Goal: Transaction & Acquisition: Purchase product/service

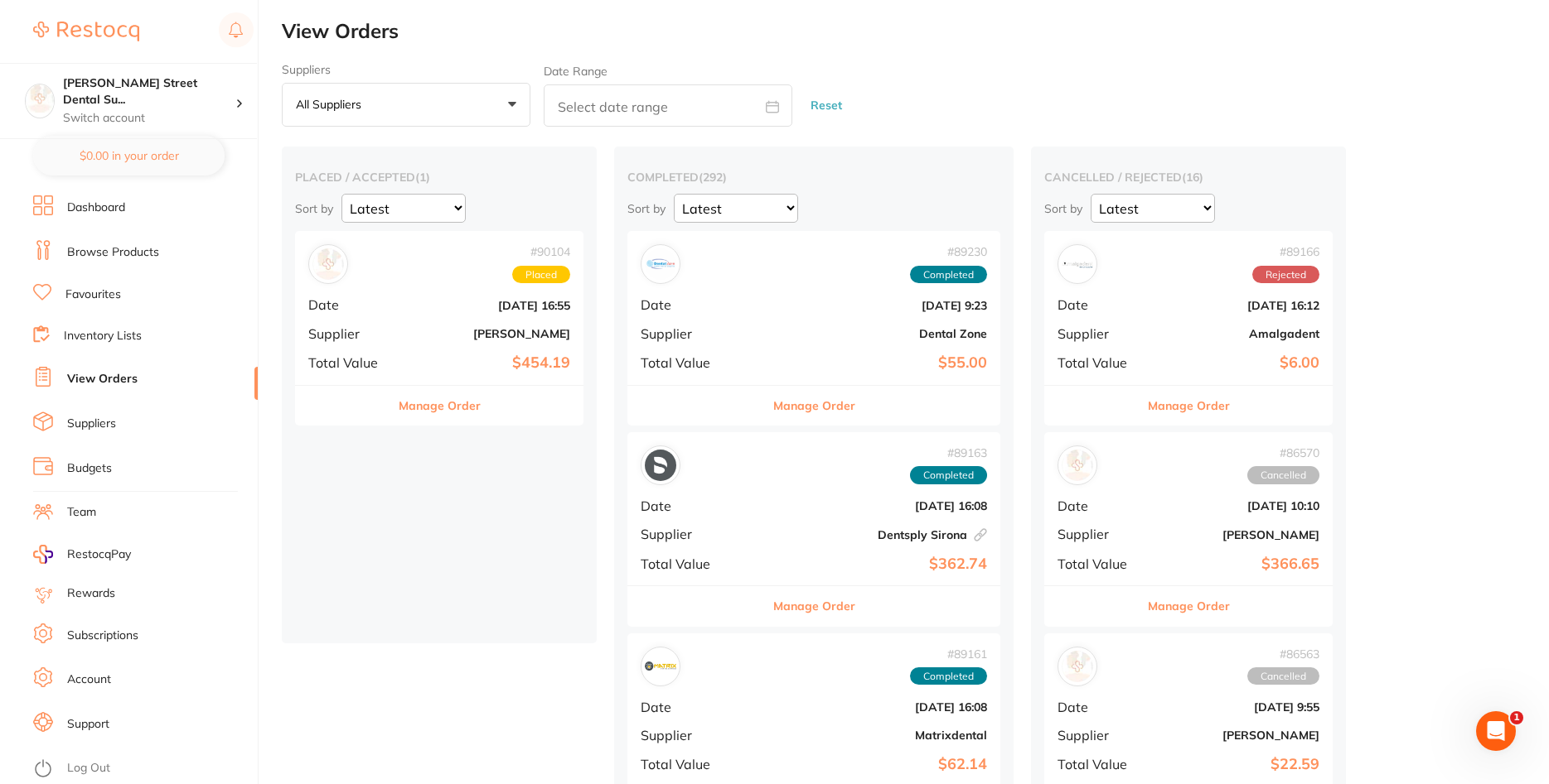
click at [441, 324] on div "# 90104 Placed Date [DATE] 16:55 Supplier [PERSON_NAME] Total Value $454.19" at bounding box center [439, 307] width 289 height 153
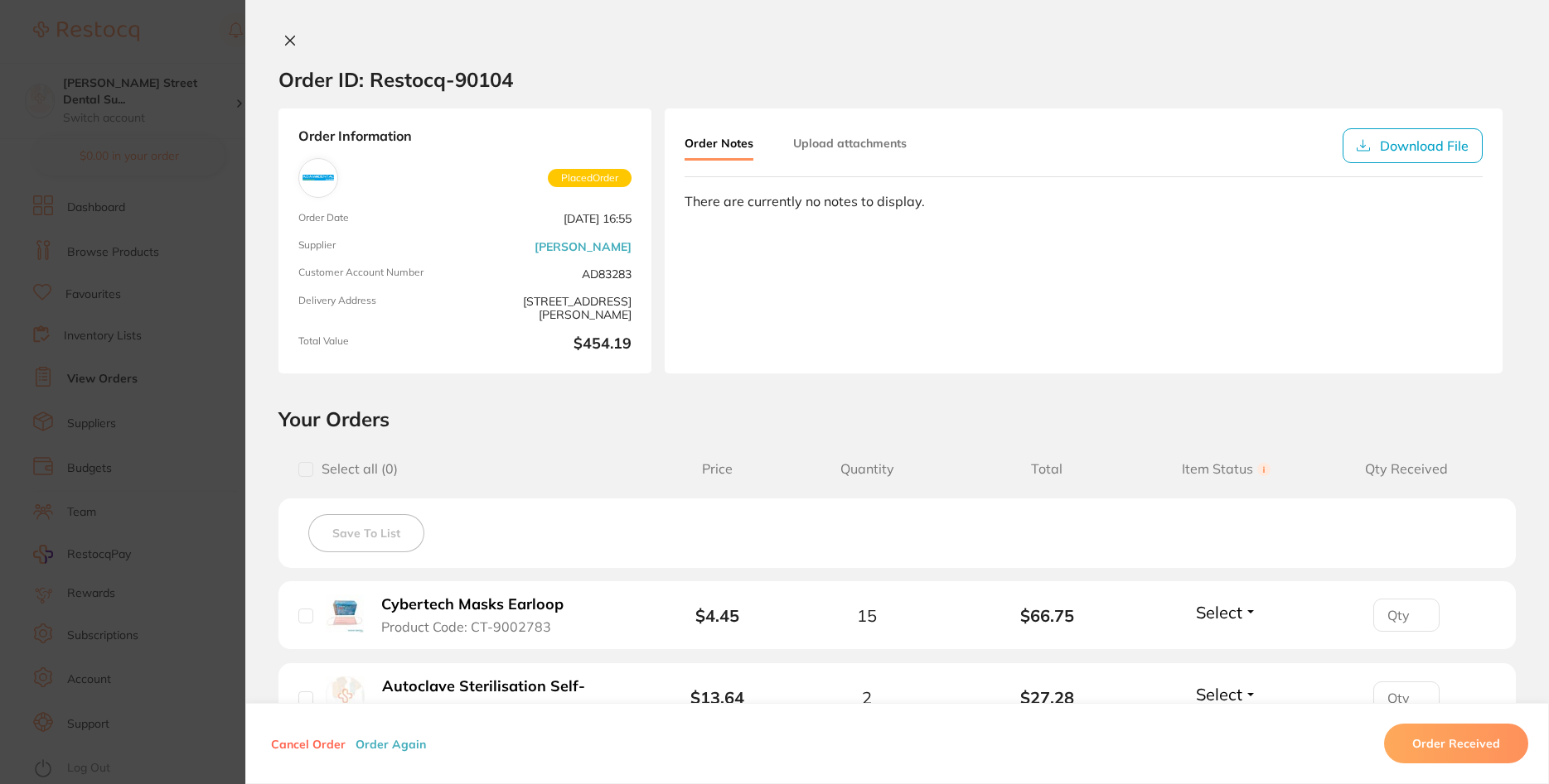
click at [288, 34] on icon at bounding box center [290, 41] width 14 height 14
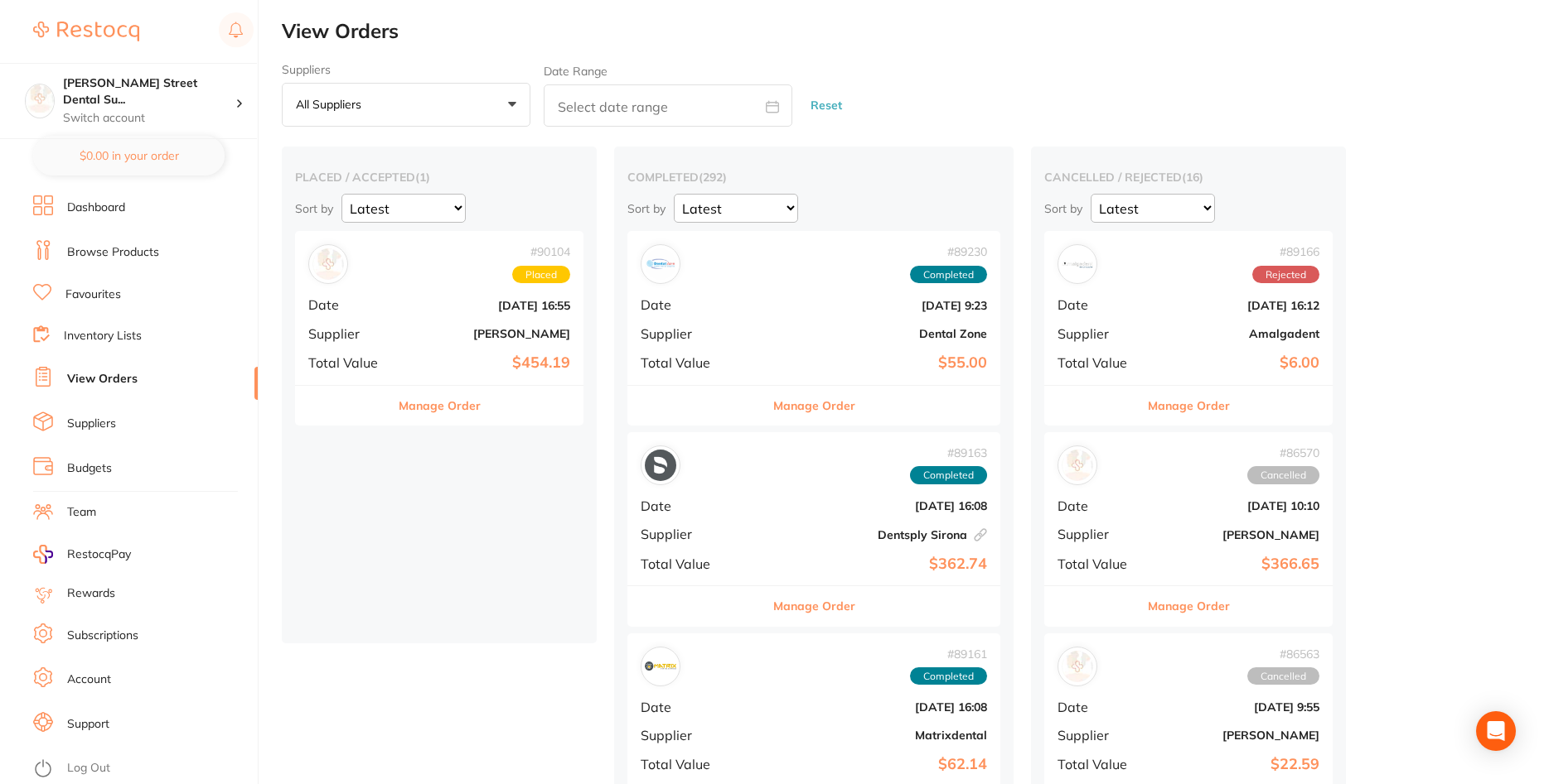
click at [440, 314] on div "# 90104 Placed Date [DATE] 16:55 Supplier [PERSON_NAME] Total Value $454.19" at bounding box center [439, 307] width 289 height 153
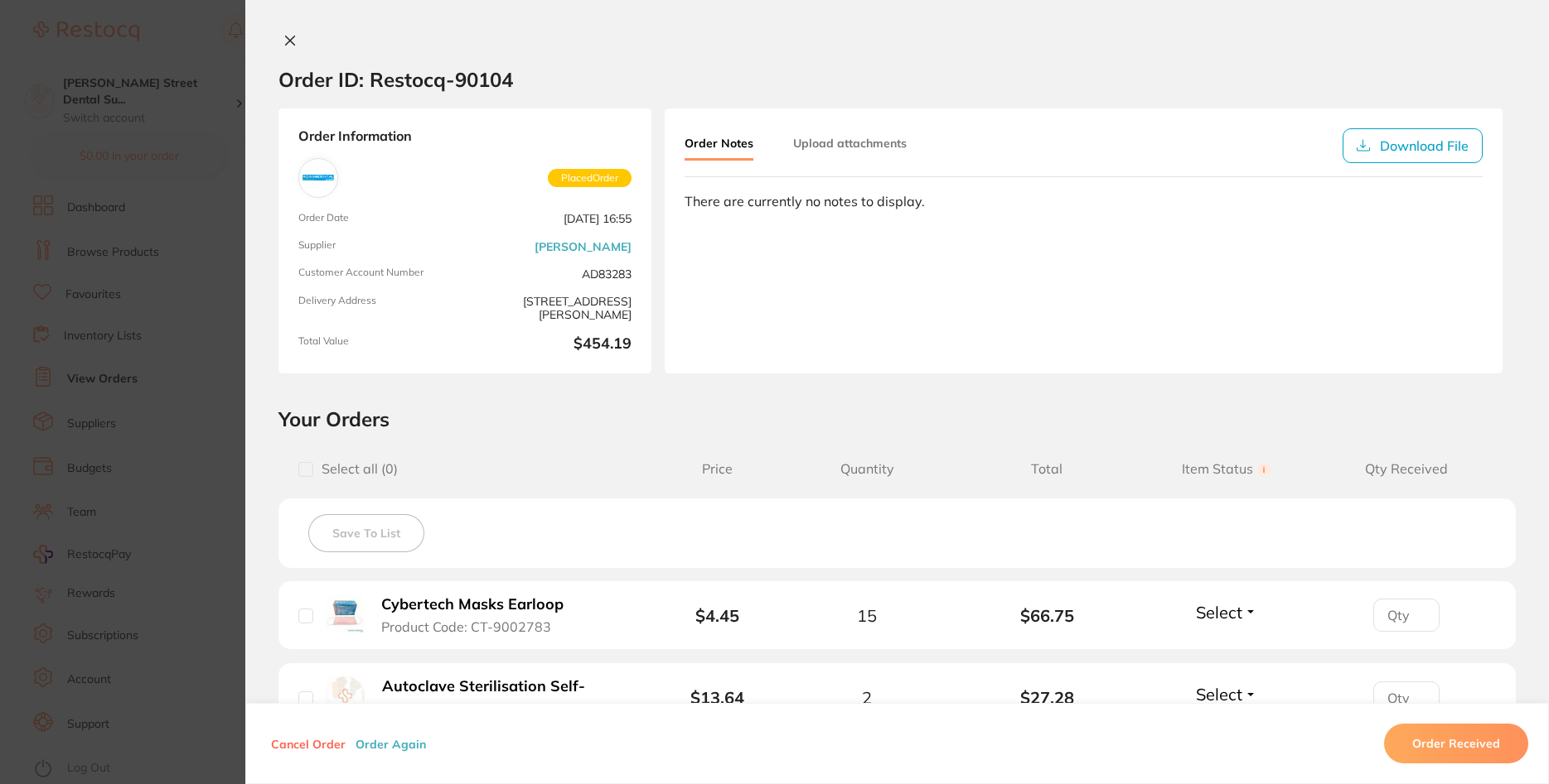
click at [298, 41] on button at bounding box center [290, 42] width 24 height 17
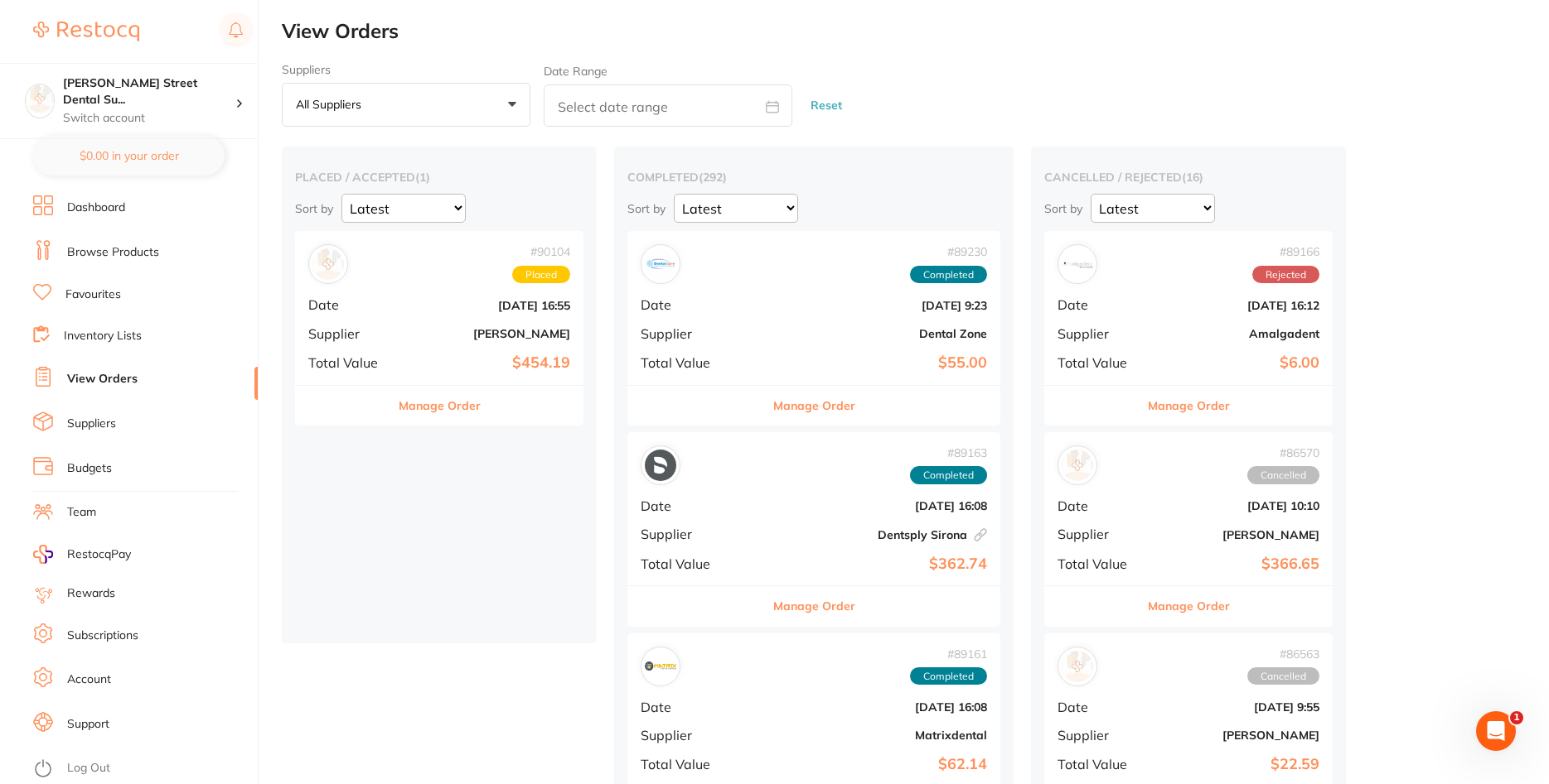
click at [107, 218] on li "Dashboard" at bounding box center [146, 207] width 224 height 24
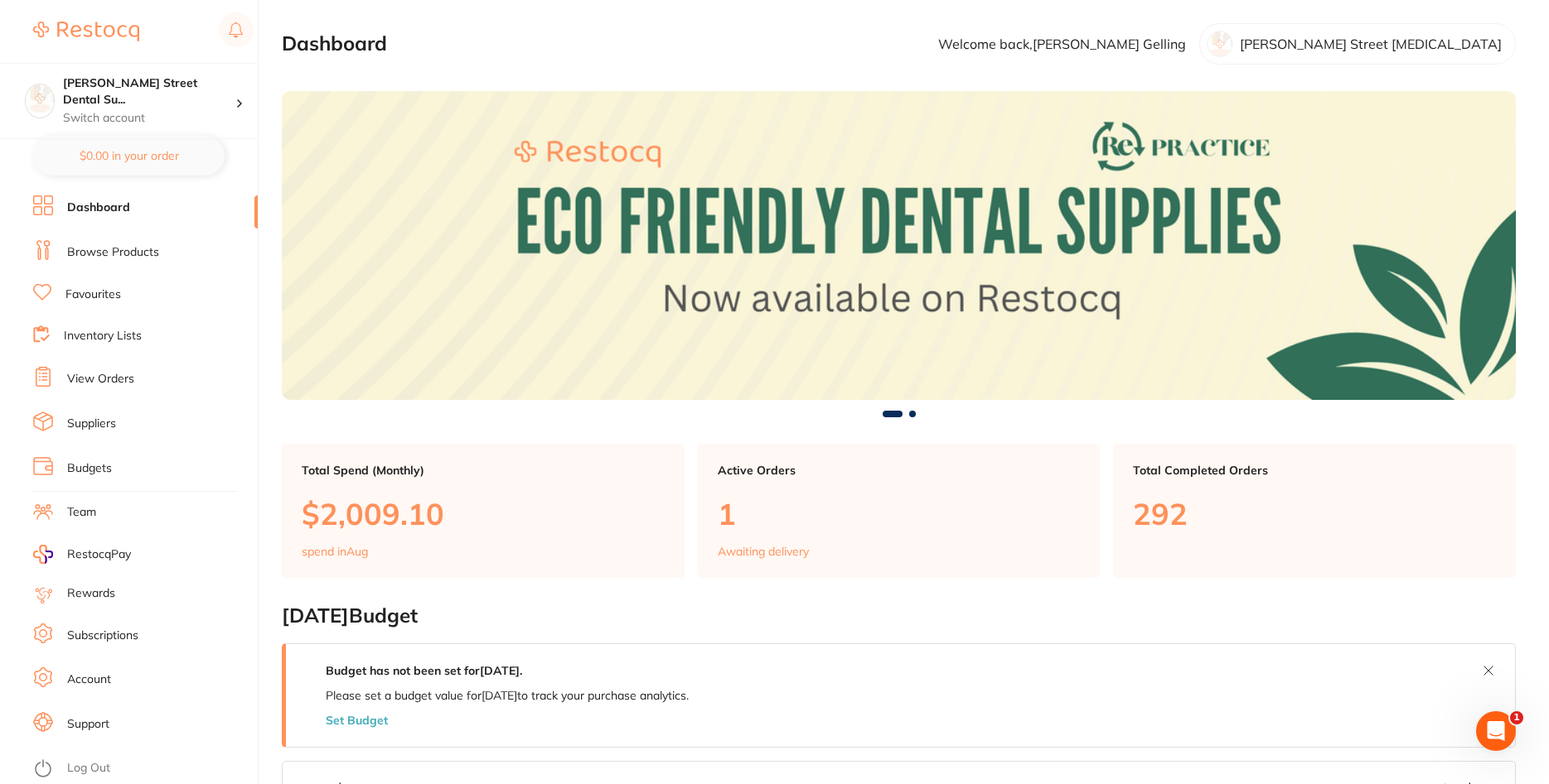
click at [126, 247] on link "Browse Products" at bounding box center [113, 252] width 92 height 16
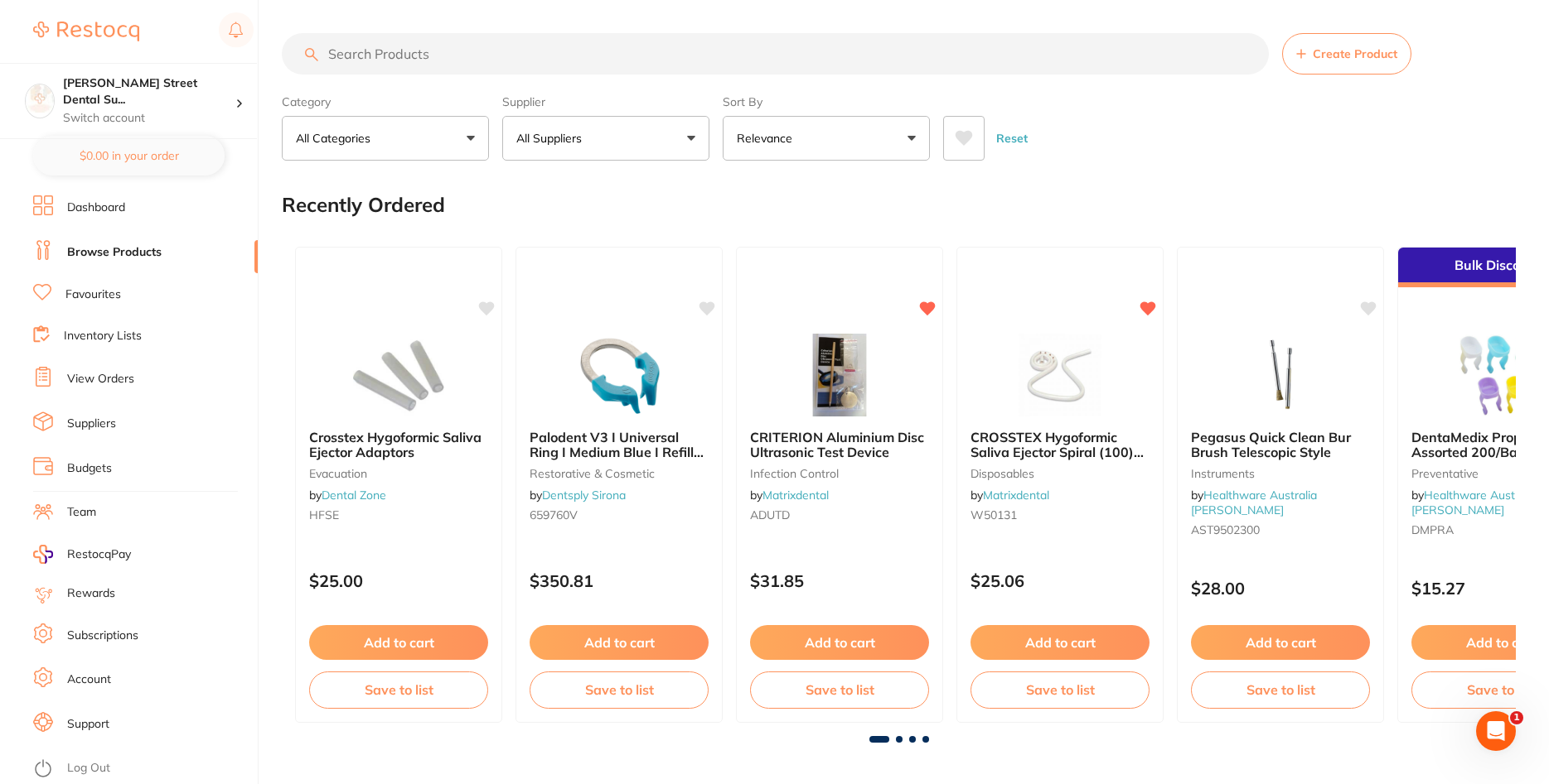
click at [435, 49] on input "search" at bounding box center [774, 54] width 987 height 42
type input "bathroom buddies"
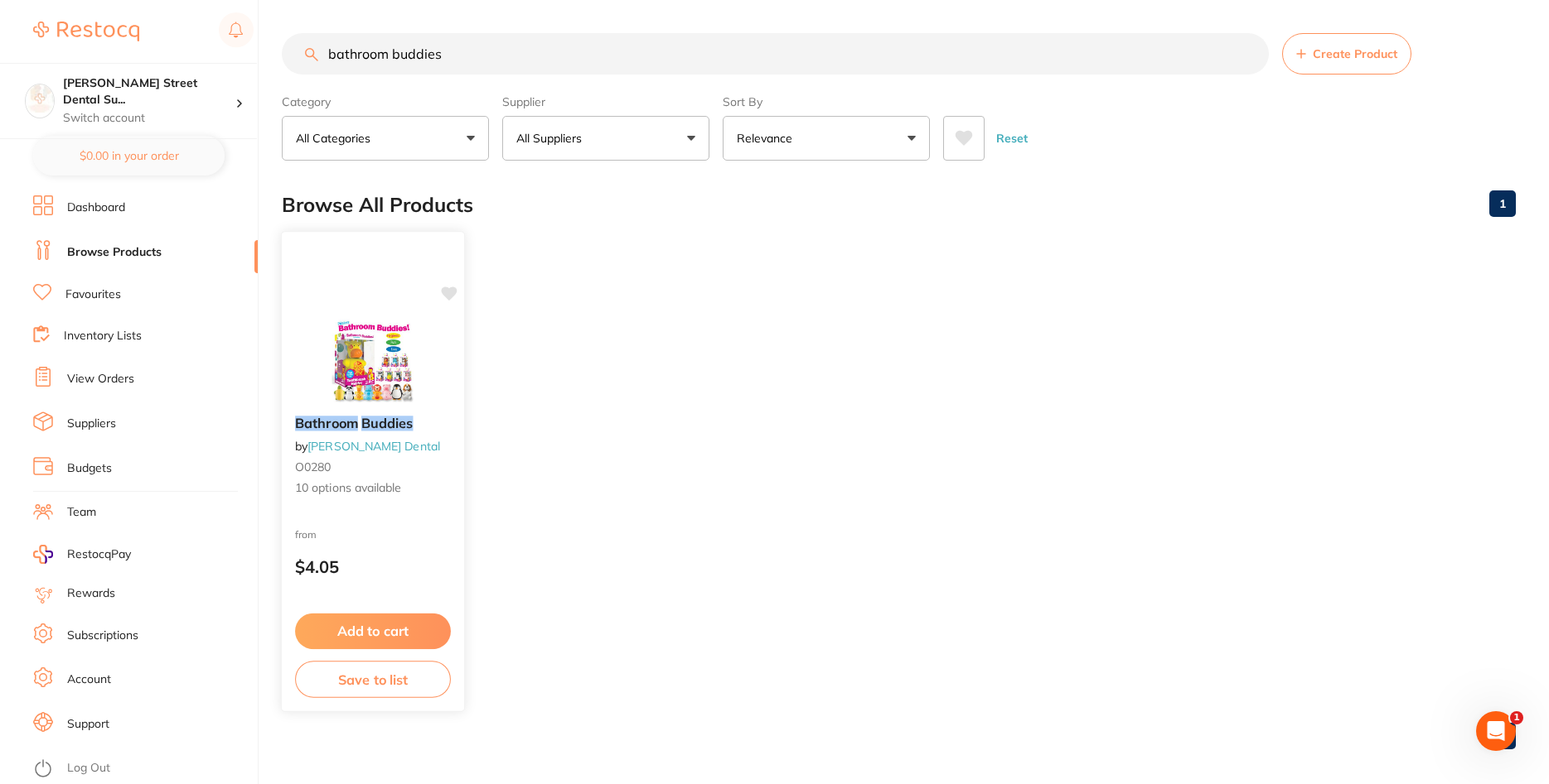
click at [389, 357] on img at bounding box center [373, 361] width 109 height 84
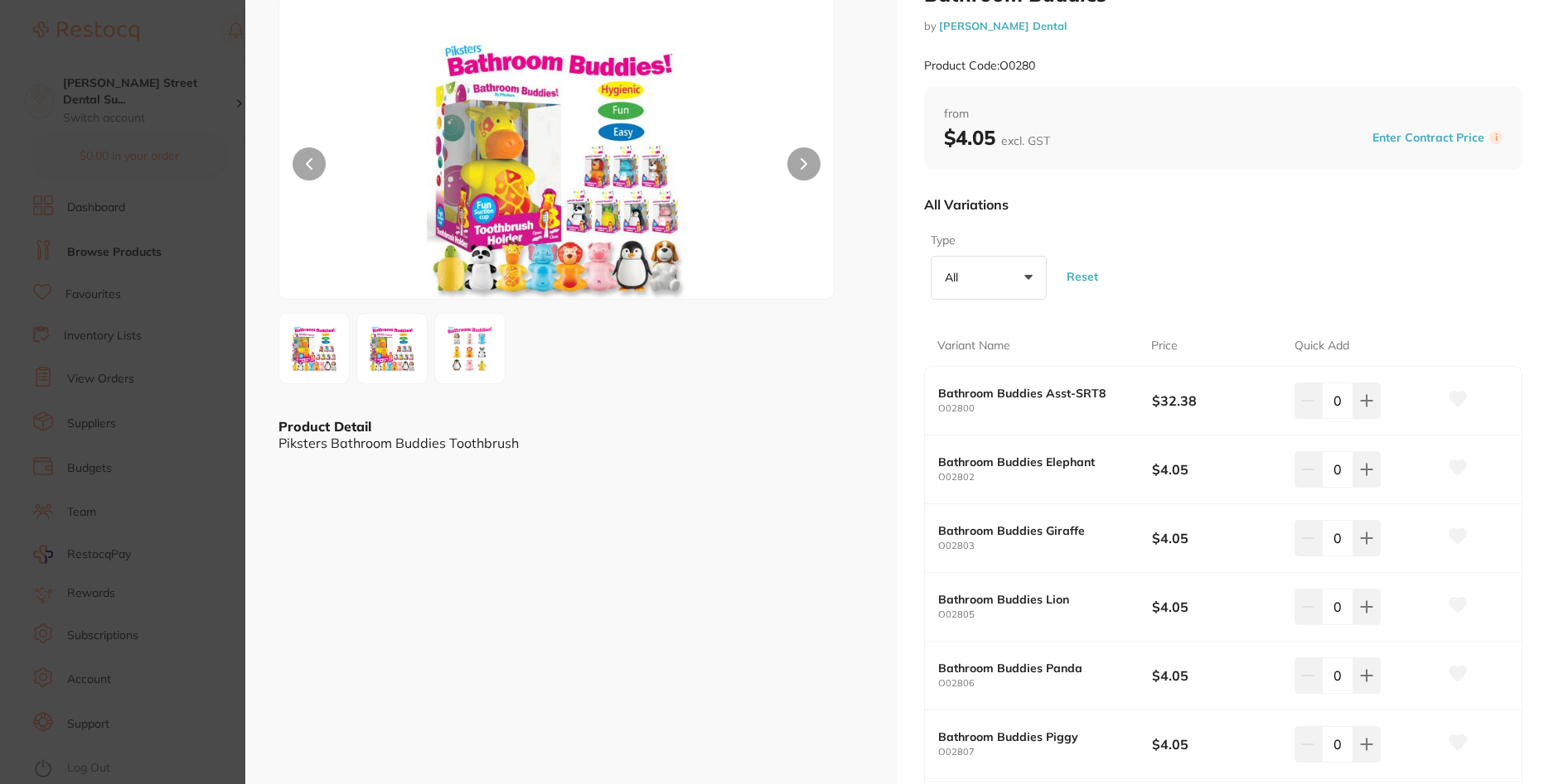
scroll to position [99, 0]
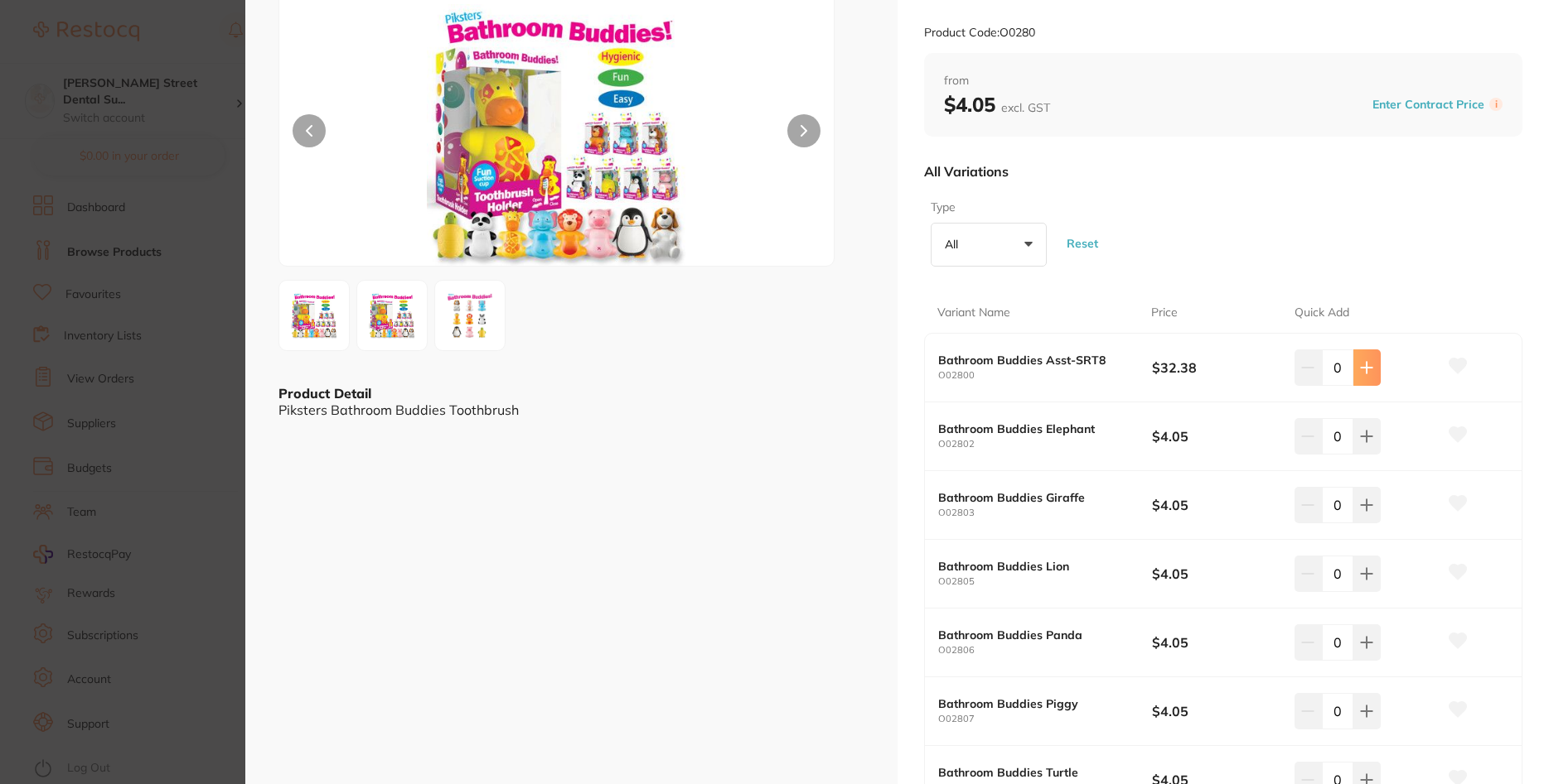
click at [1375, 370] on button at bounding box center [1367, 368] width 27 height 36
type input "1"
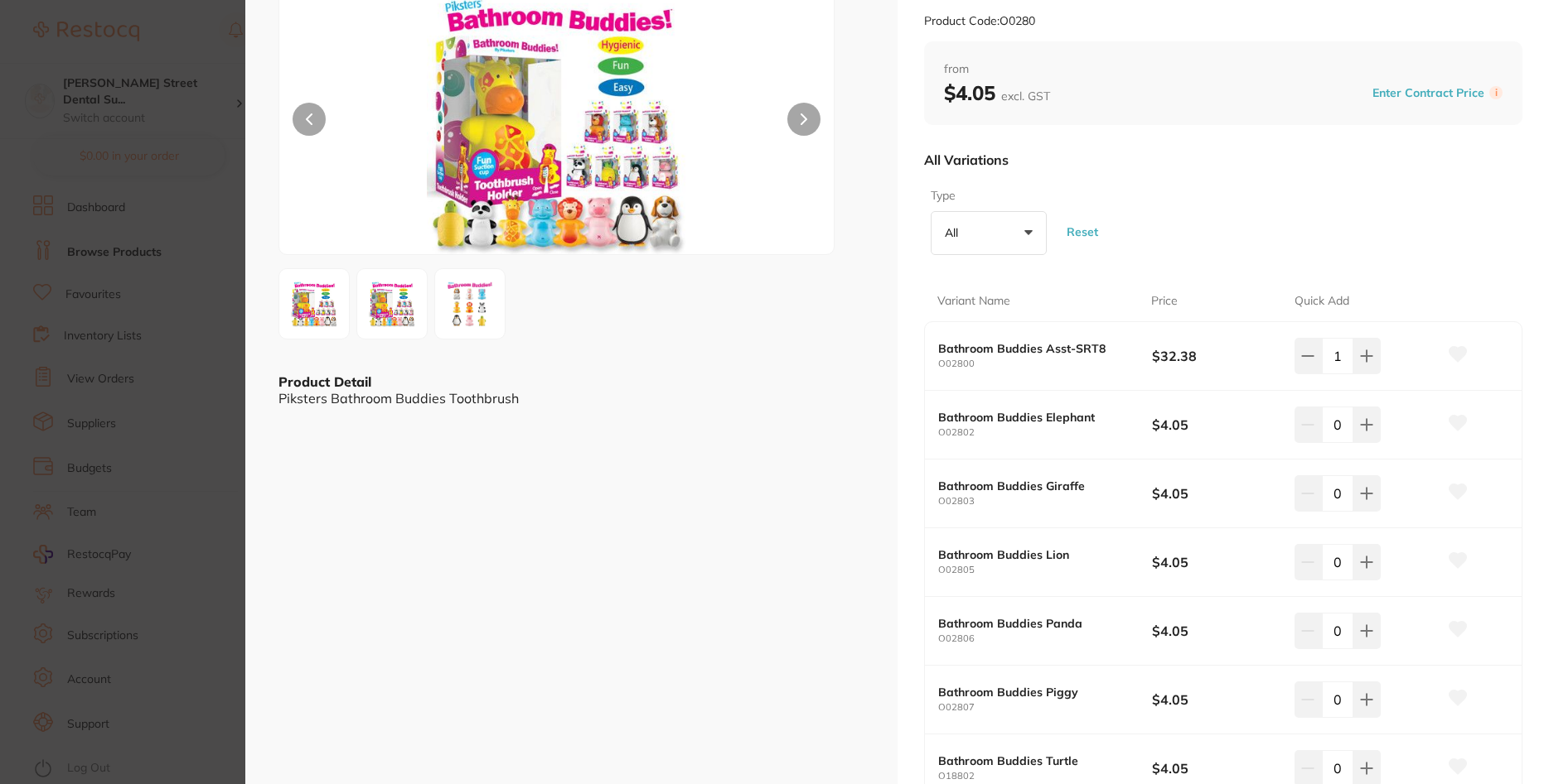
scroll to position [0, 0]
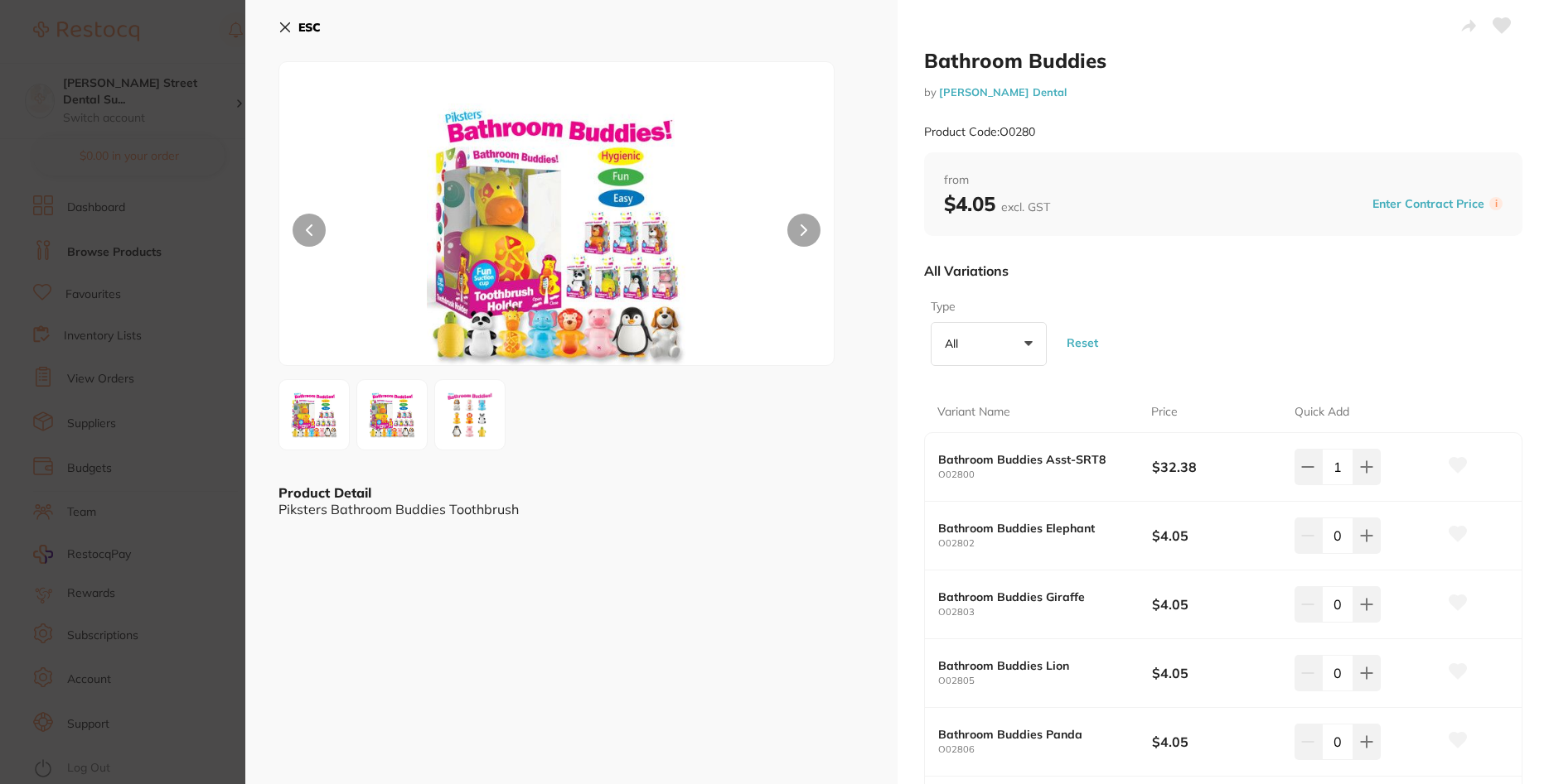
click at [483, 404] on img at bounding box center [470, 415] width 60 height 60
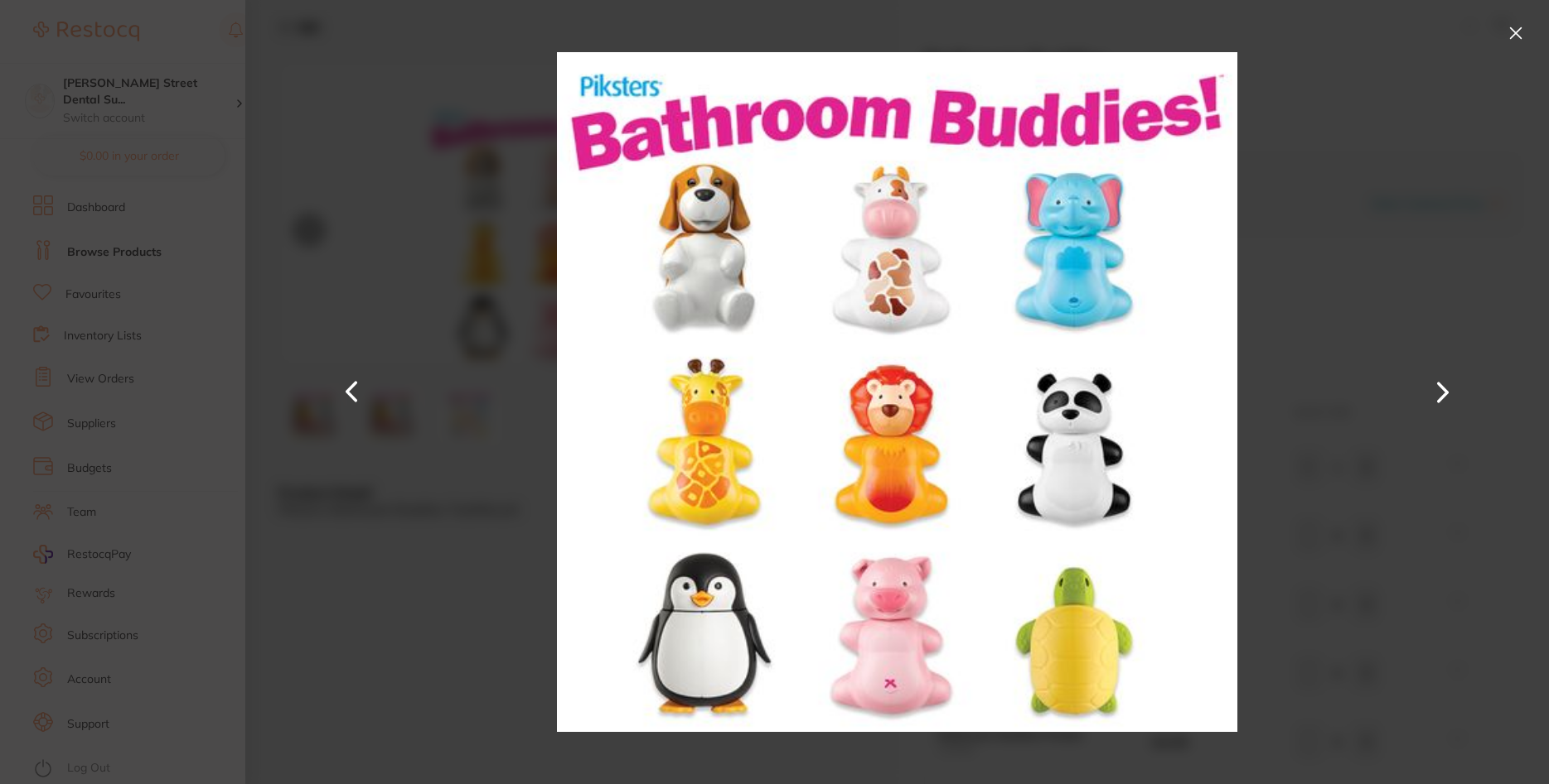
click at [444, 486] on div at bounding box center [897, 392] width 1304 height 784
click at [1520, 26] on button at bounding box center [1516, 33] width 26 height 26
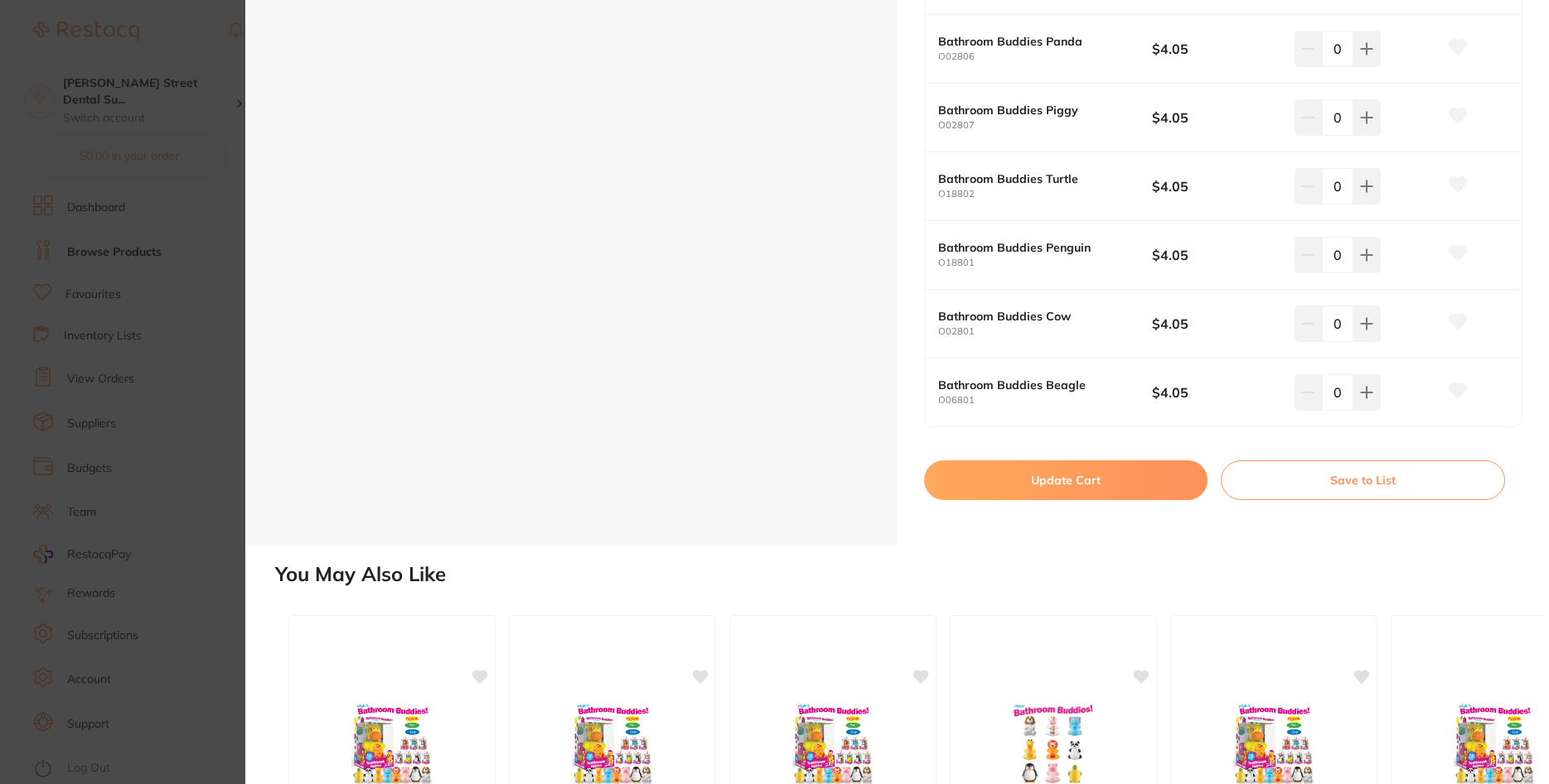
scroll to position [695, 0]
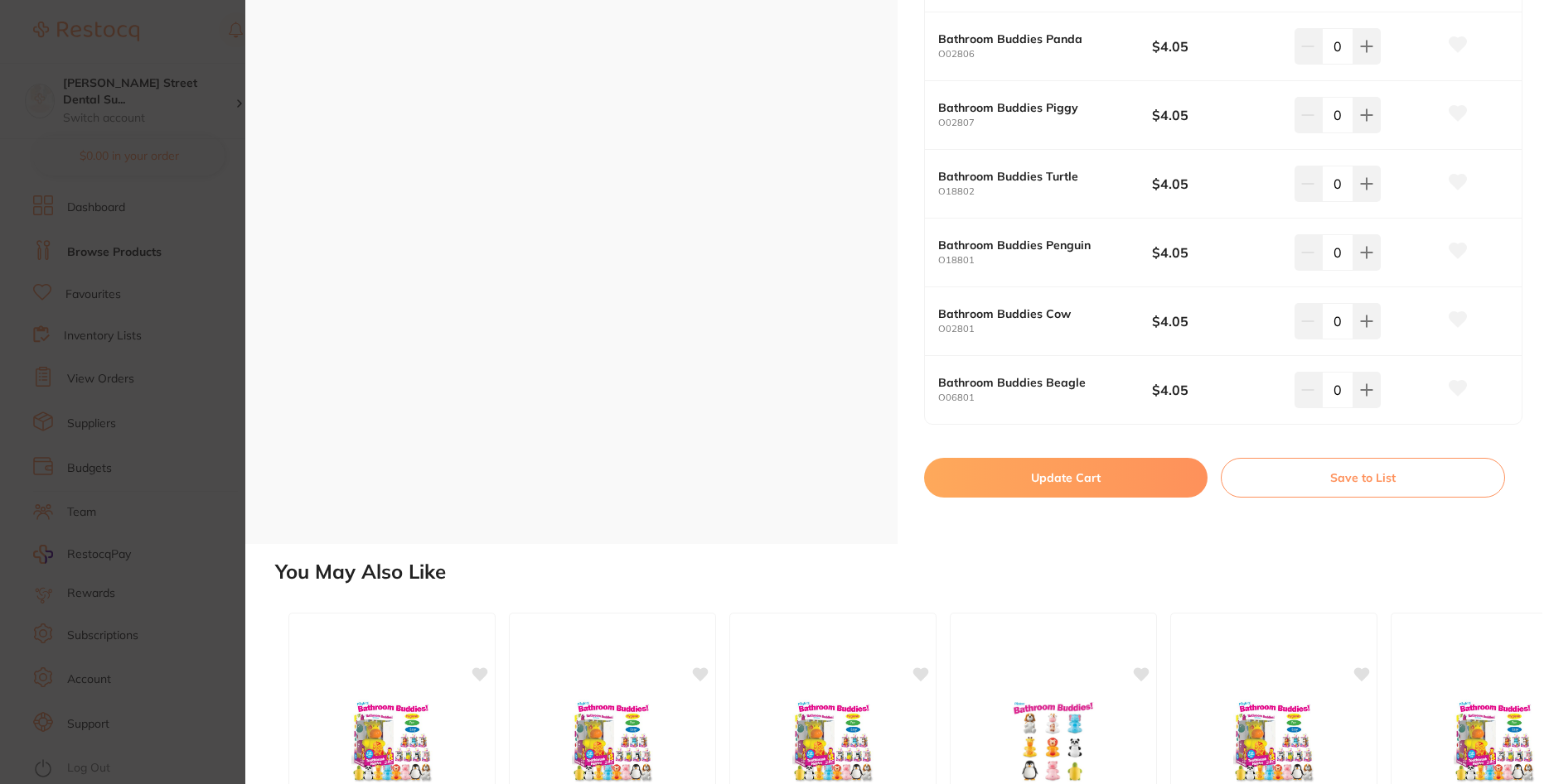
click at [1082, 491] on button "Update Cart" at bounding box center [1066, 478] width 284 height 40
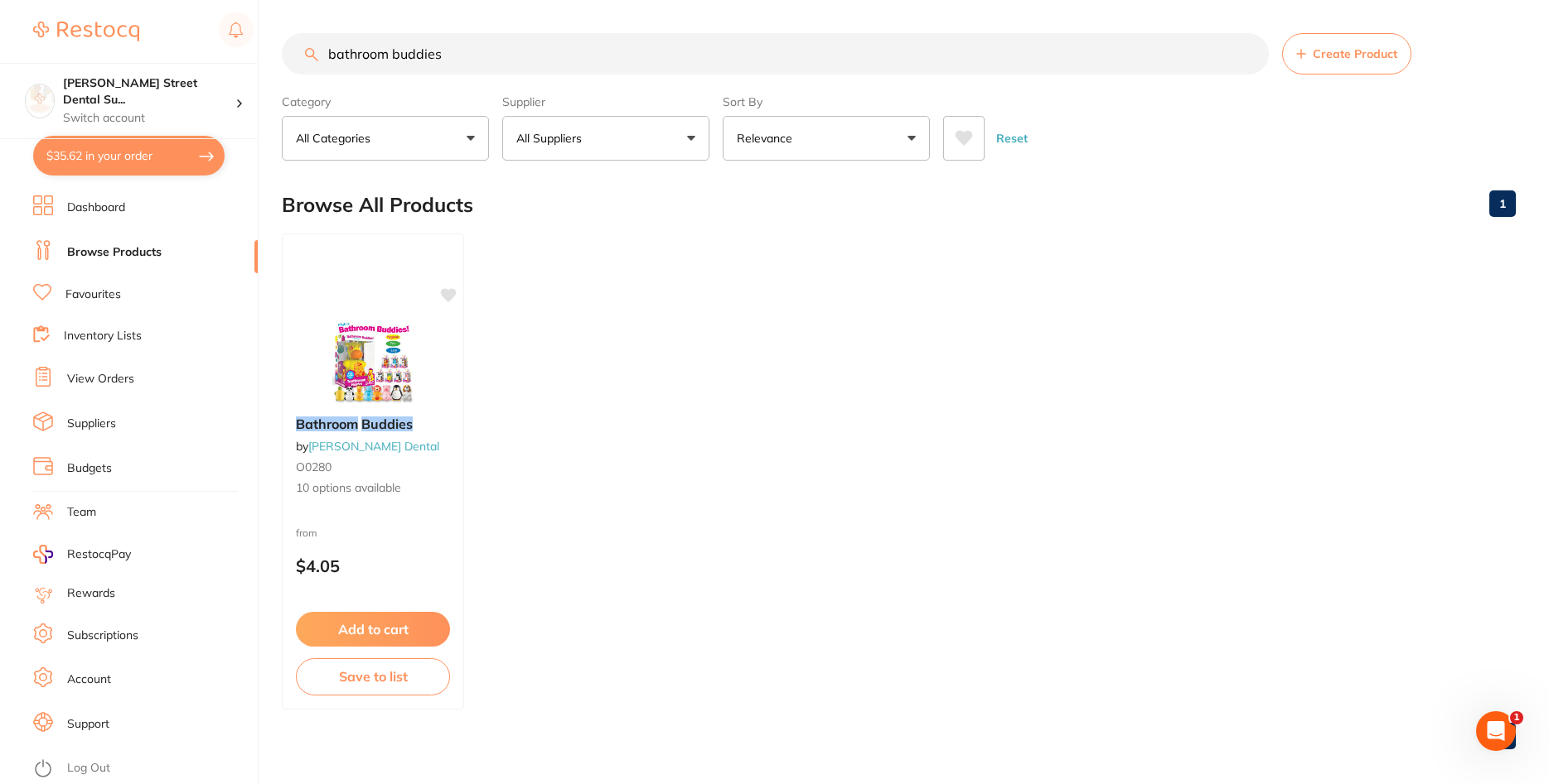
checkbox input "false"
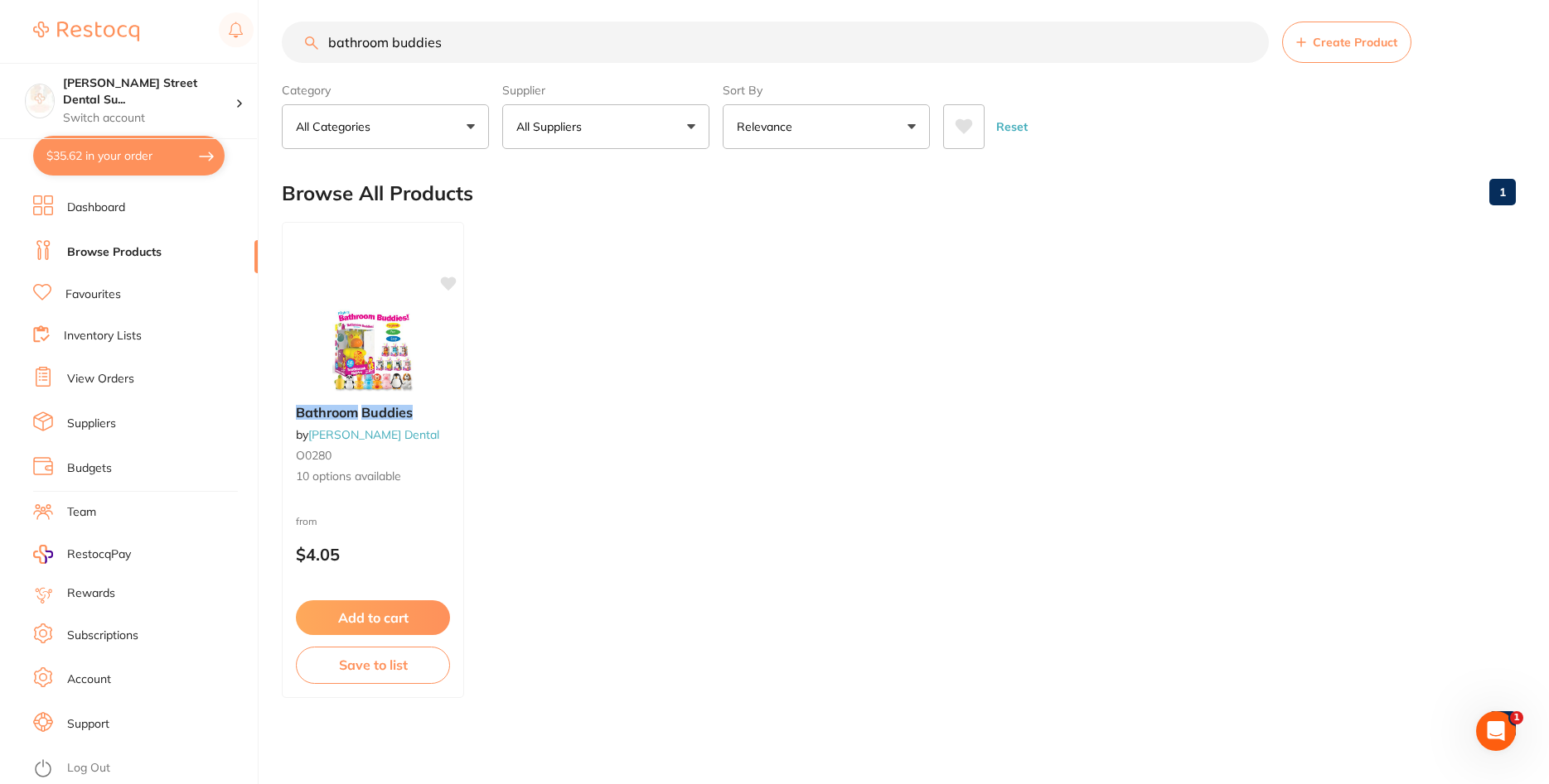
drag, startPoint x: 489, startPoint y: 42, endPoint x: 274, endPoint y: 42, distance: 215.0
click at [281, 42] on input "bathroom buddies" at bounding box center [774, 43] width 987 height 42
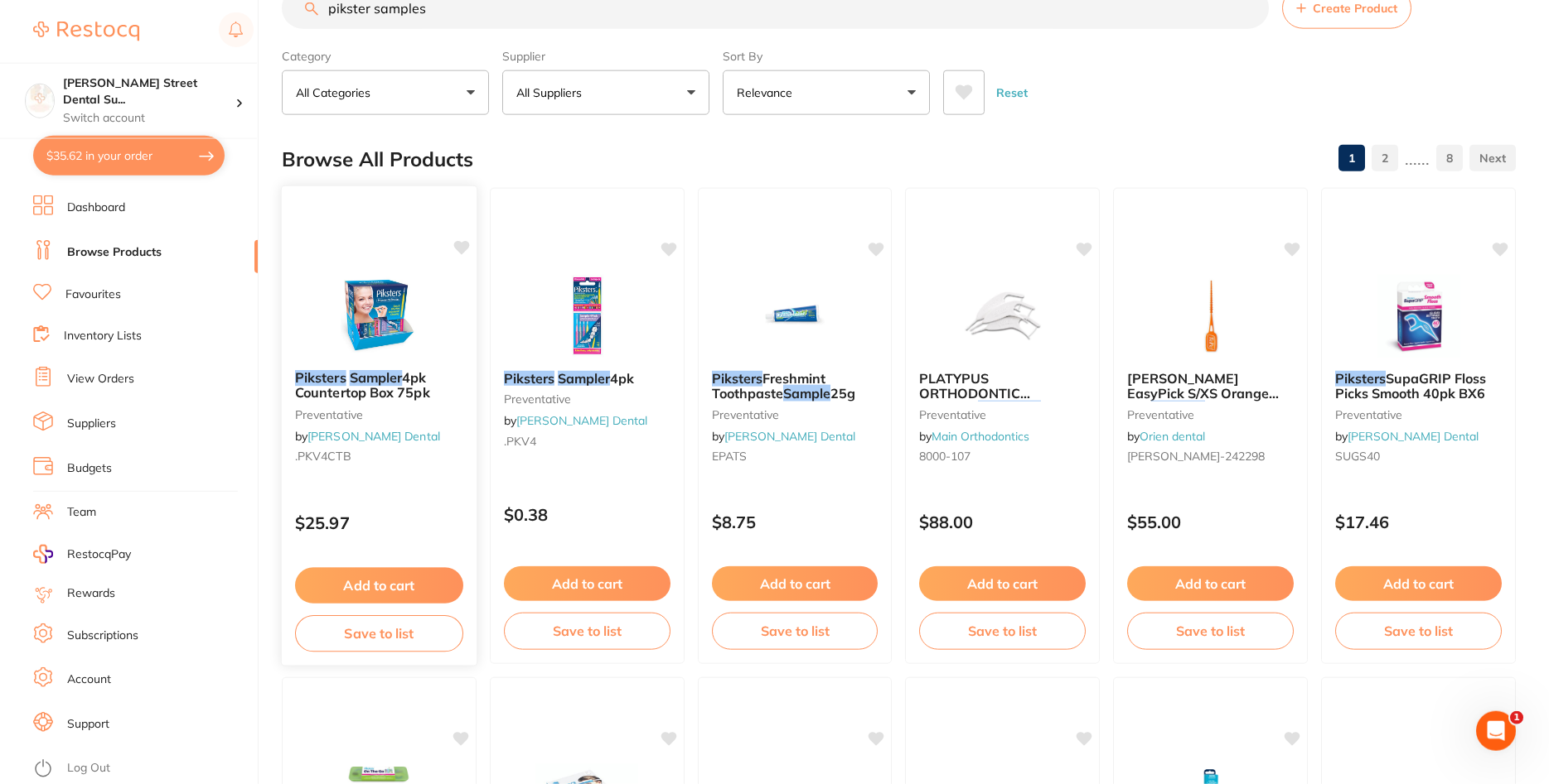
scroll to position [0, 0]
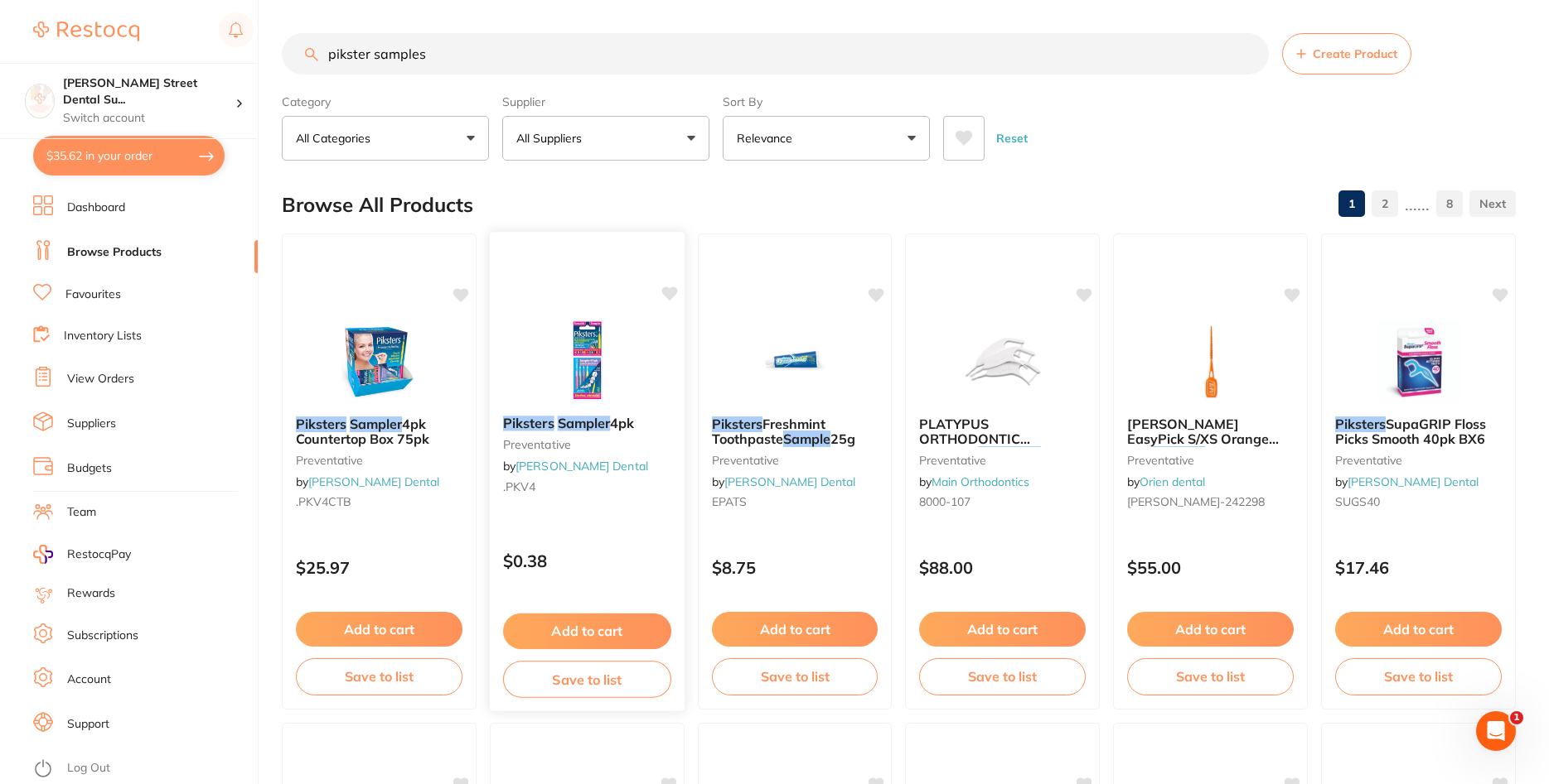
click at [641, 463] on div "Piksters Sampler 4pk preventative by [PERSON_NAME] .PKV4" at bounding box center [586, 458] width 195 height 111
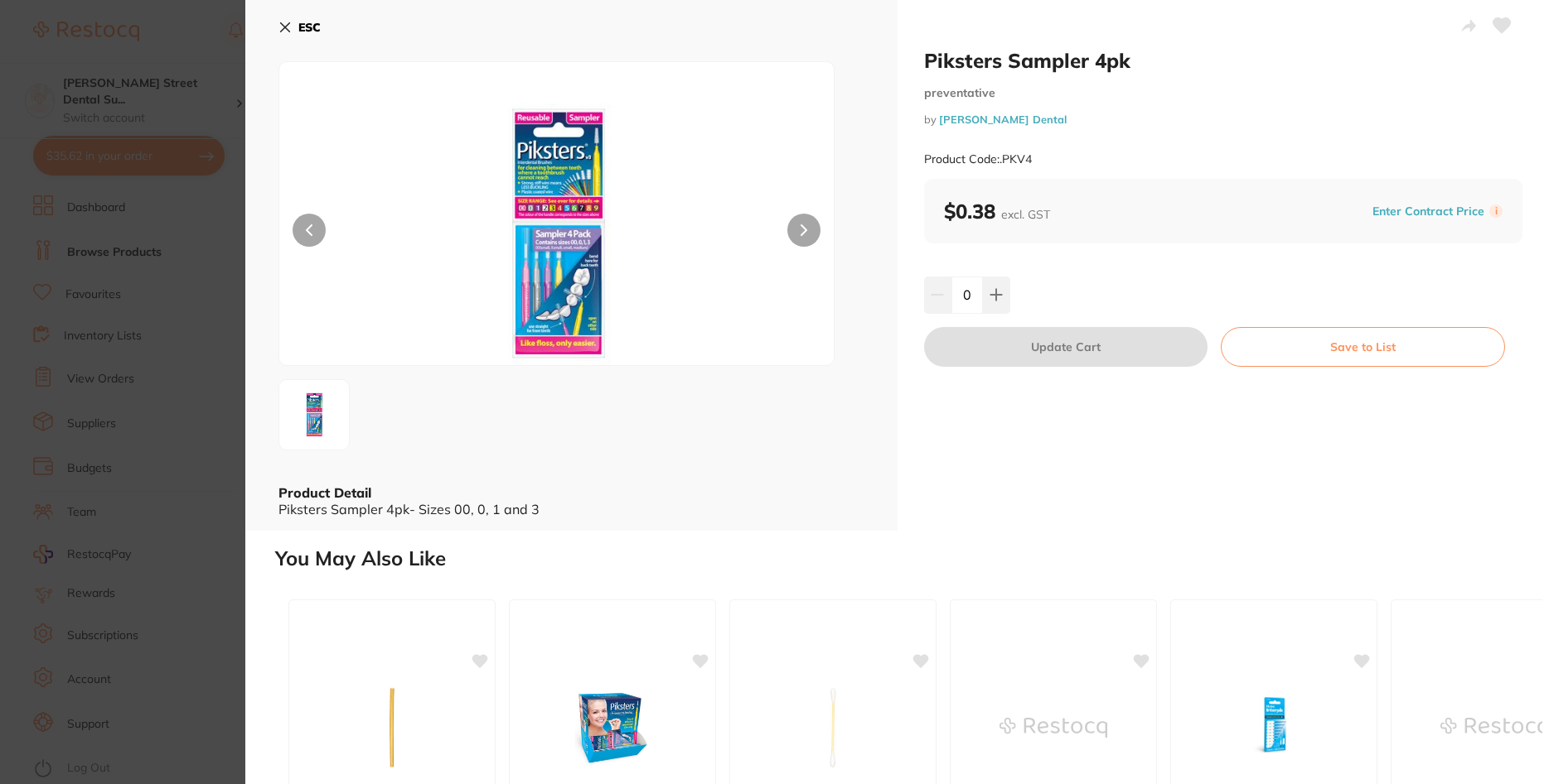
click at [288, 25] on icon at bounding box center [286, 28] width 9 height 9
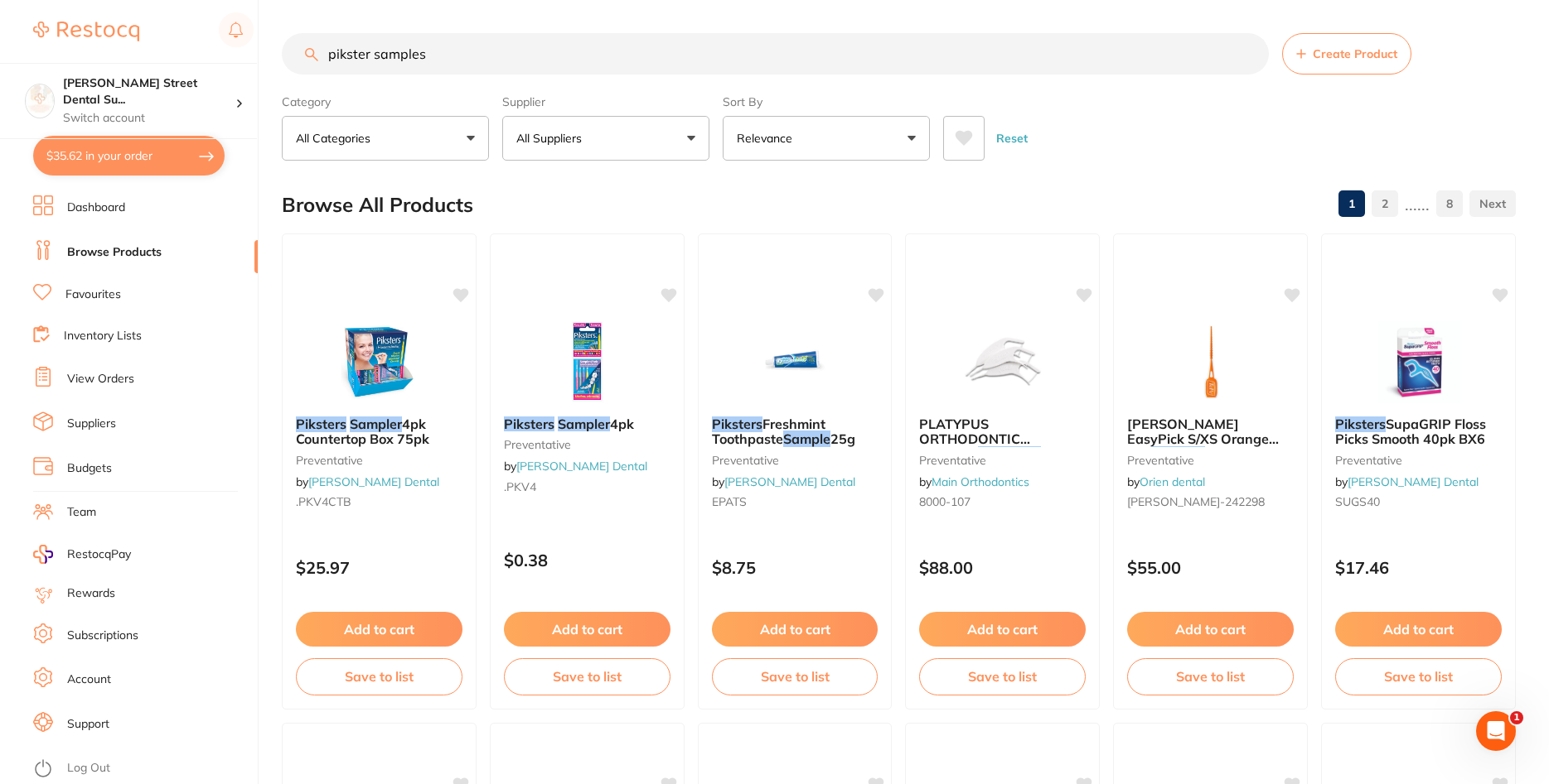
click at [378, 57] on input "pikster samples" at bounding box center [774, 54] width 987 height 42
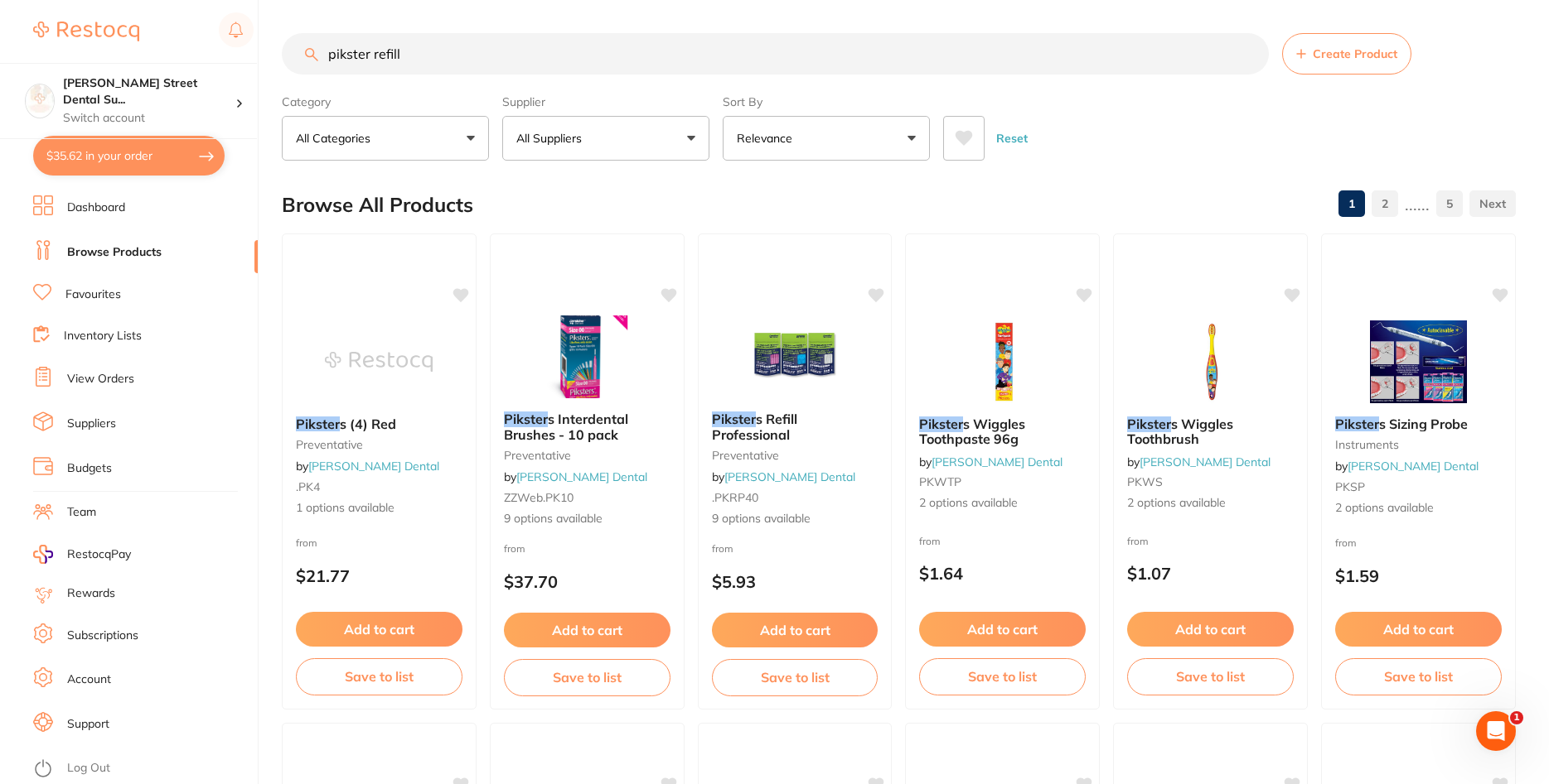
type input "pikster refill"
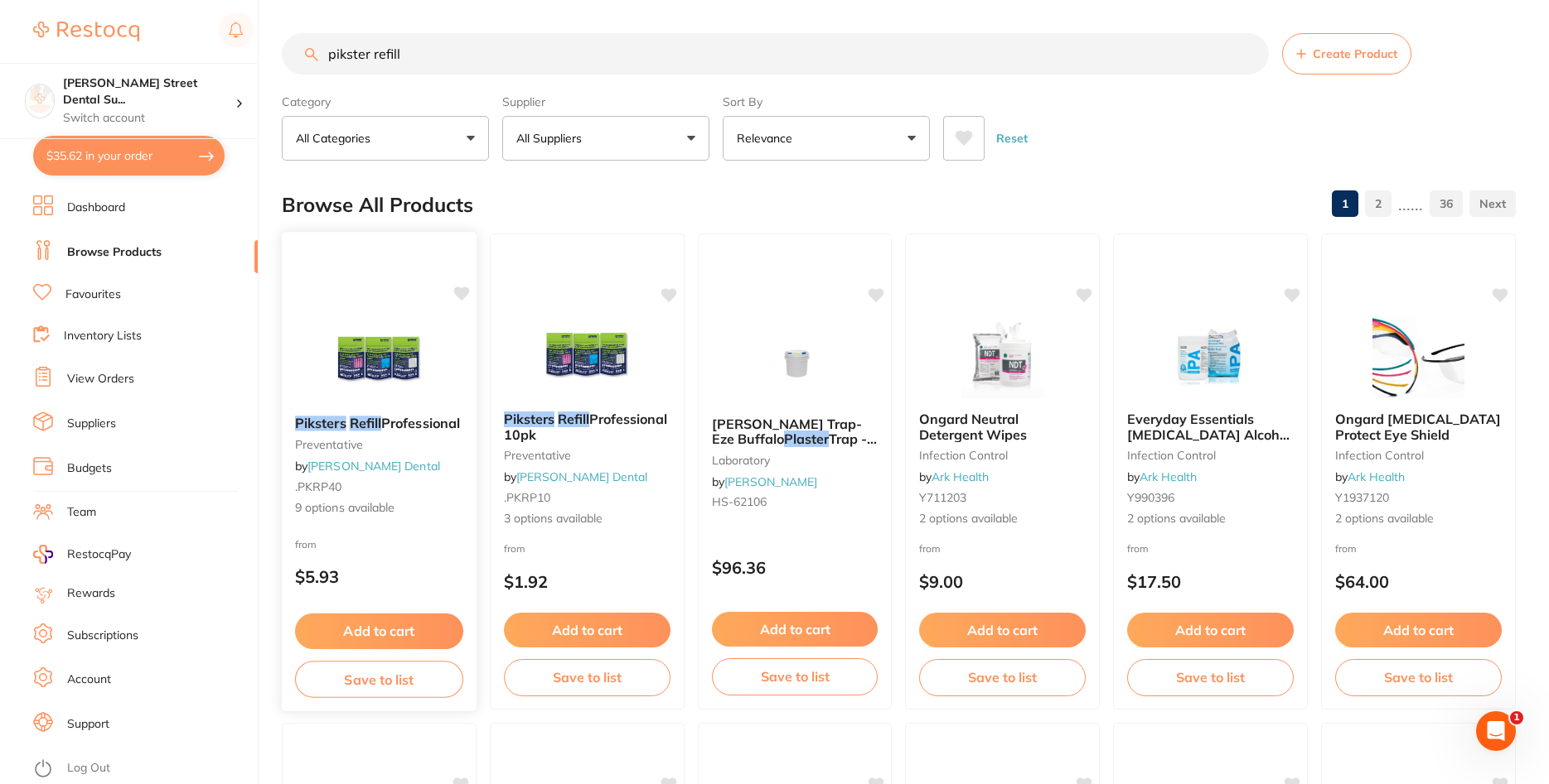
click at [409, 384] on img at bounding box center [379, 361] width 109 height 84
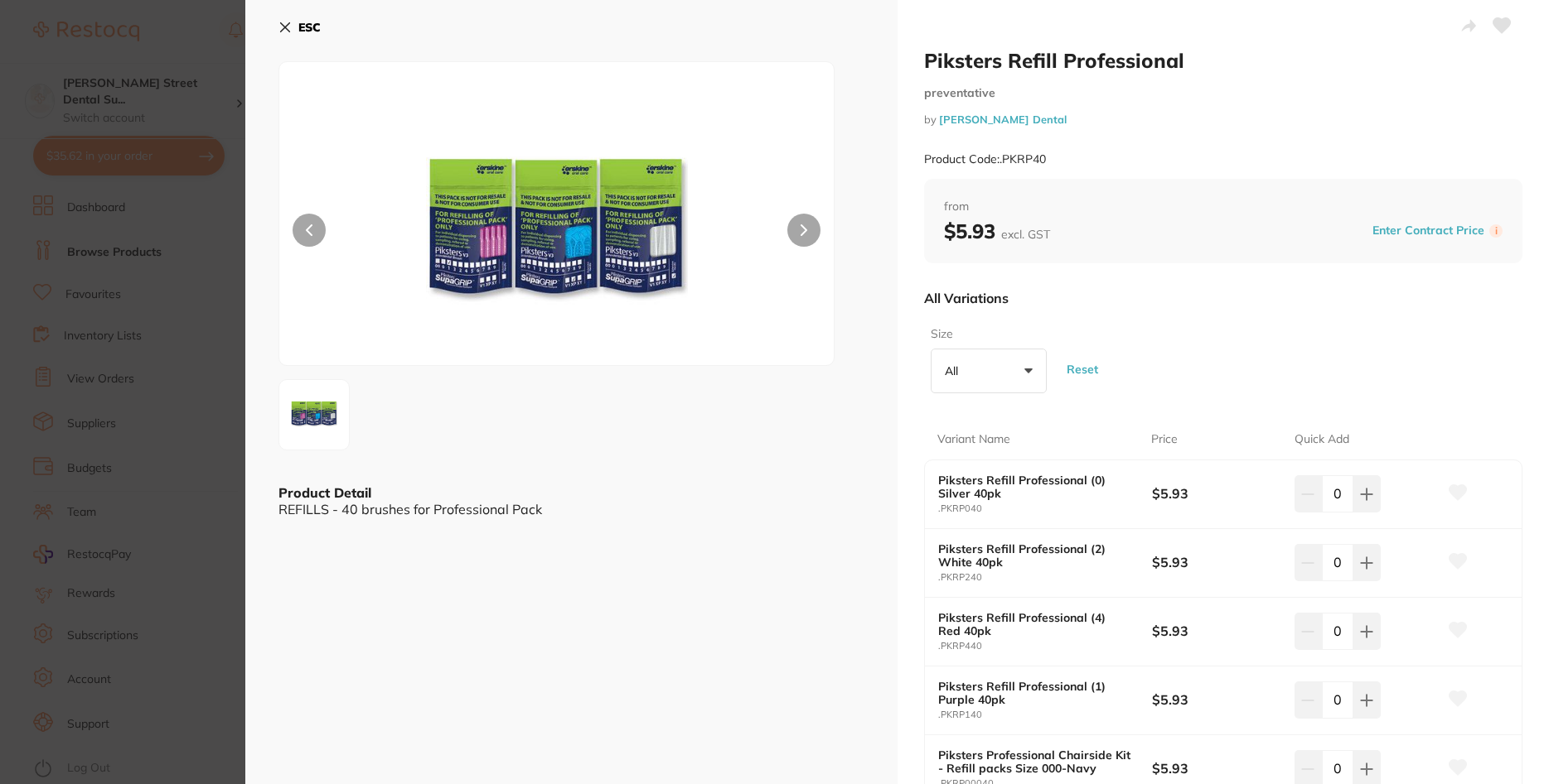
scroll to position [99, 0]
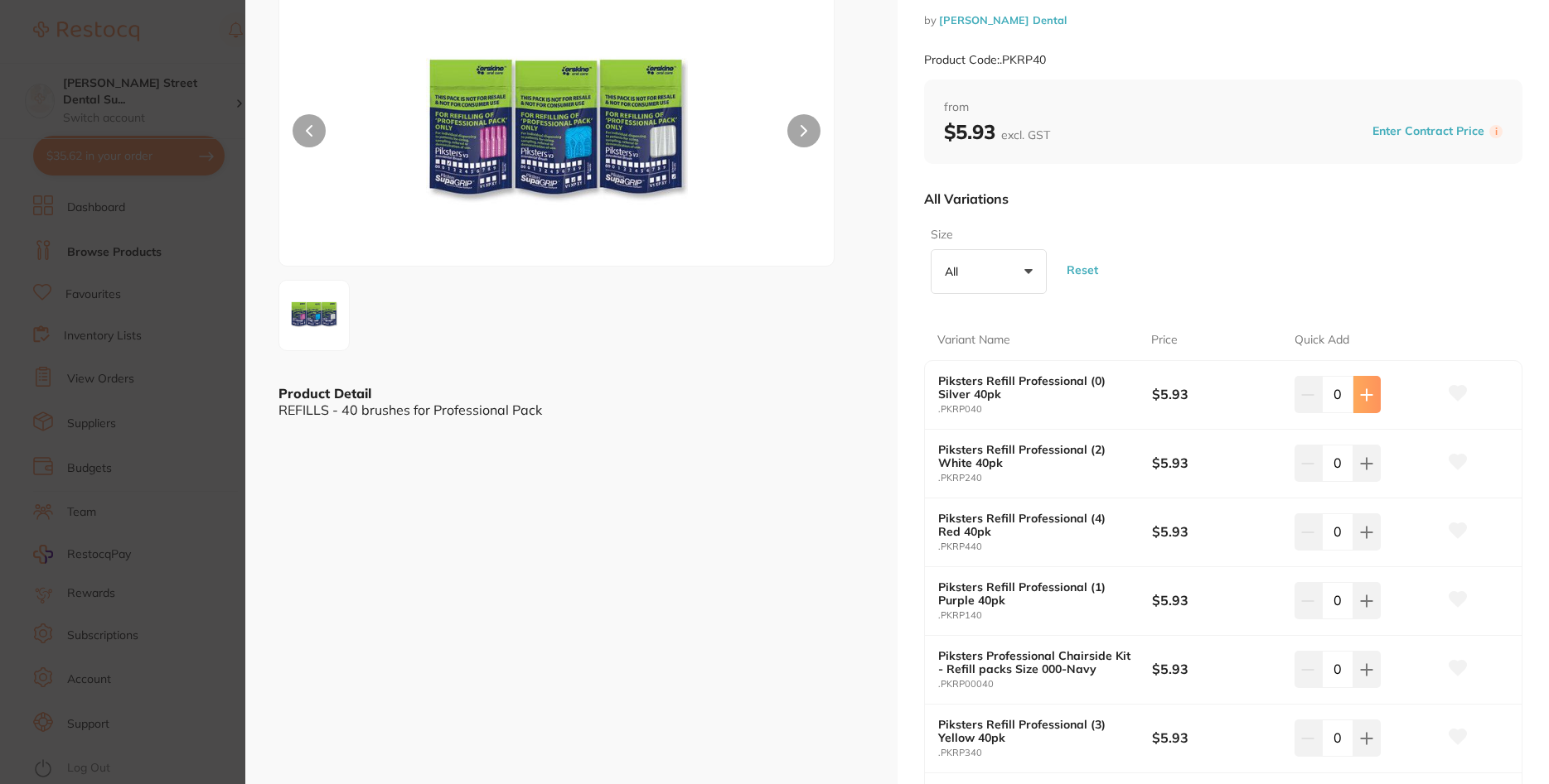
click at [1374, 392] on button at bounding box center [1367, 394] width 27 height 36
type input "2"
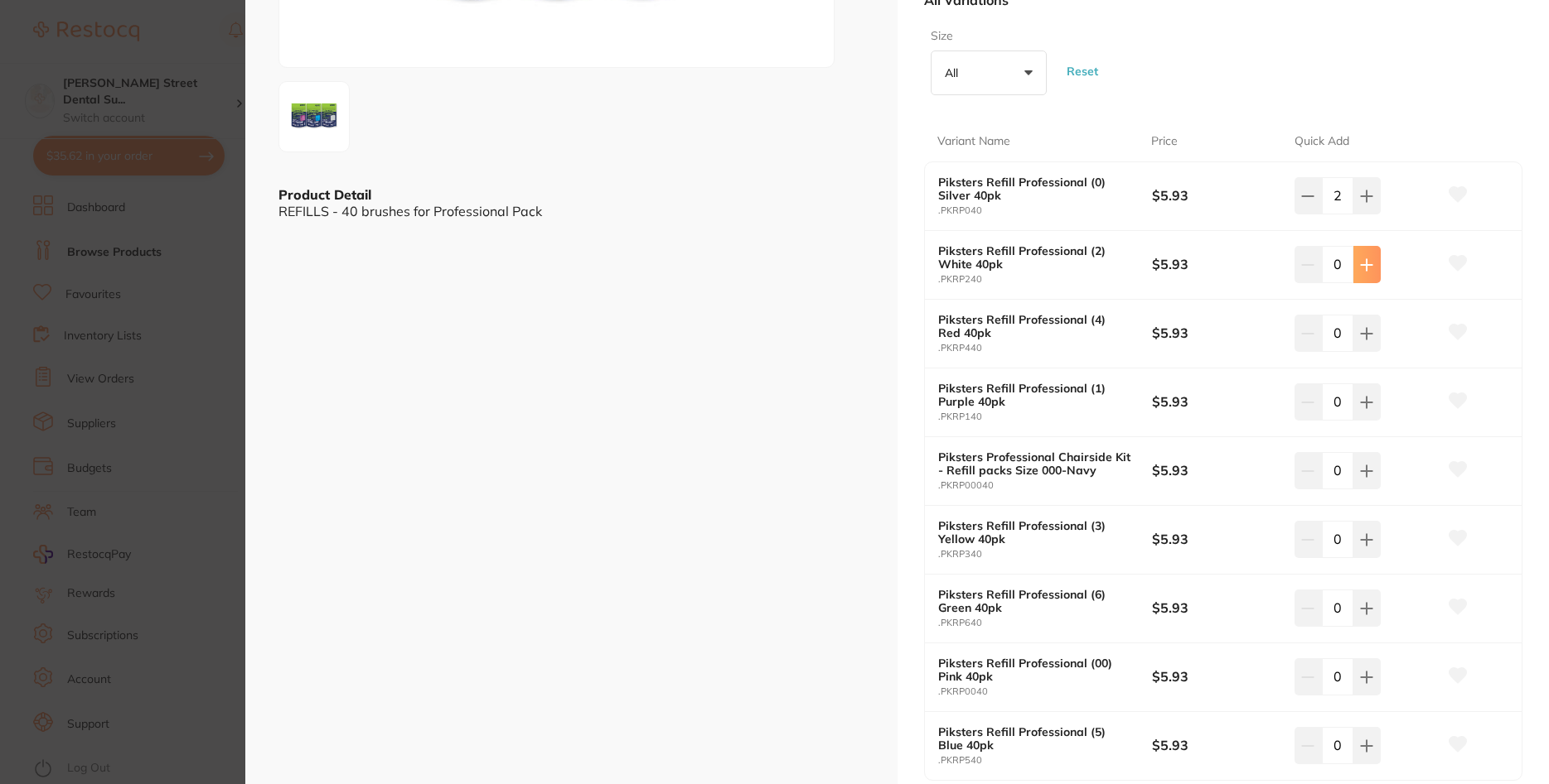
click at [1380, 213] on button at bounding box center [1367, 195] width 27 height 36
type input "1"
click at [1375, 213] on button at bounding box center [1367, 195] width 27 height 36
type input "1"
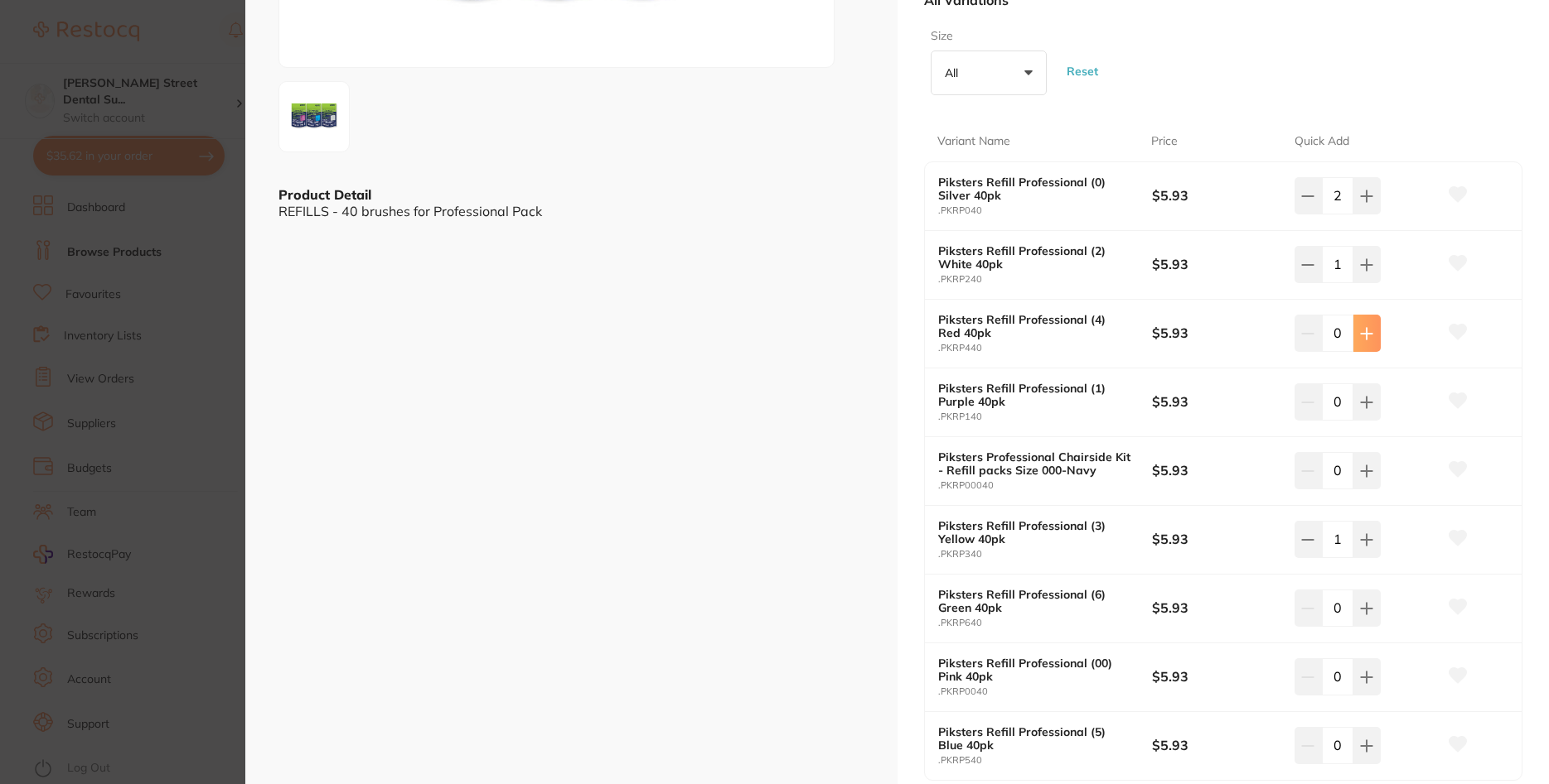
click at [1371, 202] on icon at bounding box center [1367, 196] width 11 height 11
type input "1"
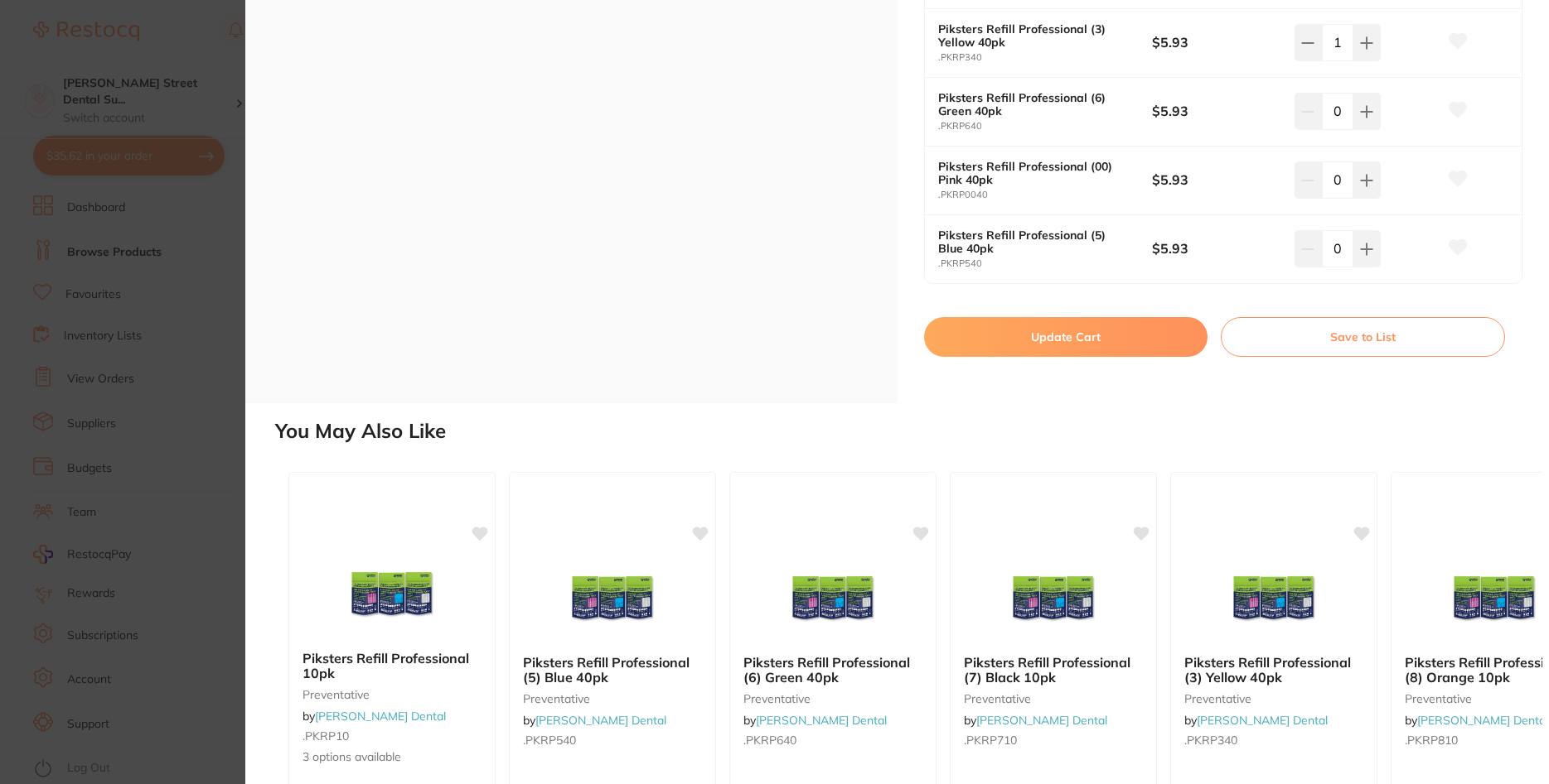
click at [1059, 335] on button "Update Cart" at bounding box center [1066, 337] width 284 height 40
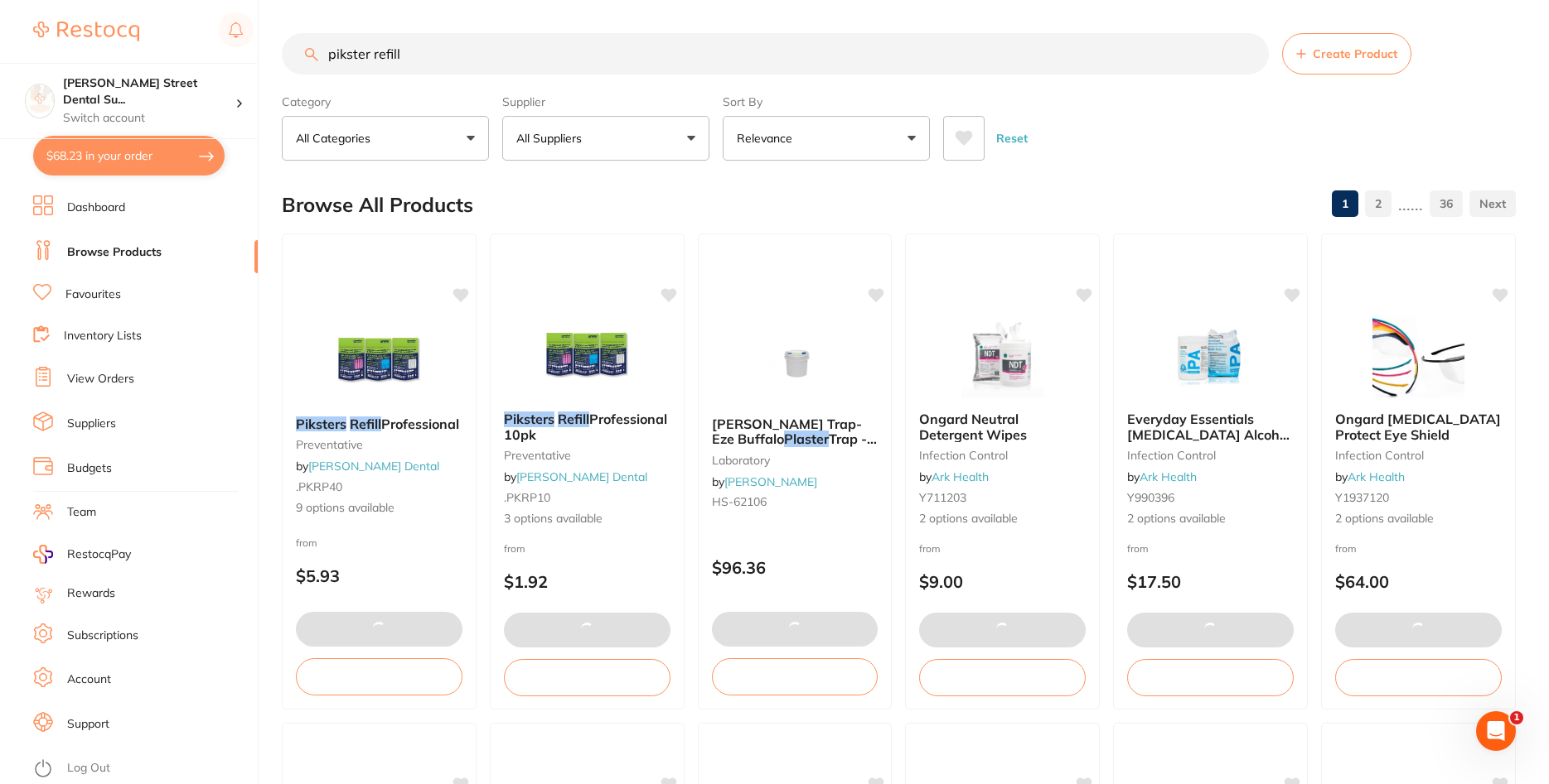
scroll to position [11, 0]
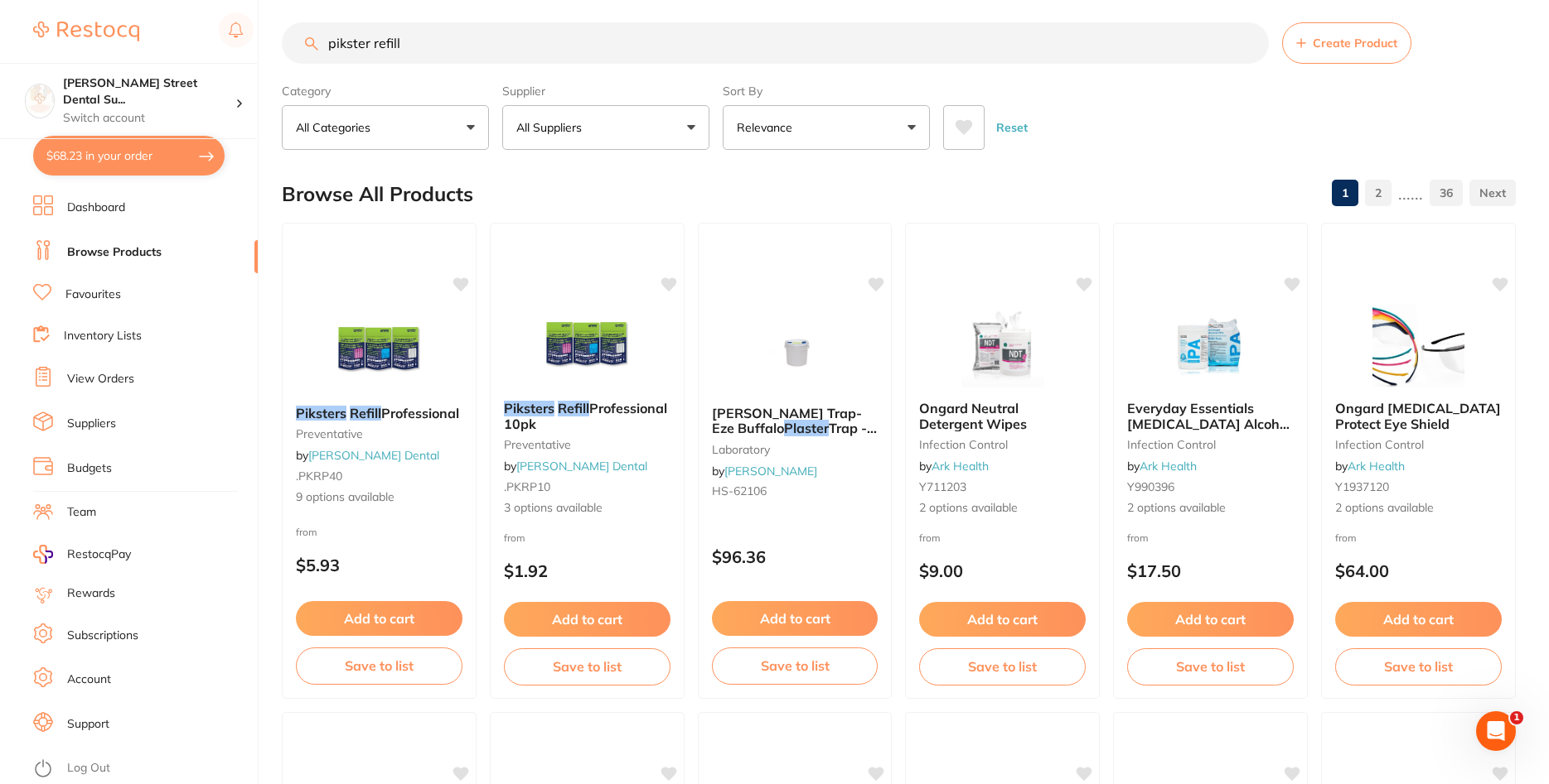
drag, startPoint x: 489, startPoint y: 28, endPoint x: 272, endPoint y: 30, distance: 217.0
click at [281, 30] on input "pikster refill" at bounding box center [774, 43] width 987 height 42
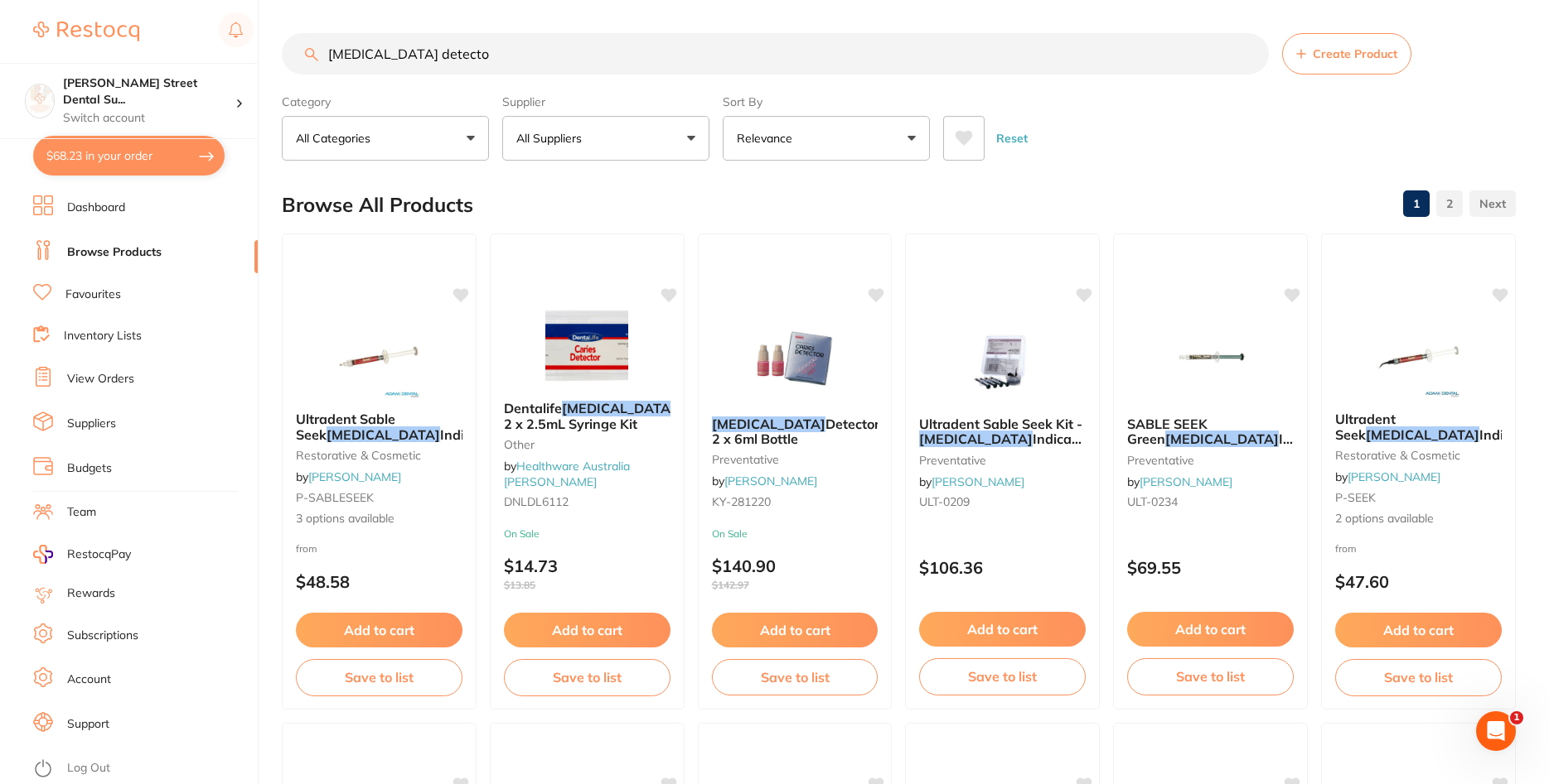
scroll to position [0, 0]
type input "[MEDICAL_DATA] detector"
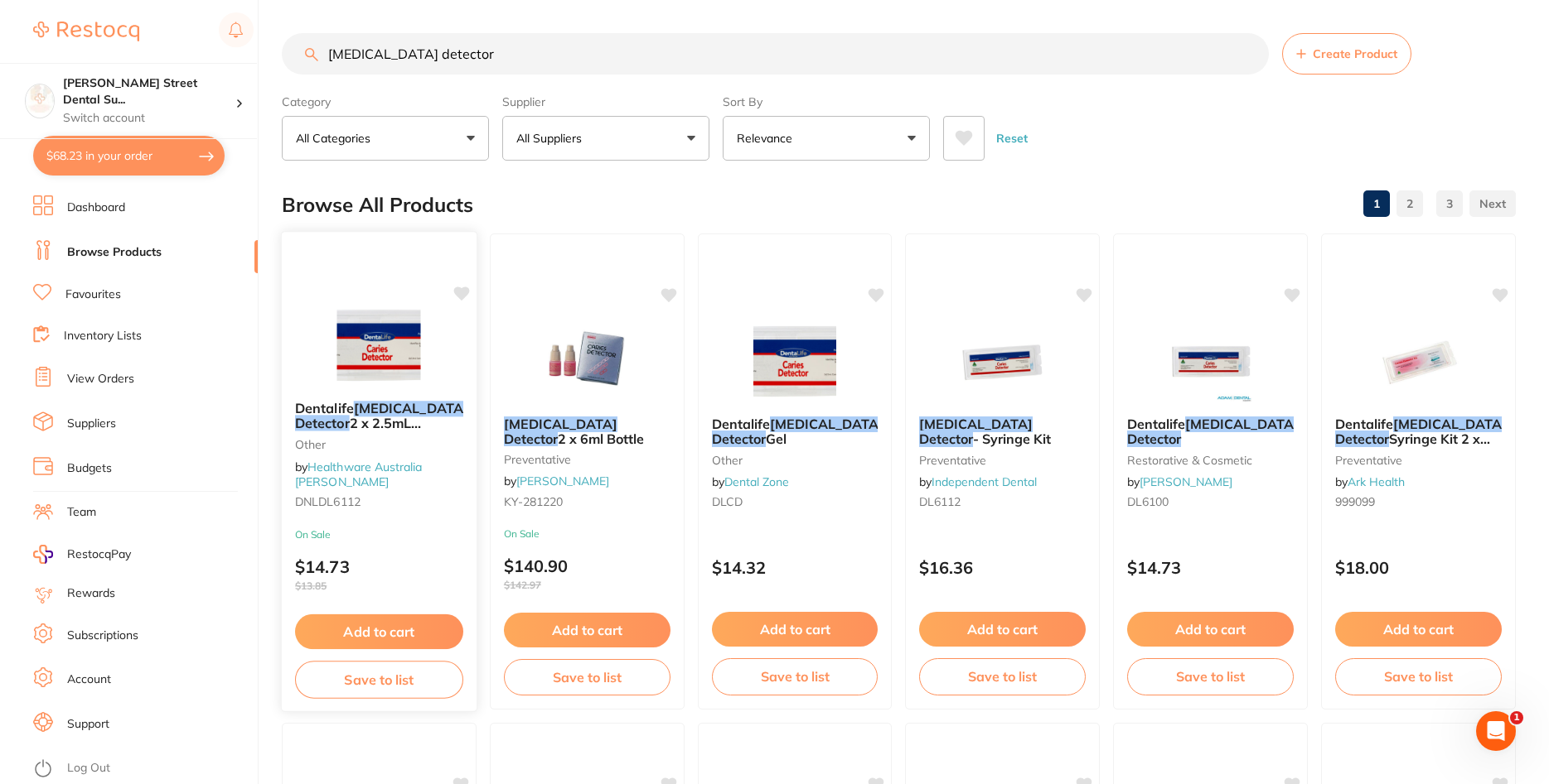
click at [353, 362] on img at bounding box center [379, 345] width 109 height 84
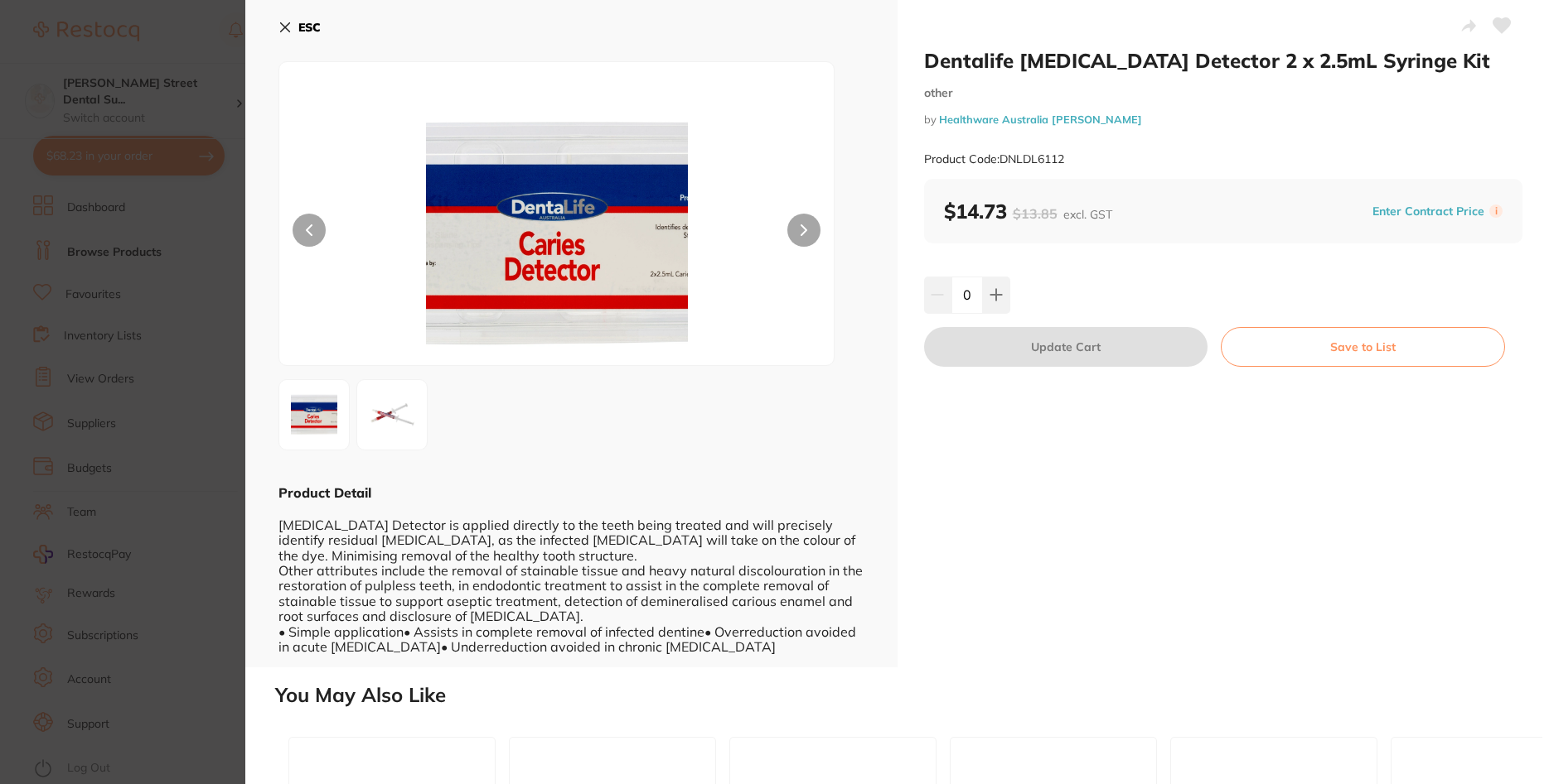
click at [814, 239] on button at bounding box center [803, 230] width 33 height 33
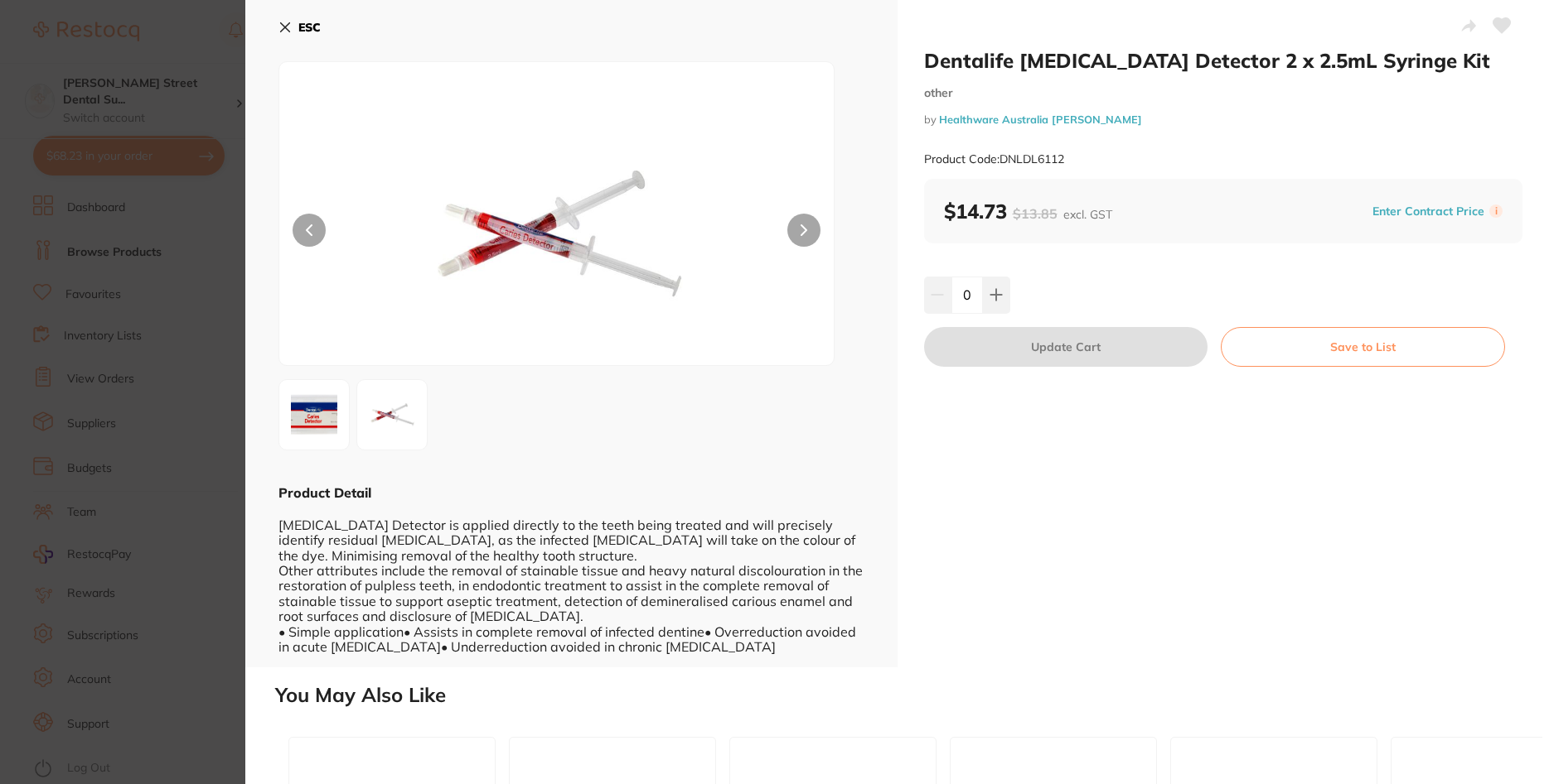
click at [105, 254] on section "Dentalife [MEDICAL_DATA] Detector 2 x 2.5mL Syringe Kit other by Healthware Aus…" at bounding box center [774, 392] width 1549 height 784
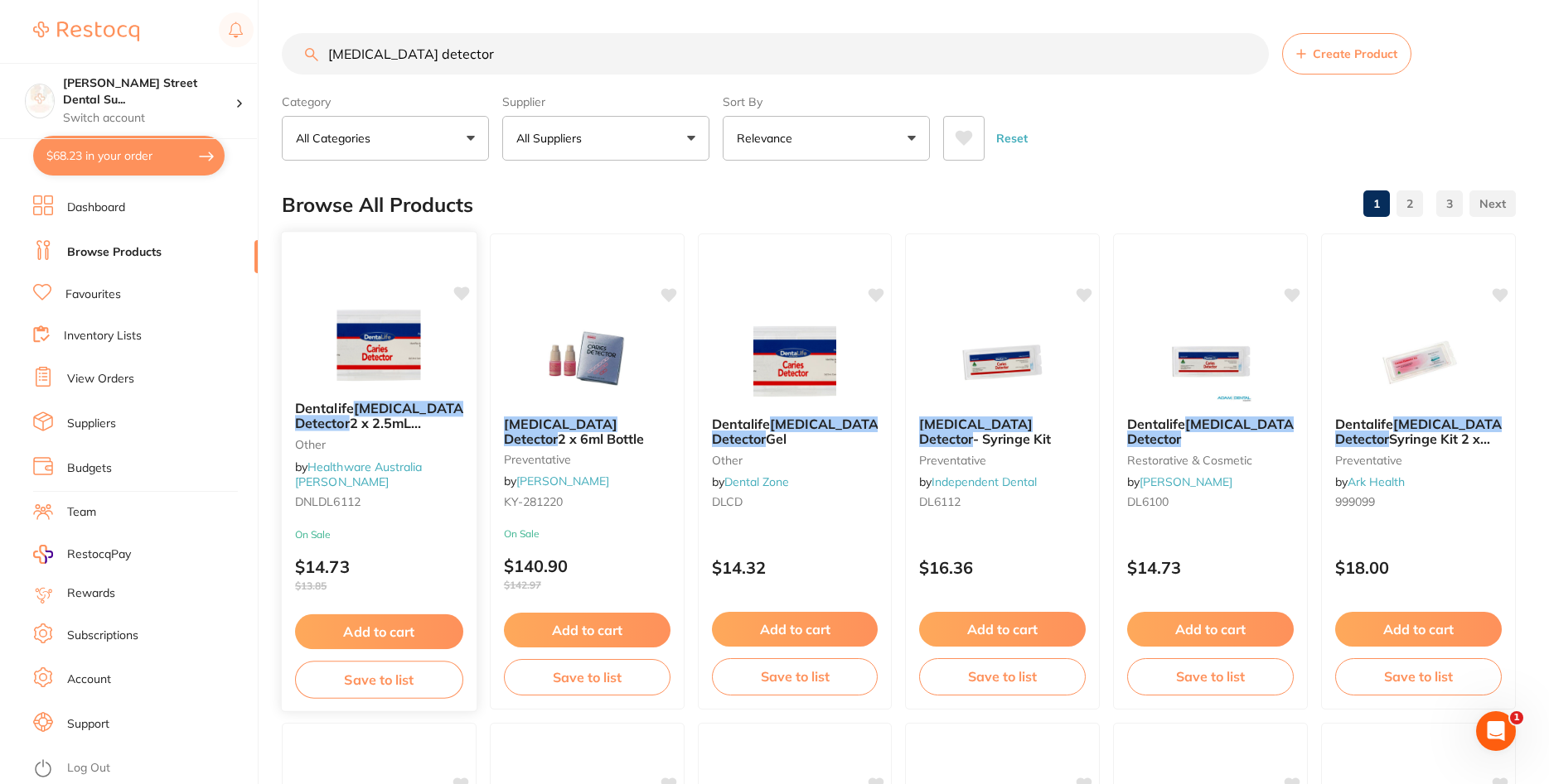
click at [391, 336] on img at bounding box center [379, 345] width 109 height 84
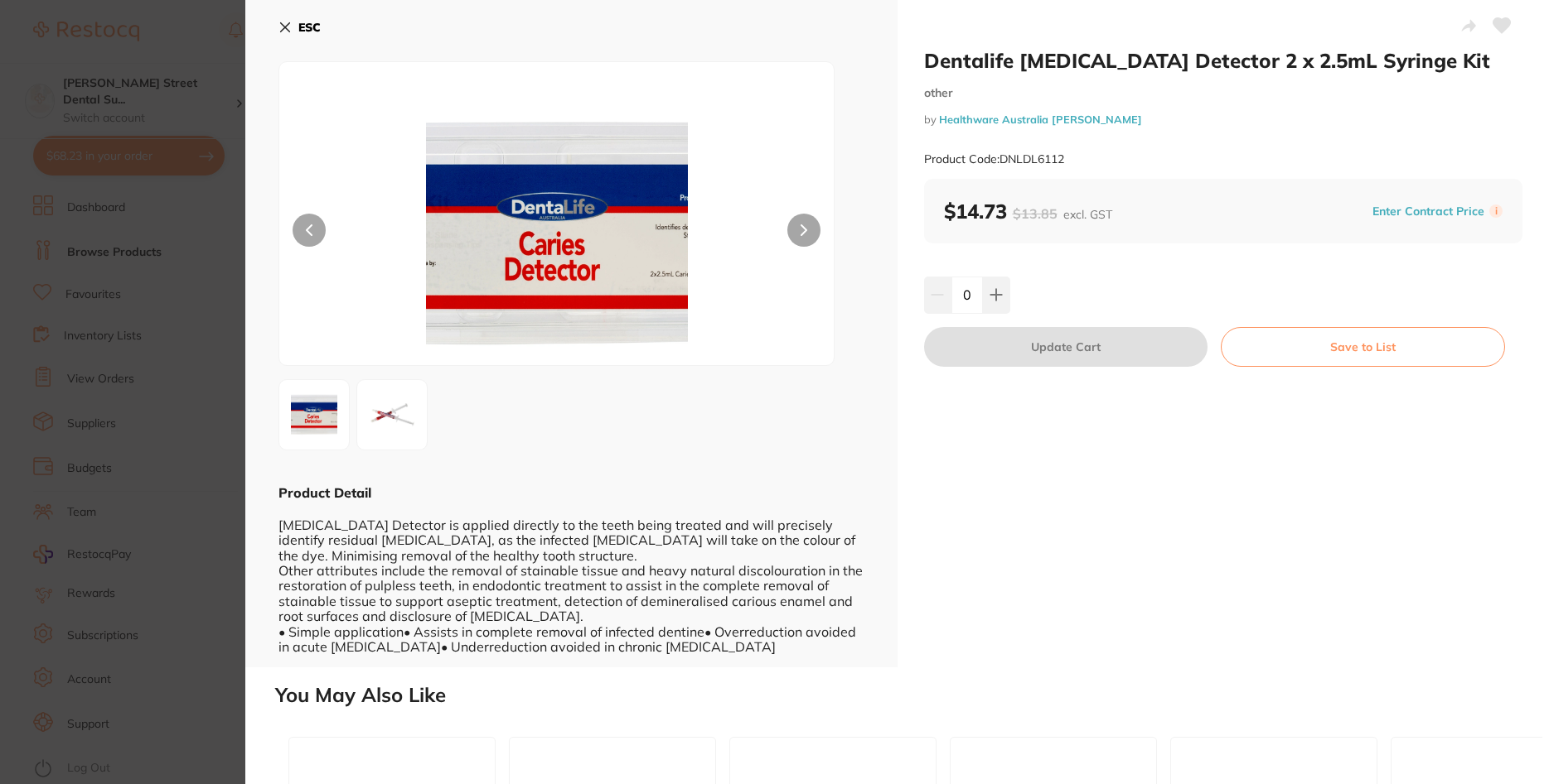
click at [392, 412] on img at bounding box center [392, 415] width 60 height 60
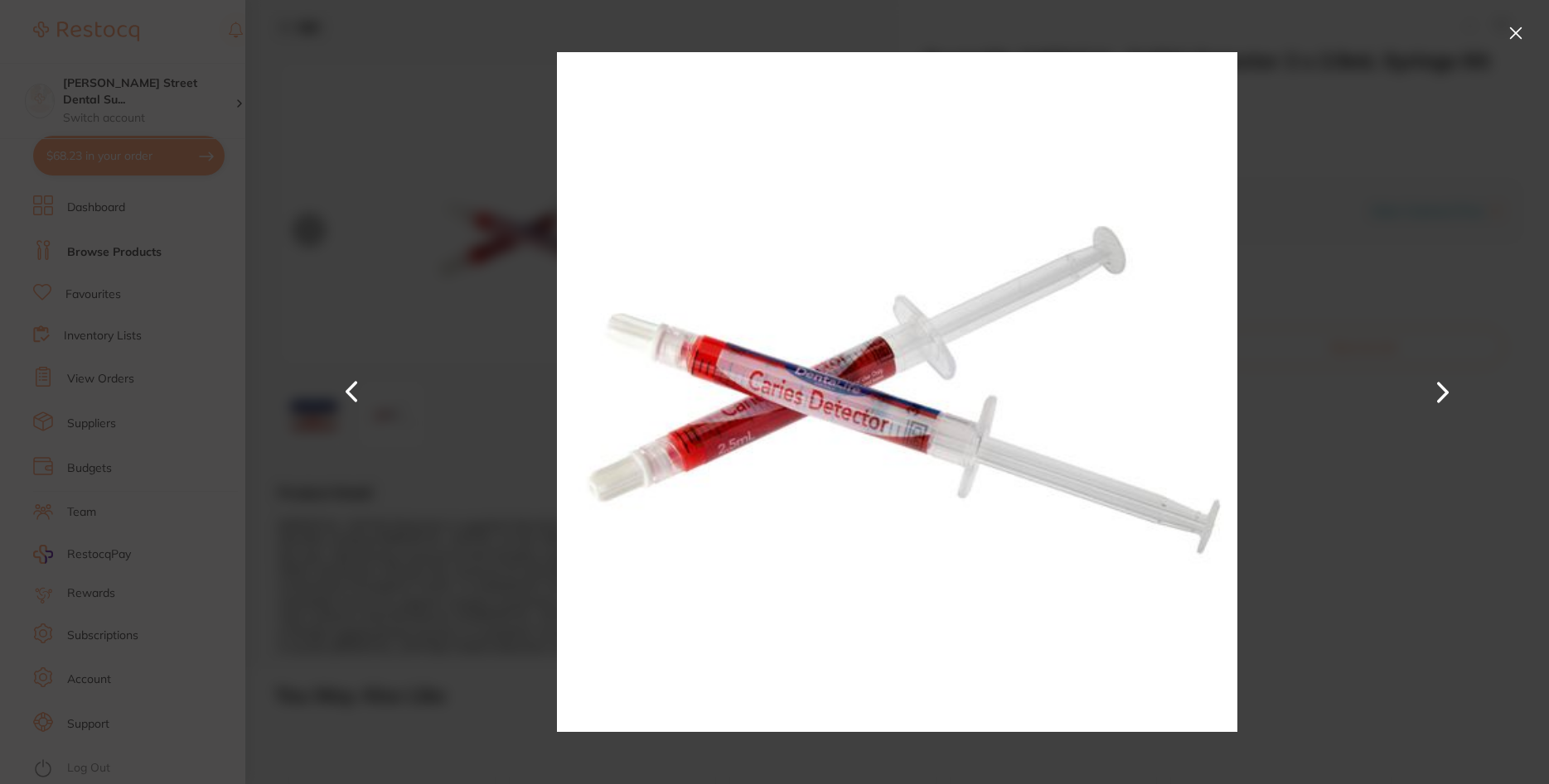
click at [1447, 403] on button at bounding box center [1443, 392] width 40 height 392
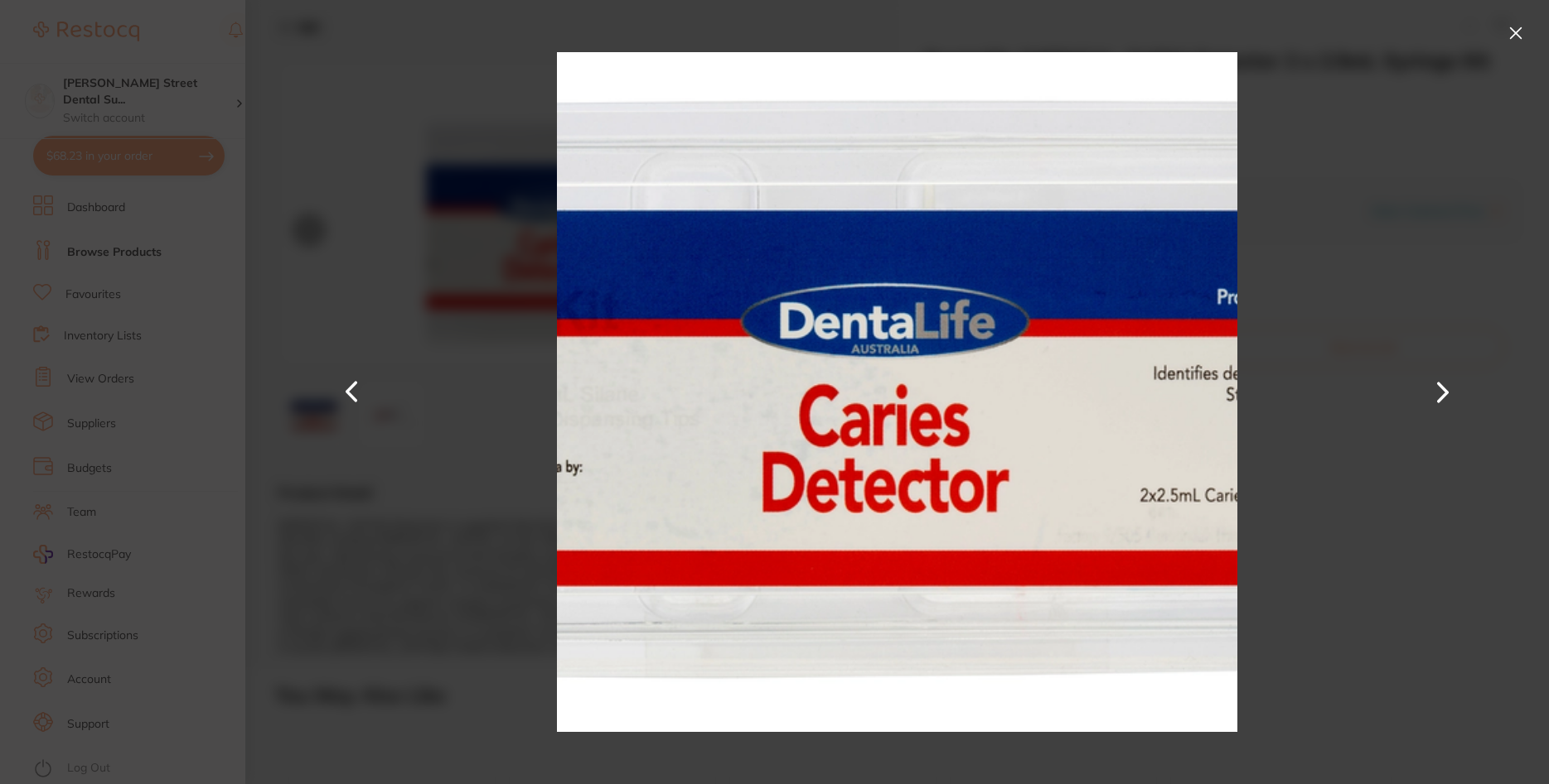
click at [1433, 393] on button at bounding box center [1443, 392] width 40 height 392
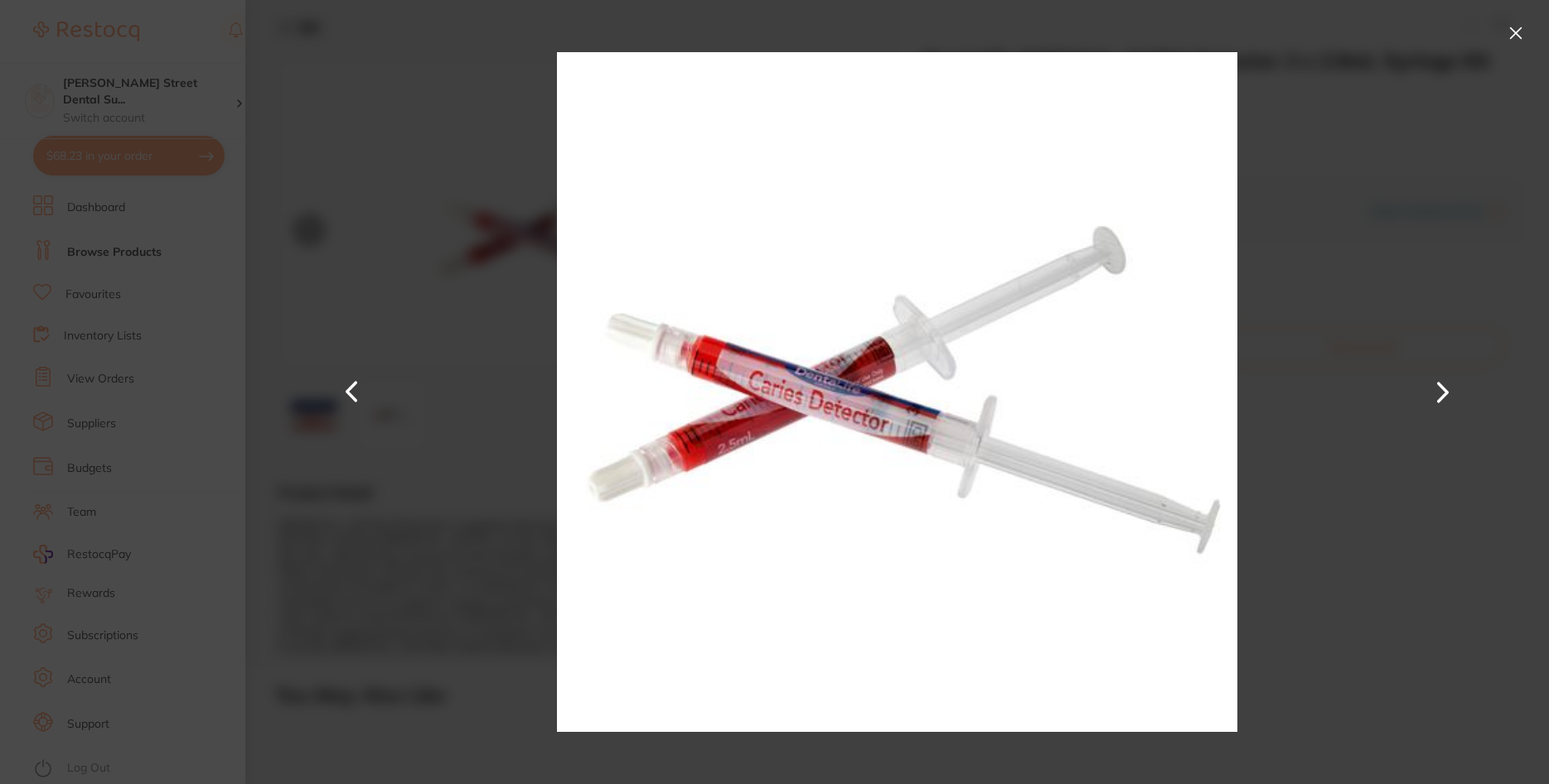
click at [1367, 260] on div at bounding box center [897, 392] width 1304 height 784
click at [1516, 29] on button at bounding box center [1516, 33] width 26 height 26
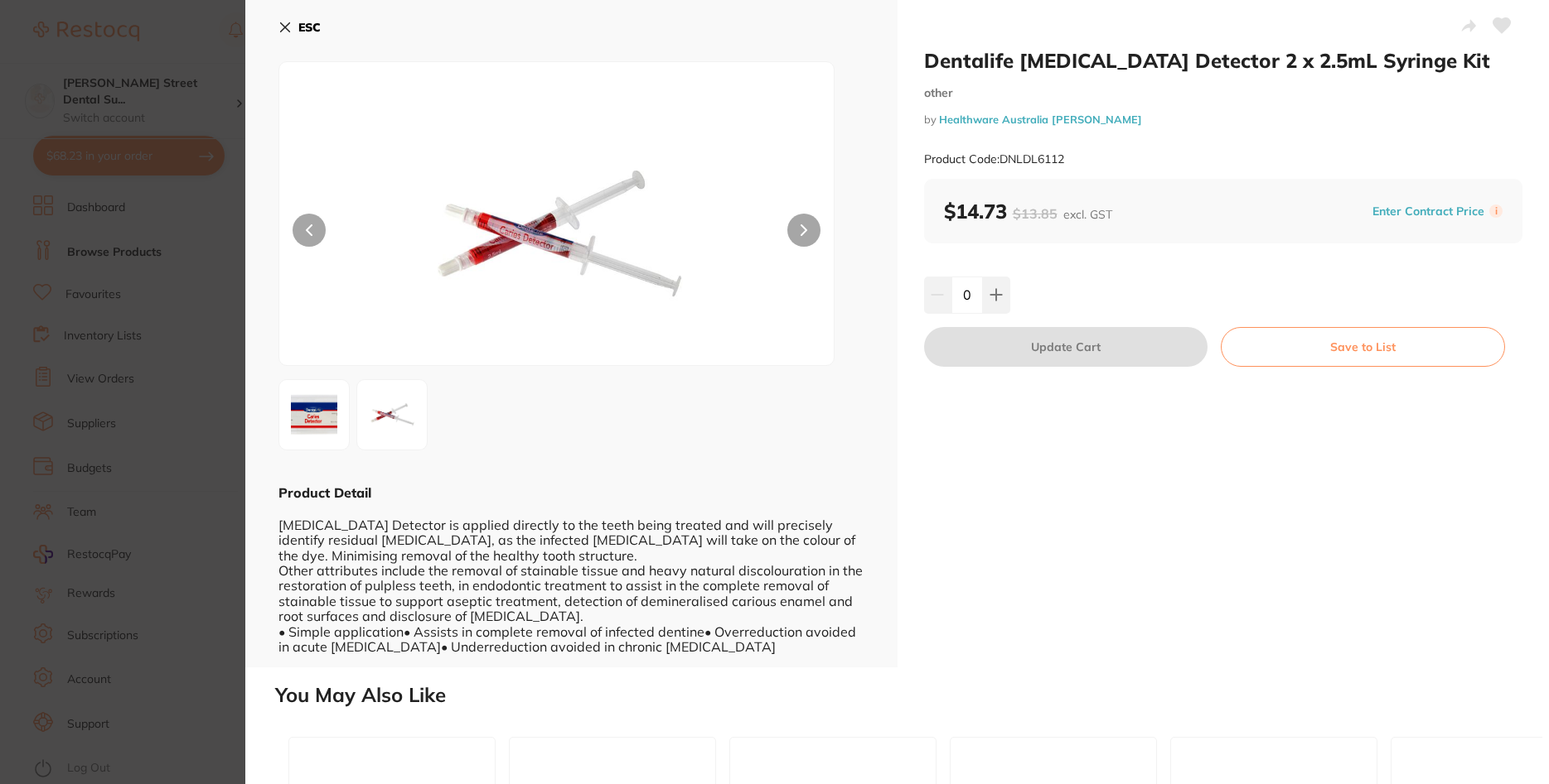
scroll to position [1, 0]
click at [286, 33] on icon at bounding box center [285, 27] width 14 height 14
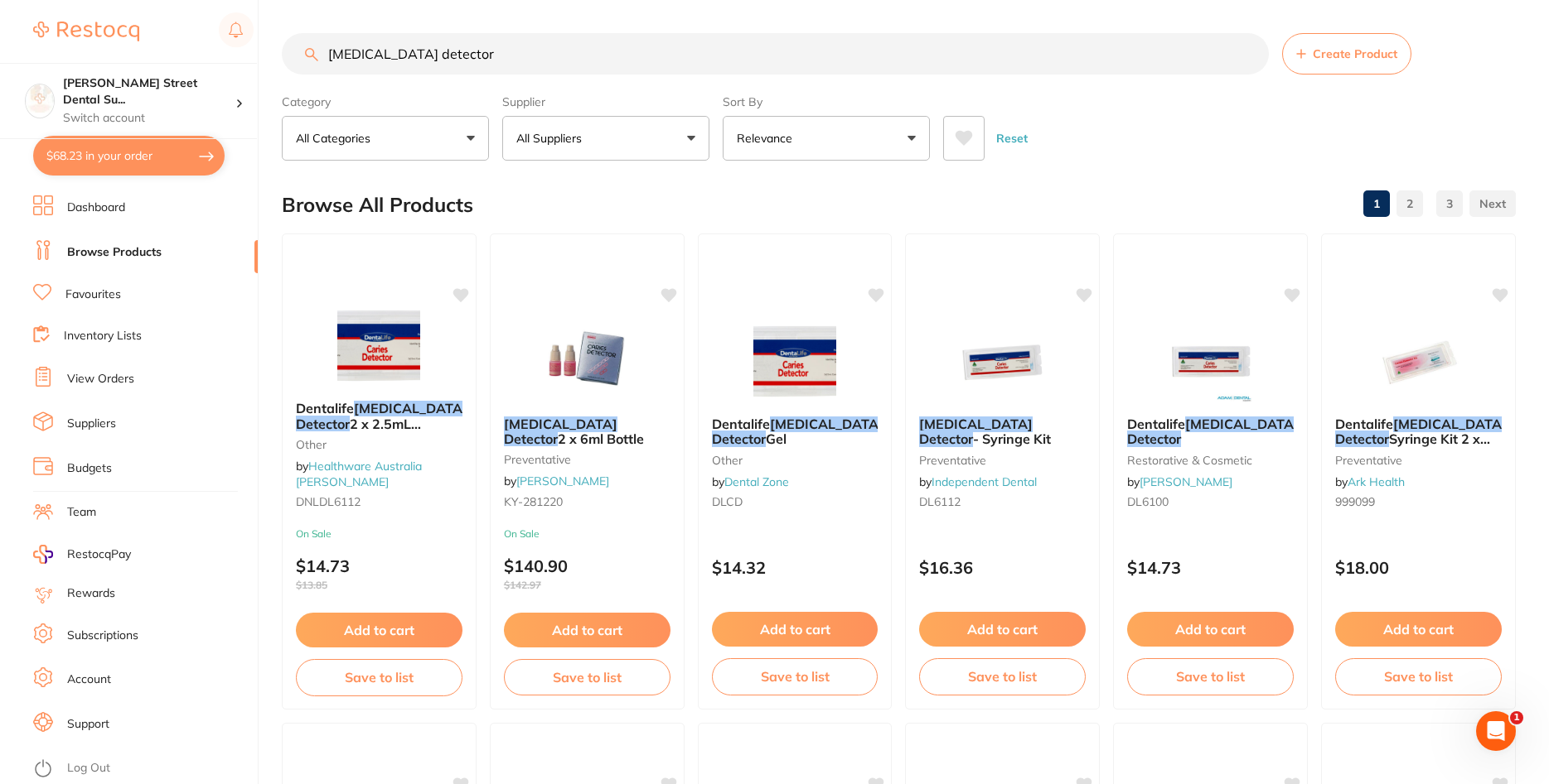
scroll to position [1, 0]
click at [811, 364] on img at bounding box center [794, 360] width 109 height 84
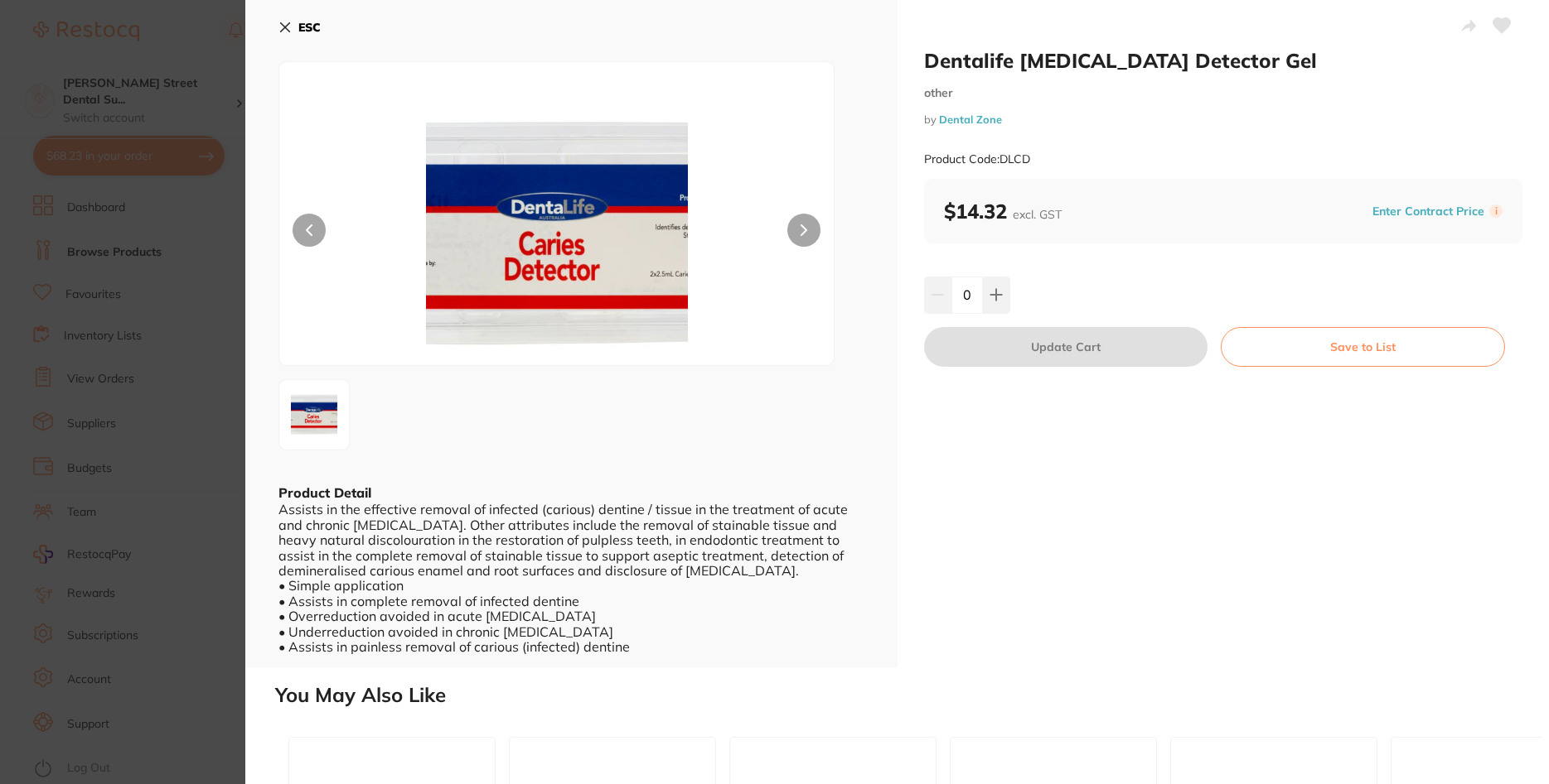
click at [808, 231] on button at bounding box center [803, 230] width 33 height 33
click at [116, 502] on section "Dentalife Caries Detector Gel other by Dental Zone Product Code: DLCD ESC Produ…" at bounding box center [774, 392] width 1549 height 784
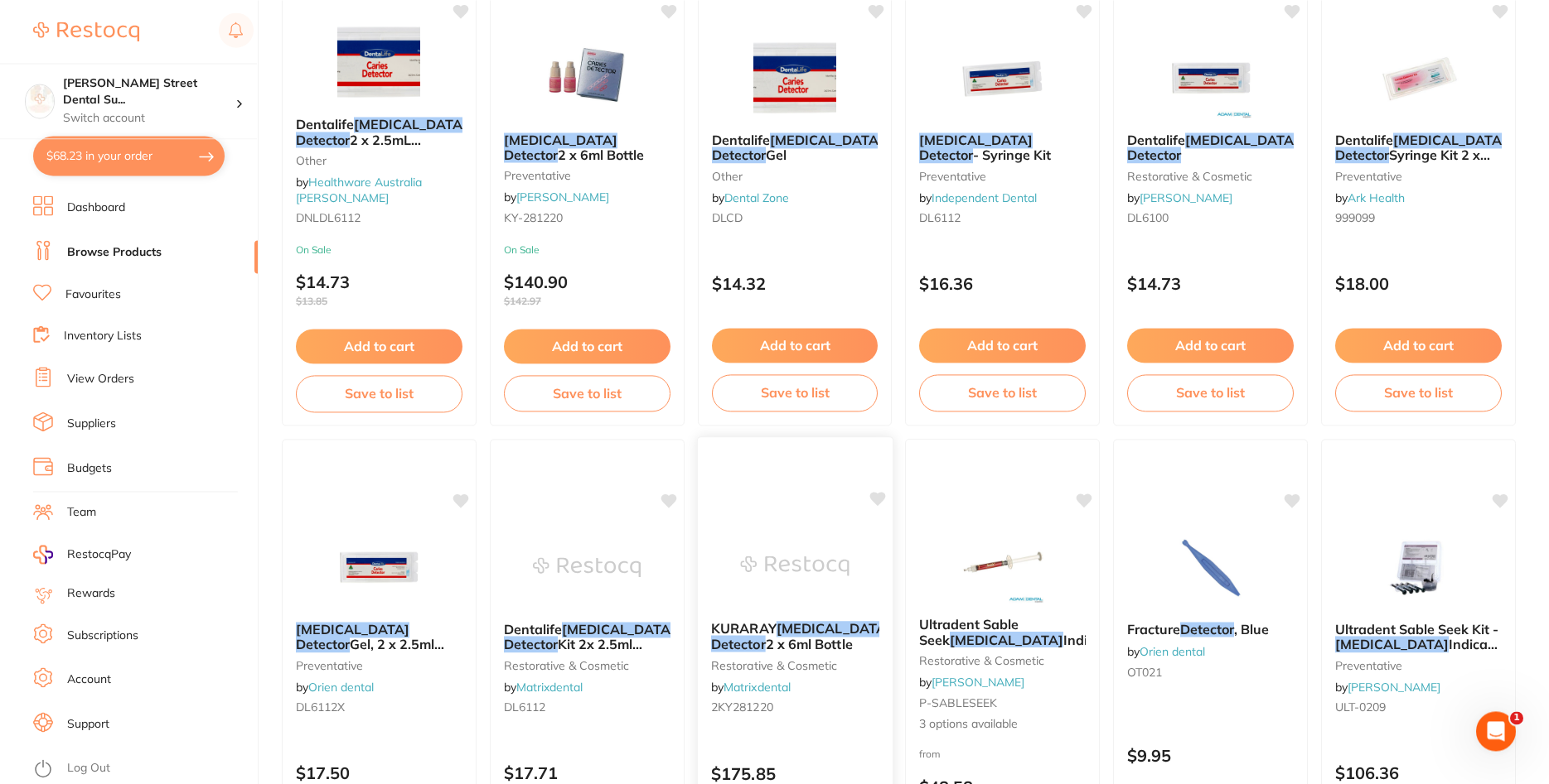
scroll to position [170, 0]
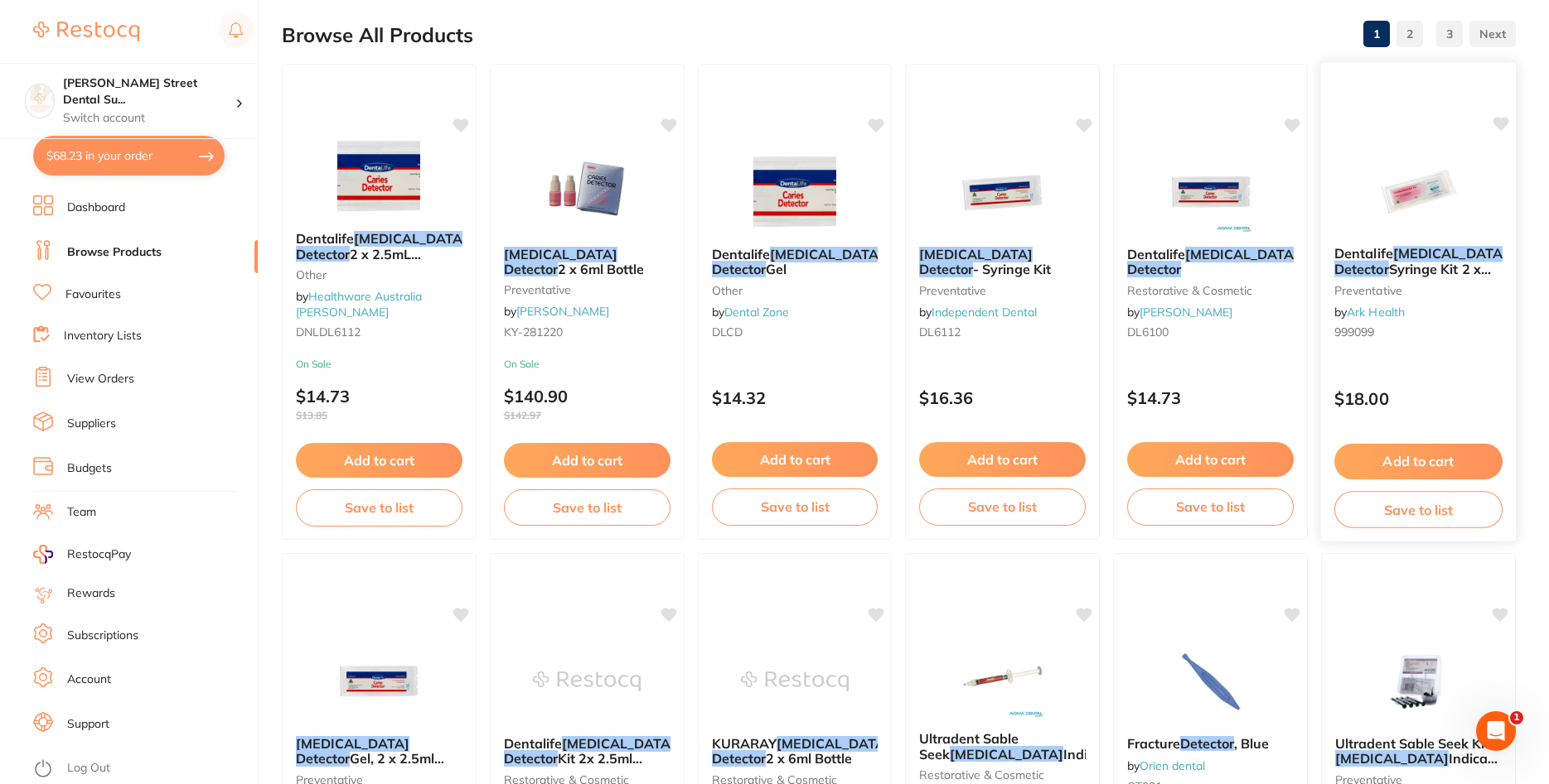
click at [1383, 187] on img at bounding box center [1419, 191] width 109 height 84
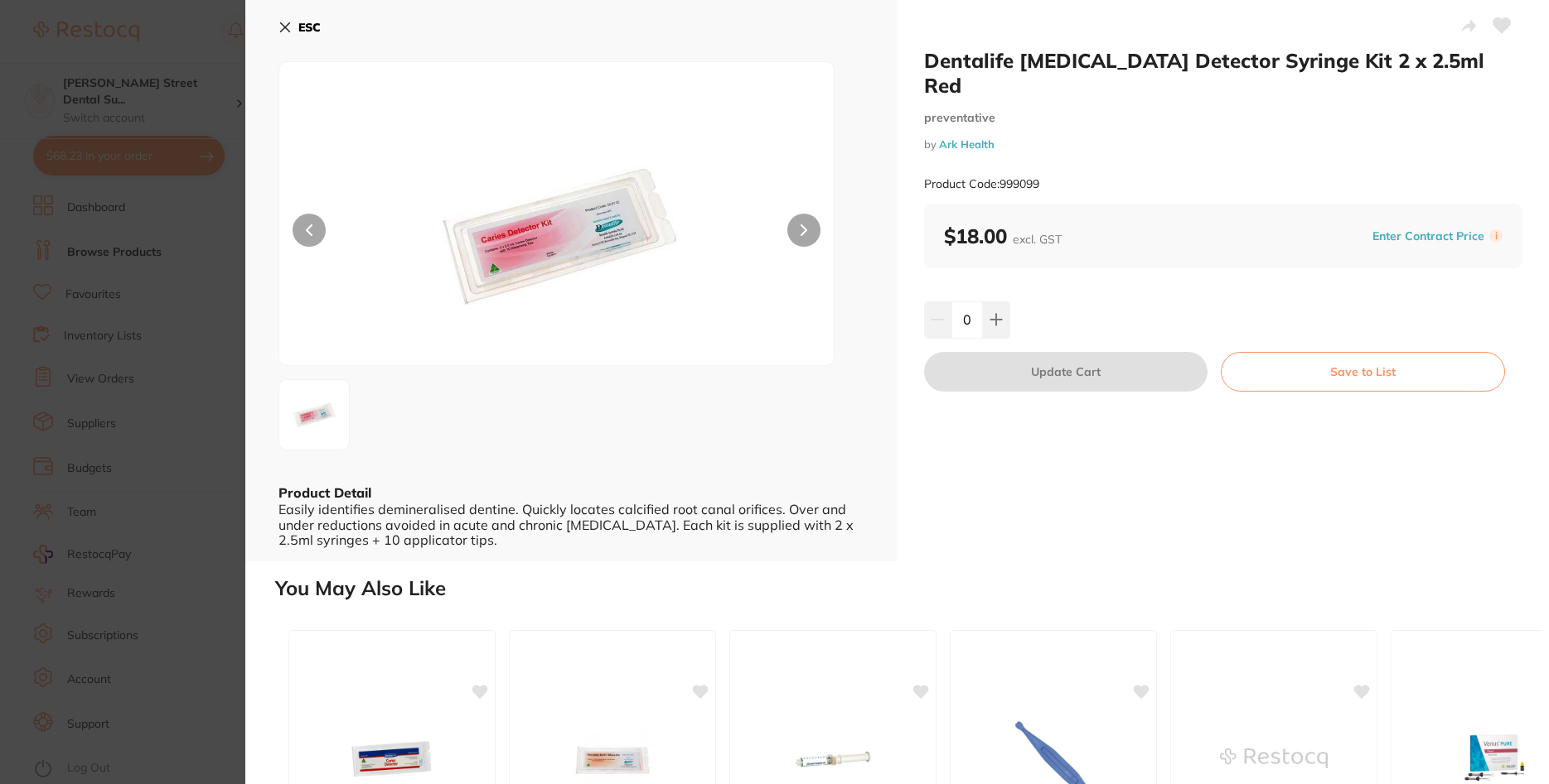
click at [813, 229] on button at bounding box center [803, 230] width 33 height 33
click at [136, 387] on section "Dentalife Caries Detector Syringe Kit 2 x 2.5ml Red preventative by Ark Health …" at bounding box center [774, 392] width 1549 height 784
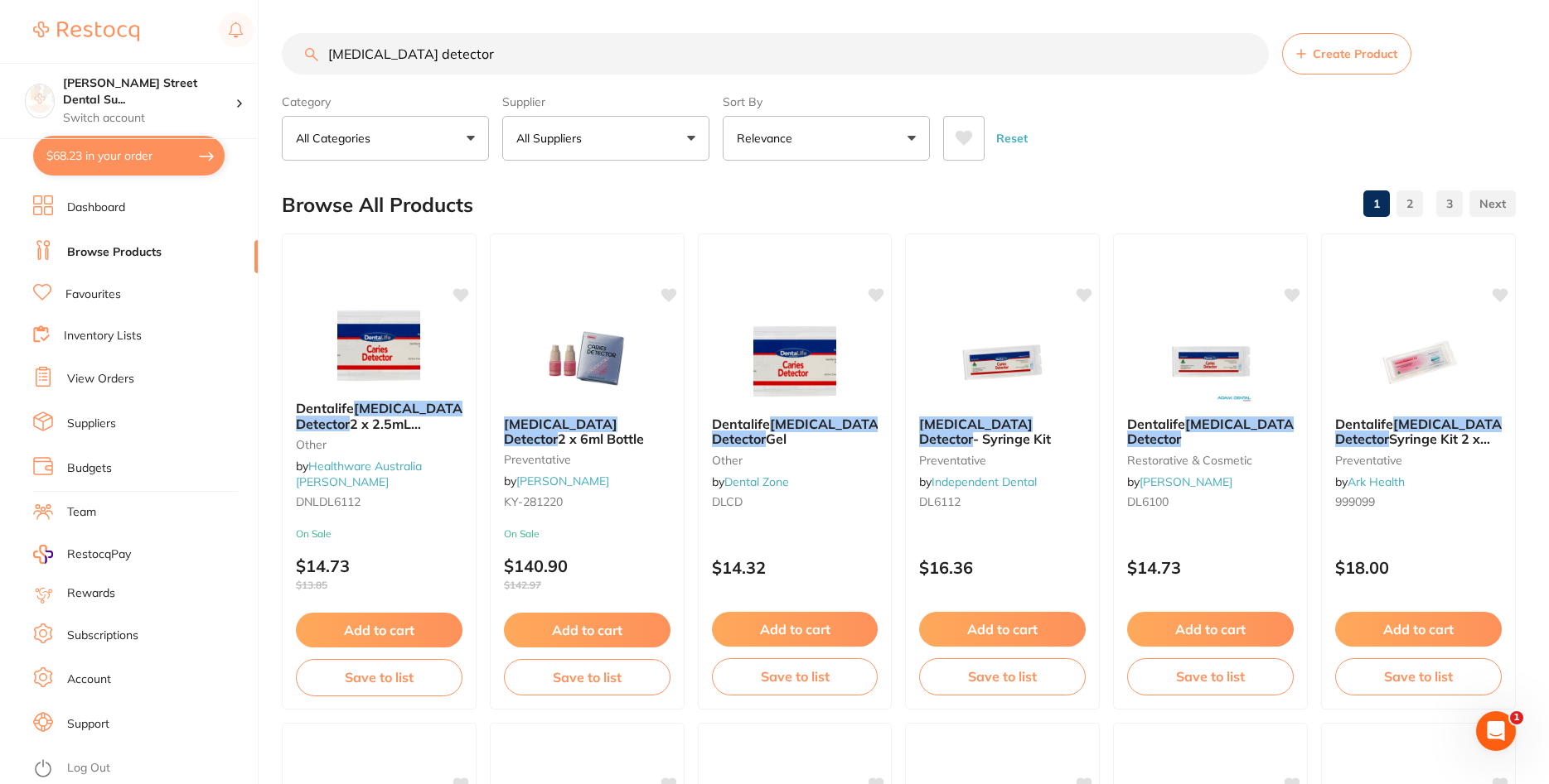
click at [592, 34] on input "[MEDICAL_DATA] detector" at bounding box center [774, 54] width 987 height 42
drag, startPoint x: 560, startPoint y: 74, endPoint x: 279, endPoint y: 24, distance: 285.4
click at [281, 66] on input "[MEDICAL_DATA] detector" at bounding box center [774, 54] width 987 height 42
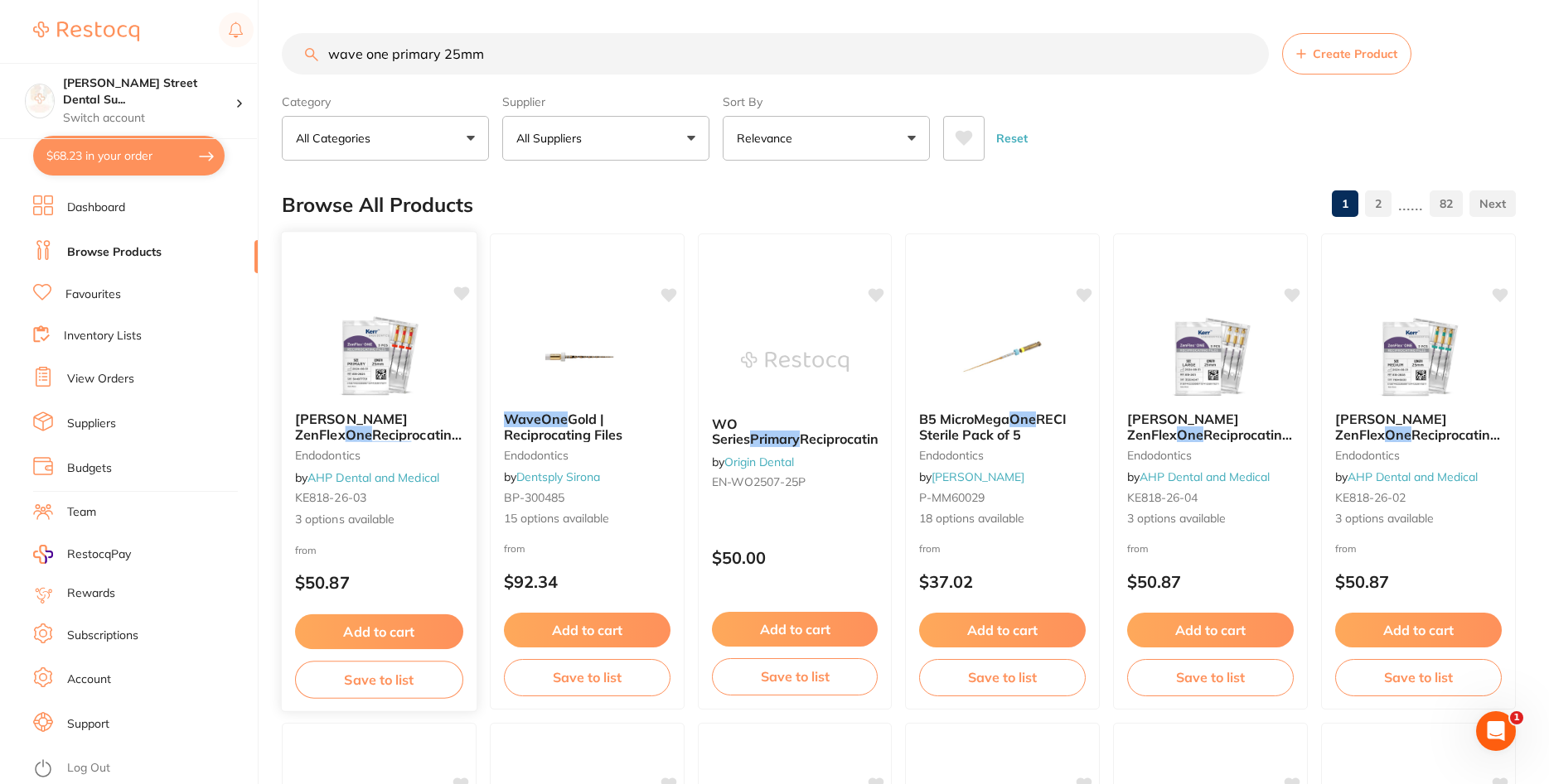
click at [382, 360] on img at bounding box center [379, 356] width 109 height 84
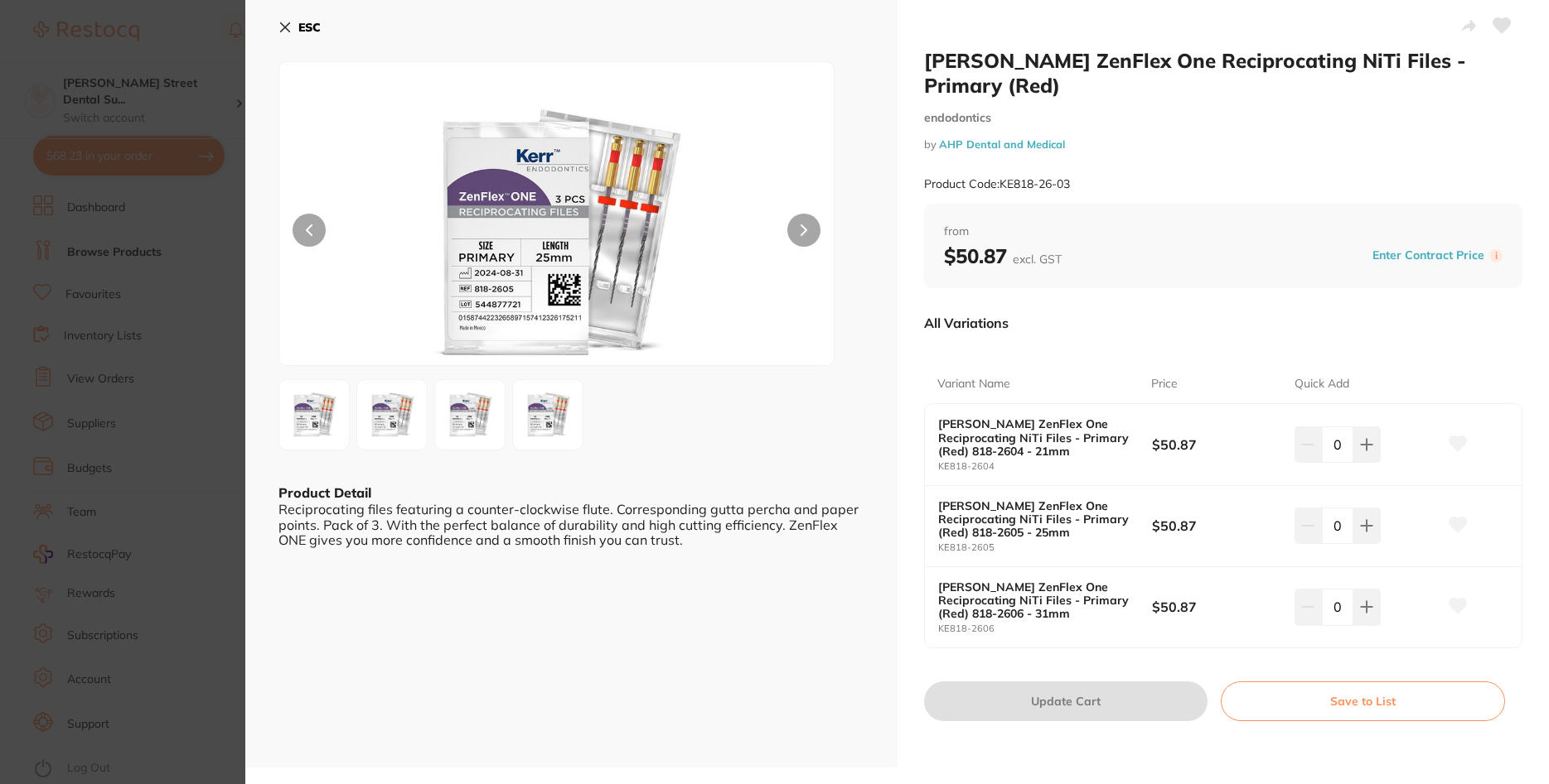
click at [276, 23] on div "ESC Product Detail Reciprocating files featuring a counter-clockwise flute. Cor…" at bounding box center [571, 383] width 652 height 768
click at [309, 40] on button "ESC" at bounding box center [299, 27] width 43 height 28
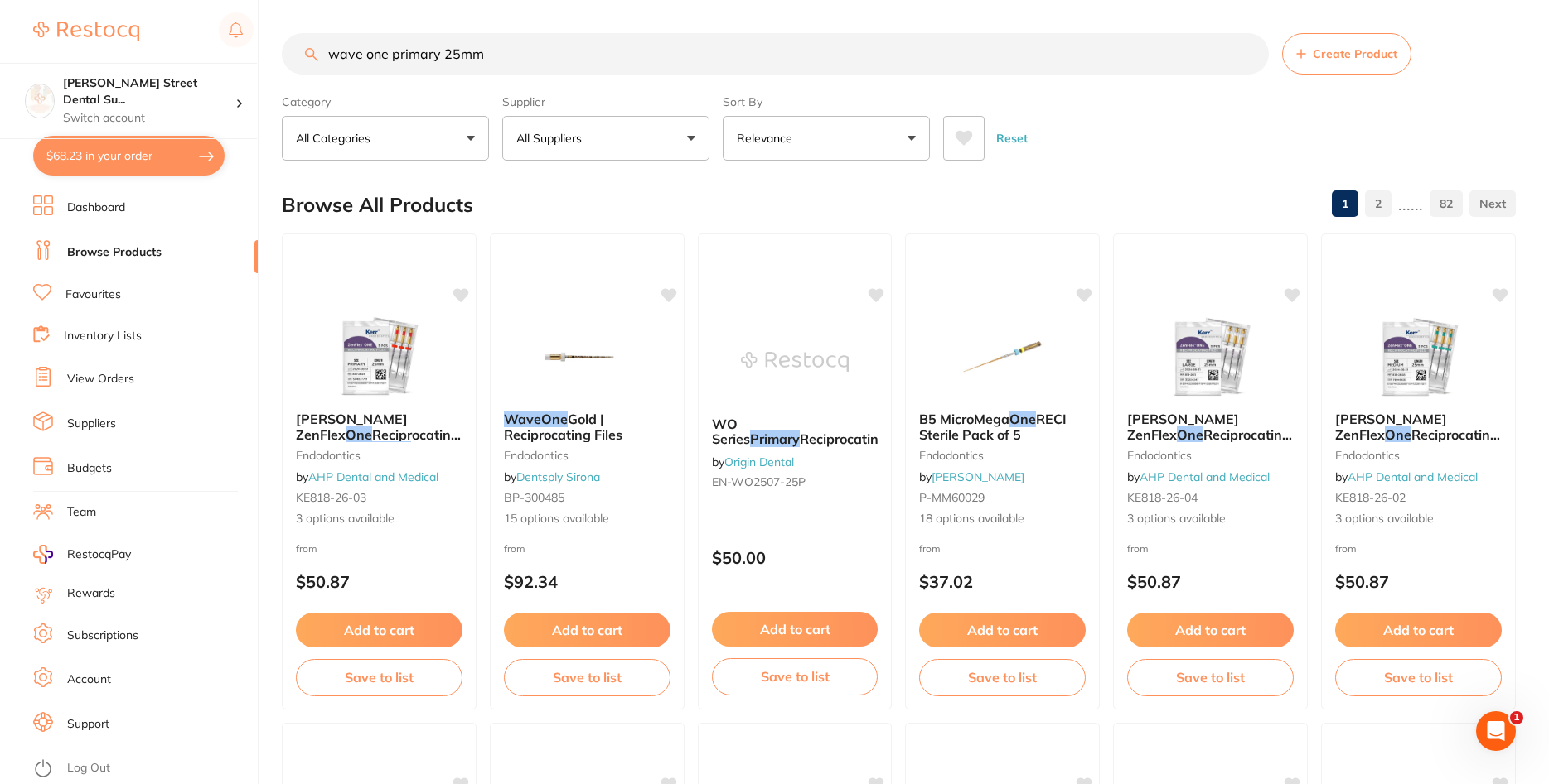
scroll to position [2, 0]
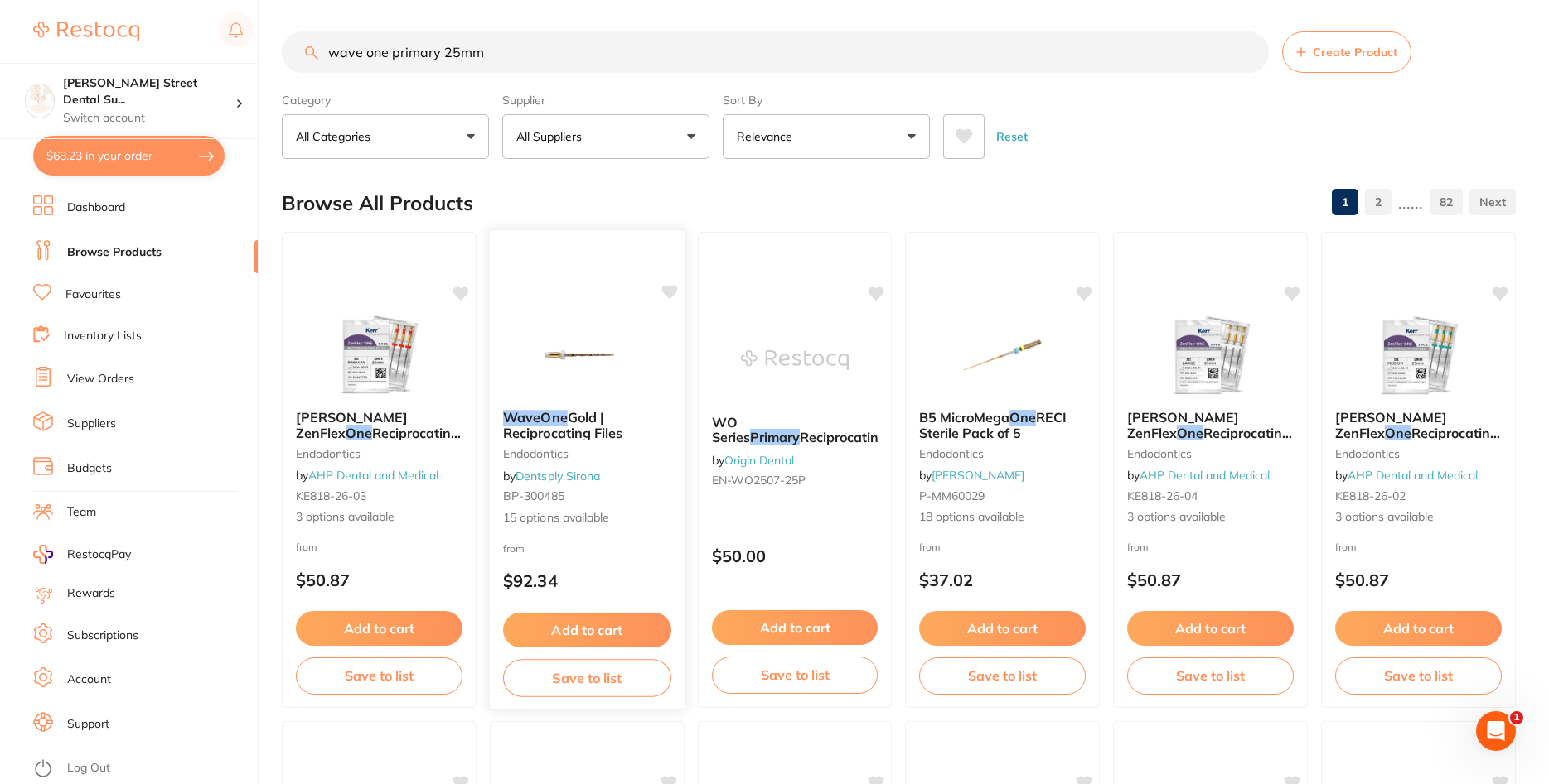
click at [584, 439] on span "Gold | Reciprocating Files" at bounding box center [563, 426] width 119 height 33
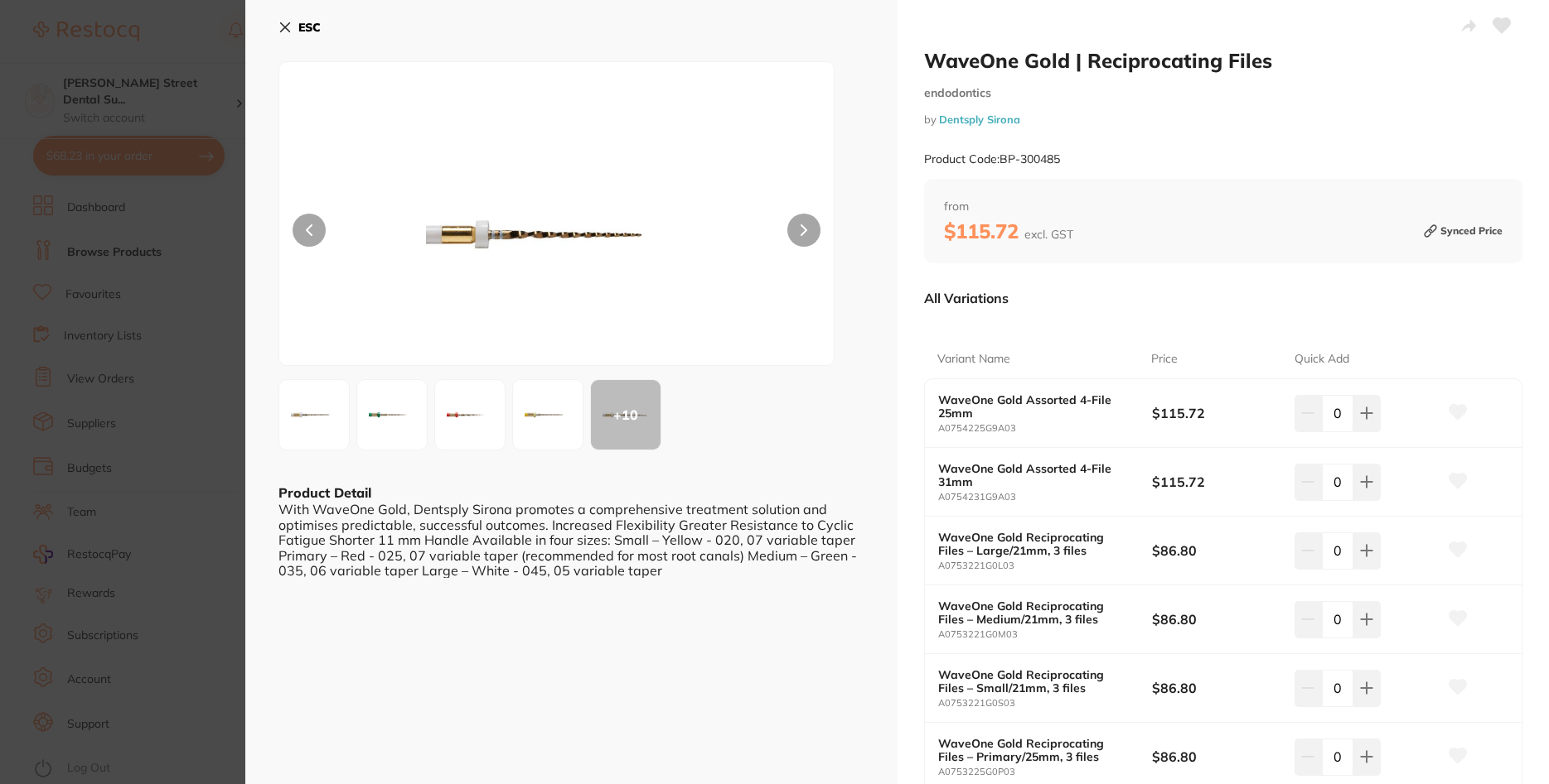
click at [465, 415] on img at bounding box center [470, 415] width 60 height 60
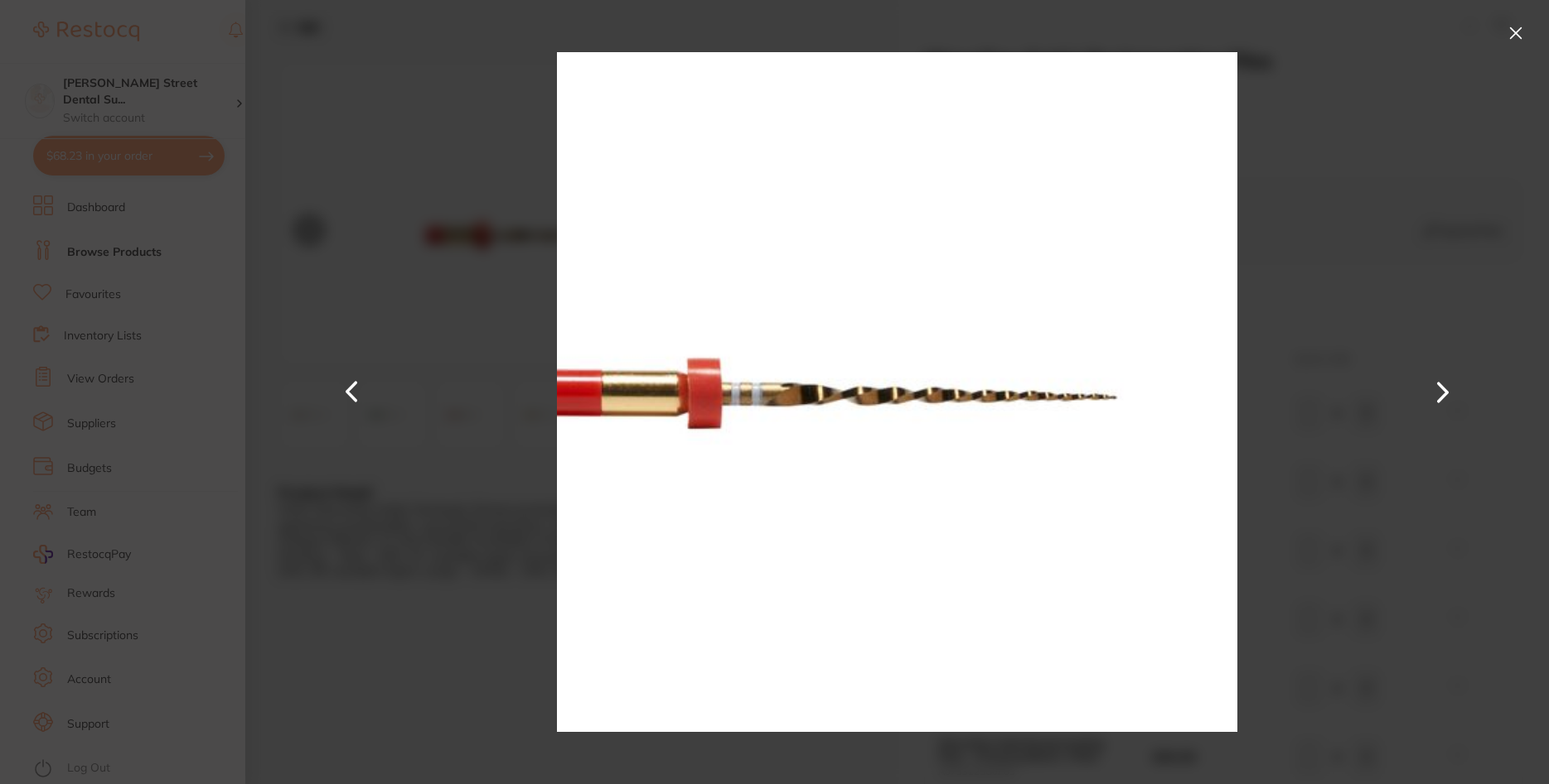
click at [422, 281] on div at bounding box center [897, 392] width 1304 height 784
click at [1417, 128] on div at bounding box center [897, 392] width 1304 height 784
click at [1509, 38] on button at bounding box center [1516, 33] width 26 height 26
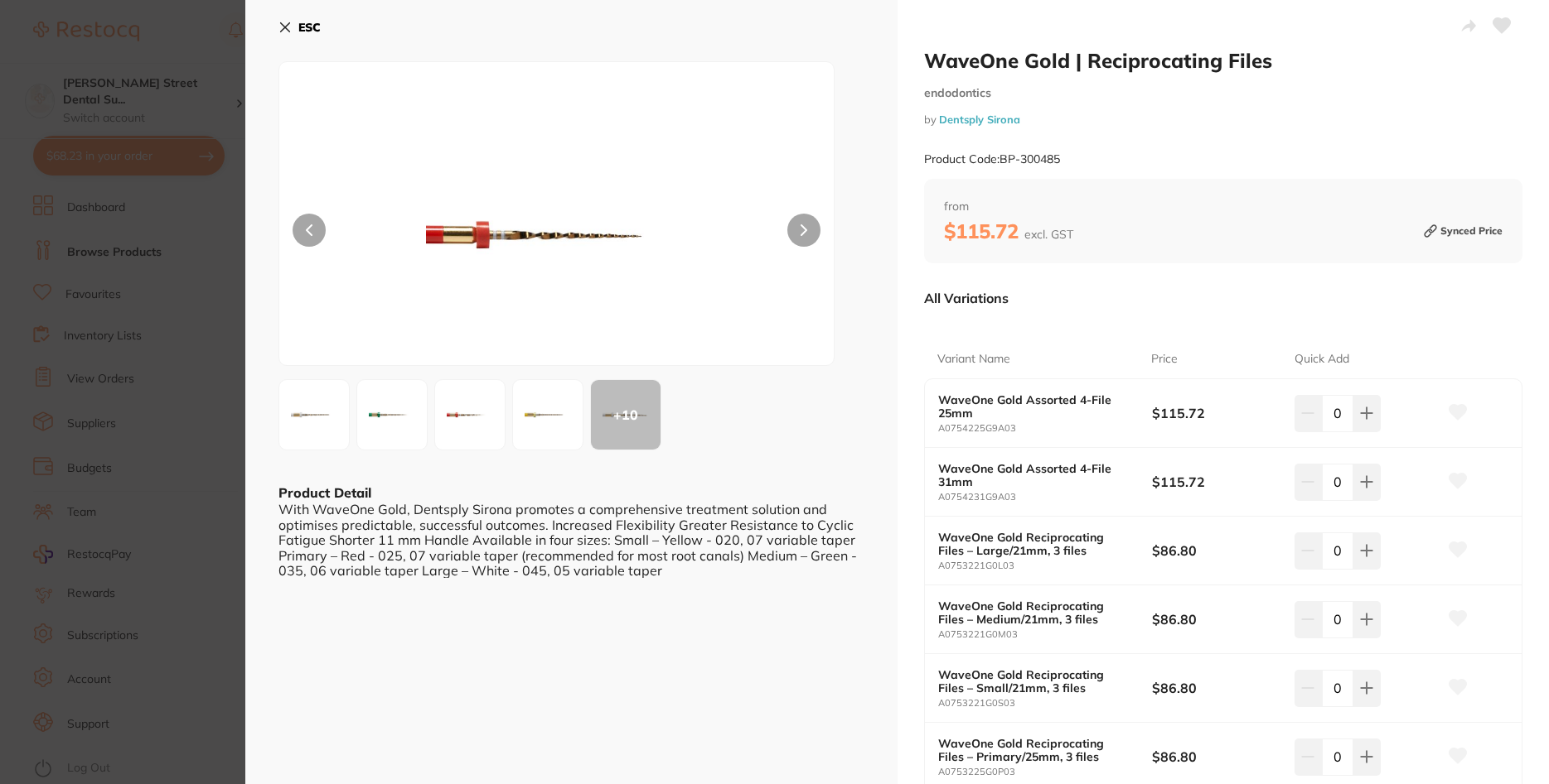
click at [290, 22] on icon at bounding box center [285, 27] width 14 height 14
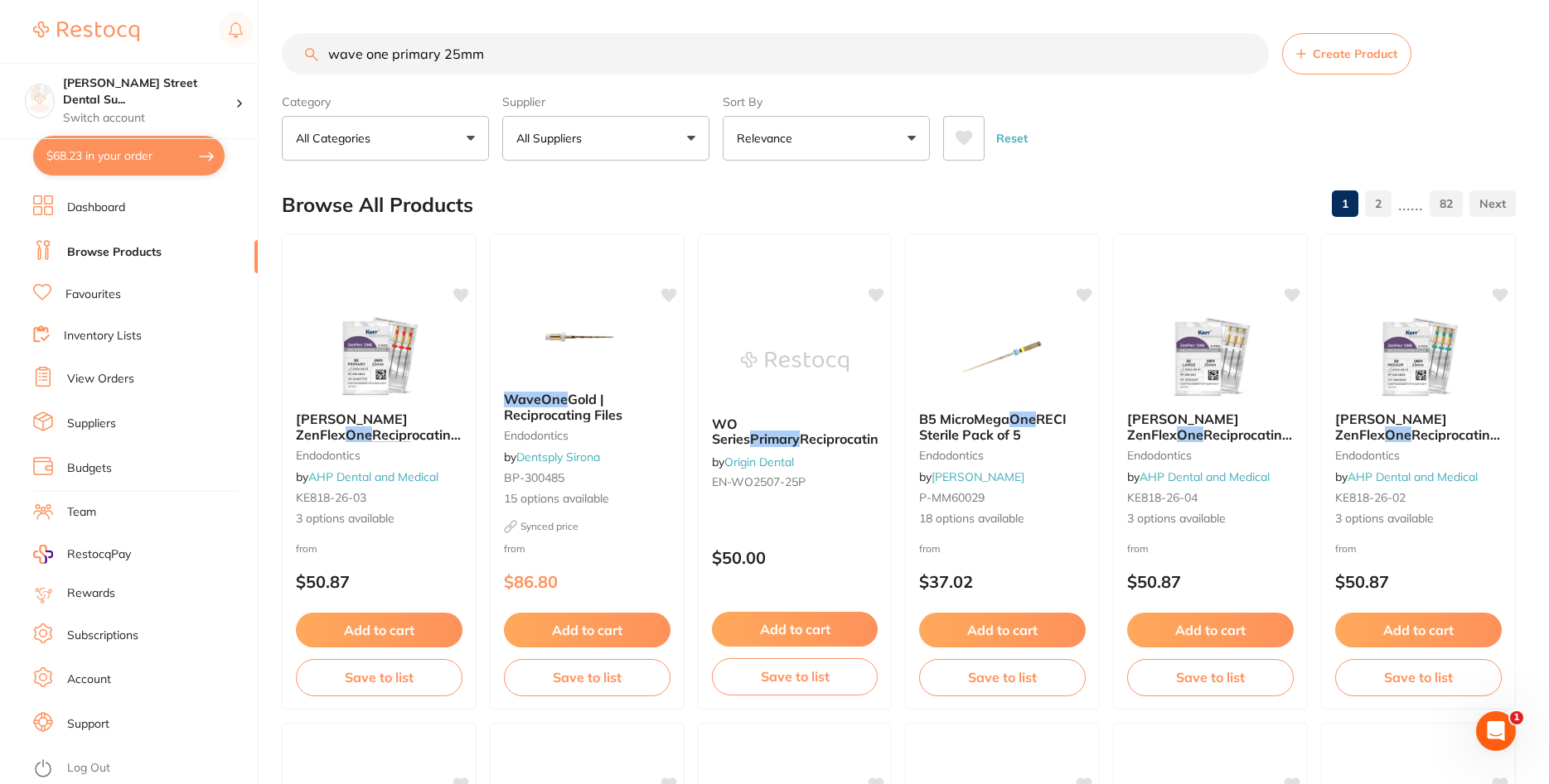
scroll to position [2, 0]
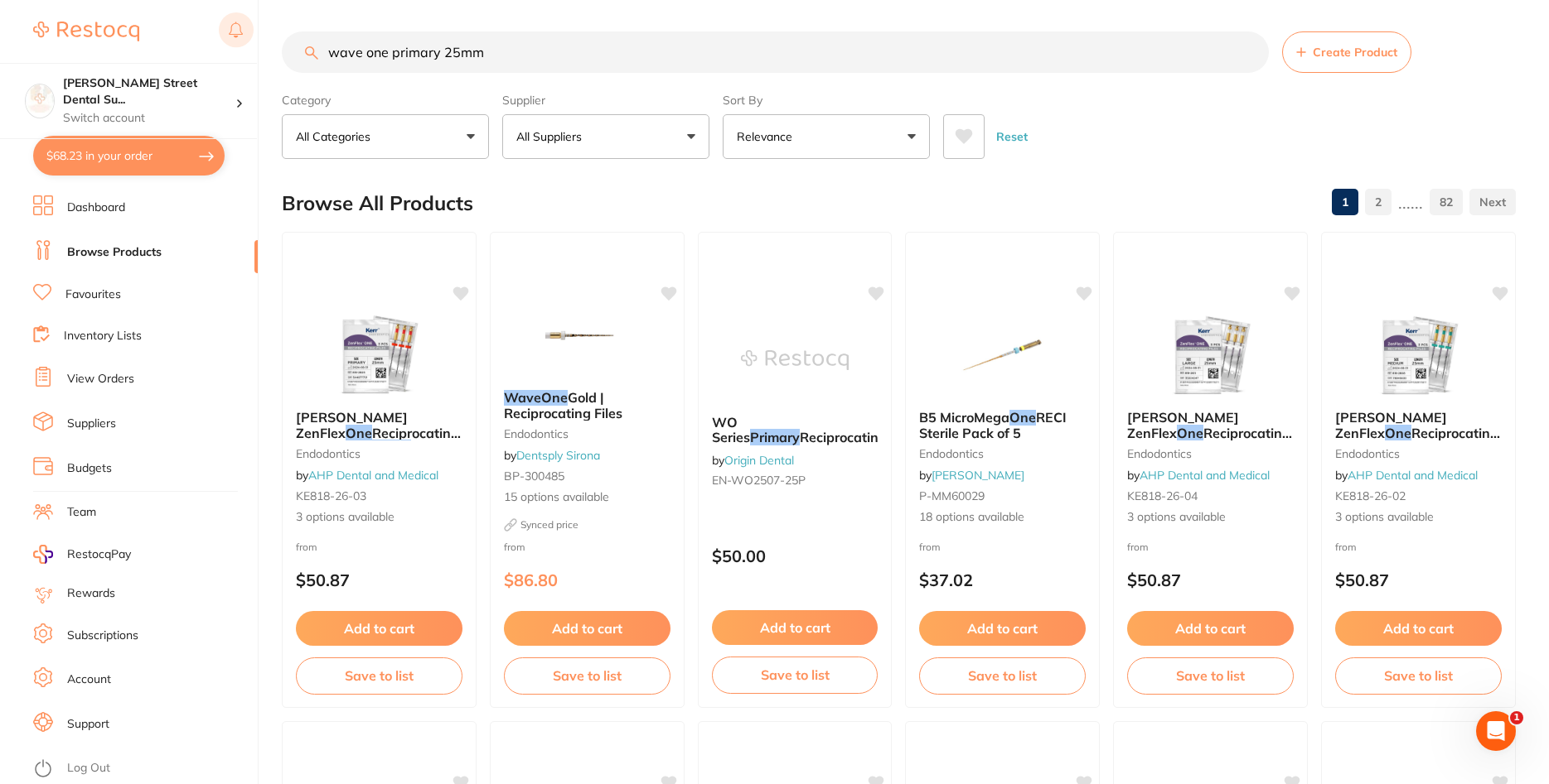
drag, startPoint x: 497, startPoint y: 45, endPoint x: 242, endPoint y: 34, distance: 255.2
click at [281, 34] on input "wave one primary 25mm" at bounding box center [774, 52] width 987 height 42
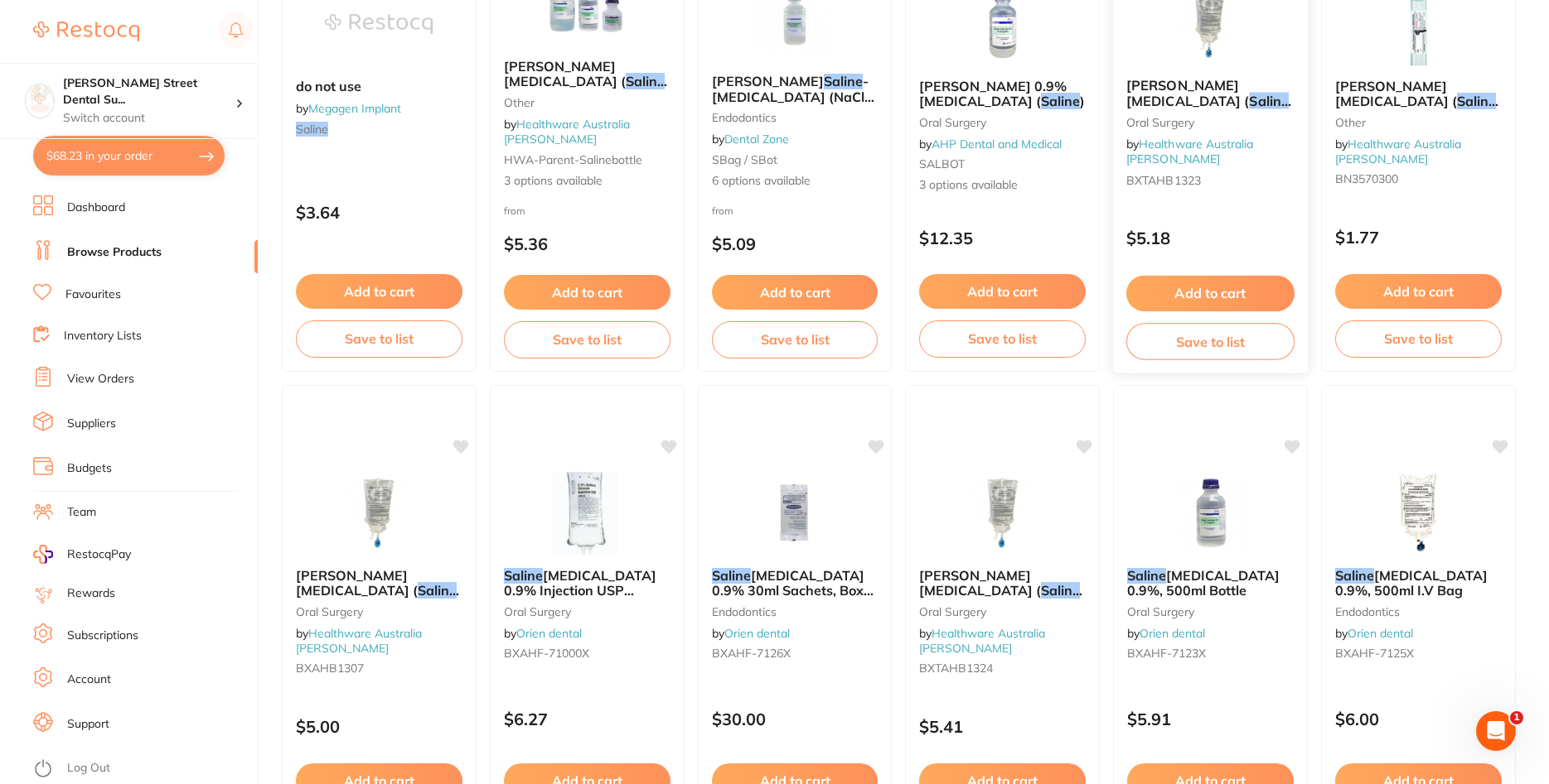
scroll to position [0, 0]
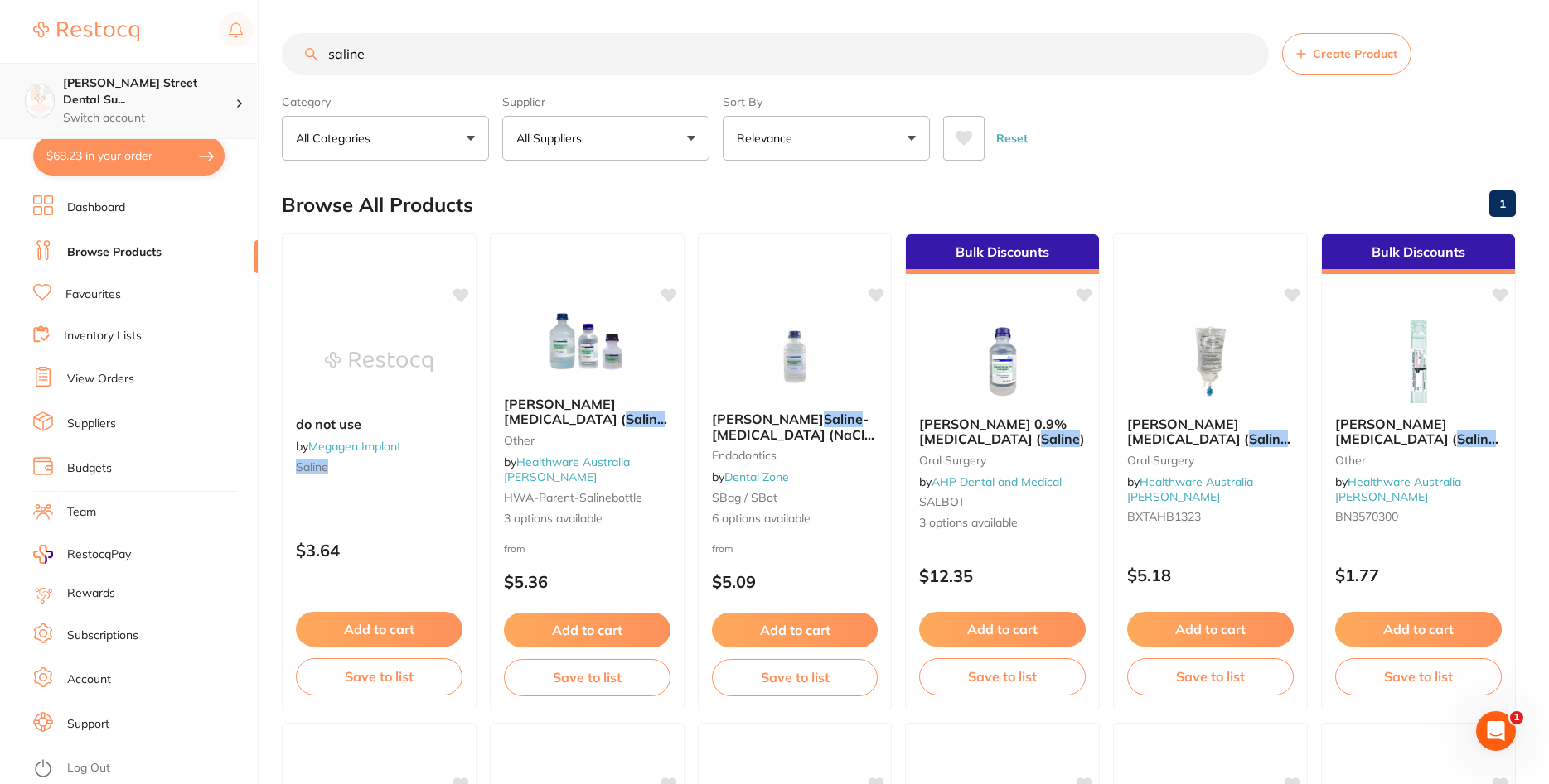
drag, startPoint x: 423, startPoint y: 61, endPoint x: 247, endPoint y: 67, distance: 176.1
click at [281, 55] on input "saline" at bounding box center [774, 54] width 987 height 42
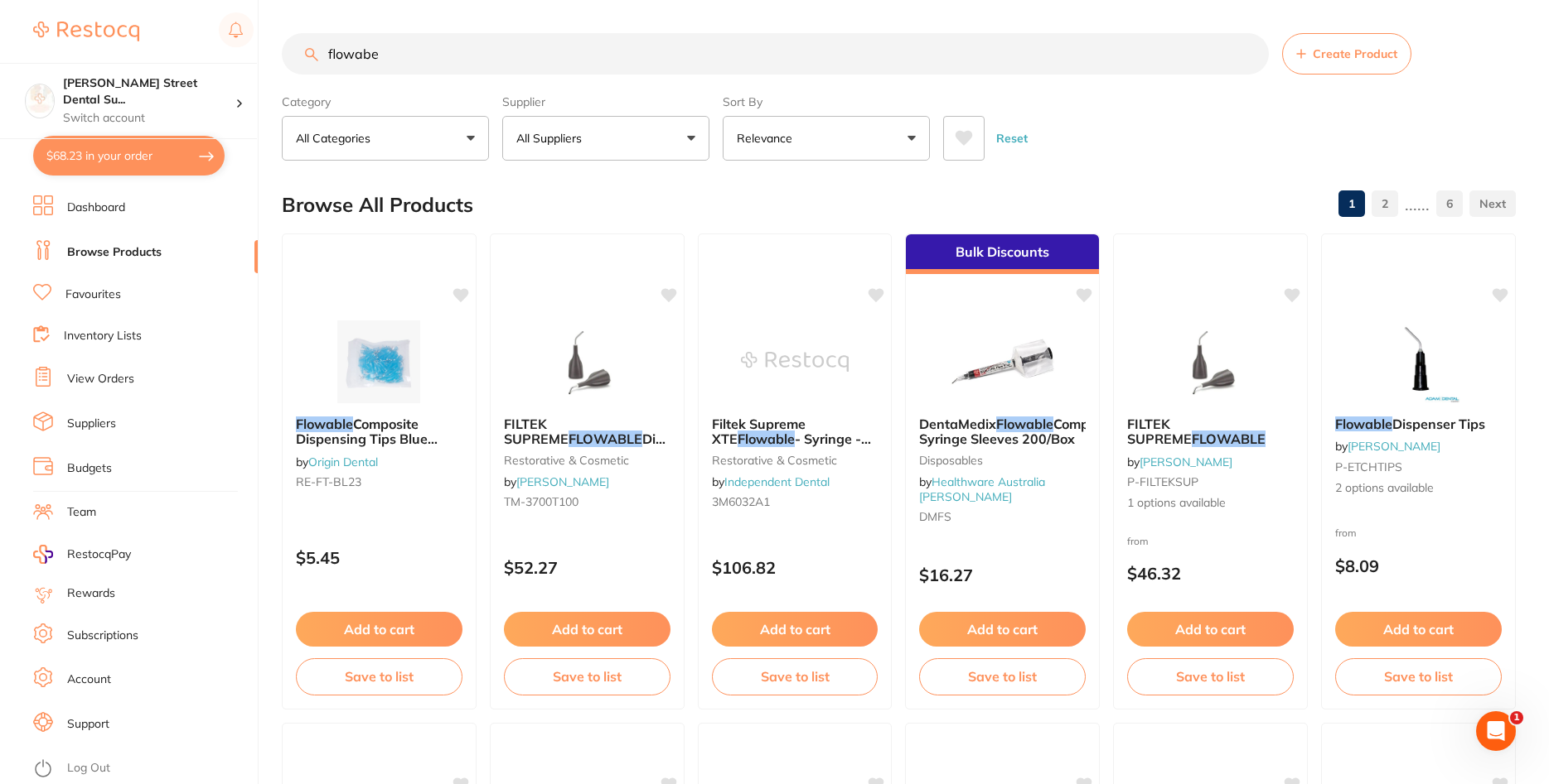
click at [441, 64] on input "flowabe" at bounding box center [774, 54] width 987 height 42
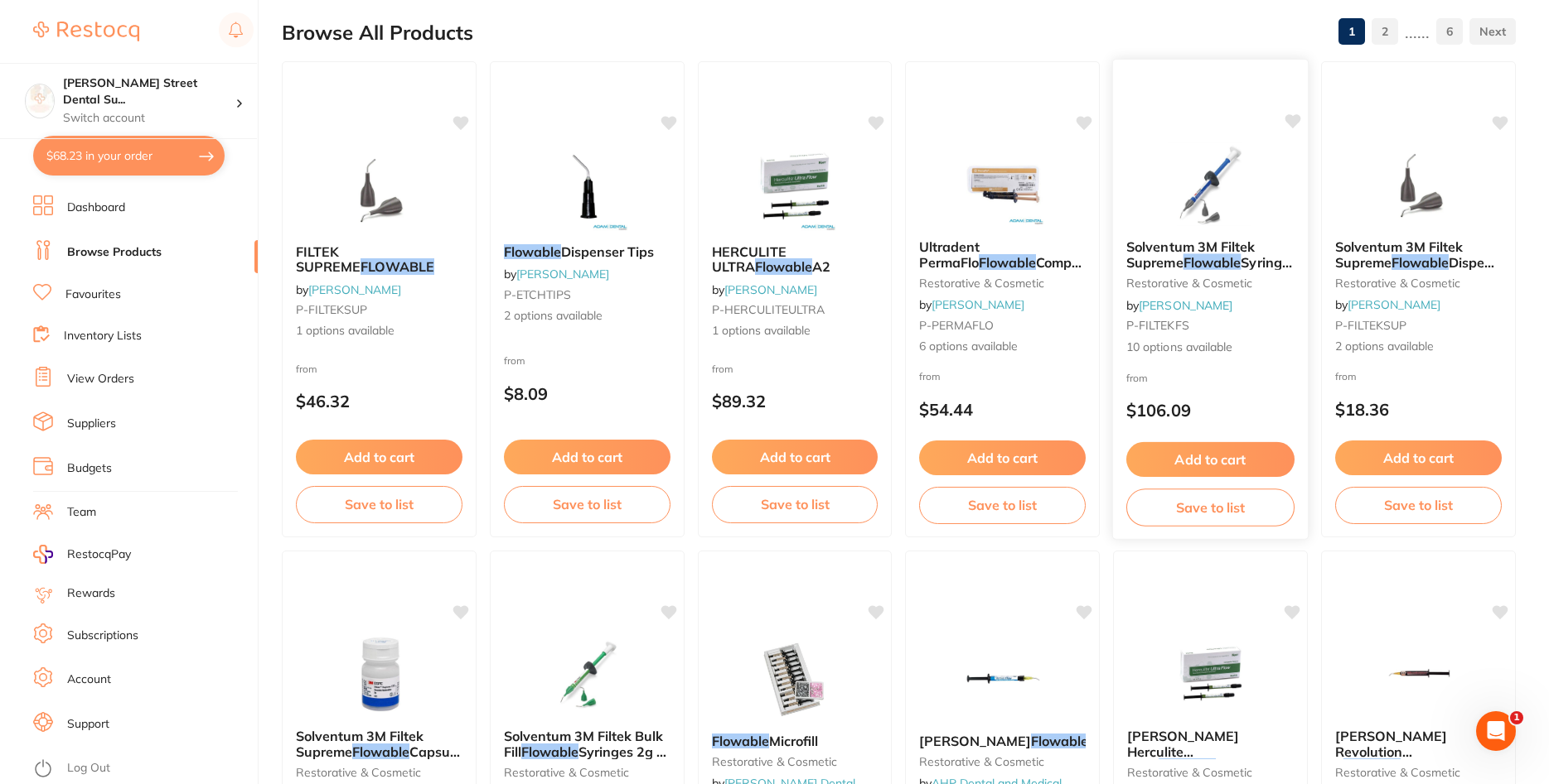
scroll to position [169, 0]
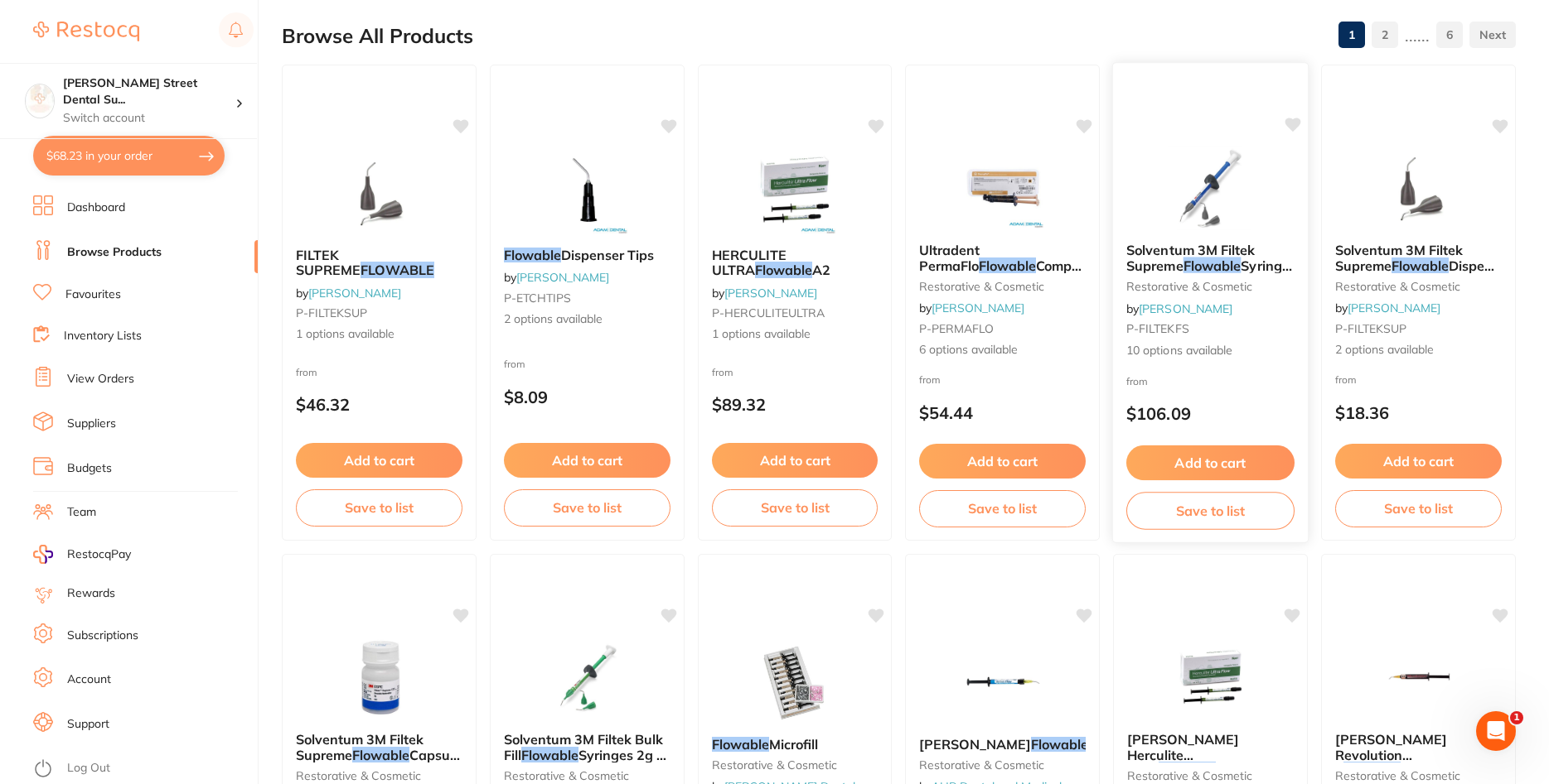
click at [1239, 163] on img at bounding box center [1211, 187] width 109 height 84
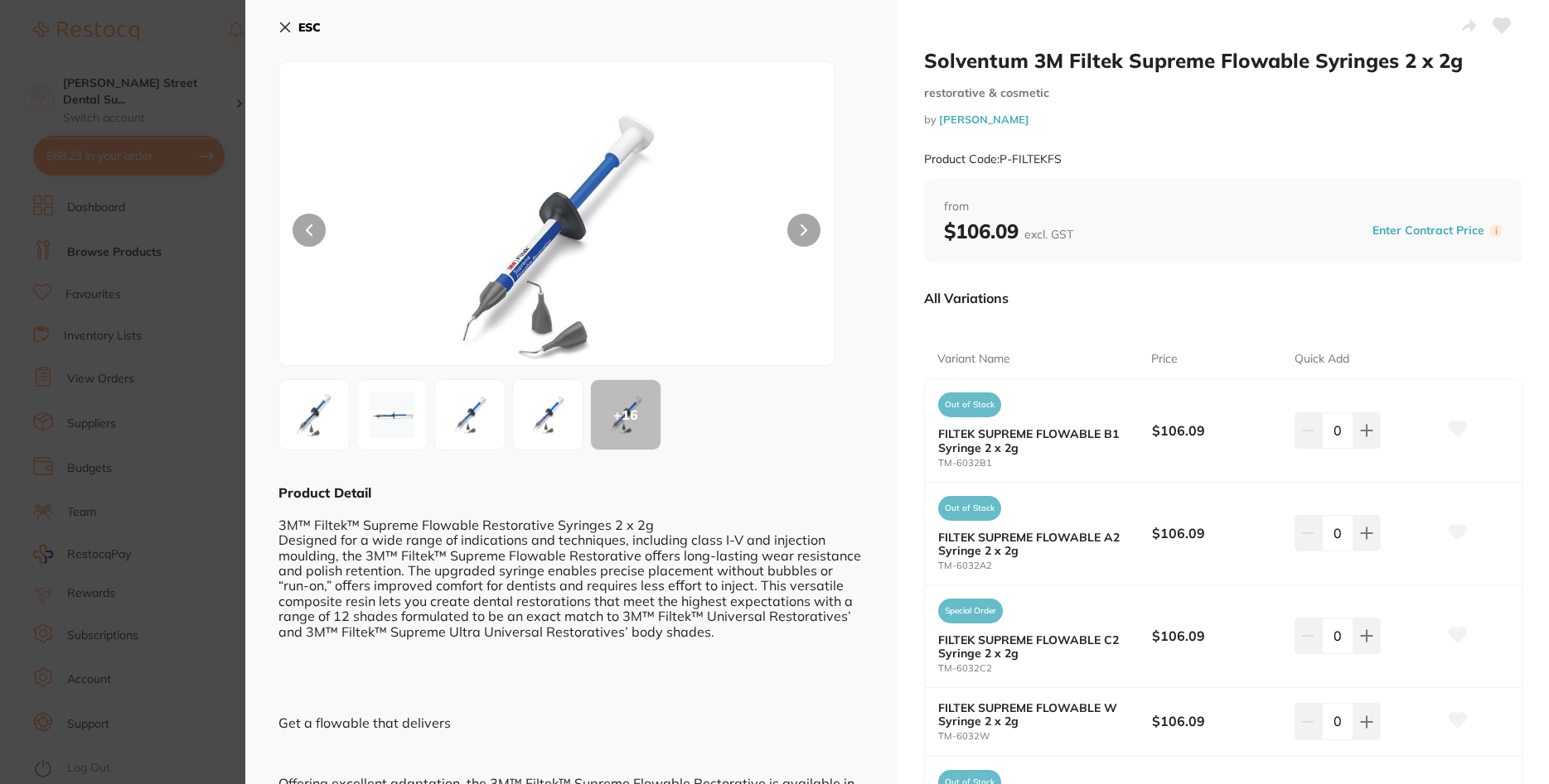
click at [404, 406] on img at bounding box center [392, 415] width 60 height 60
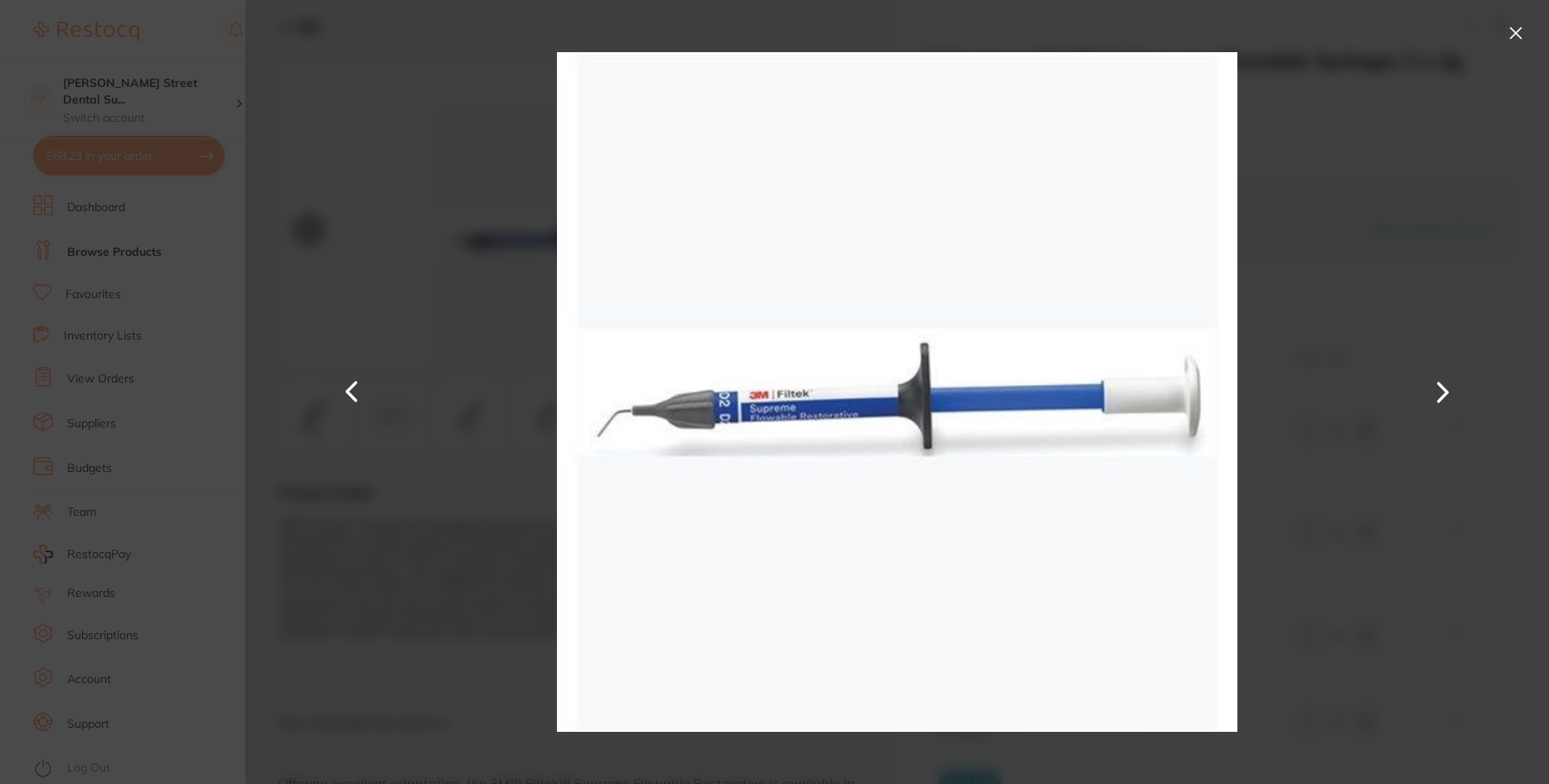
drag, startPoint x: 1399, startPoint y: 109, endPoint x: 1516, endPoint y: 136, distance: 120.1
click at [1438, 130] on div at bounding box center [897, 392] width 1304 height 784
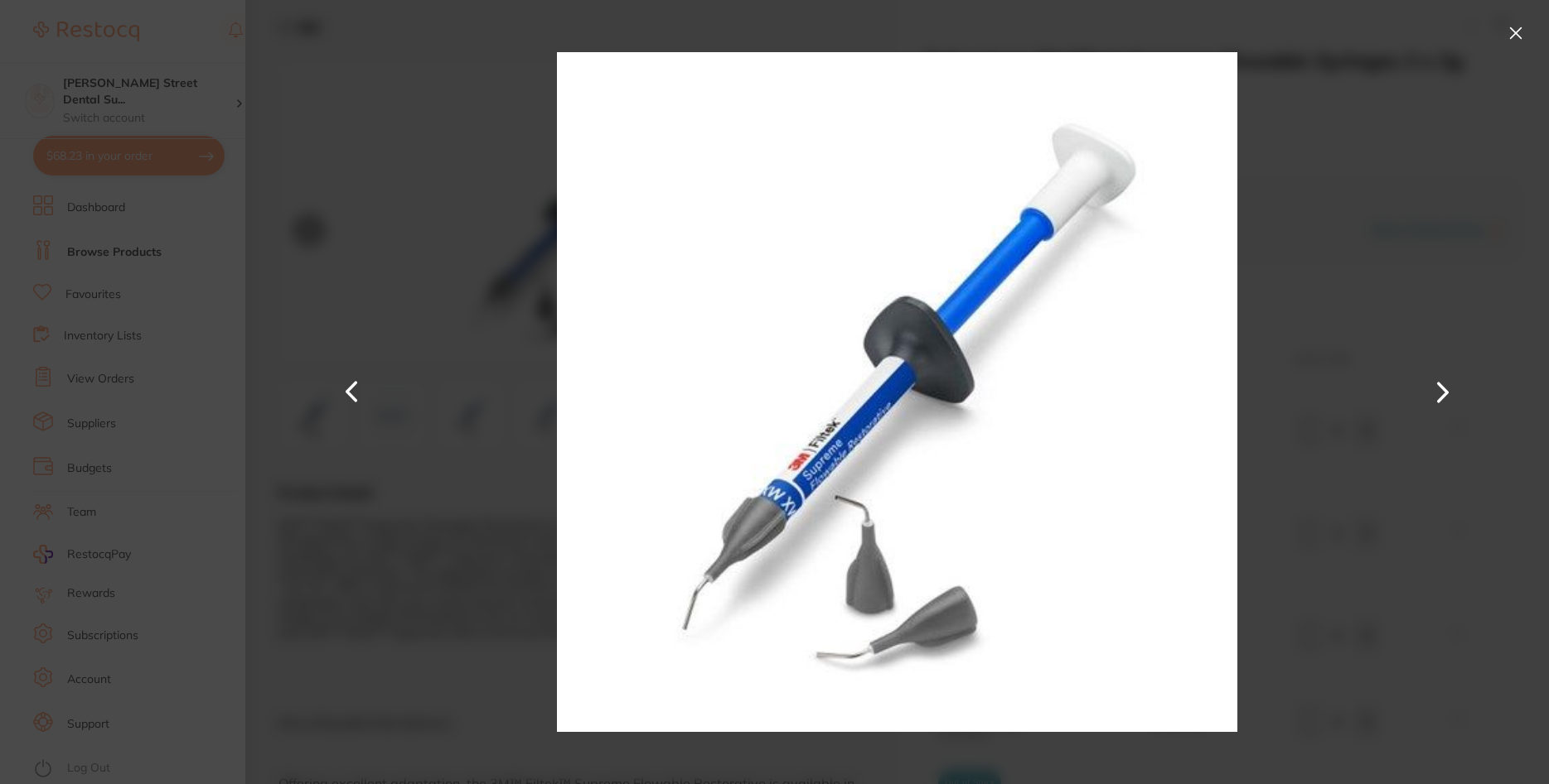
click at [1516, 27] on button at bounding box center [1516, 33] width 26 height 26
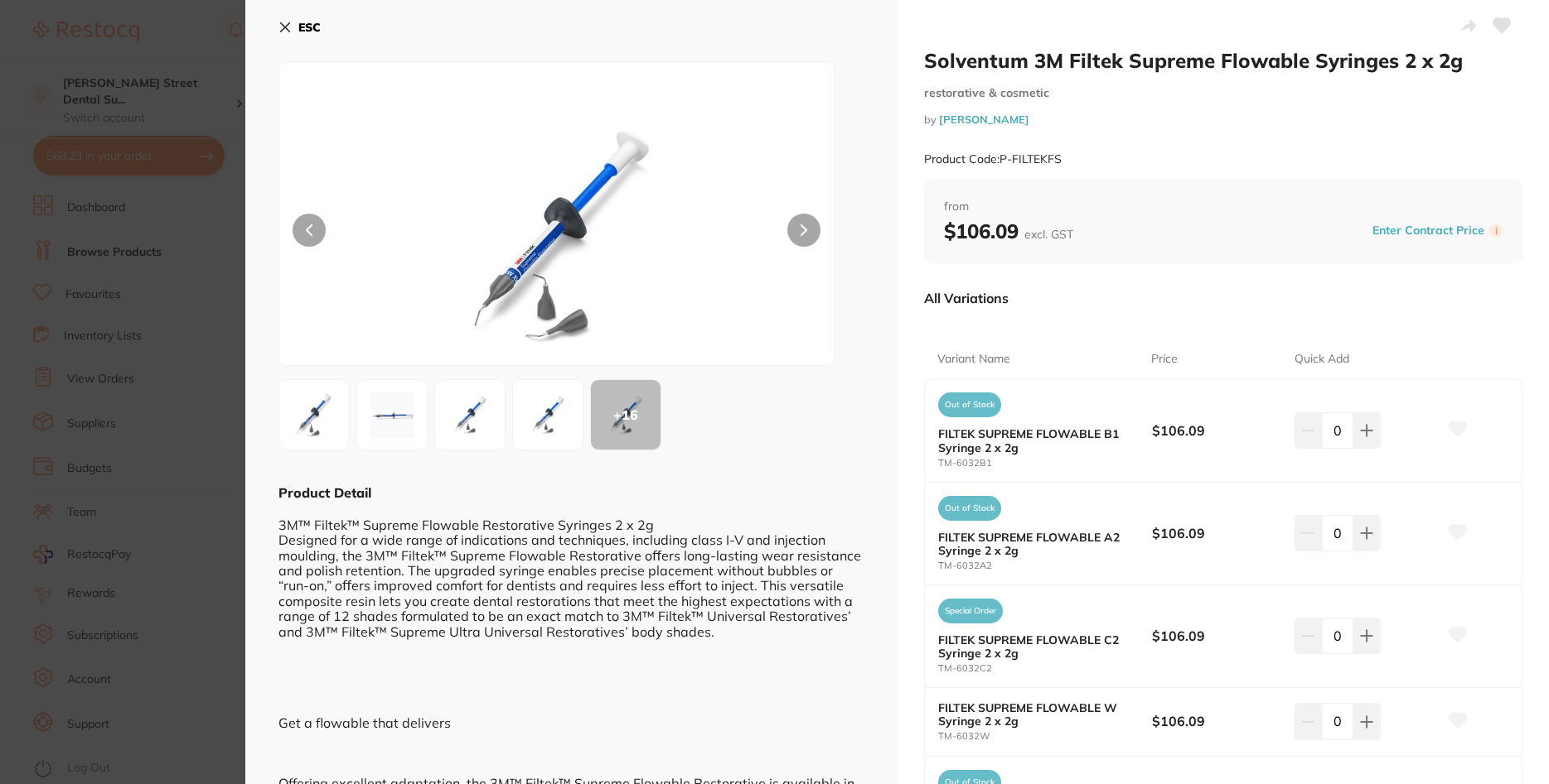
click at [290, 21] on icon at bounding box center [285, 27] width 14 height 14
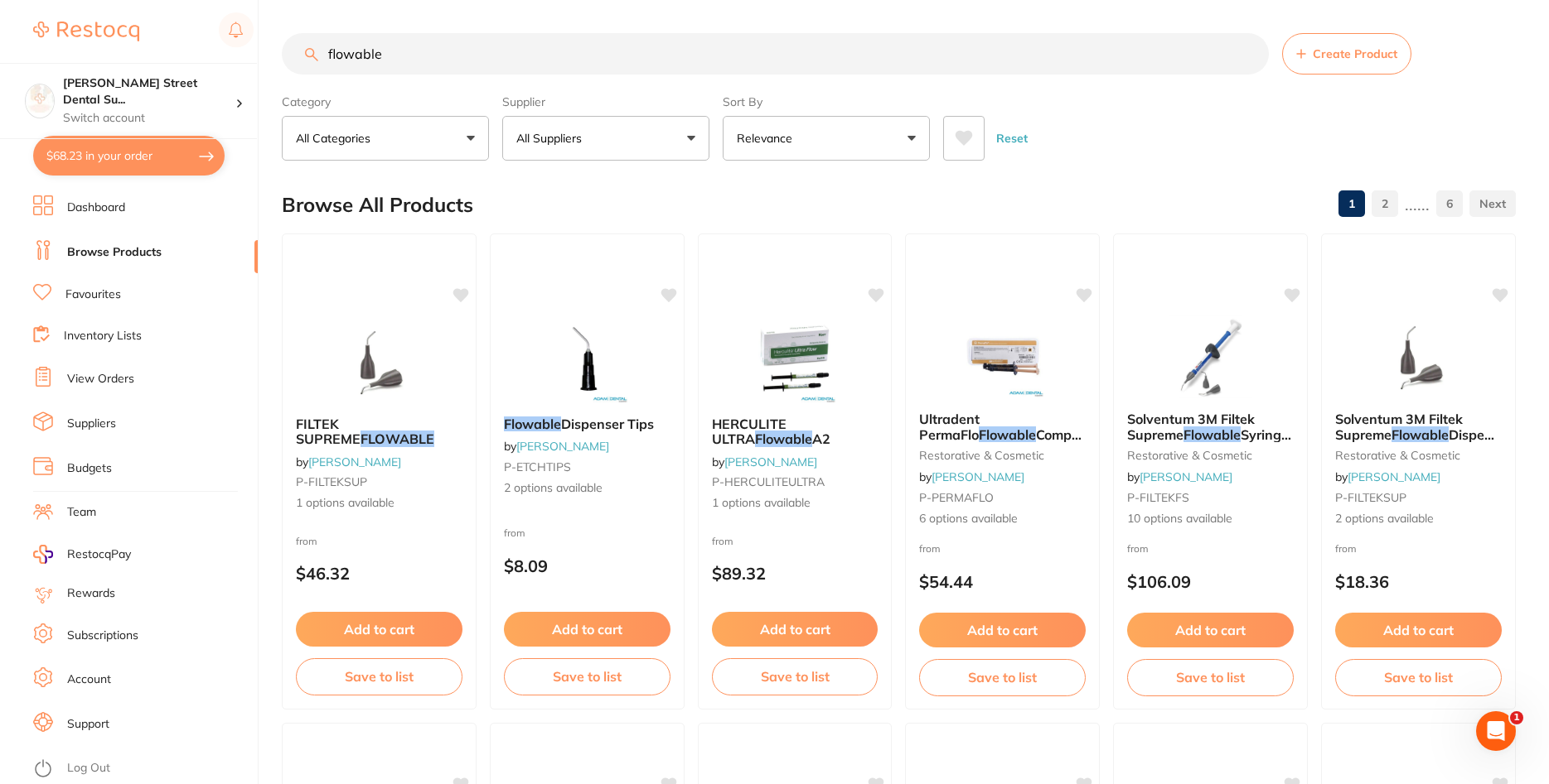
drag, startPoint x: 416, startPoint y: 58, endPoint x: 303, endPoint y: 50, distance: 113.3
click at [301, 52] on input "flowable" at bounding box center [774, 54] width 987 height 42
type input "light shield"
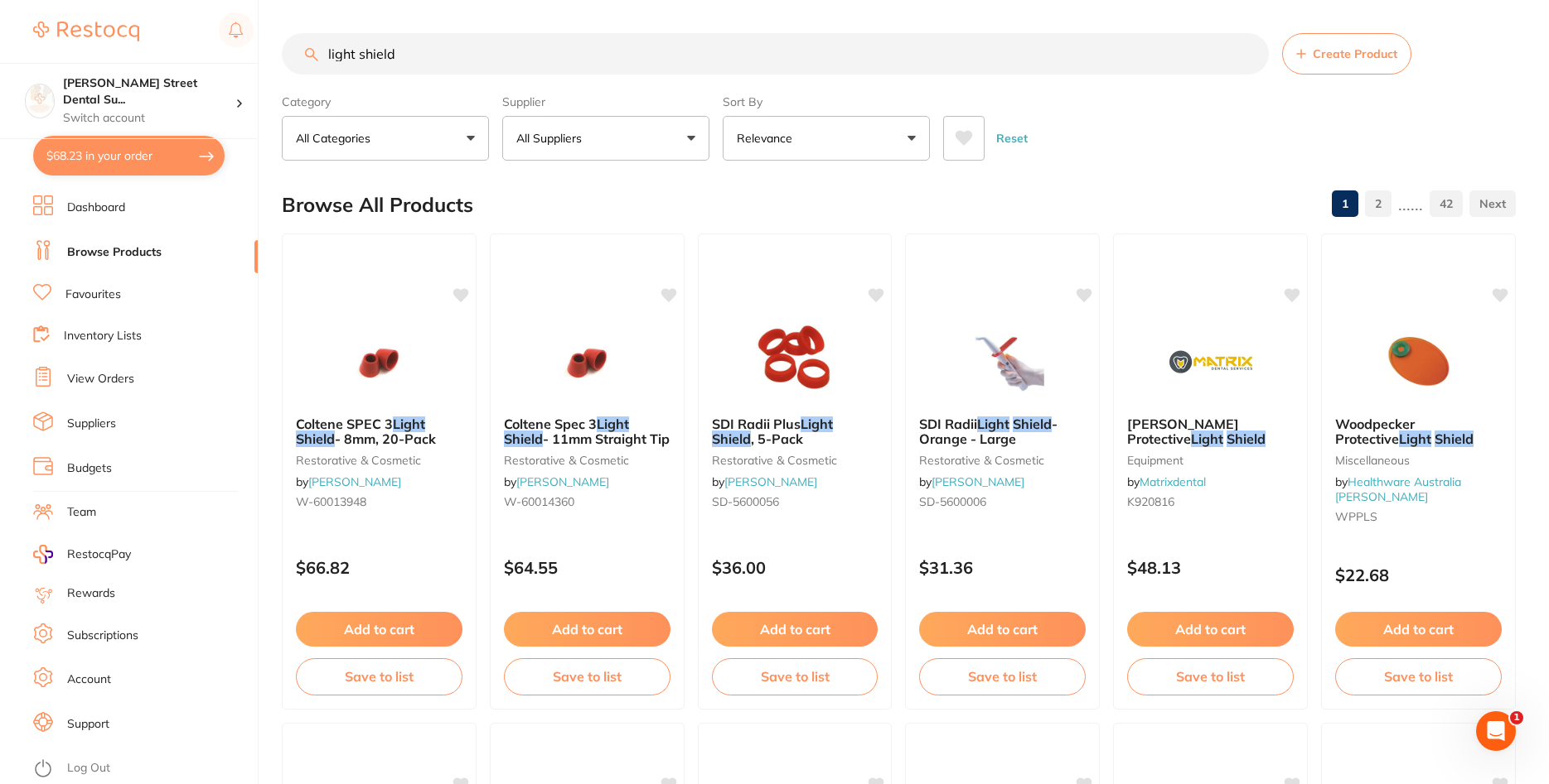
click at [573, 146] on p "All Suppliers" at bounding box center [553, 138] width 72 height 16
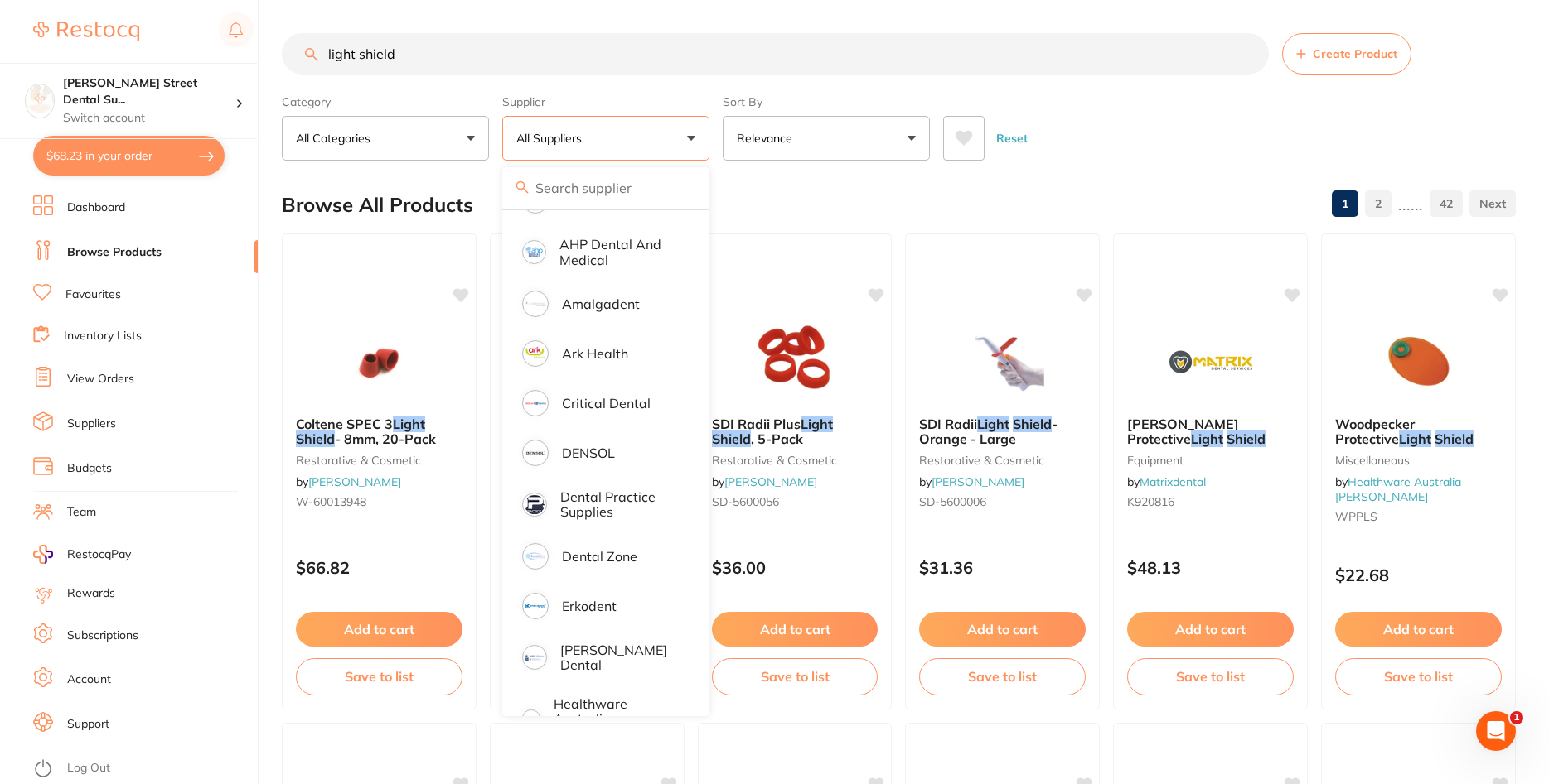
scroll to position [199, 0]
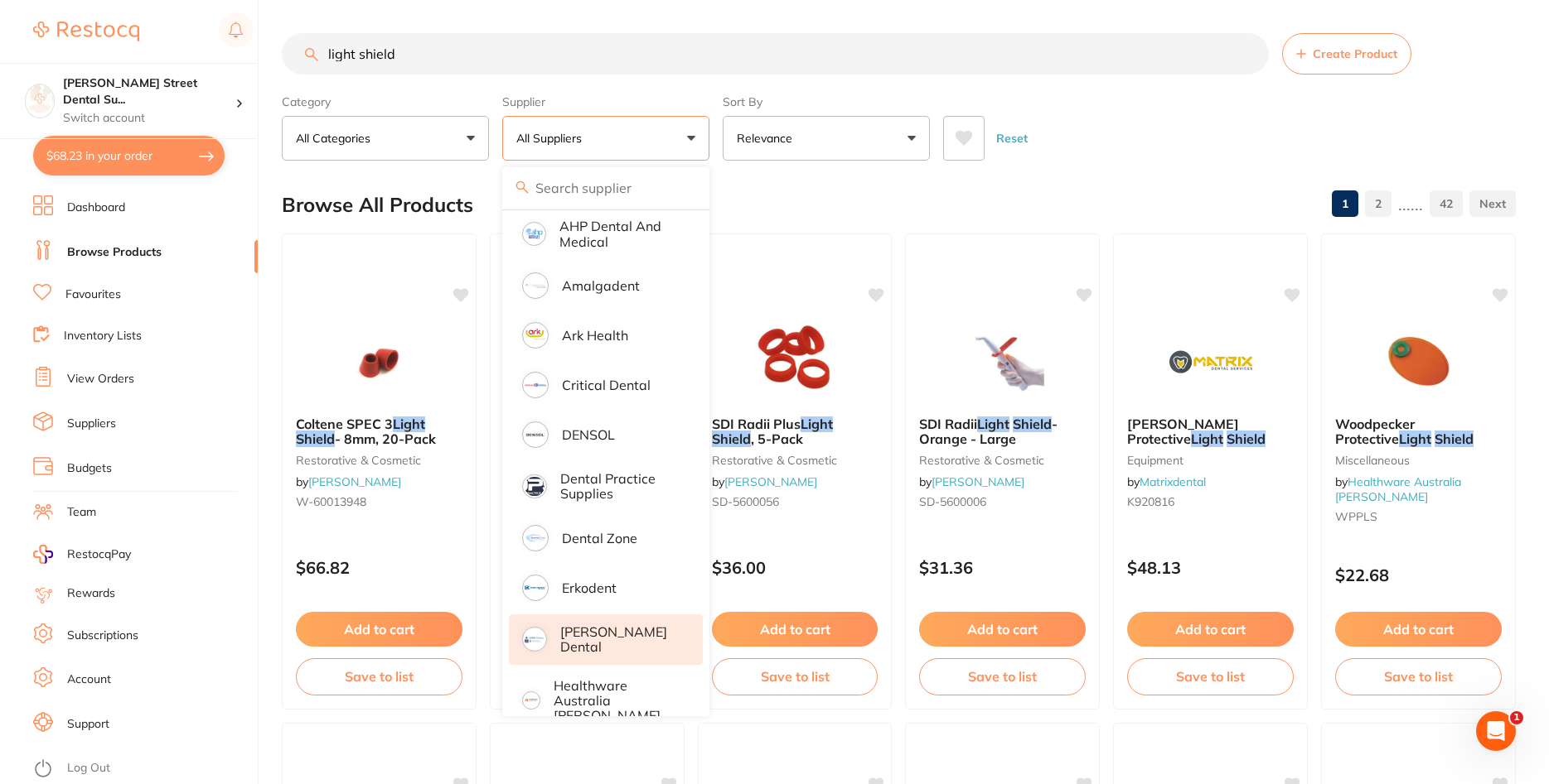
click at [621, 642] on p "[PERSON_NAME] Dental" at bounding box center [620, 640] width 119 height 31
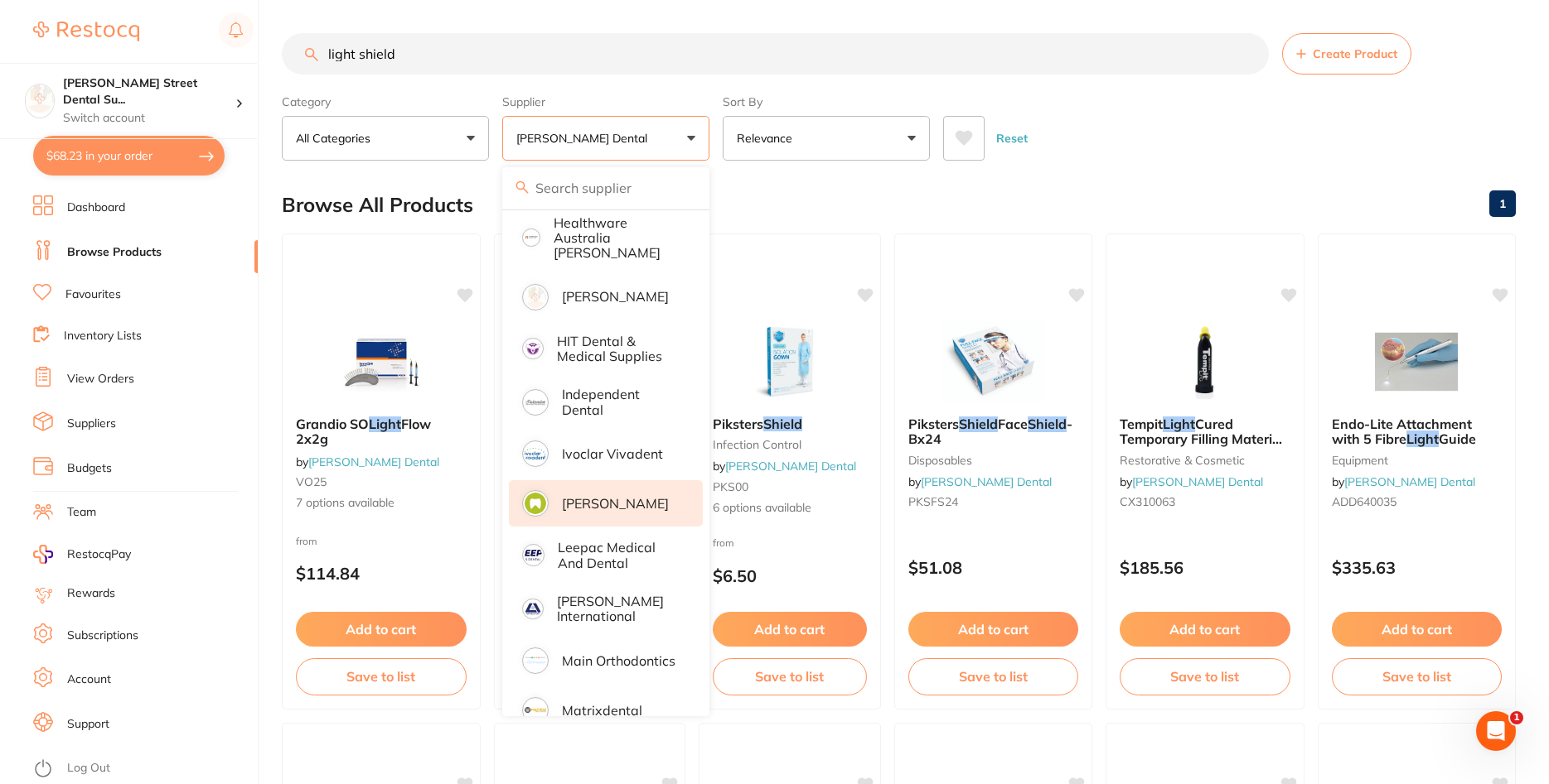
scroll to position [695, 0]
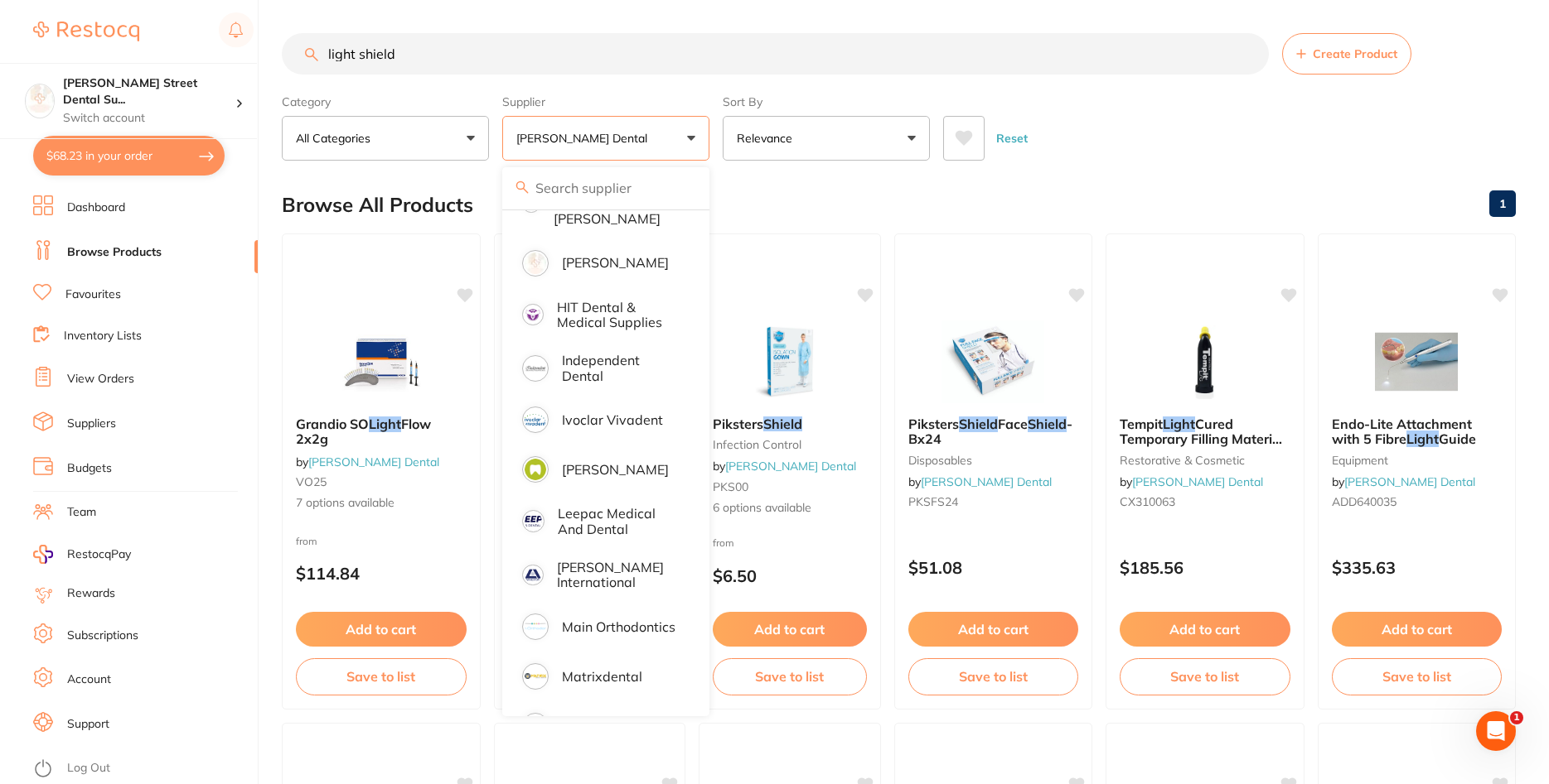
click at [639, 101] on label "Supplier" at bounding box center [605, 101] width 207 height 14
drag, startPoint x: 787, startPoint y: 247, endPoint x: 779, endPoint y: 206, distance: 41.8
click at [777, 243] on div at bounding box center [790, 255] width 181 height 42
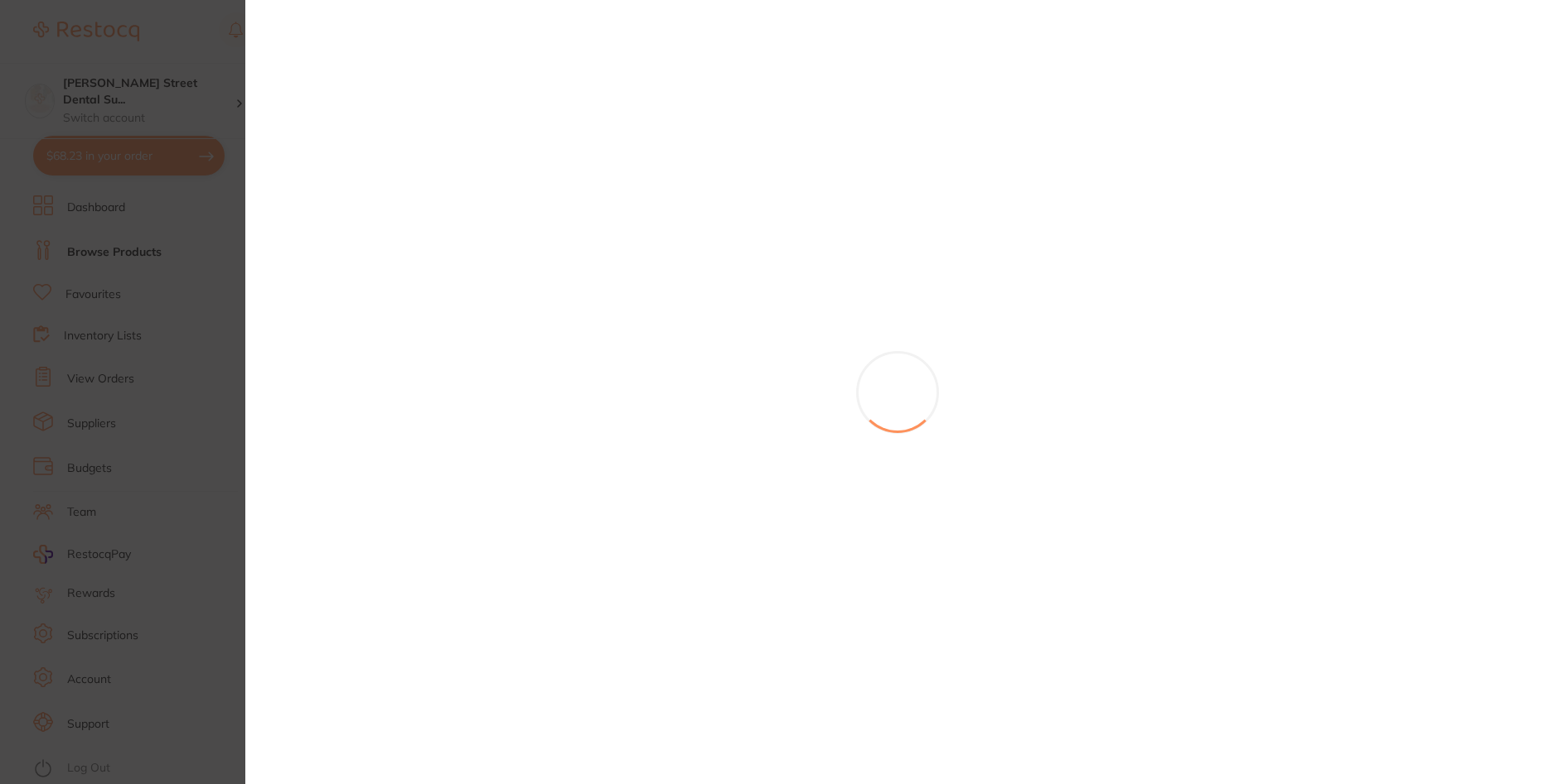
scroll to position [695, 0]
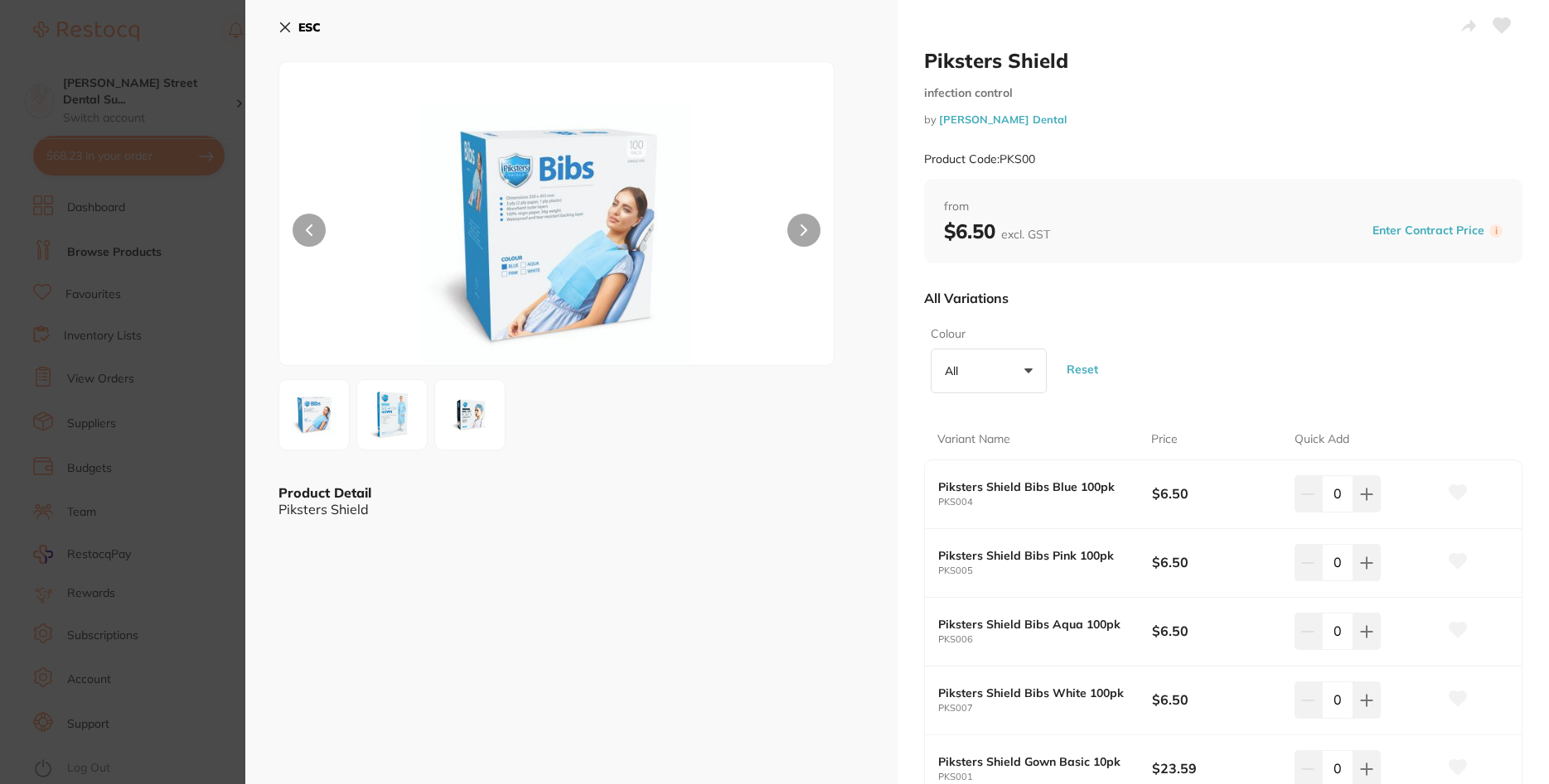
click at [287, 26] on icon at bounding box center [286, 28] width 9 height 9
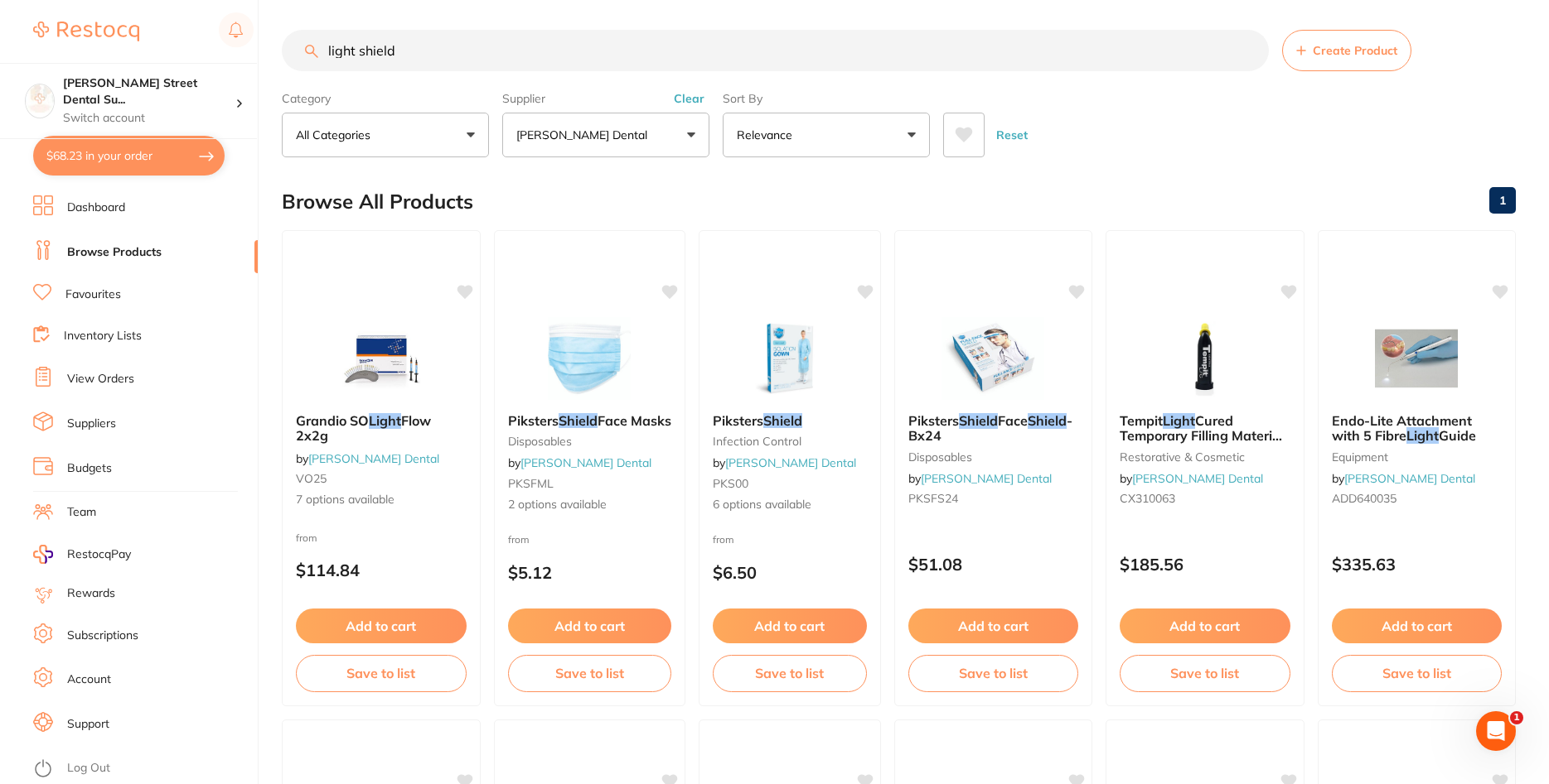
click at [683, 104] on button "Clear" at bounding box center [689, 99] width 41 height 14
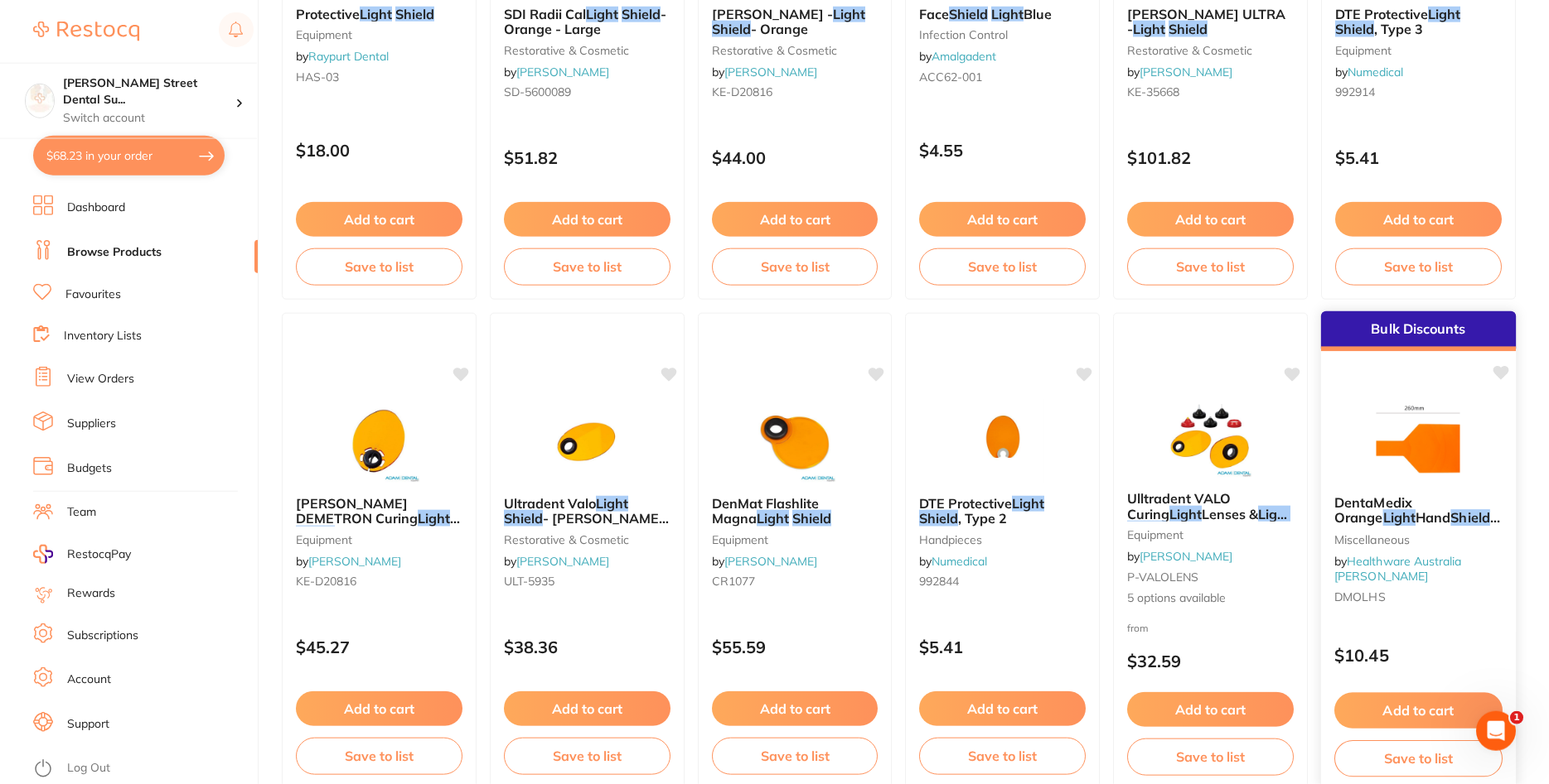
scroll to position [930, 0]
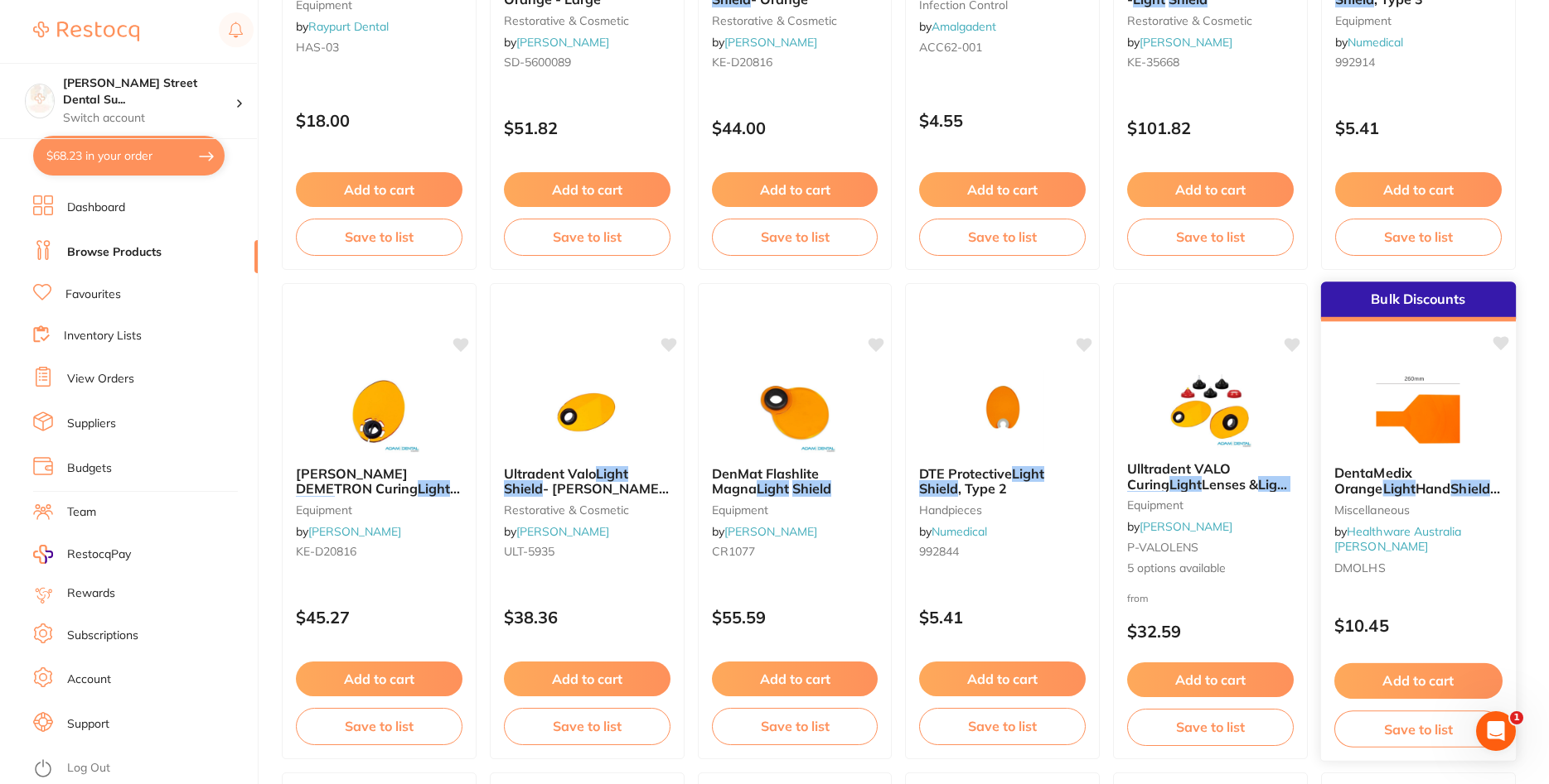
click at [1446, 483] on span "12.5cm X 26cm X 0.3cm" at bounding box center [1436, 496] width 203 height 33
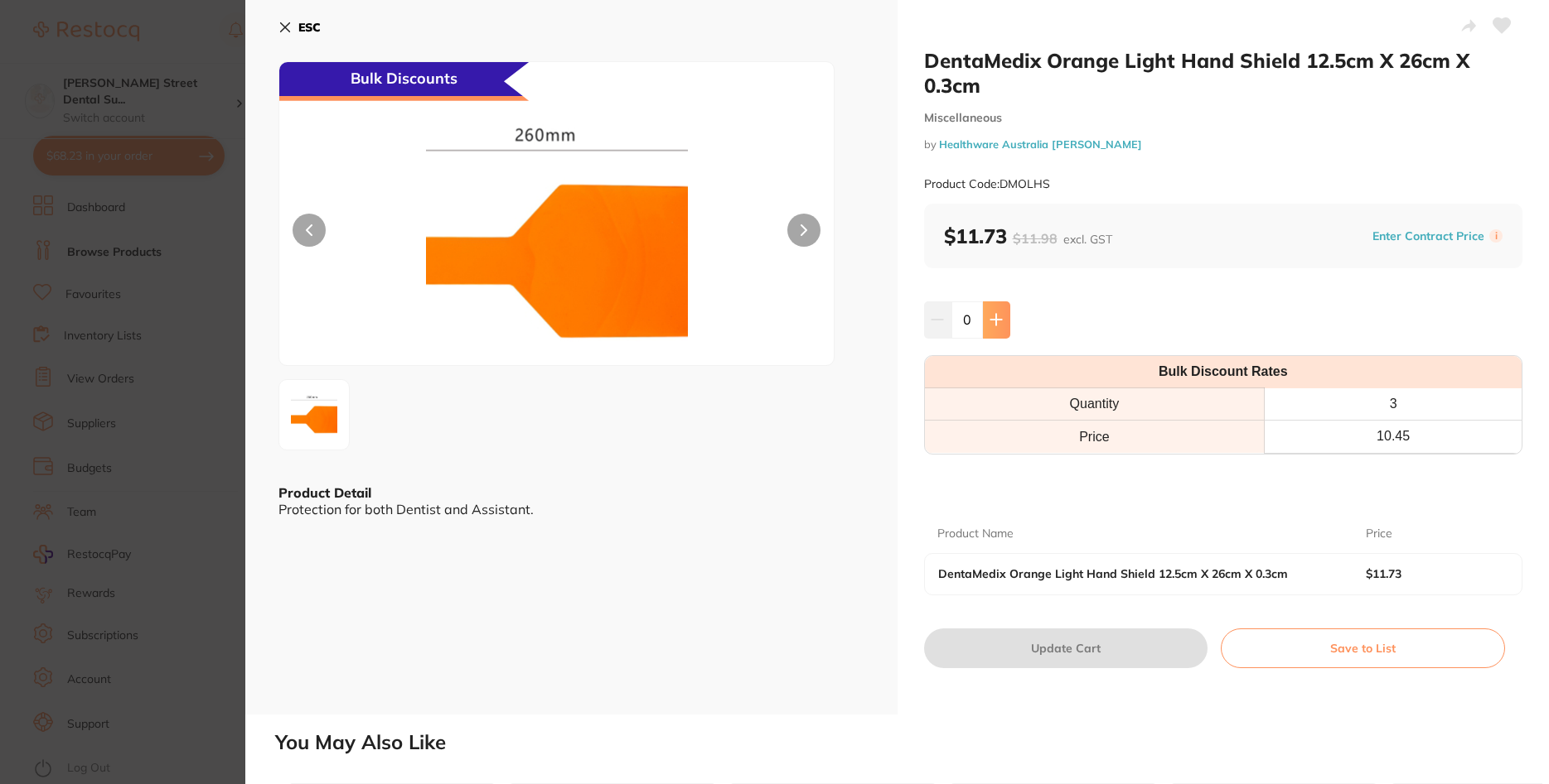
click at [998, 315] on icon at bounding box center [996, 319] width 14 height 14
click at [998, 325] on icon at bounding box center [996, 319] width 14 height 14
type input "2"
click at [1107, 647] on button "Update Cart" at bounding box center [1066, 648] width 284 height 40
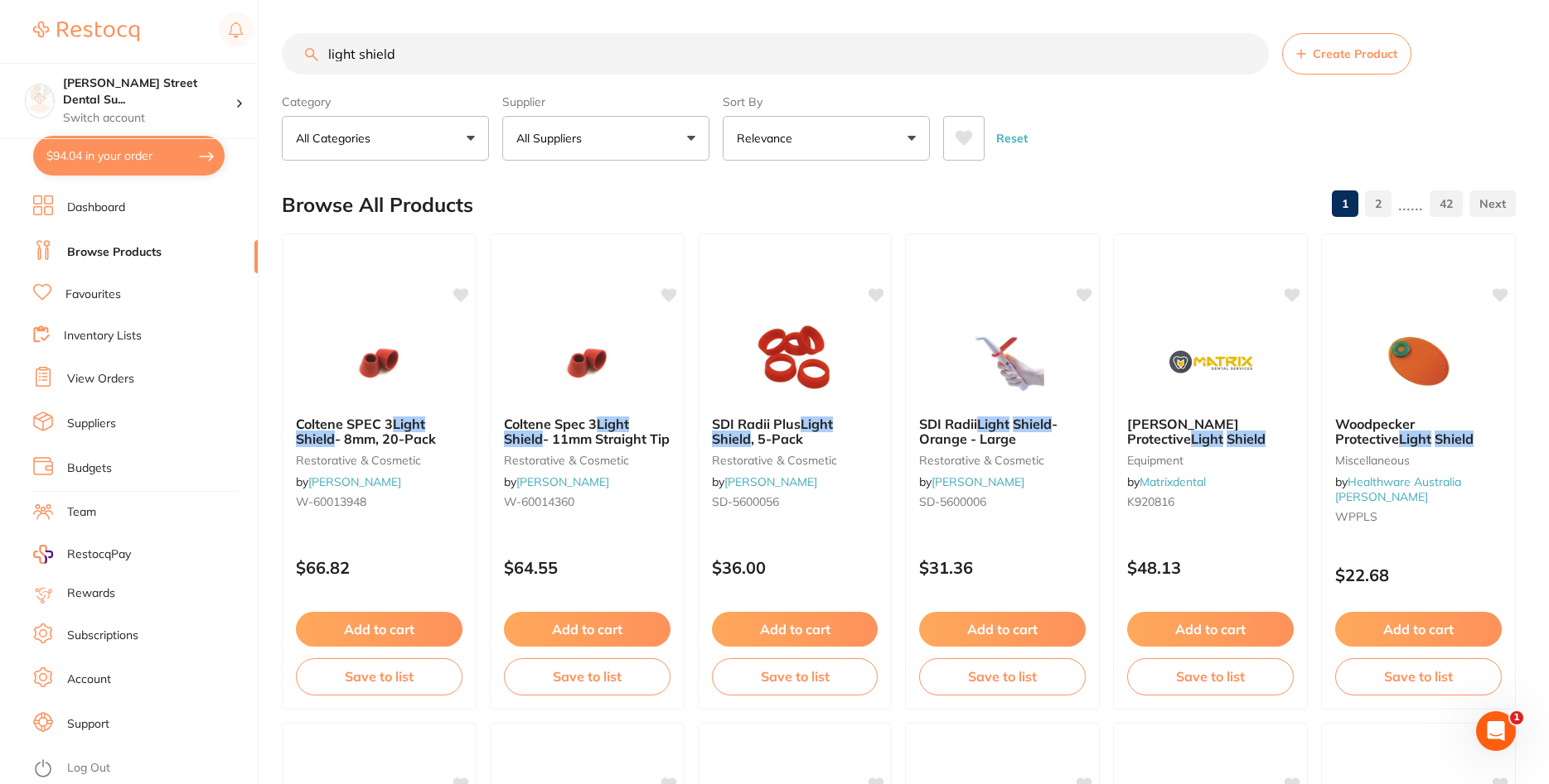
drag, startPoint x: 486, startPoint y: 46, endPoint x: 192, endPoint y: 25, distance: 294.7
click at [281, 57] on input "light shield" at bounding box center [774, 54] width 987 height 42
type input "endo spray"
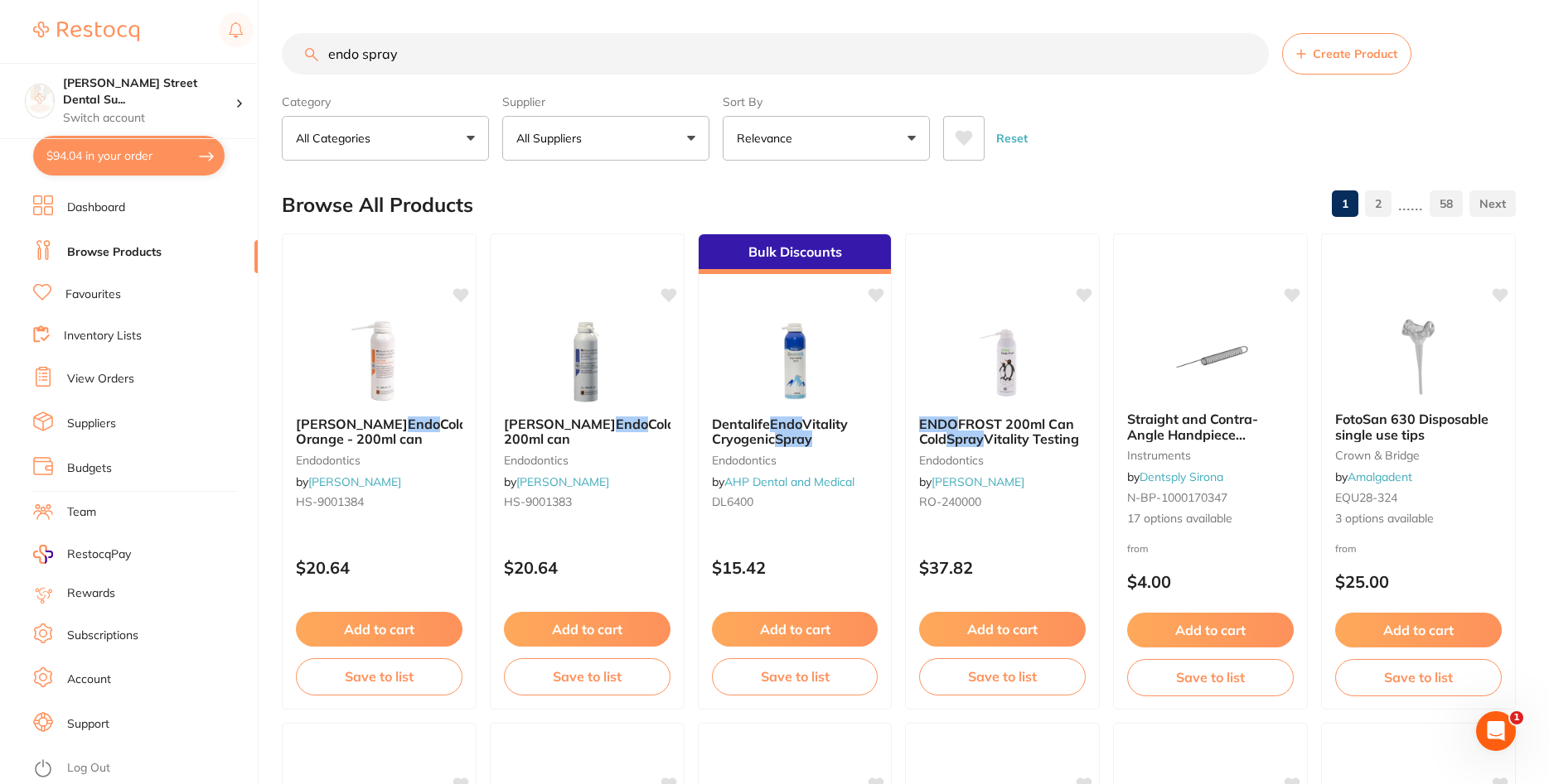
click at [594, 131] on button "All Suppliers" at bounding box center [605, 137] width 207 height 44
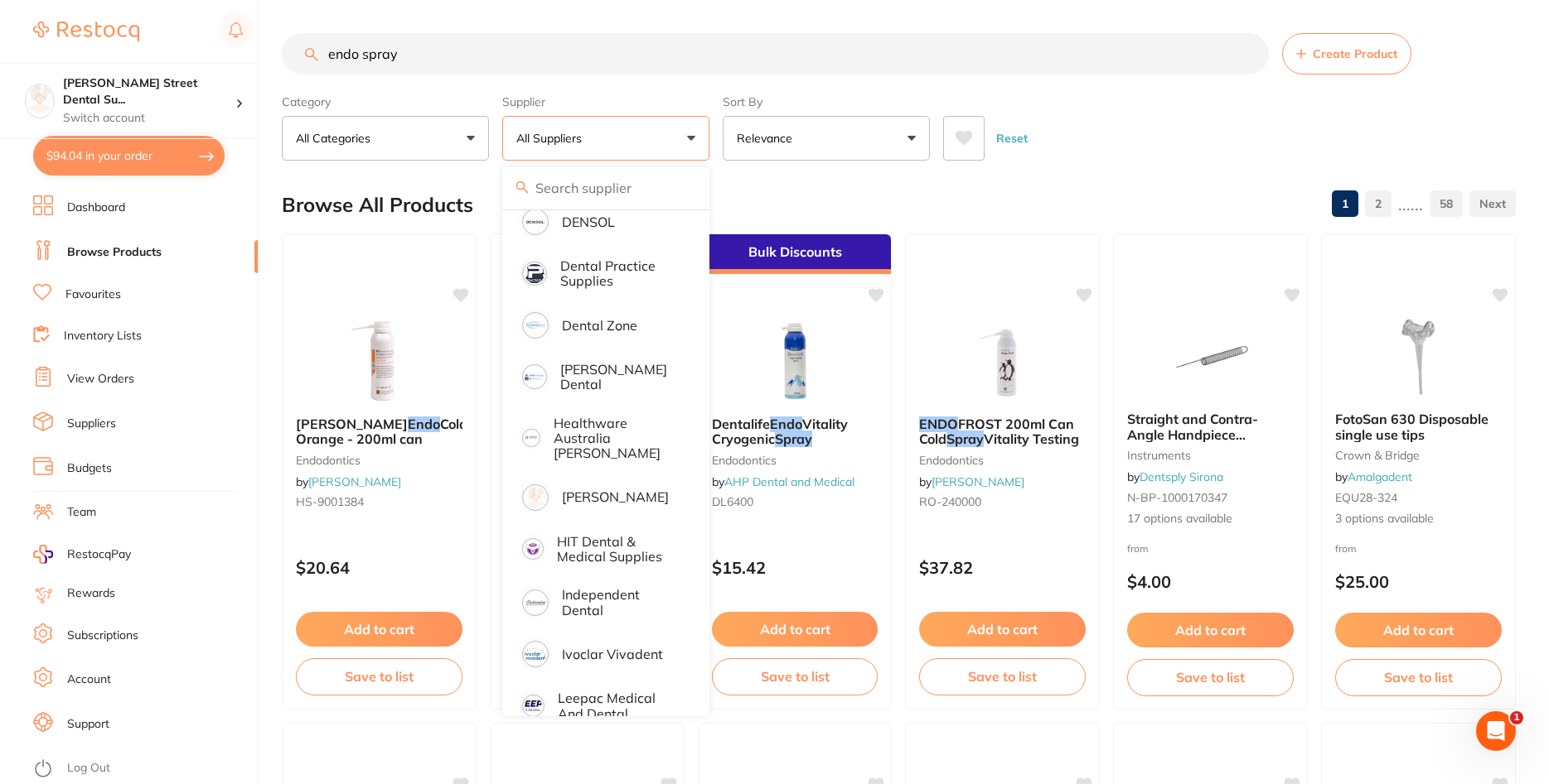
scroll to position [497, 0]
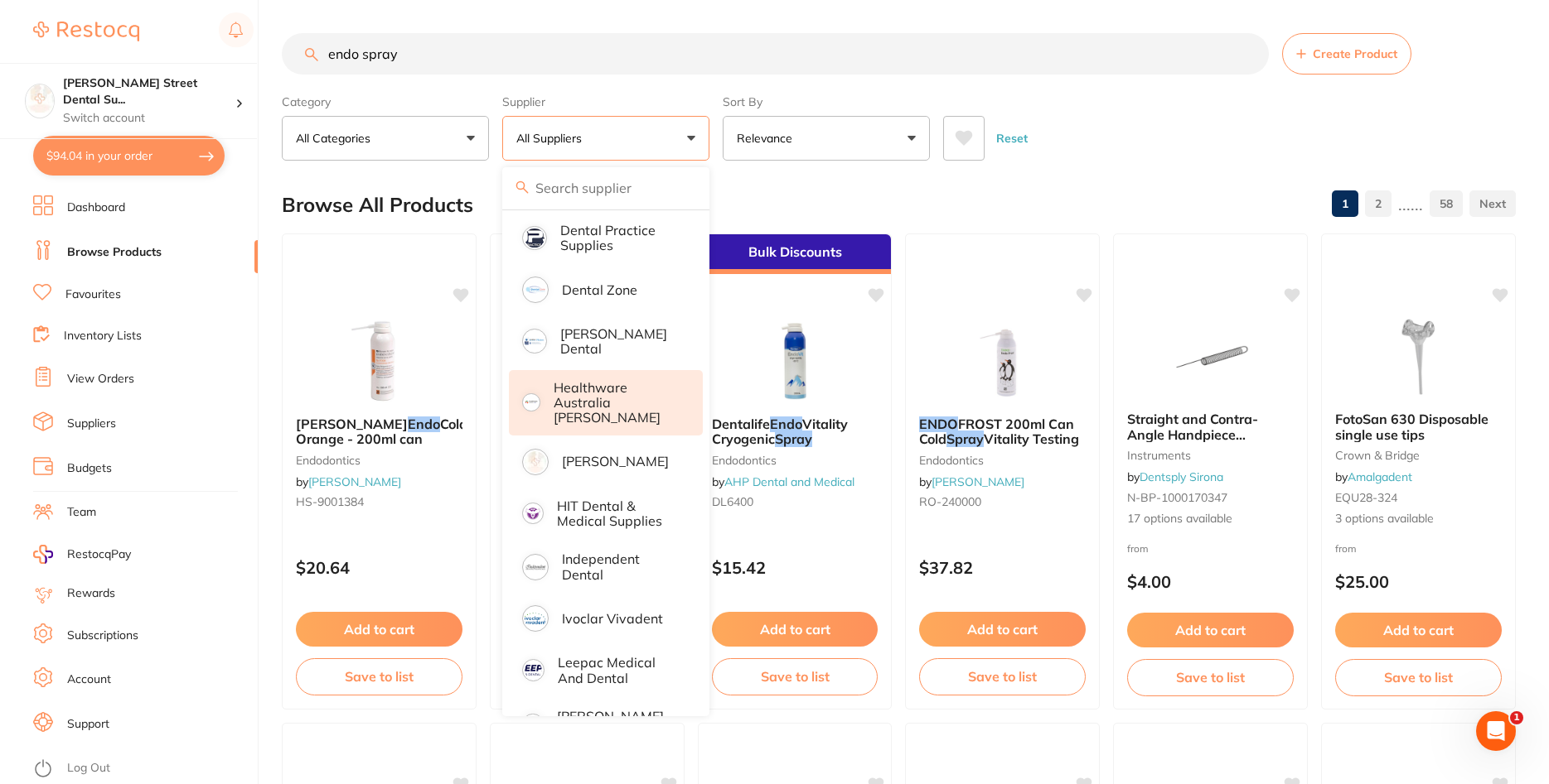
click at [639, 406] on p "Healthware Australia [PERSON_NAME]" at bounding box center [617, 402] width 127 height 45
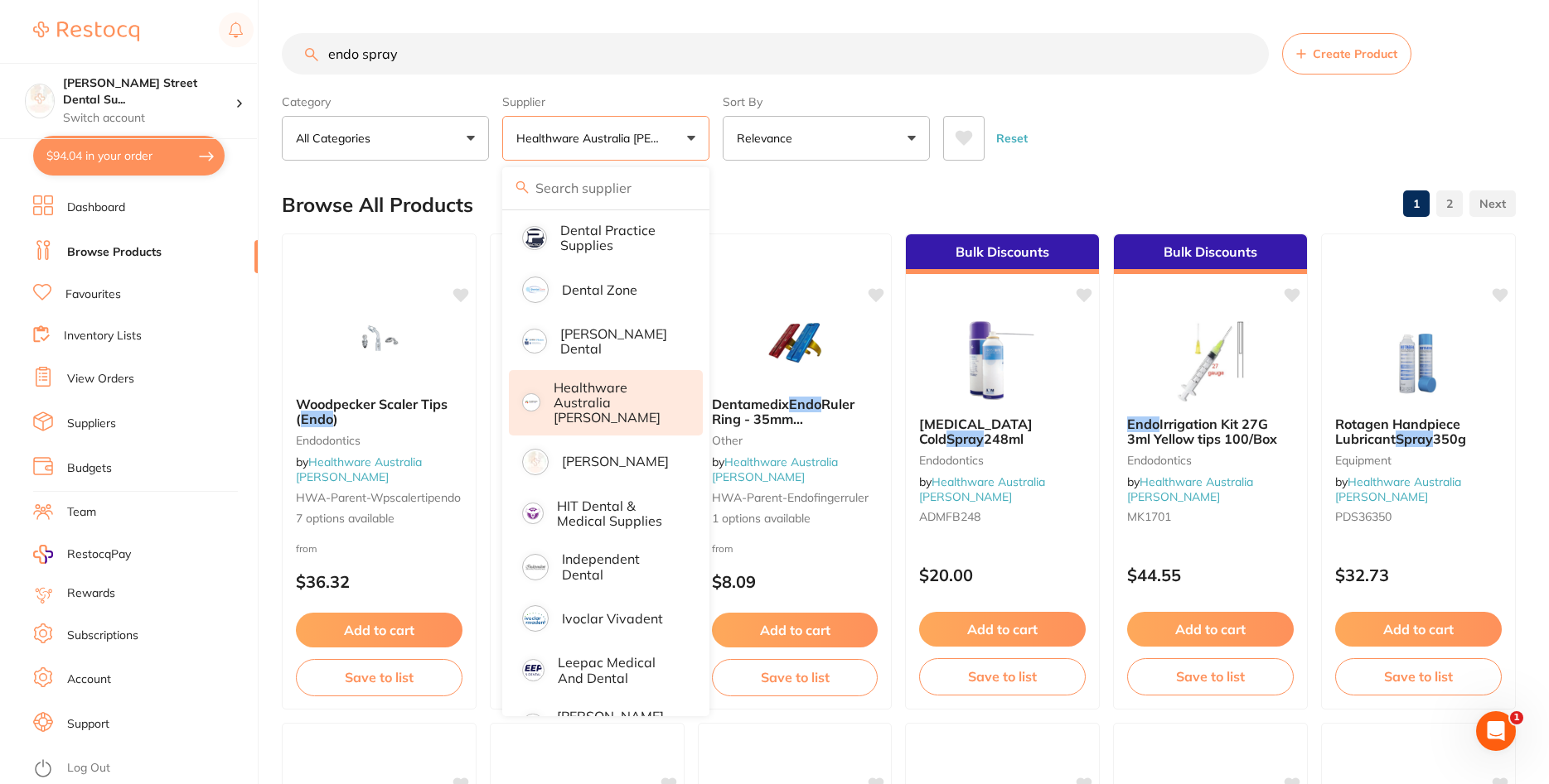
click at [729, 78] on section "endo spray Create Product Category All Categories All Categories Crown & Bridge…" at bounding box center [898, 97] width 1234 height 128
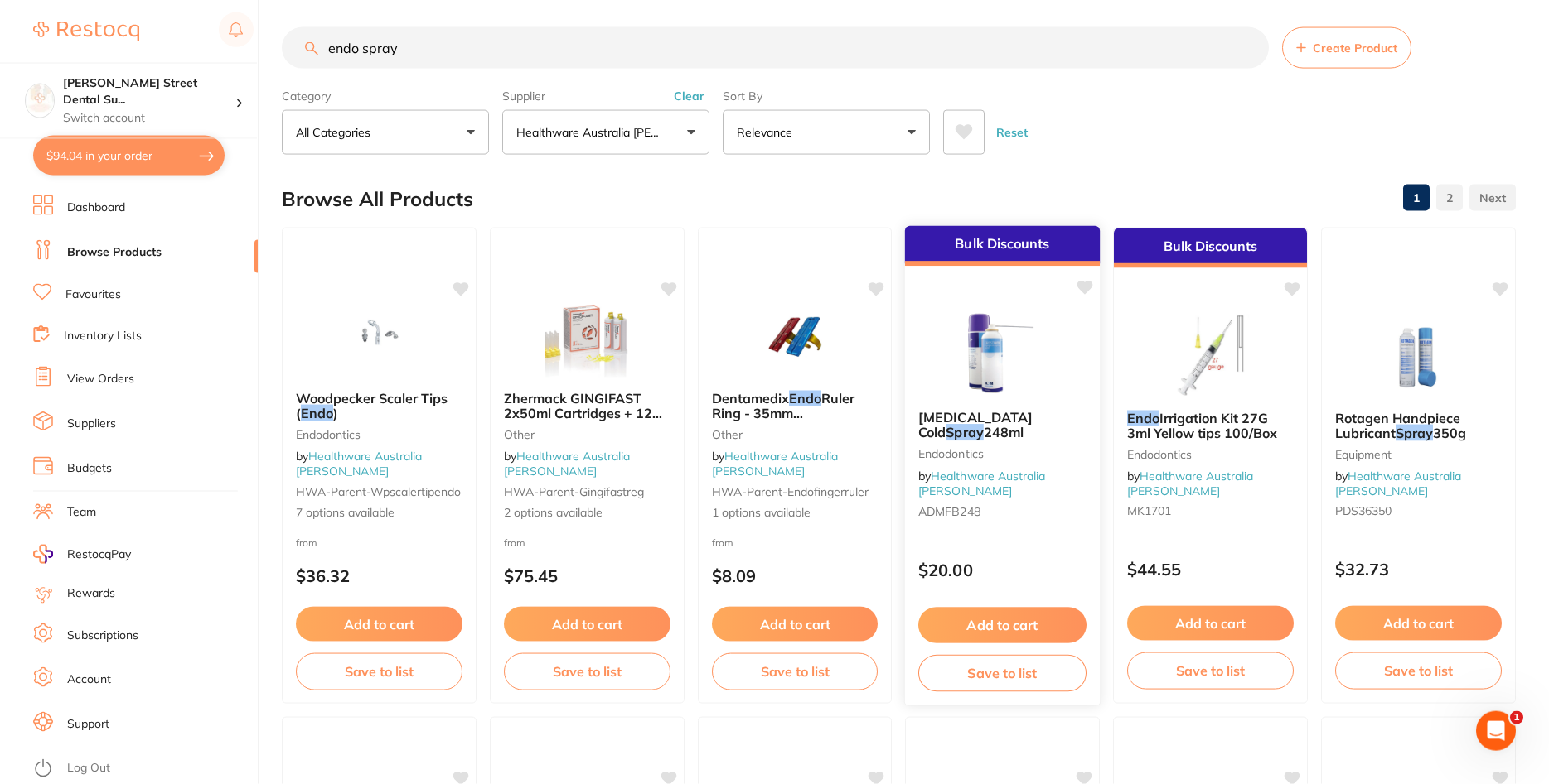
scroll to position [0, 0]
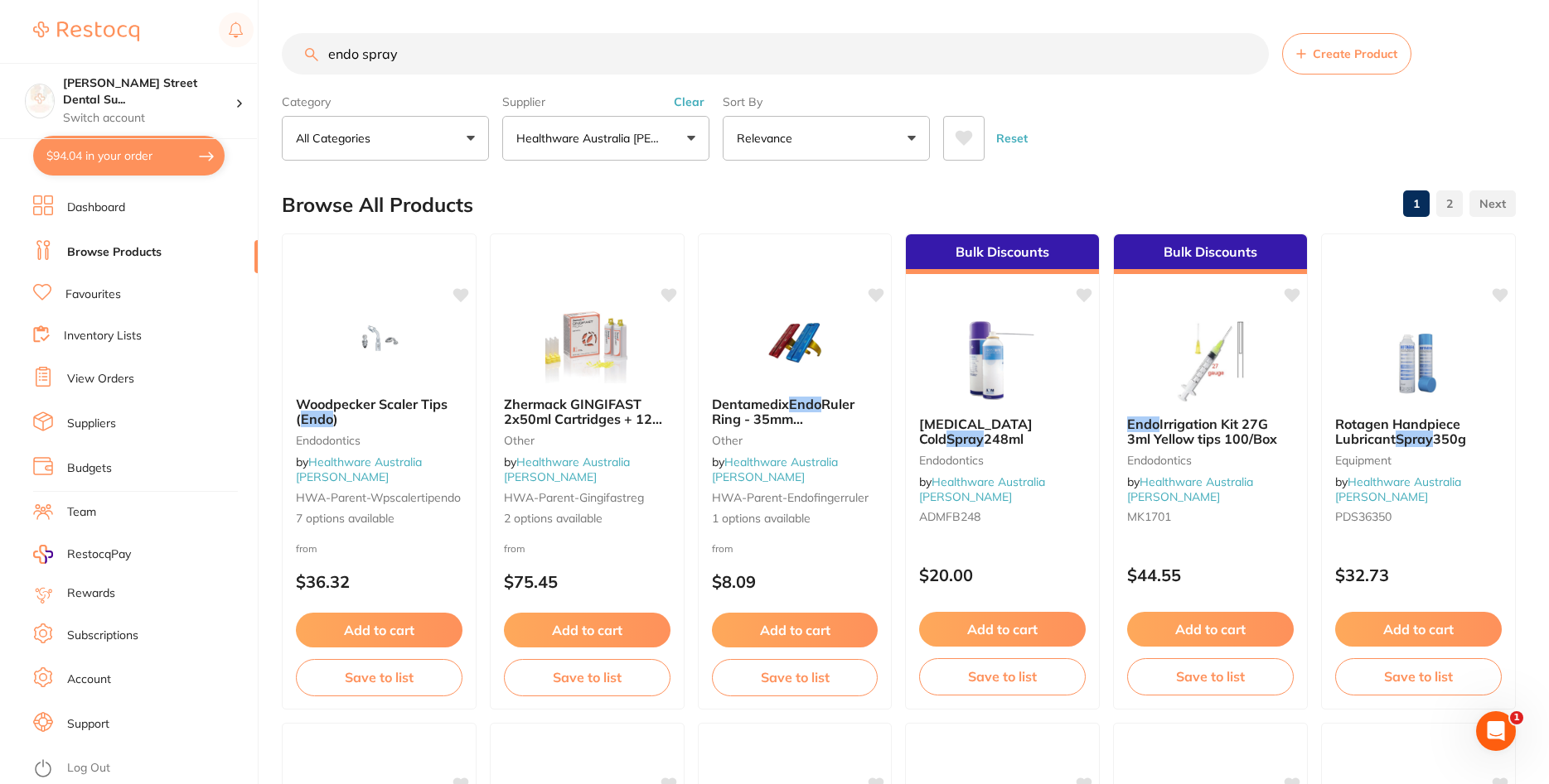
click at [586, 141] on p "Healthware Australia [PERSON_NAME]" at bounding box center [592, 138] width 151 height 16
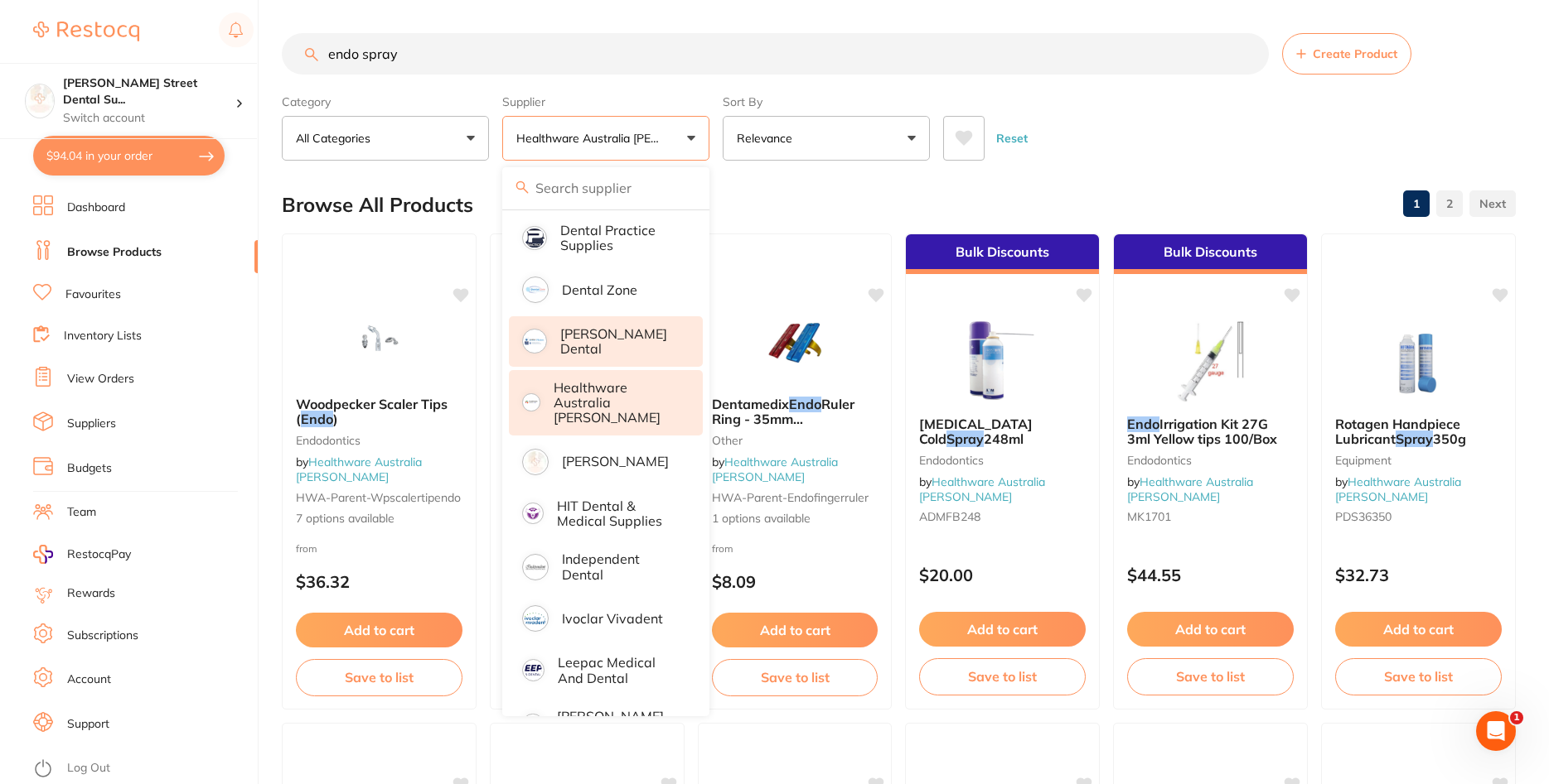
click at [587, 334] on p "[PERSON_NAME] Dental" at bounding box center [620, 342] width 119 height 31
click at [622, 385] on p "Healthware Australia [PERSON_NAME]" at bounding box center [617, 402] width 127 height 45
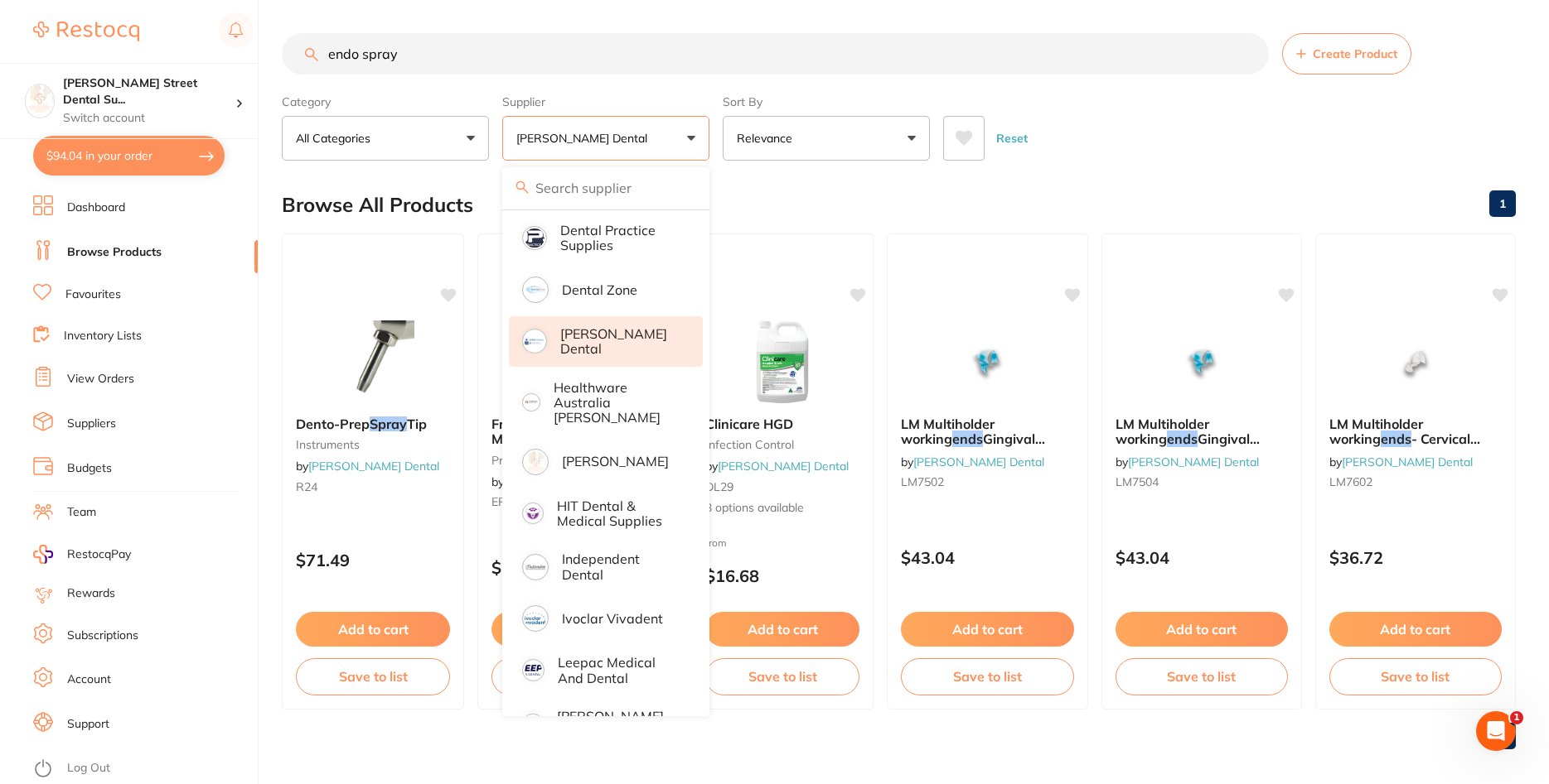
click at [654, 85] on section "endo spray Create Product Category All Categories All Categories infection cont…" at bounding box center [898, 97] width 1234 height 128
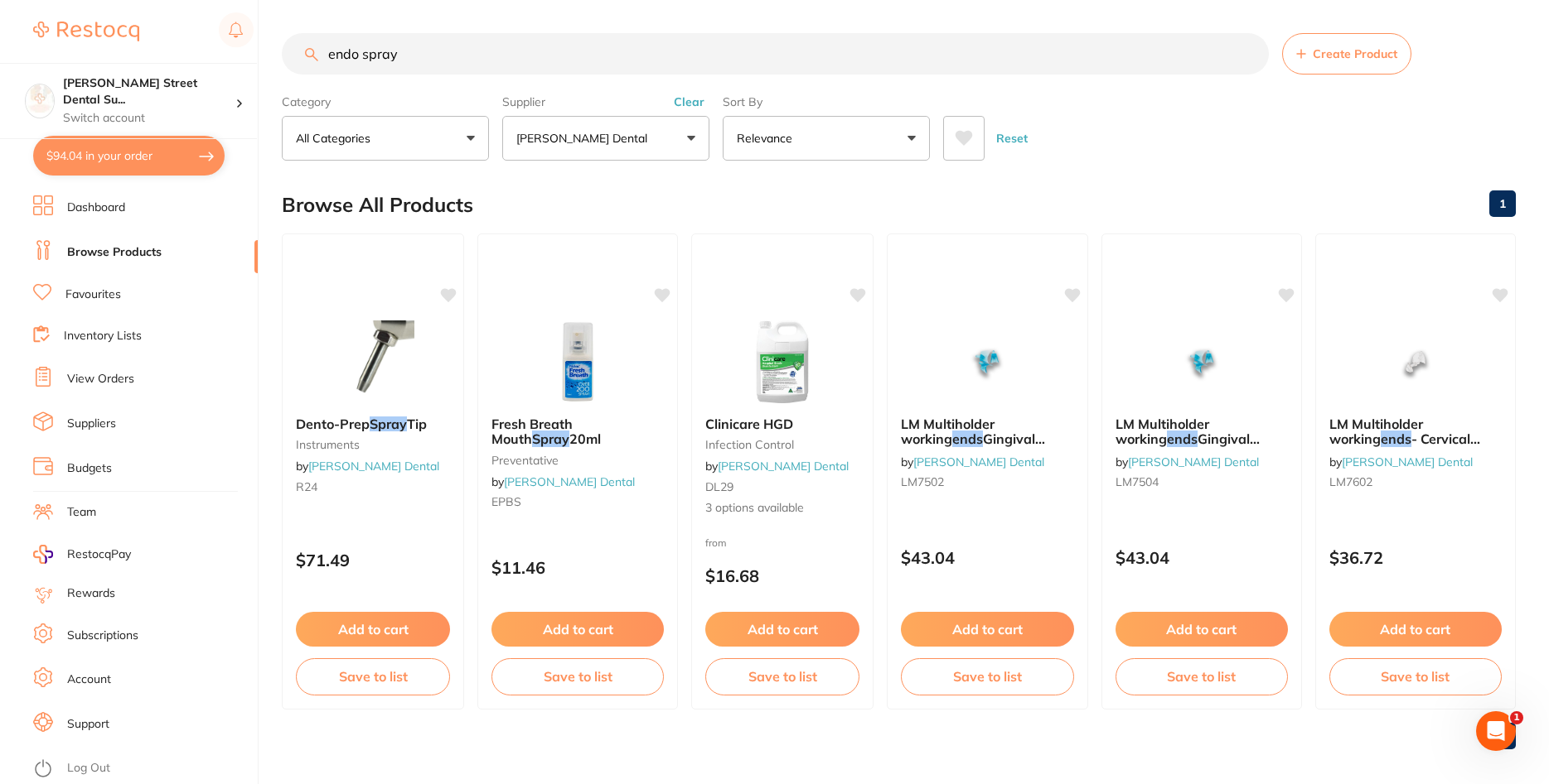
click at [624, 143] on button "[PERSON_NAME] Dental" at bounding box center [605, 137] width 207 height 44
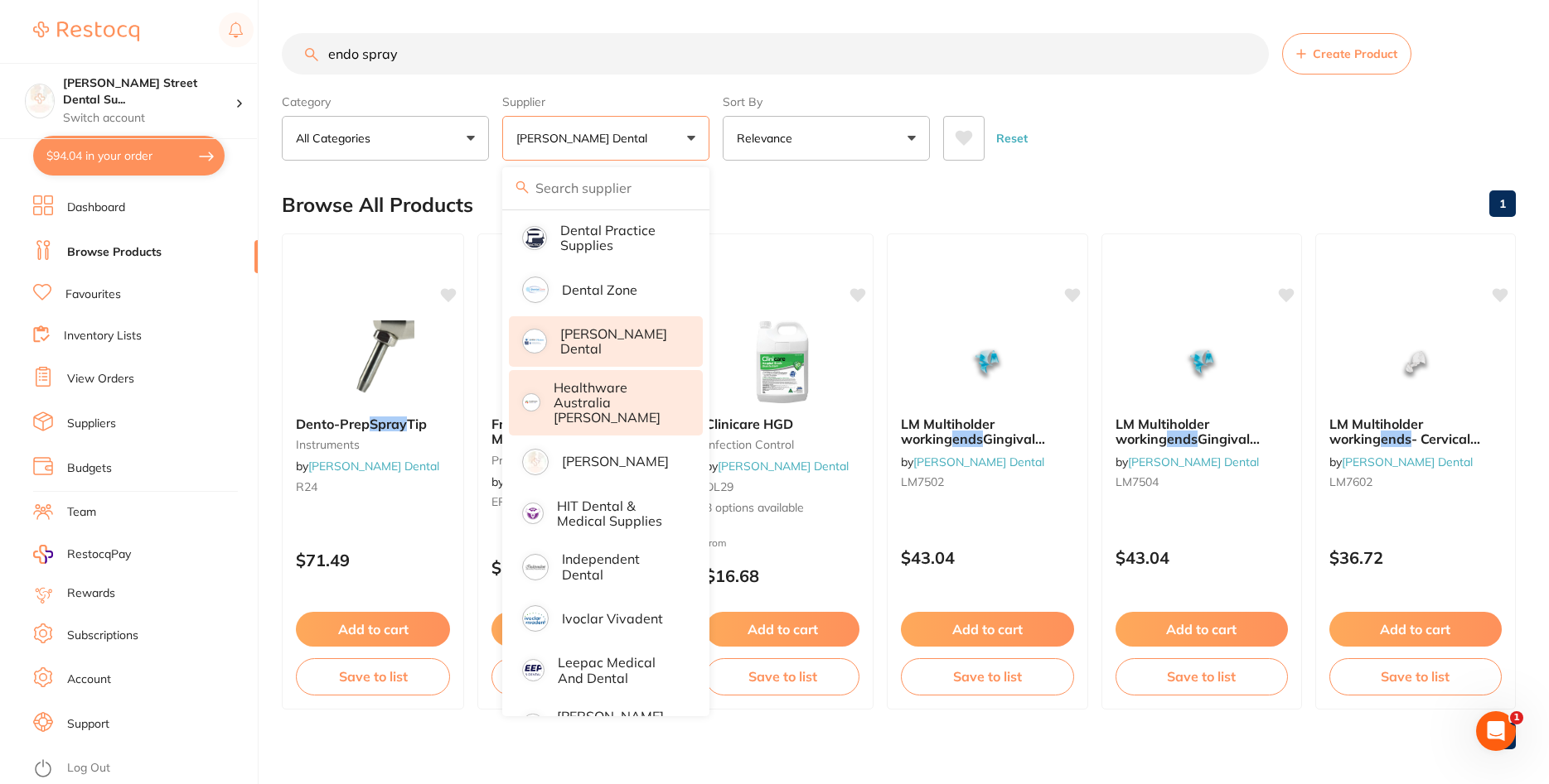
click at [613, 410] on li "Healthware Australia [PERSON_NAME]" at bounding box center [605, 402] width 194 height 65
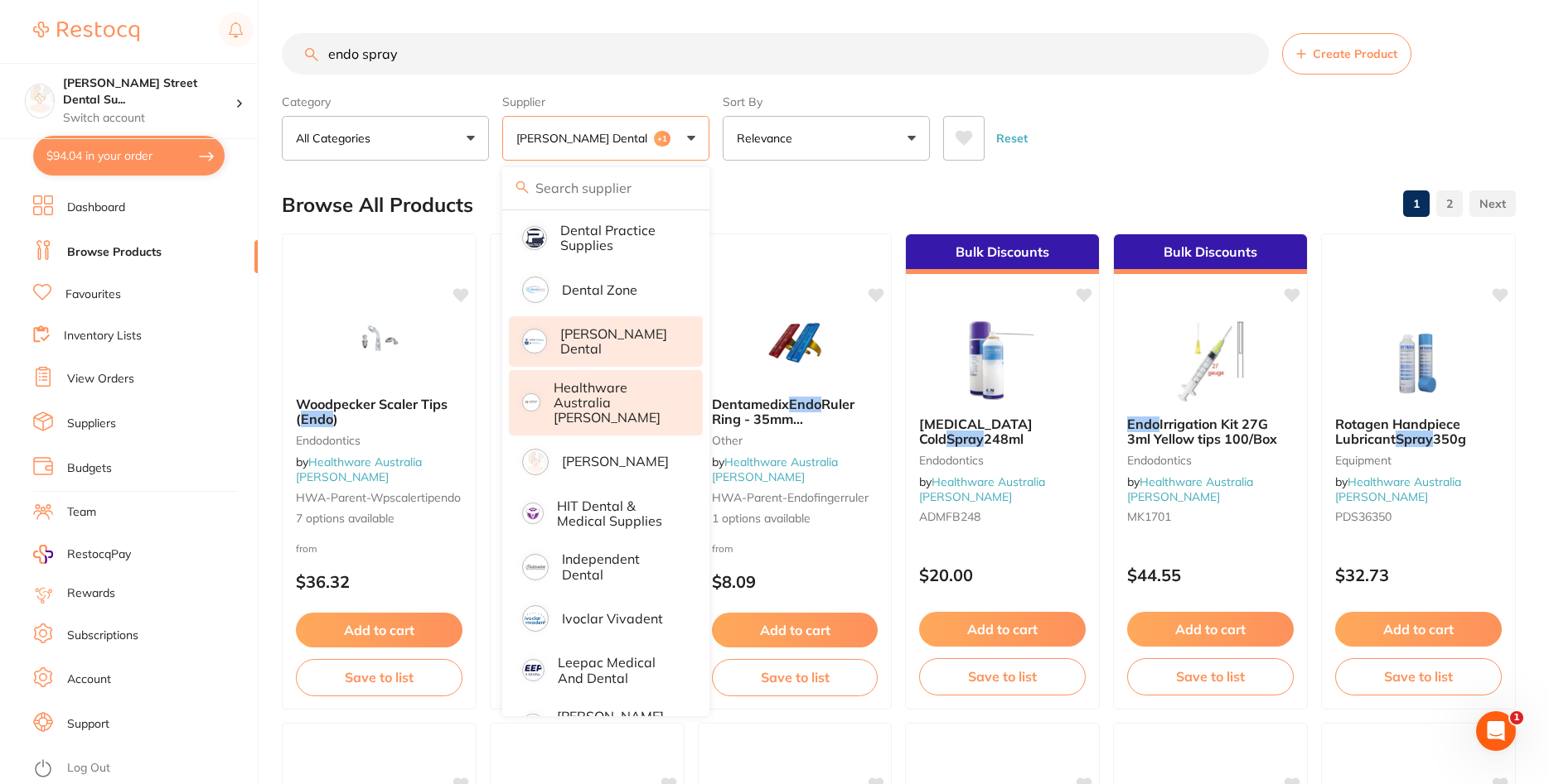
click at [633, 342] on p "[PERSON_NAME] Dental" at bounding box center [620, 342] width 119 height 31
click at [586, 337] on p "[PERSON_NAME] Dental" at bounding box center [620, 342] width 119 height 31
click at [577, 345] on p "[PERSON_NAME] Dental" at bounding box center [620, 342] width 119 height 31
click at [1139, 93] on div "Category All Categories All Categories Crown & Bridge Disposables Endodontics E…" at bounding box center [898, 124] width 1234 height 73
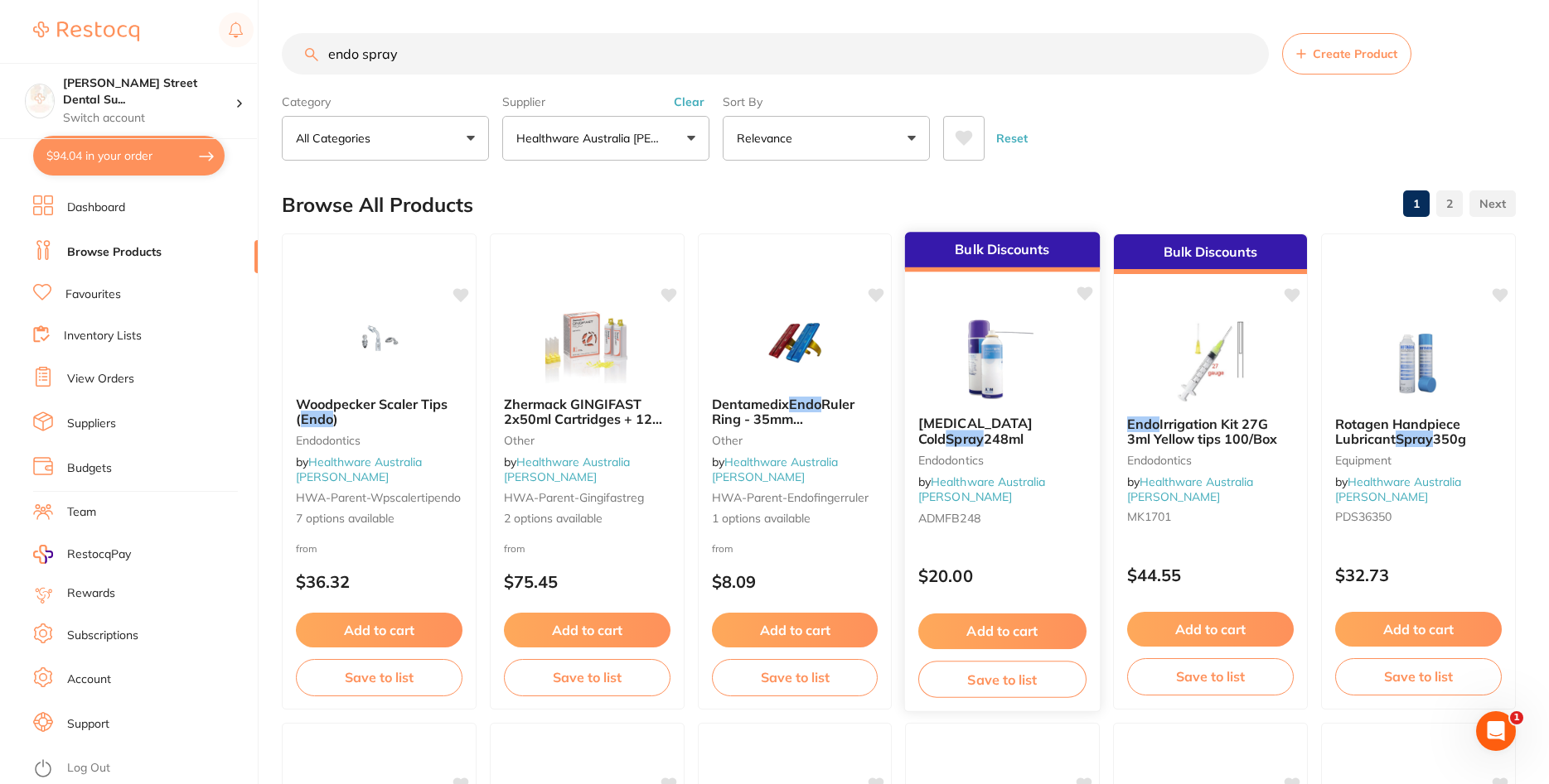
scroll to position [497, 0]
click at [984, 430] on em "Spray" at bounding box center [965, 439] width 37 height 16
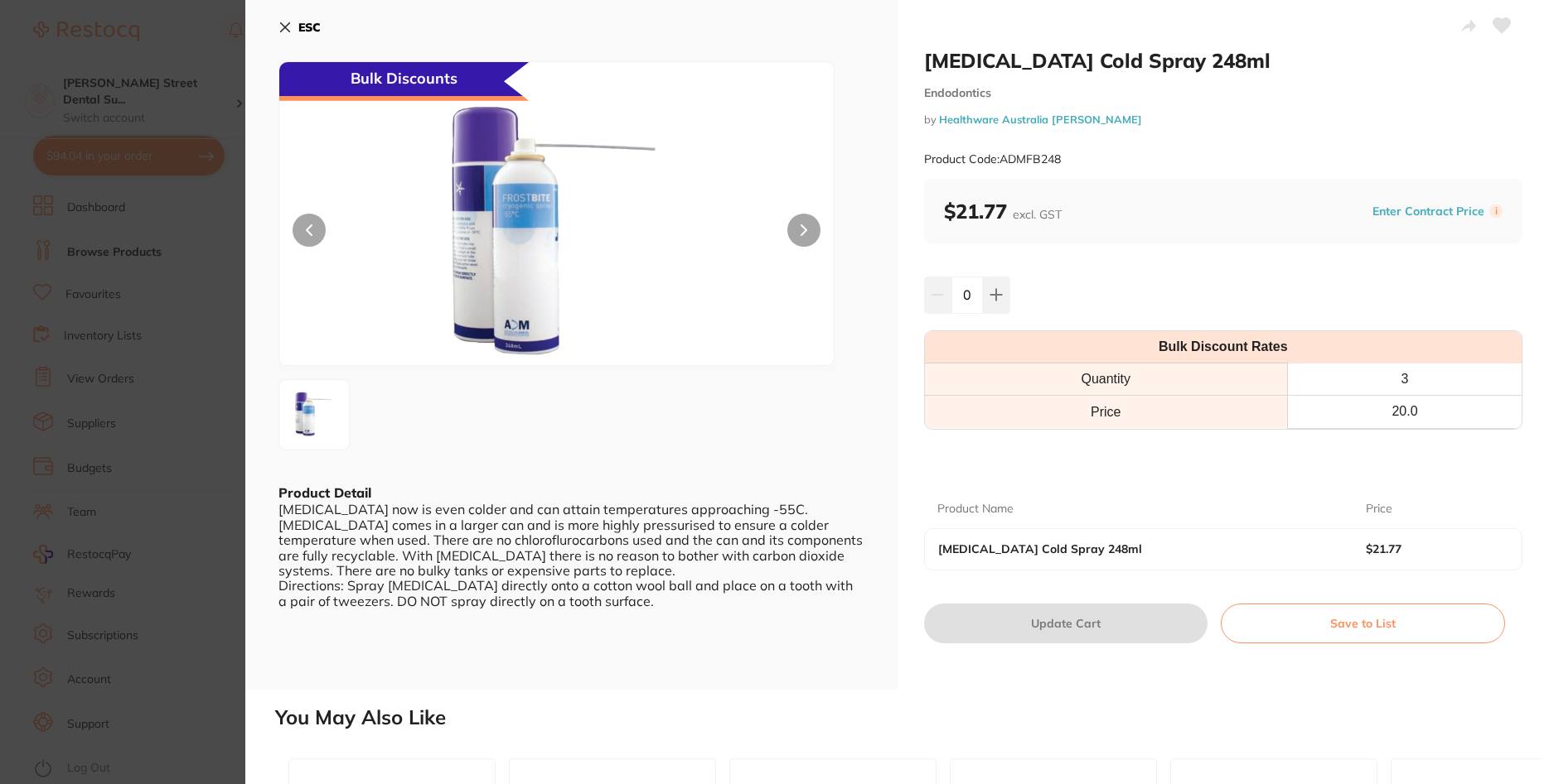
click at [157, 173] on section "Frostbite Cold Spray 248ml Endodontics by Healthware Australia Ridley Product C…" at bounding box center [774, 392] width 1549 height 784
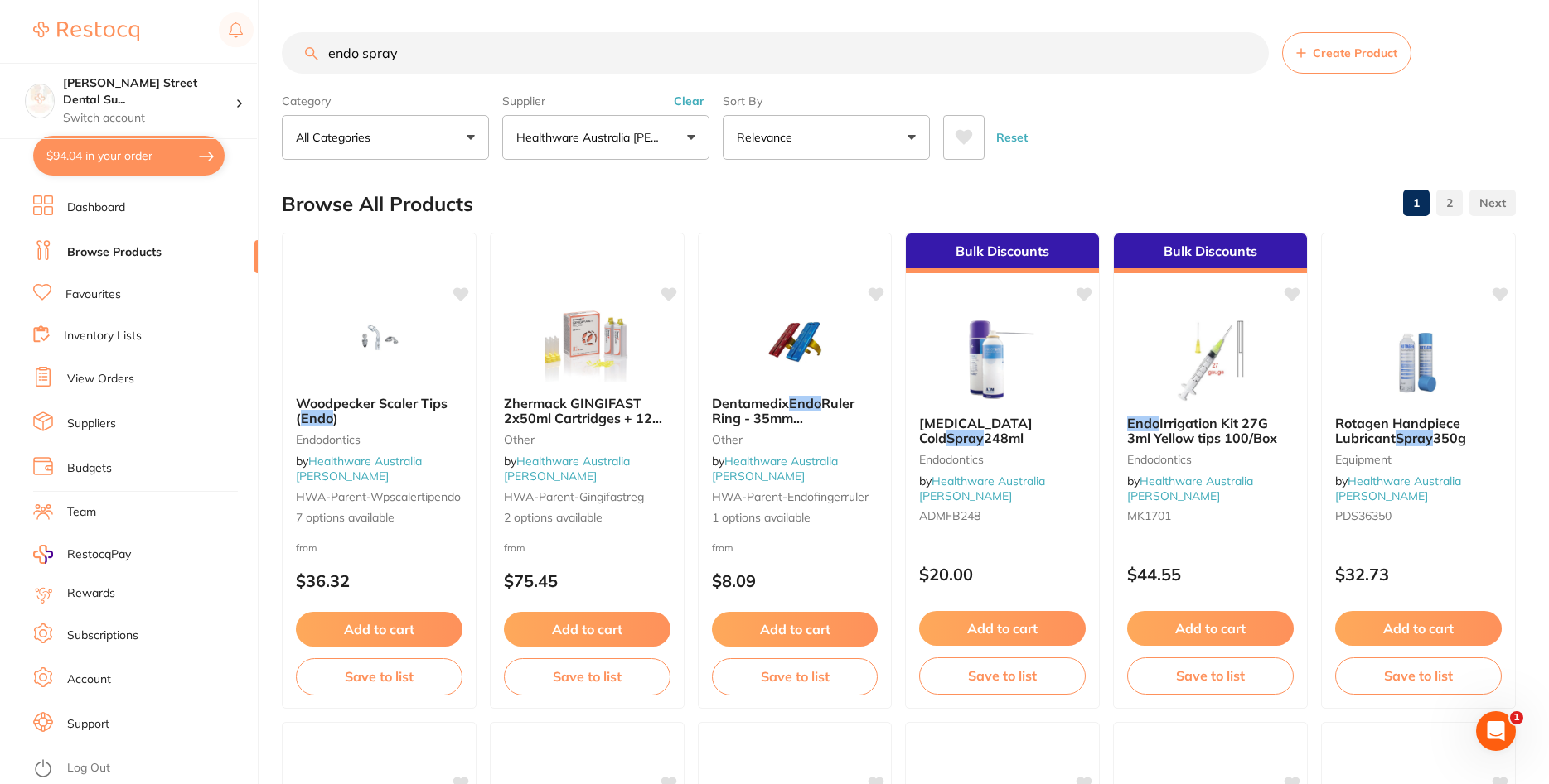
scroll to position [497, 0]
click at [698, 99] on button "Clear" at bounding box center [689, 101] width 41 height 14
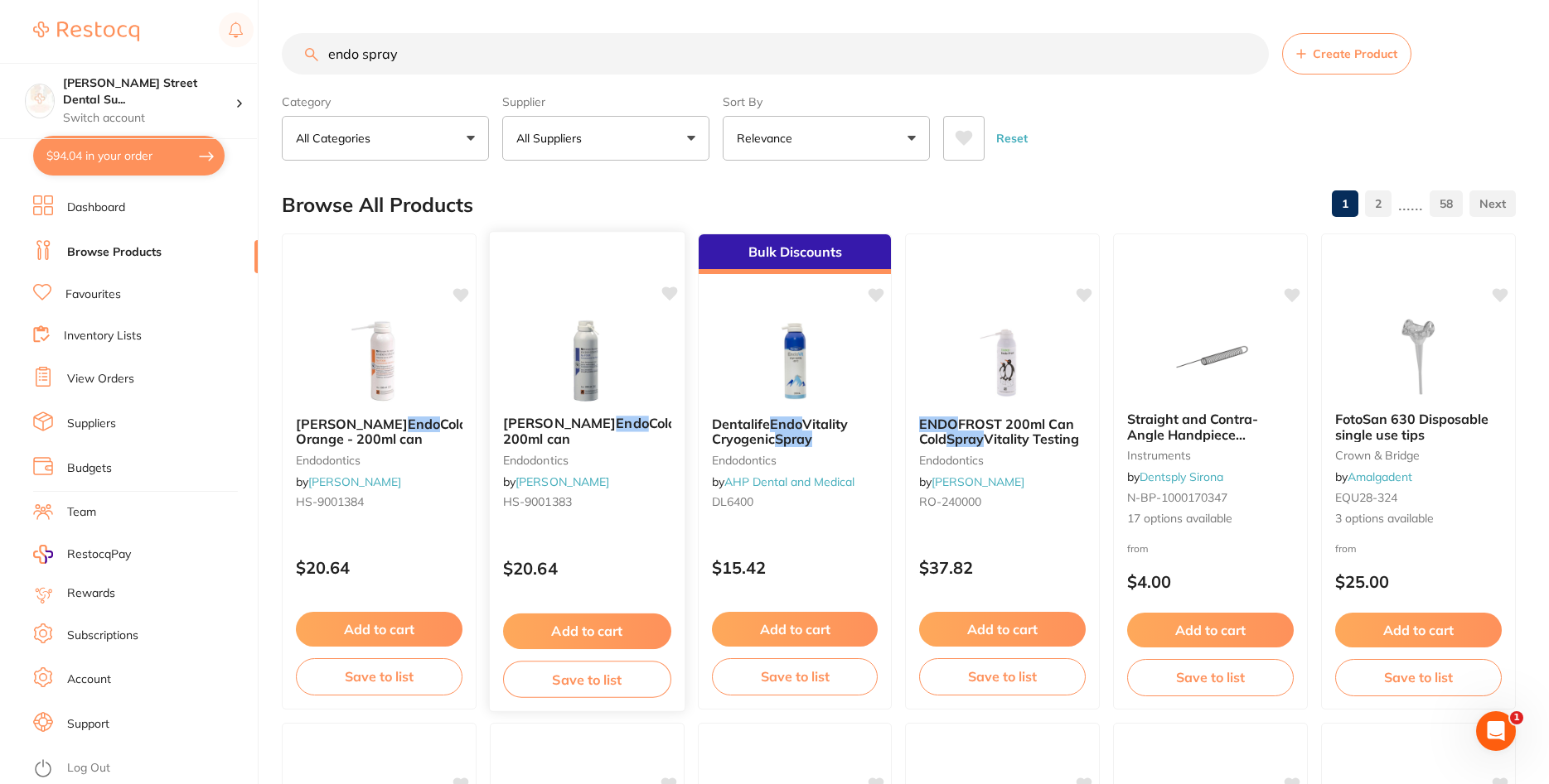
scroll to position [0, 0]
click at [557, 330] on img at bounding box center [587, 361] width 109 height 84
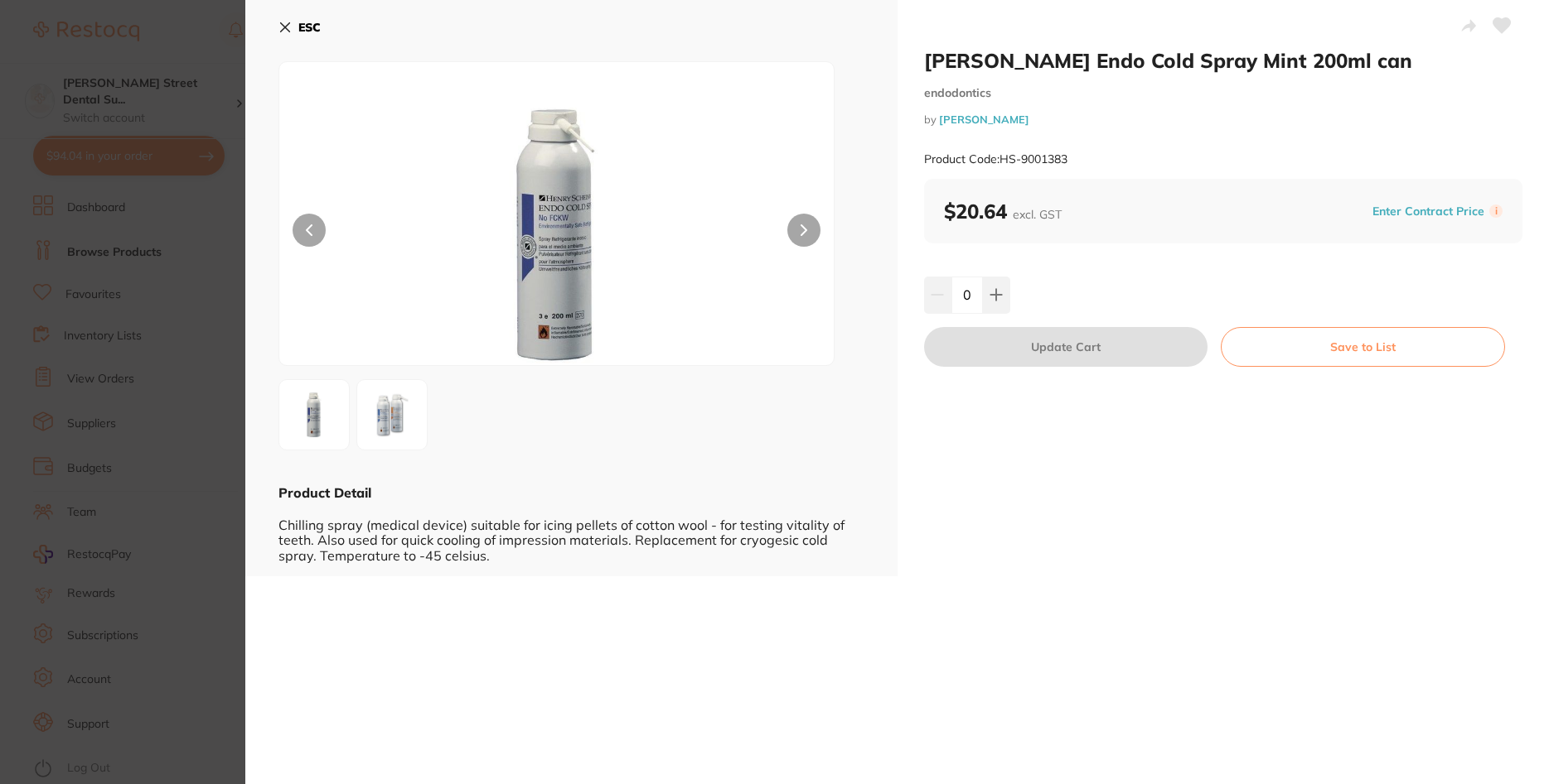
click at [296, 35] on button "ESC" at bounding box center [299, 27] width 43 height 28
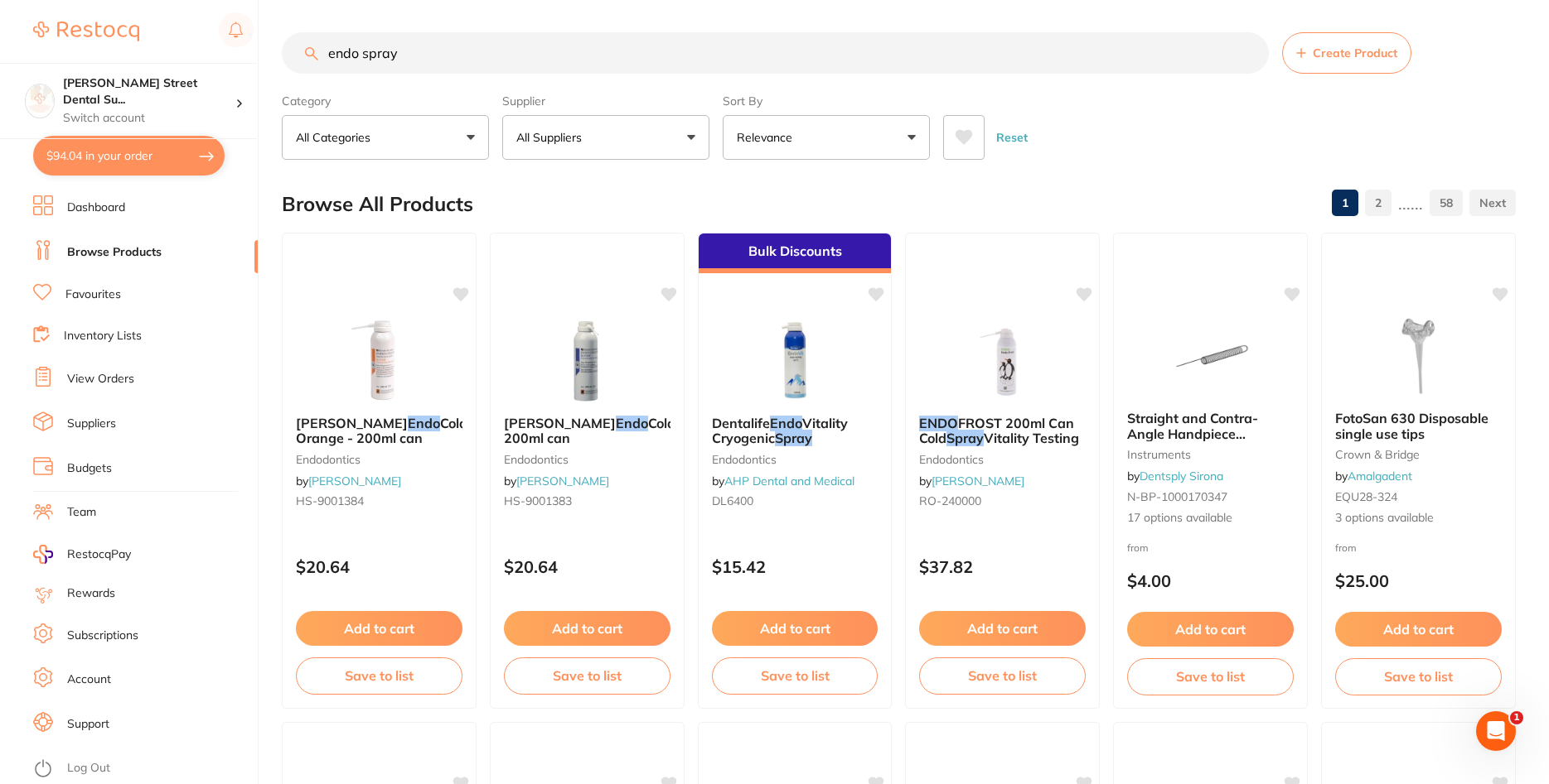
scroll to position [497, 0]
drag, startPoint x: 421, startPoint y: 78, endPoint x: 214, endPoint y: 83, distance: 207.1
click at [281, 74] on input "endo spray" at bounding box center [774, 53] width 987 height 42
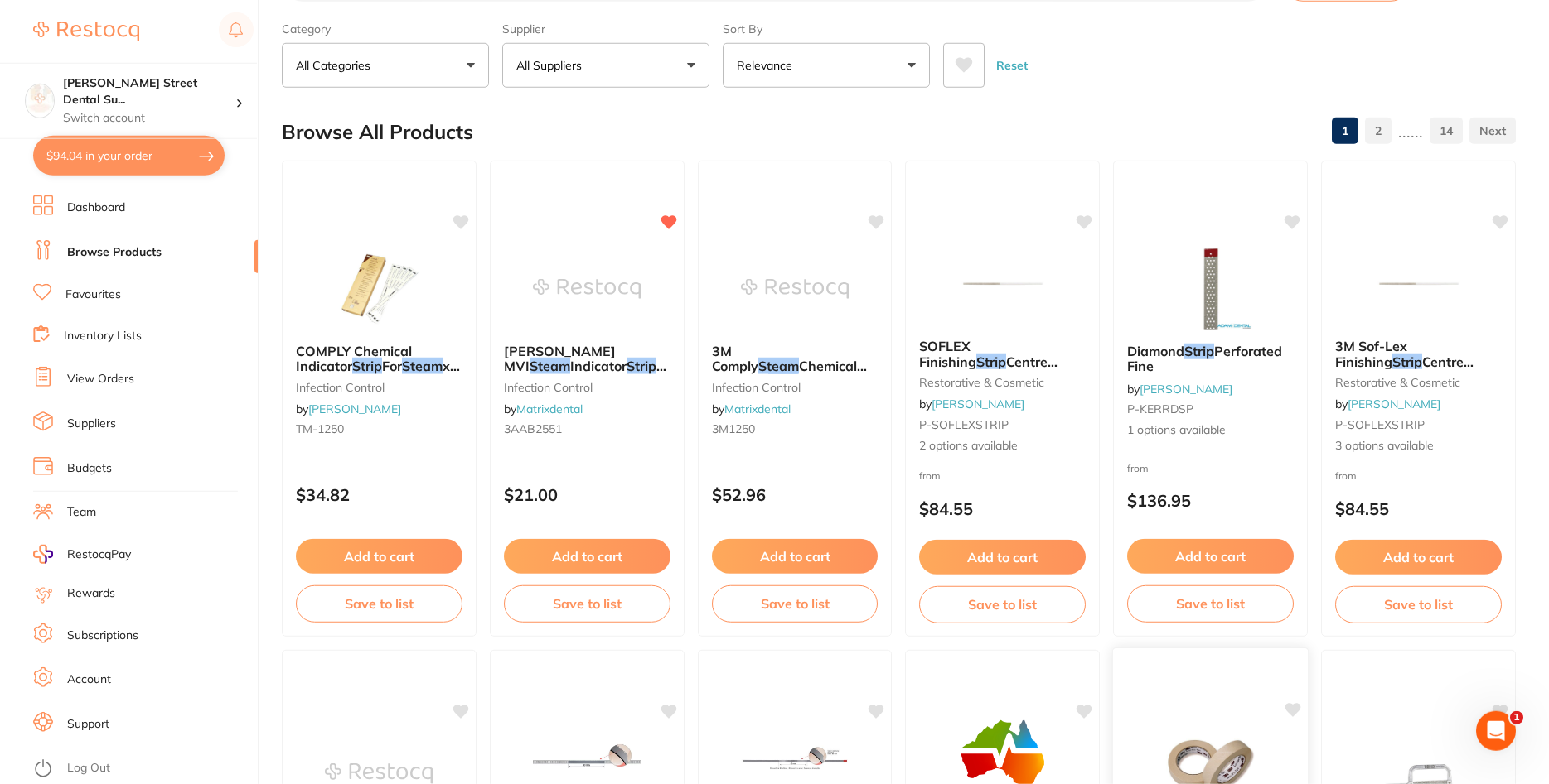
scroll to position [0, 0]
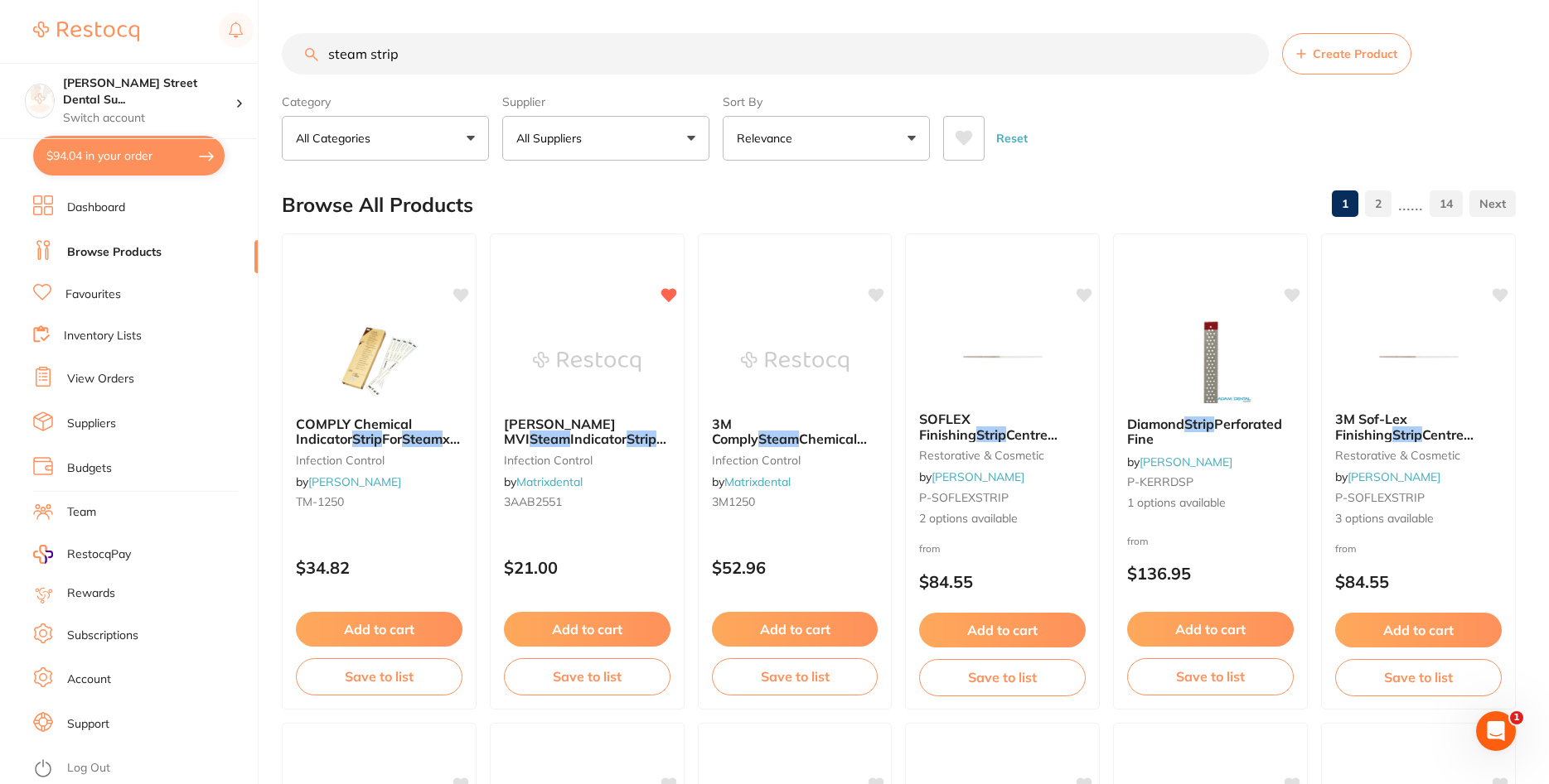
click at [367, 52] on input "steam strip" at bounding box center [774, 54] width 987 height 42
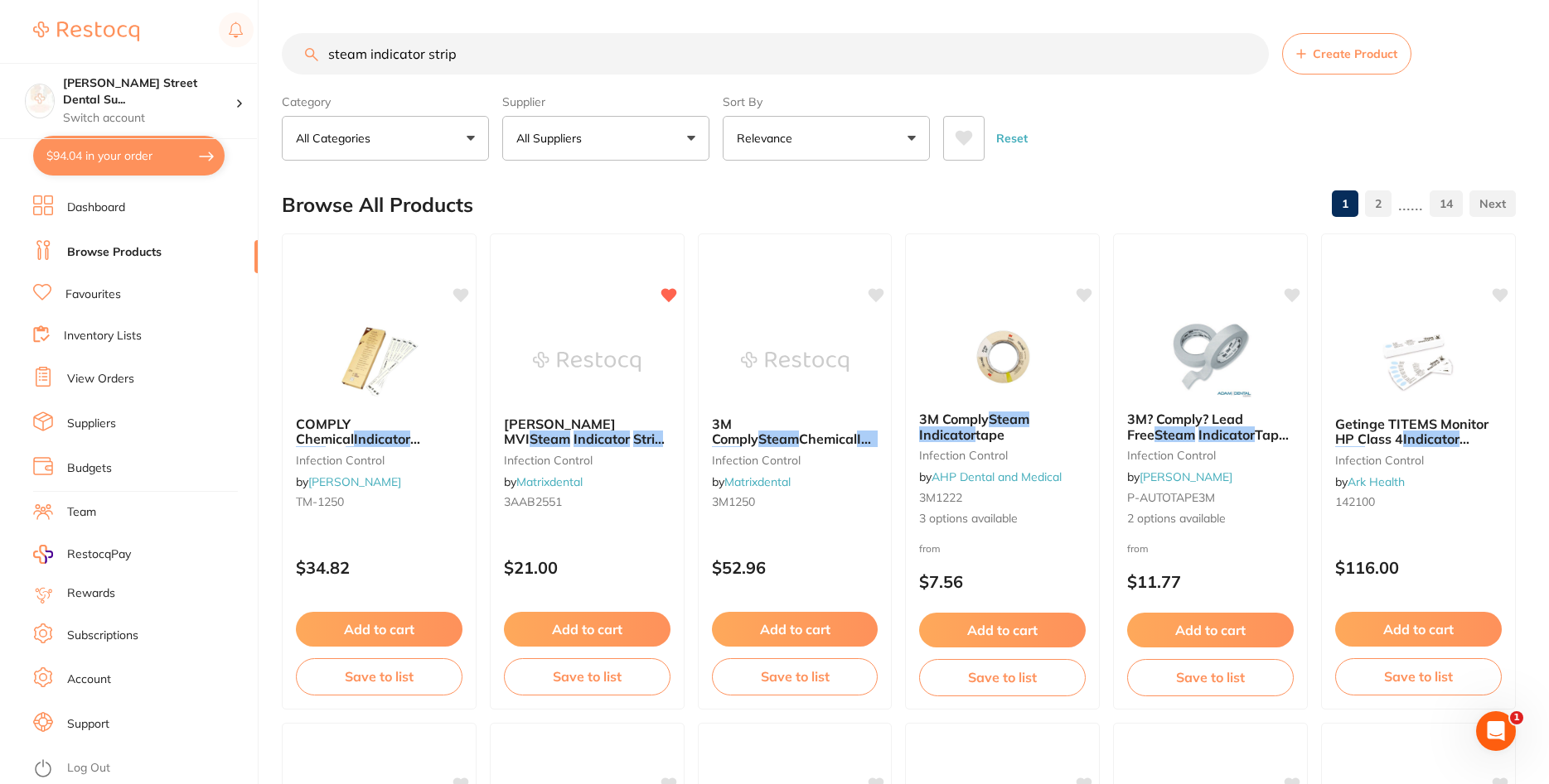
click at [508, 48] on input "steam indicator strip" at bounding box center [774, 54] width 987 height 42
type input "steam indicator strip type 4"
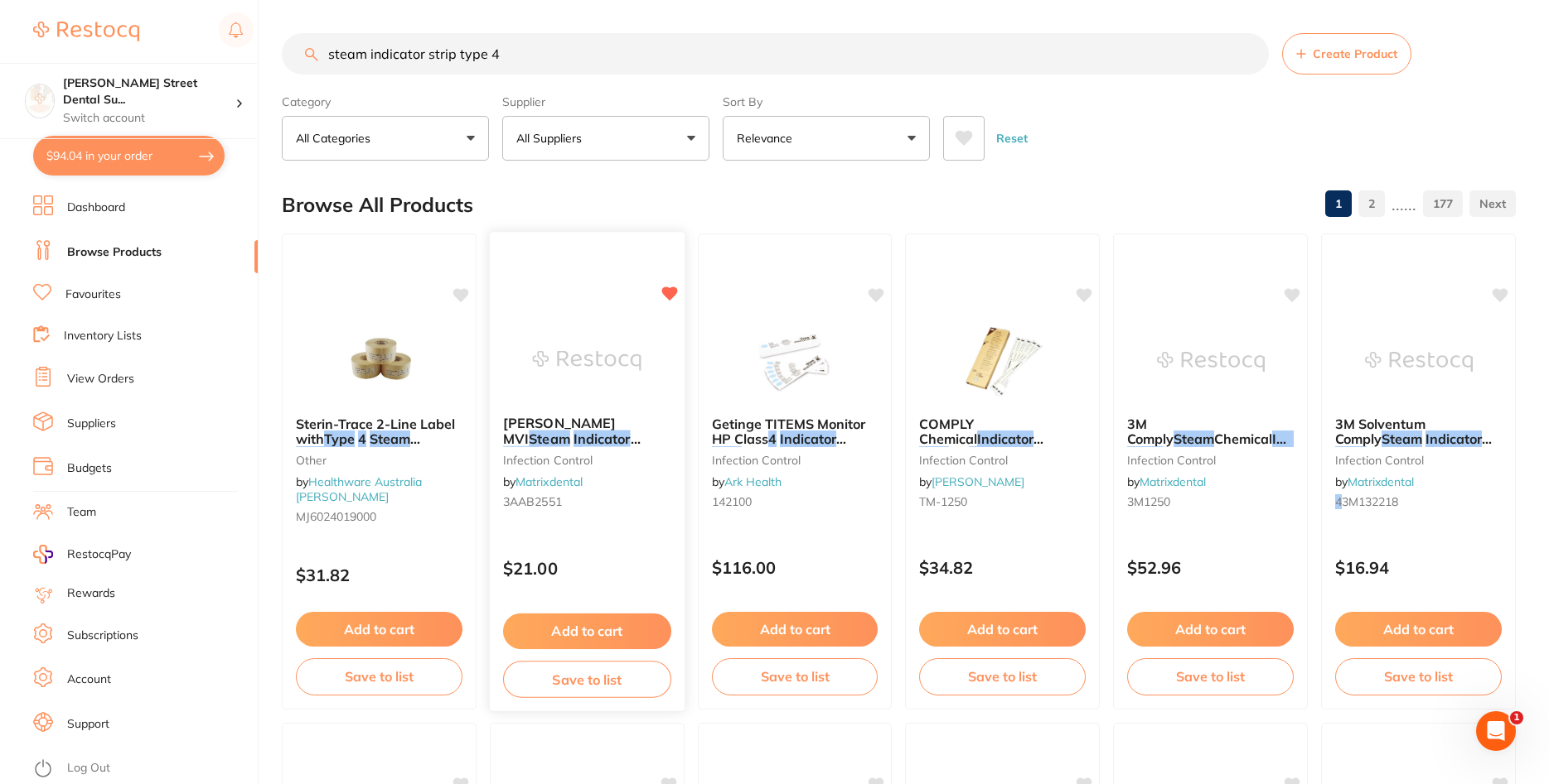
click at [594, 334] on img at bounding box center [587, 361] width 109 height 84
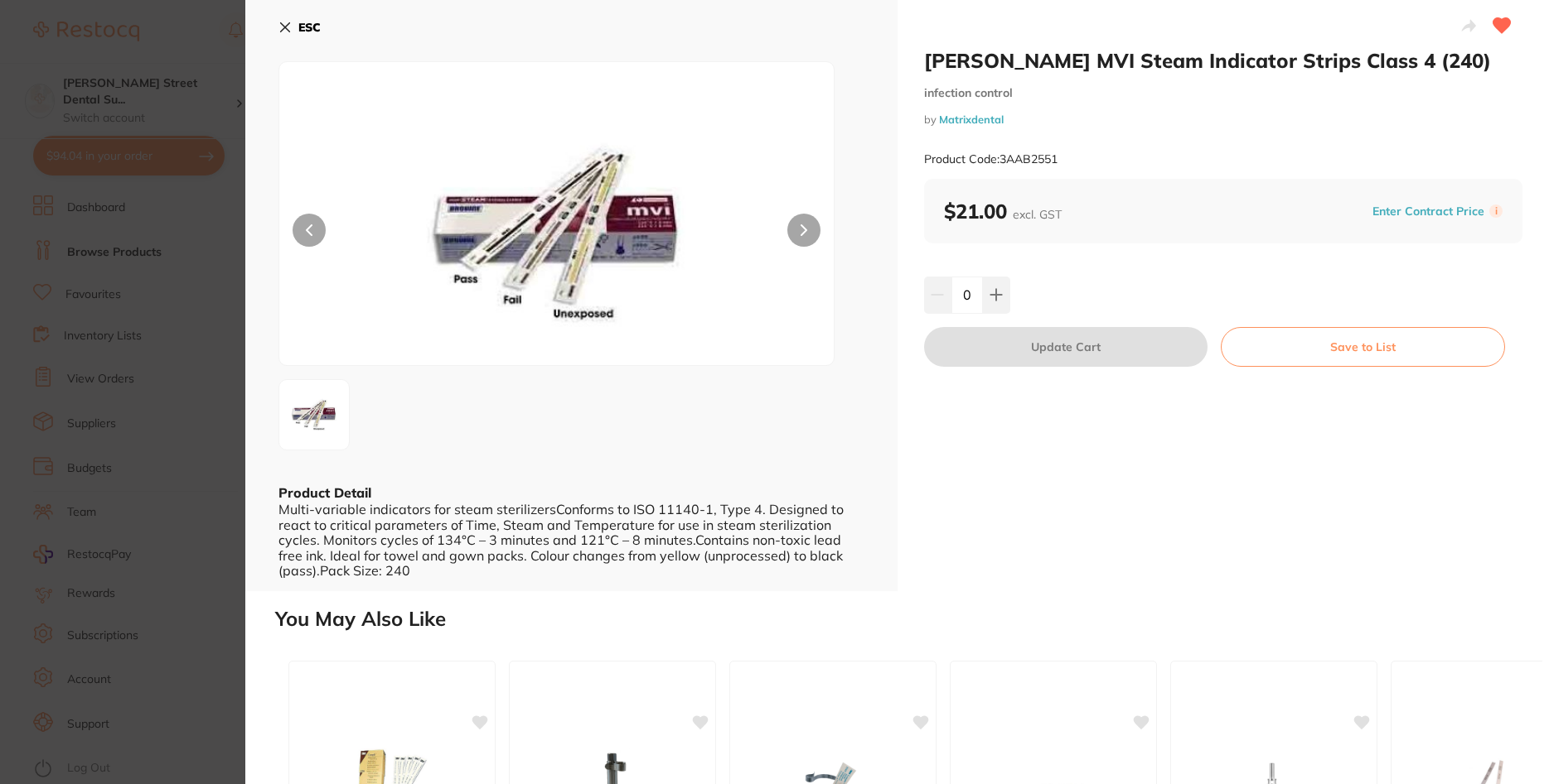
click at [288, 28] on icon at bounding box center [285, 27] width 14 height 14
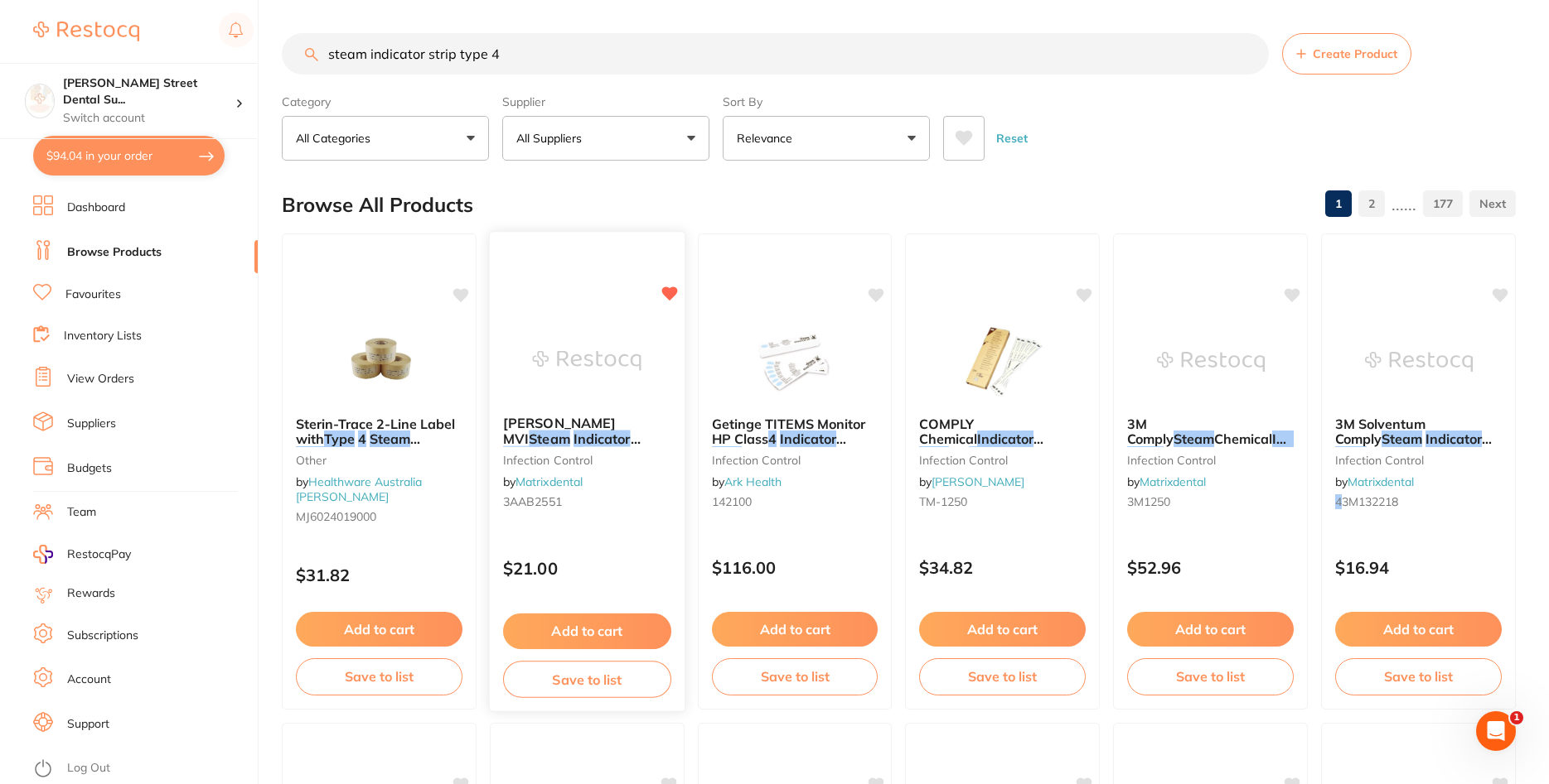
click at [612, 382] on img at bounding box center [587, 361] width 109 height 84
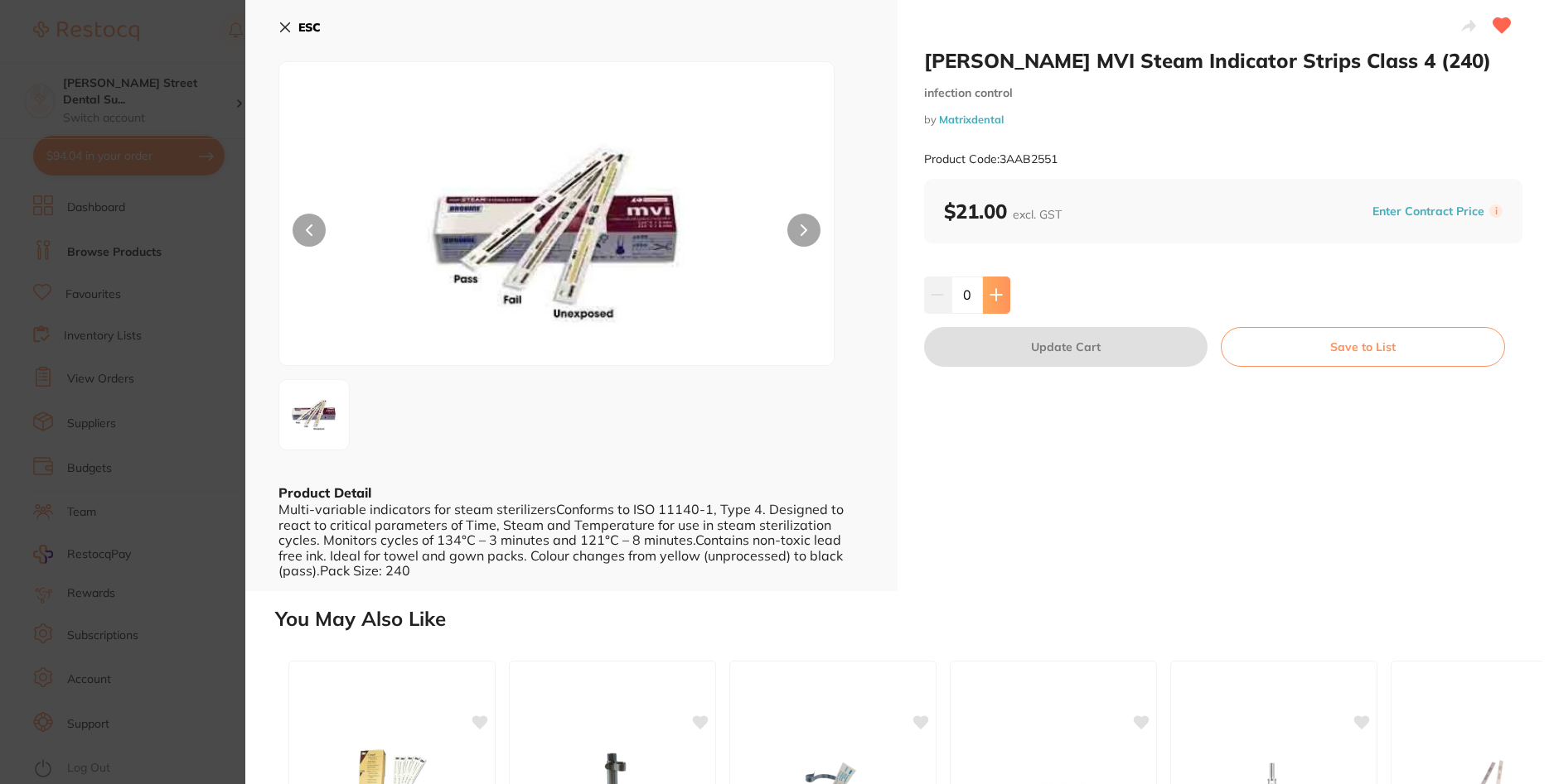
scroll to position [497, 0]
click at [993, 291] on icon at bounding box center [996, 295] width 14 height 14
click at [1003, 297] on button at bounding box center [996, 295] width 27 height 36
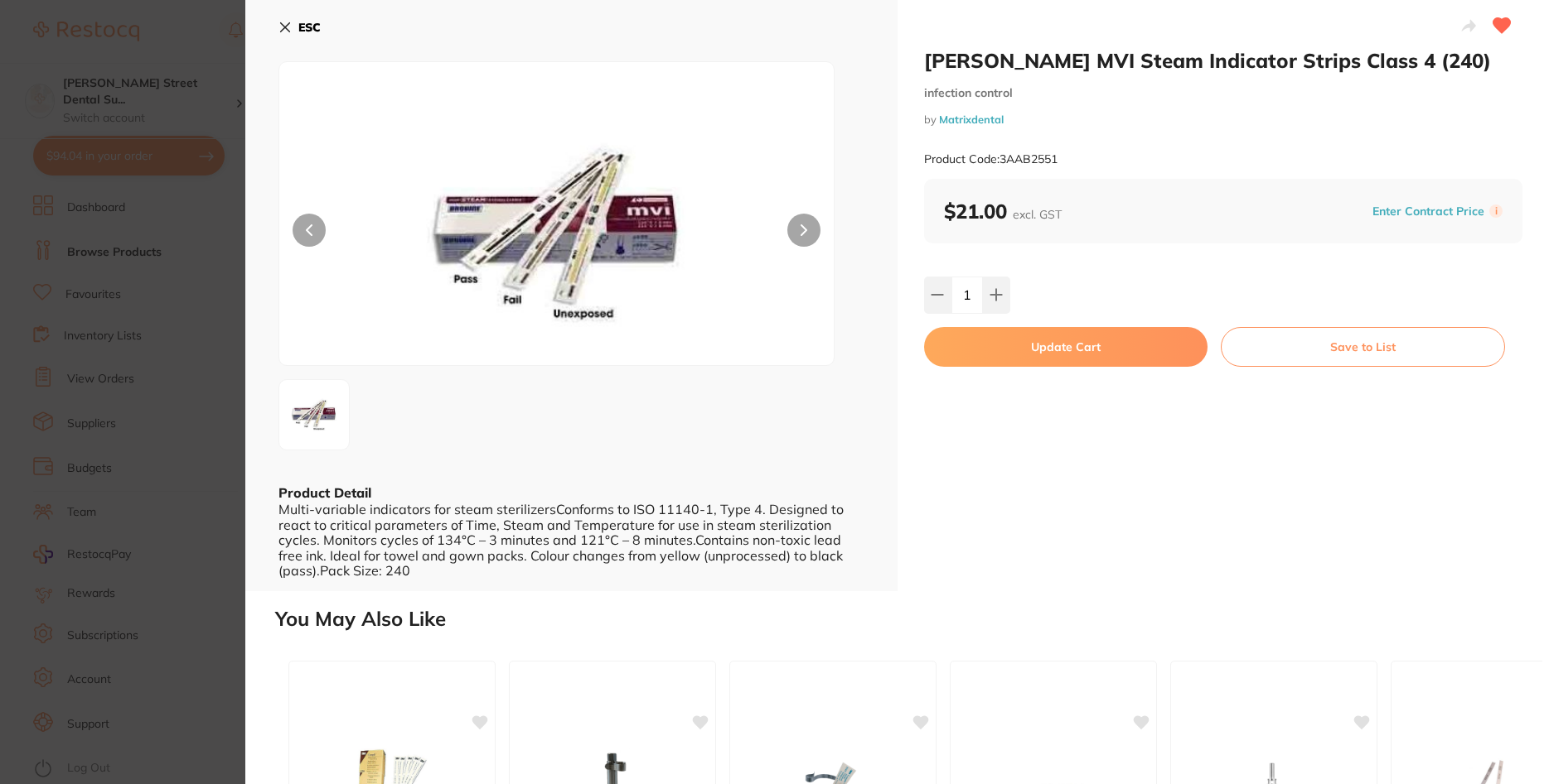
type input "2"
click at [1147, 334] on button "Update Cart" at bounding box center [1066, 347] width 284 height 40
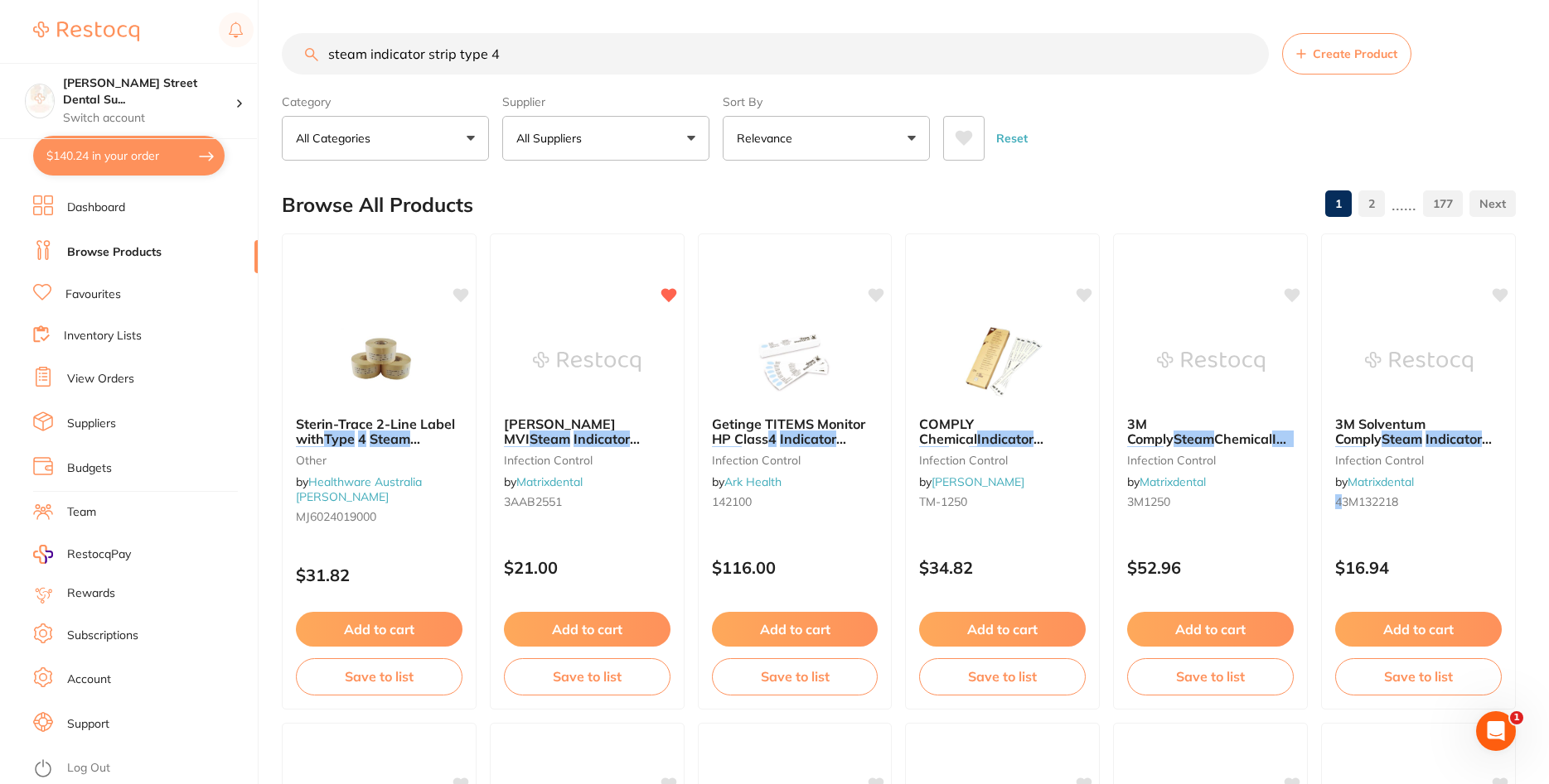
scroll to position [497, 0]
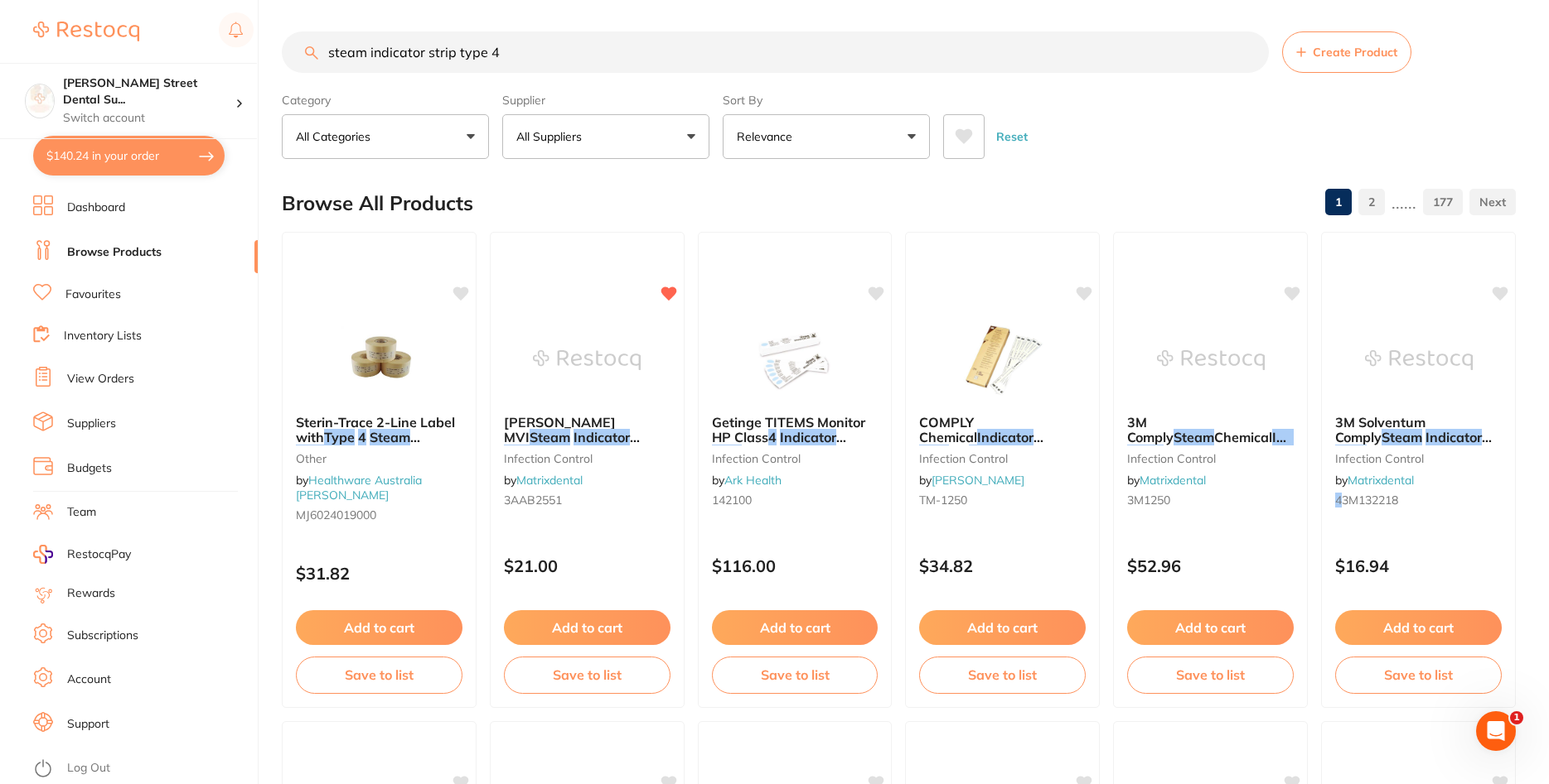
click at [128, 150] on button "$140.24 in your order" at bounding box center [129, 156] width 192 height 40
checkbox input "true"
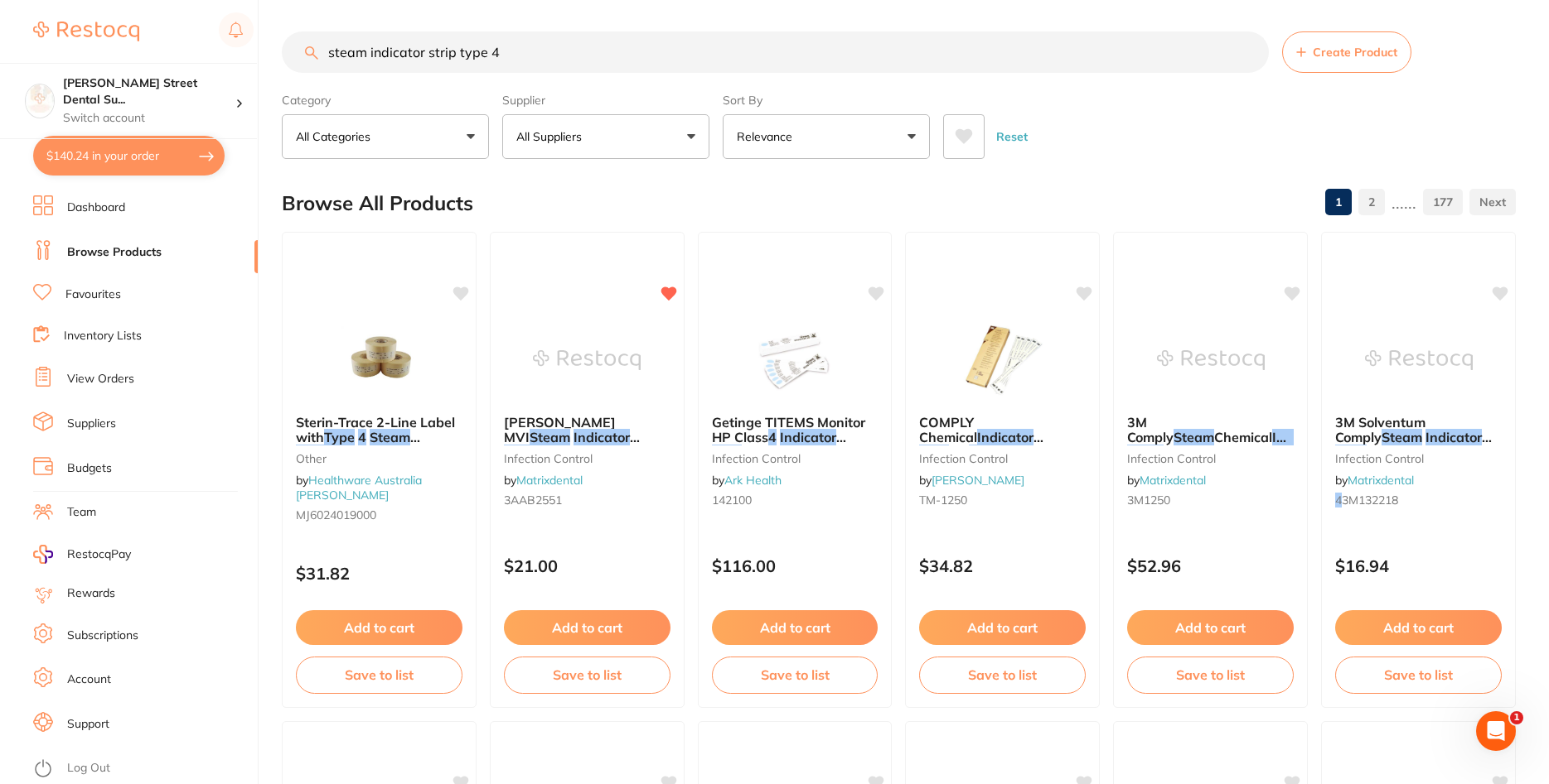
checkbox input "true"
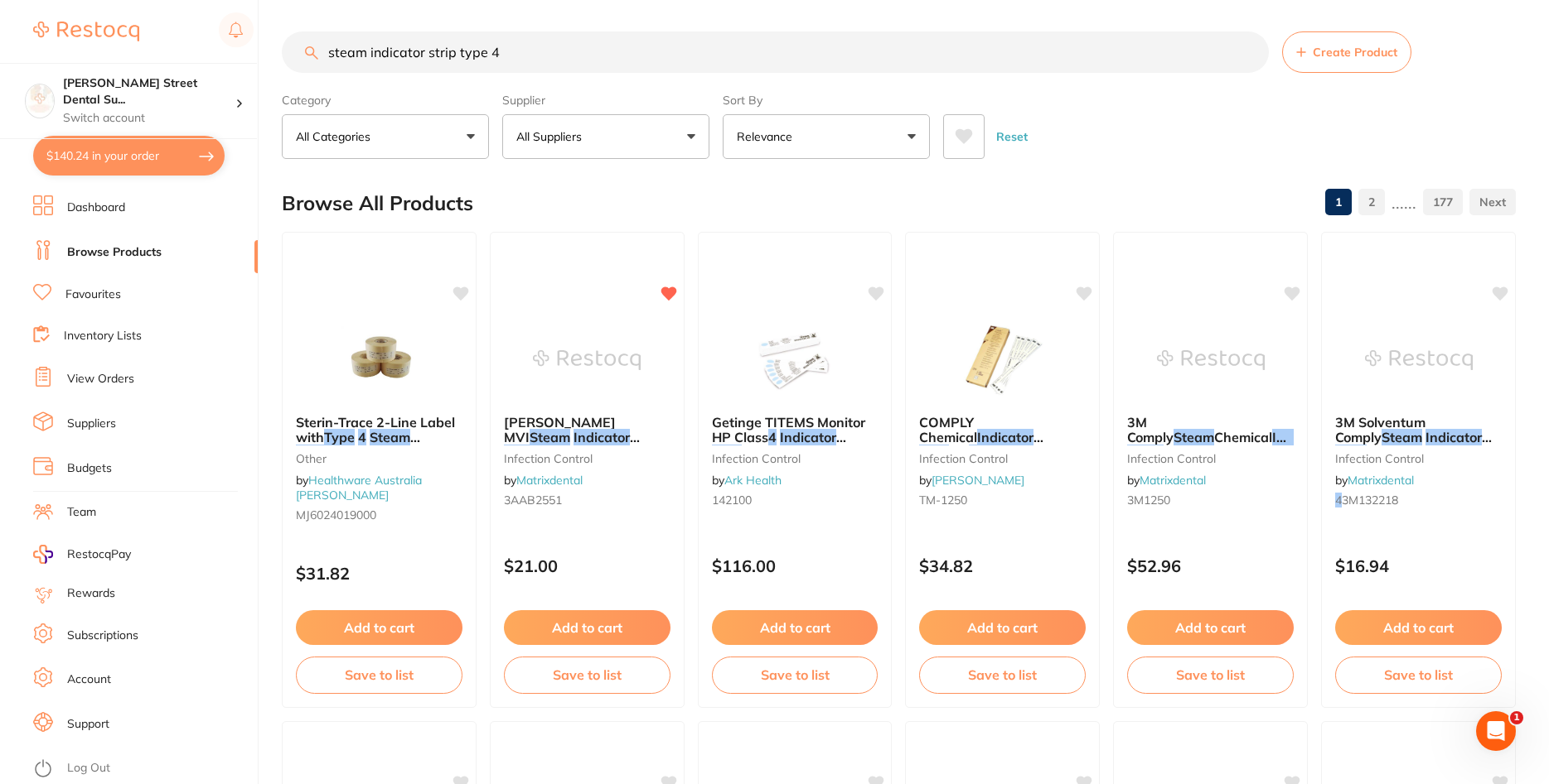
checkbox input "true"
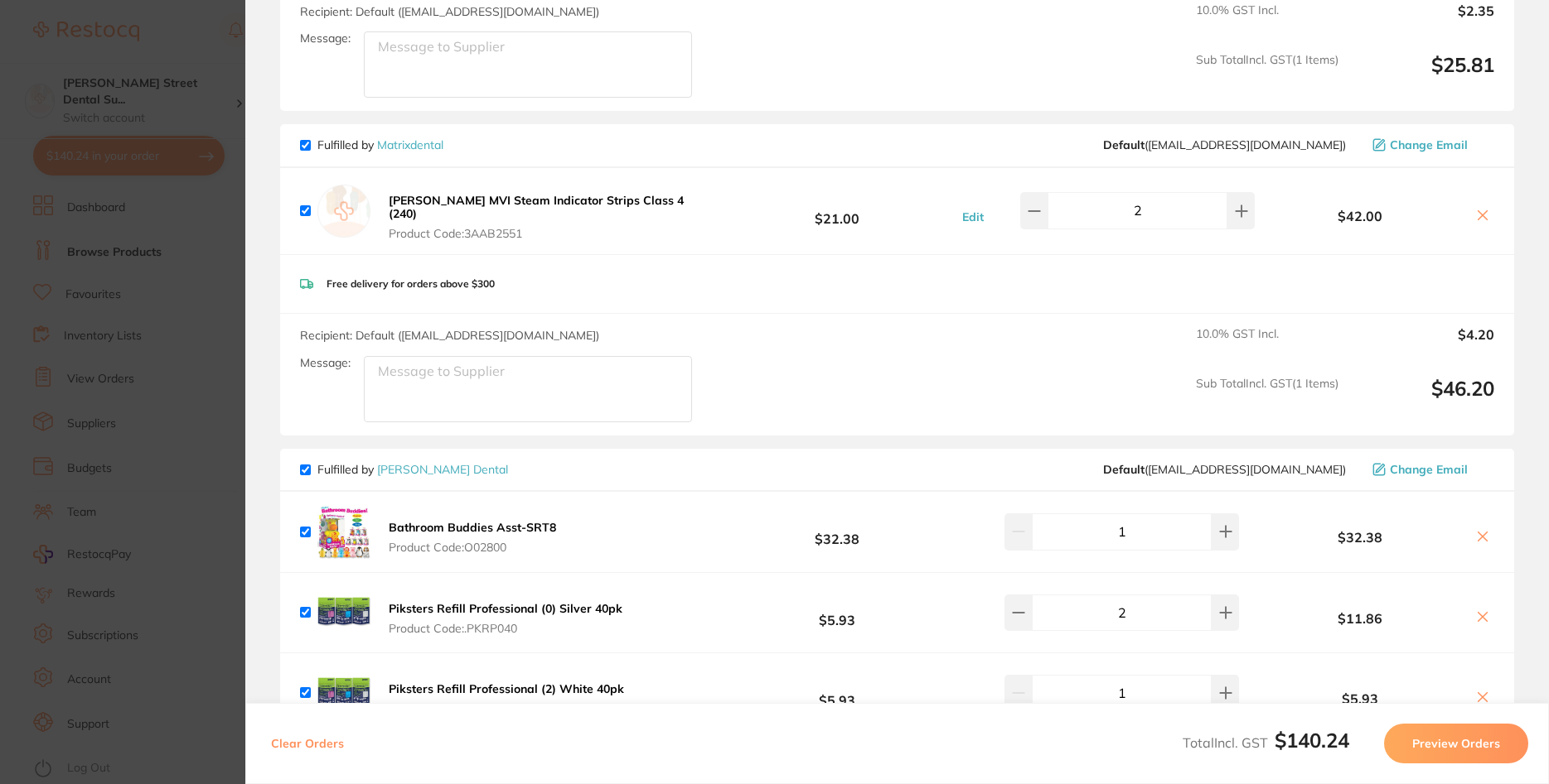
scroll to position [298, 0]
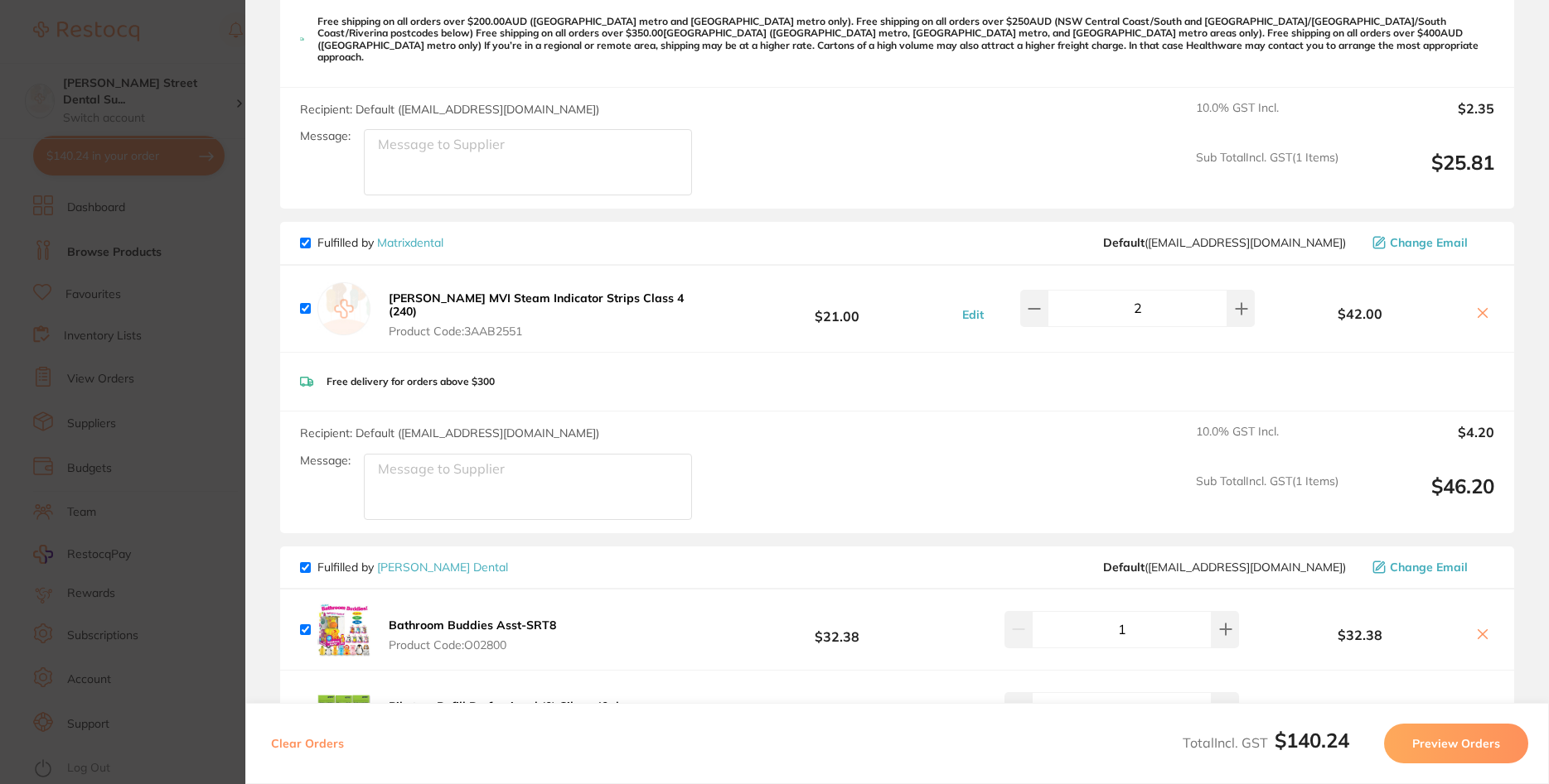
click at [161, 183] on section "Update RRP Set your pre negotiated price for this item. Item Agreed RRP (excl. …" at bounding box center [774, 392] width 1549 height 784
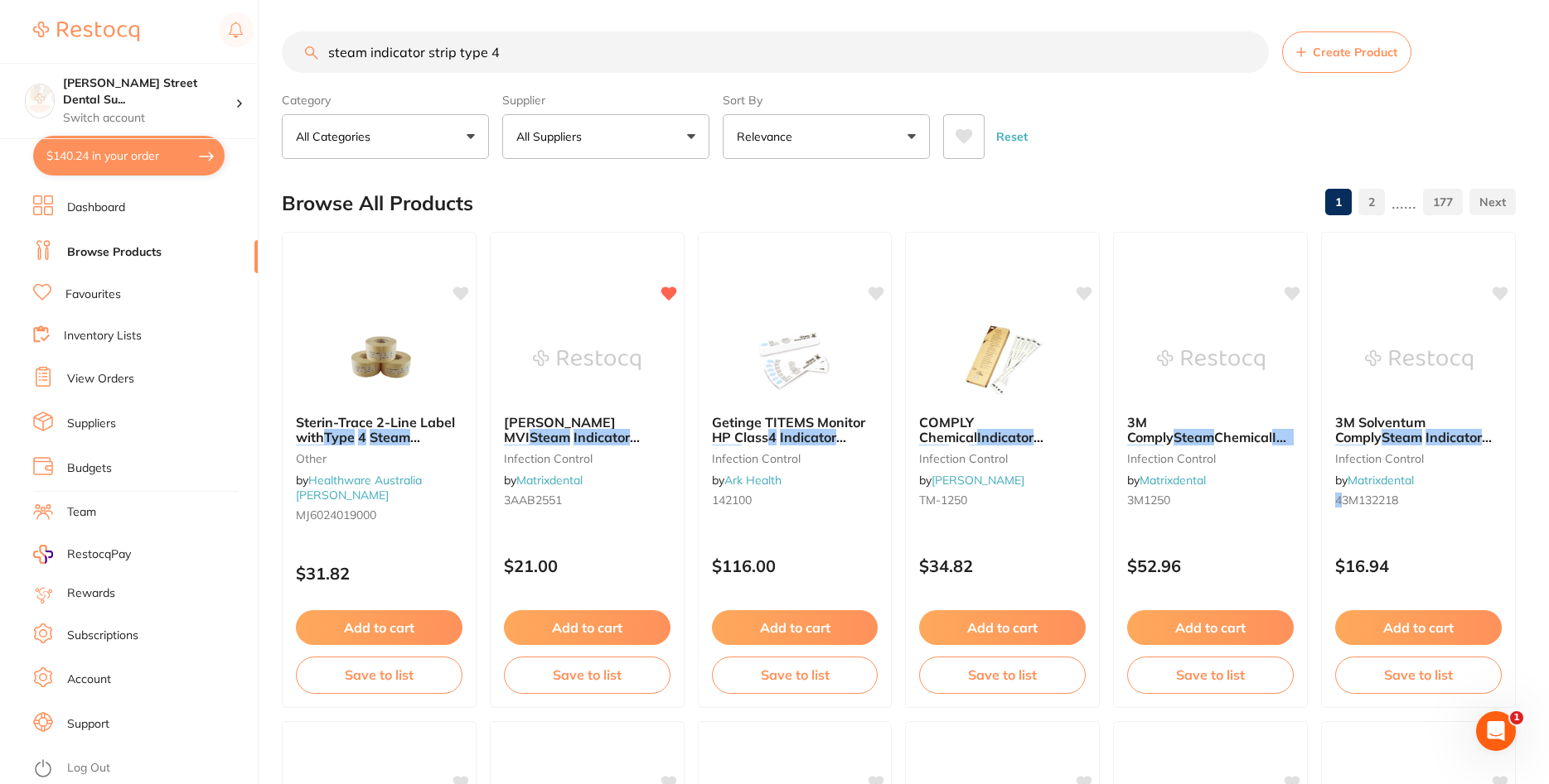
drag, startPoint x: 370, startPoint y: 44, endPoint x: 251, endPoint y: 42, distance: 119.0
click at [281, 42] on input "steam indicator strip type 4" at bounding box center [774, 52] width 987 height 42
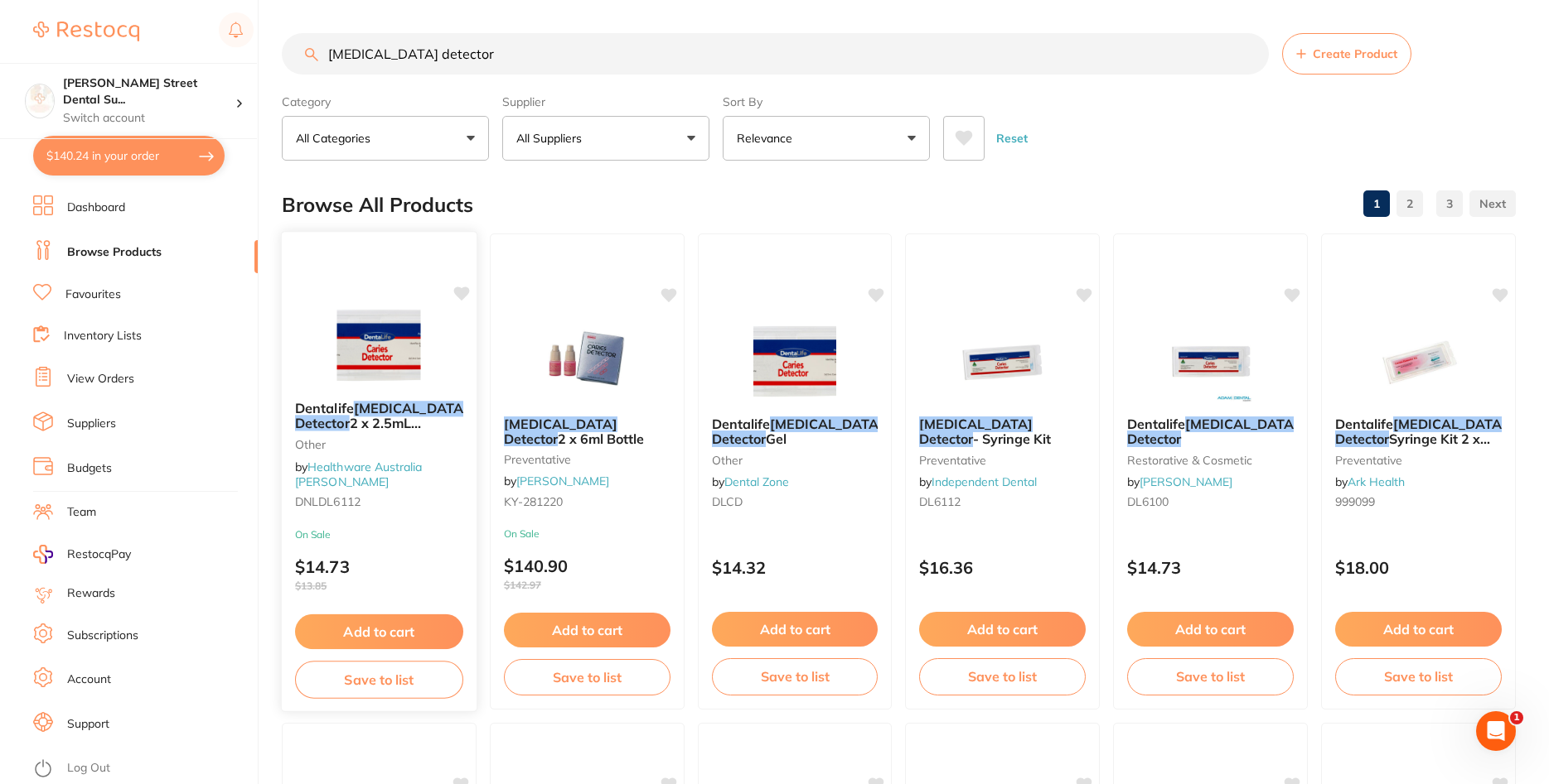
scroll to position [0, 0]
type input "[MEDICAL_DATA] detector"
click at [429, 398] on div "Dentalife CARIES Detector 2 x 2.5mL Syringe Kit other by Healthware Australia R…" at bounding box center [378, 458] width 195 height 142
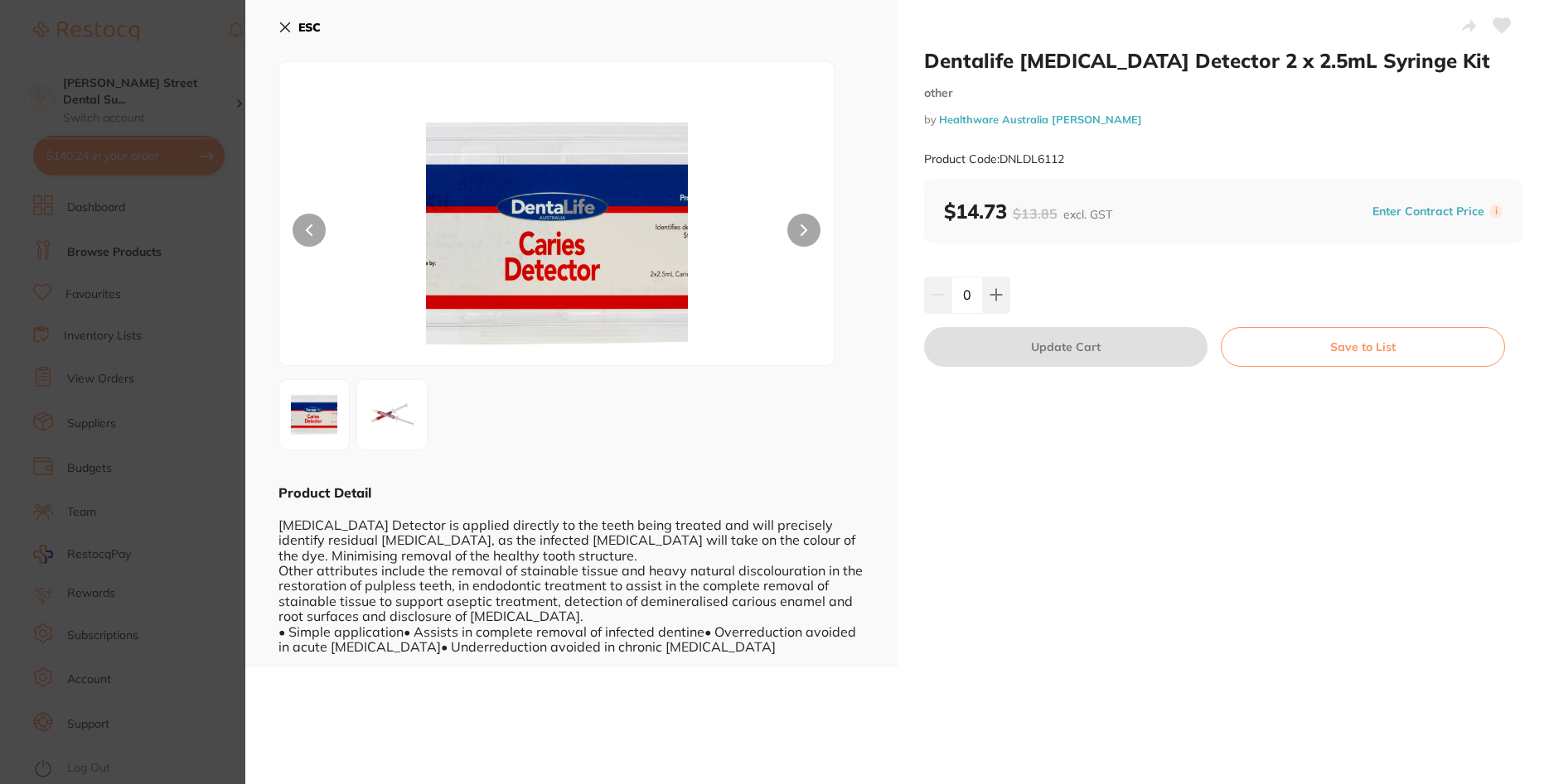
click at [803, 242] on button at bounding box center [803, 230] width 33 height 33
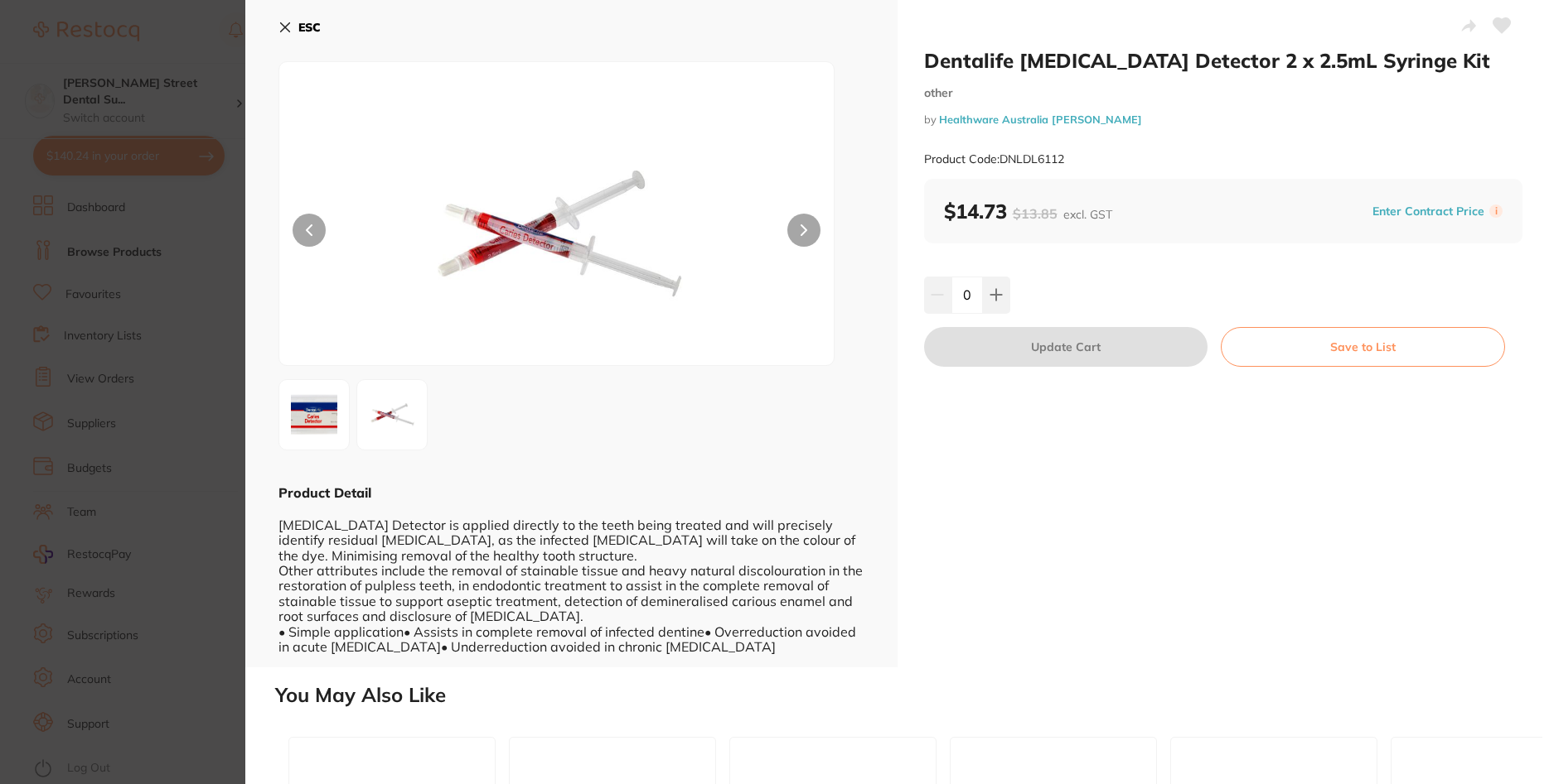
click at [182, 251] on section "Dentalife [MEDICAL_DATA] Detector 2 x 2.5mL Syringe Kit other by Healthware Aus…" at bounding box center [774, 392] width 1549 height 784
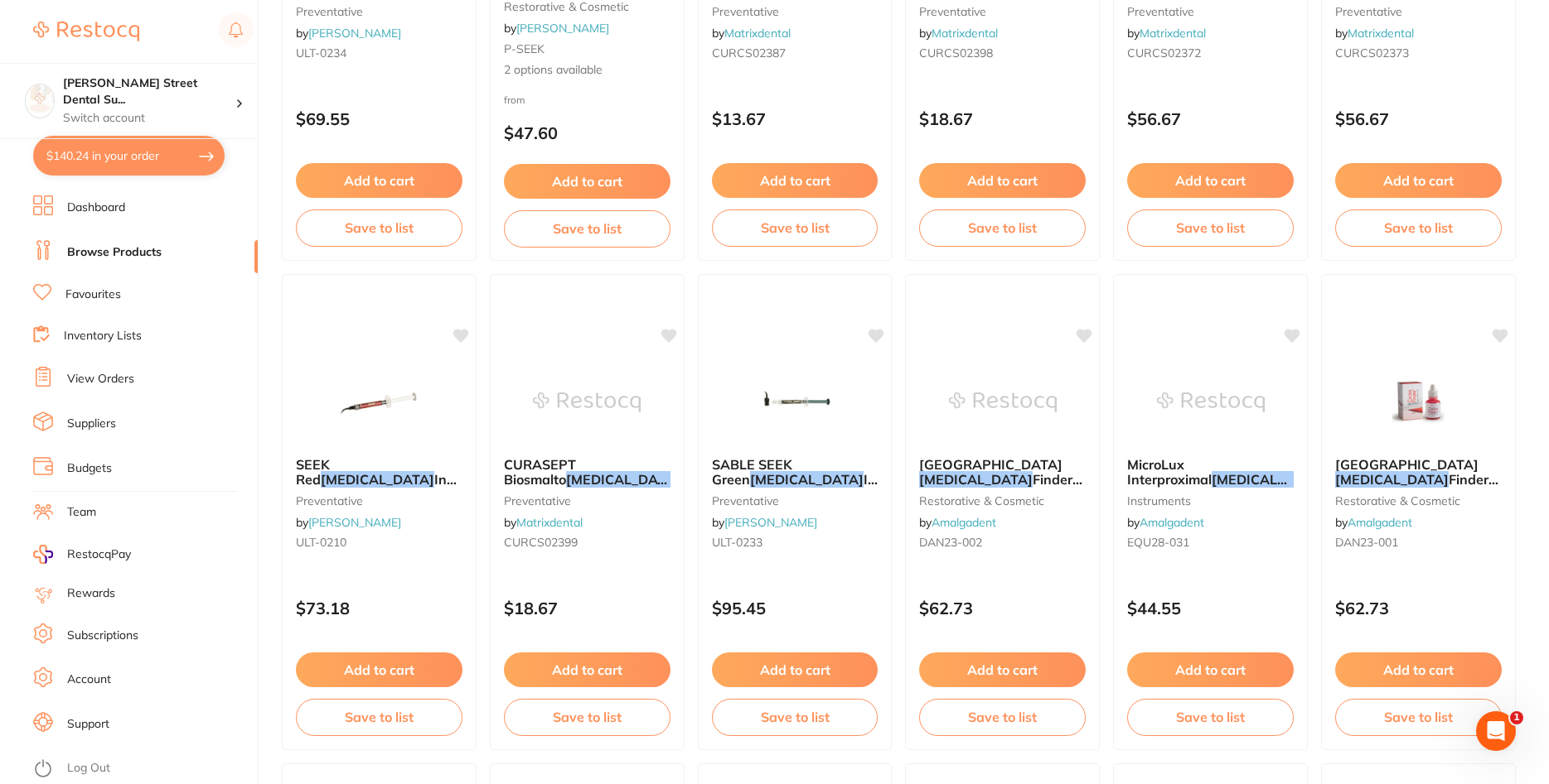
scroll to position [1438, 0]
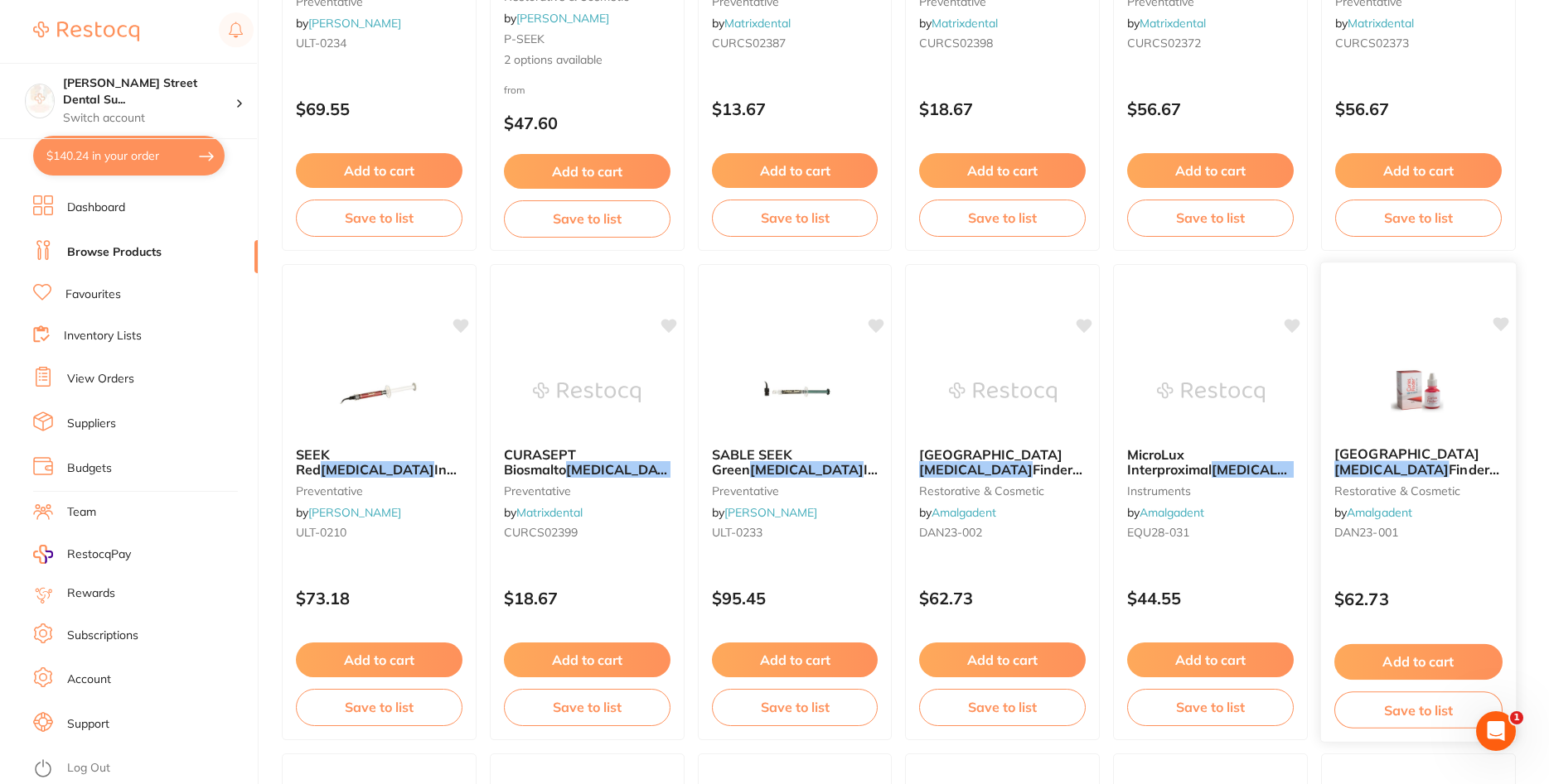
click at [1466, 461] on span "Finder Red" at bounding box center [1417, 477] width 165 height 33
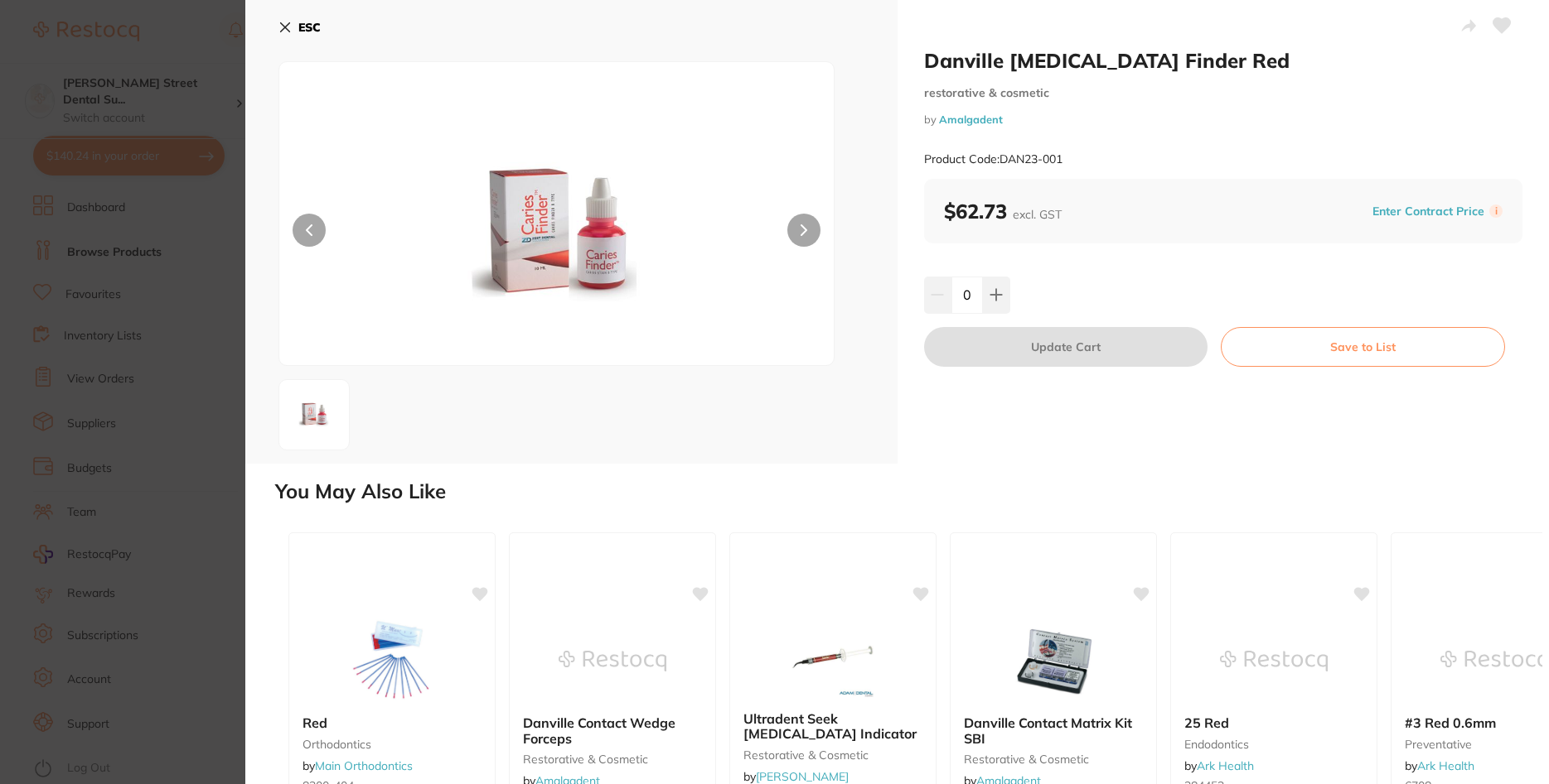
click at [134, 291] on section "Danville Caries Finder Red restorative & cosmetic by Amalgadent Product Code: D…" at bounding box center [774, 392] width 1549 height 784
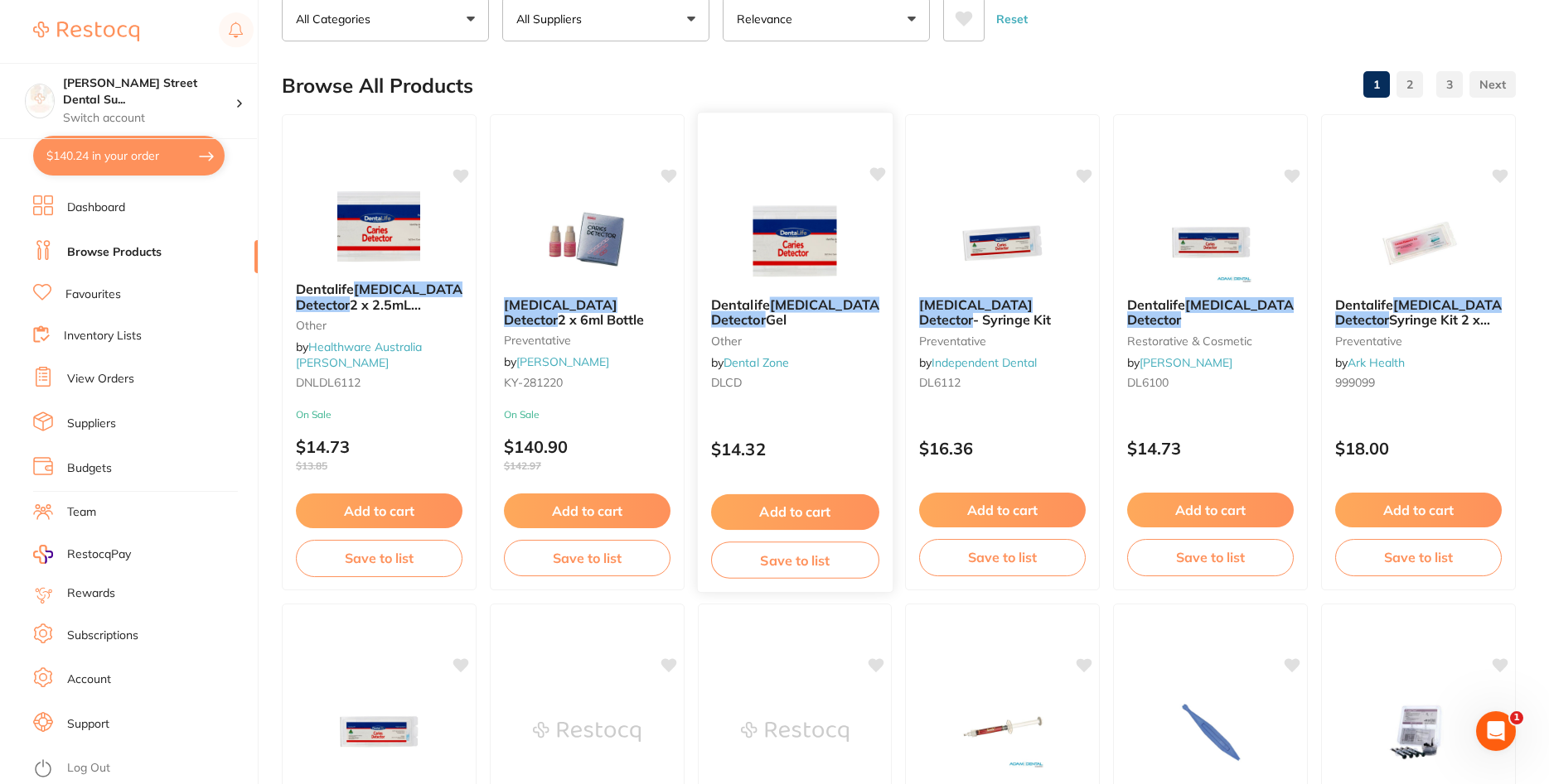
scroll to position [86, 0]
